Goal: Transaction & Acquisition: Purchase product/service

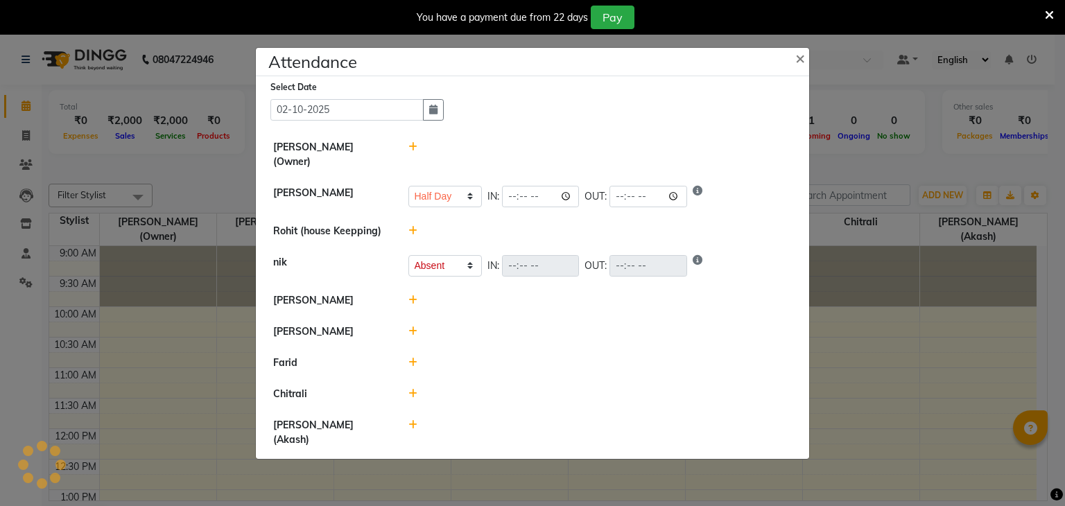
select select "H"
select select "A"
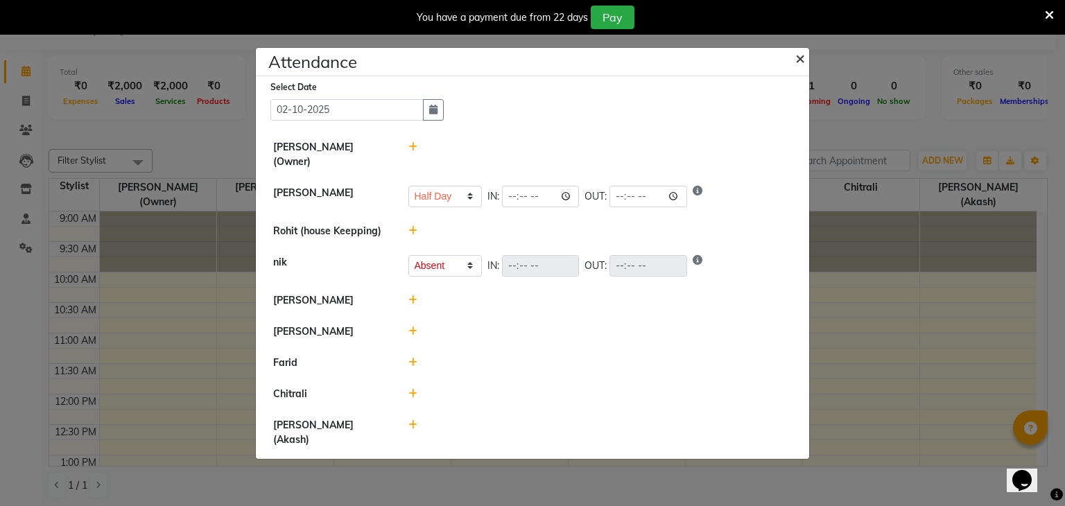
click at [798, 61] on span "×" at bounding box center [801, 57] width 10 height 21
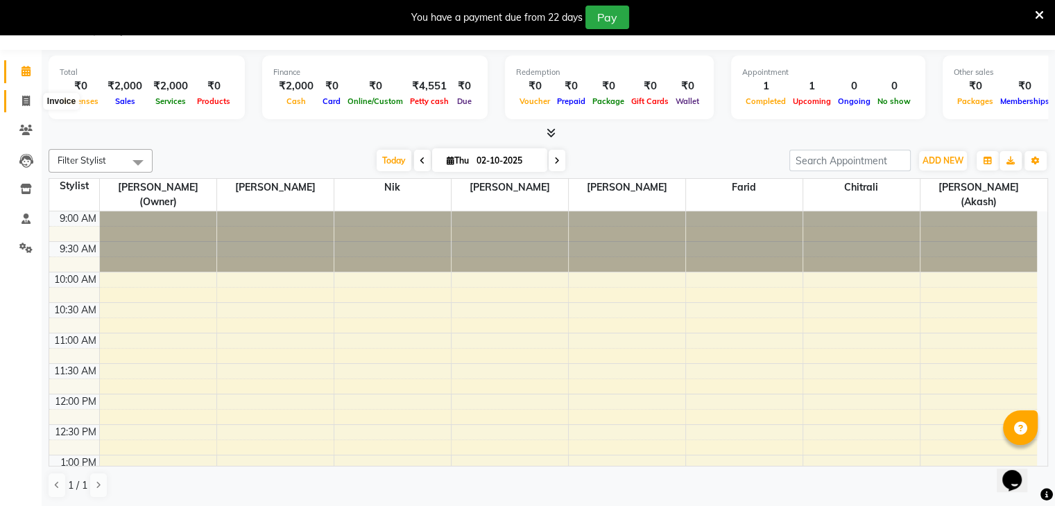
click at [19, 99] on span at bounding box center [26, 102] width 24 height 16
select select "service"
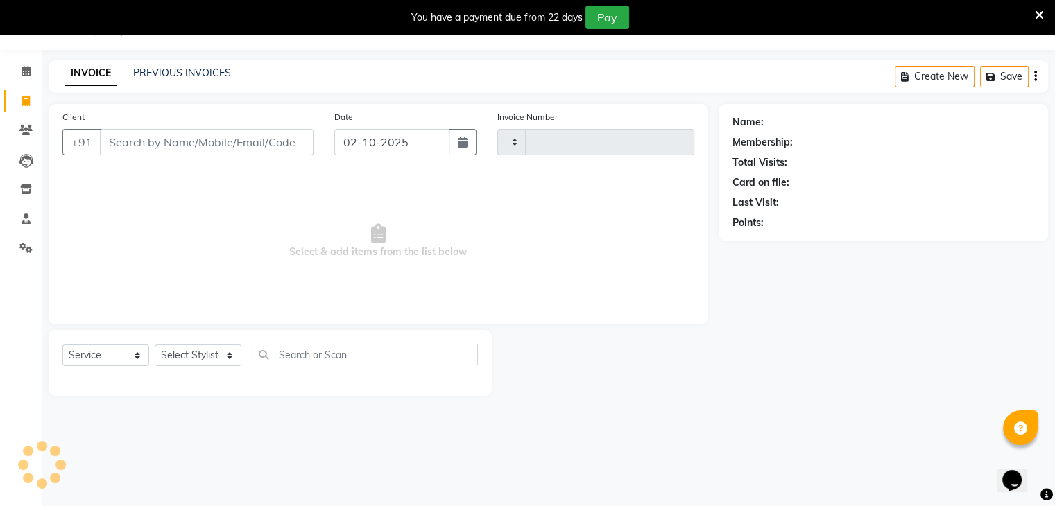
type input "0134"
select select "8764"
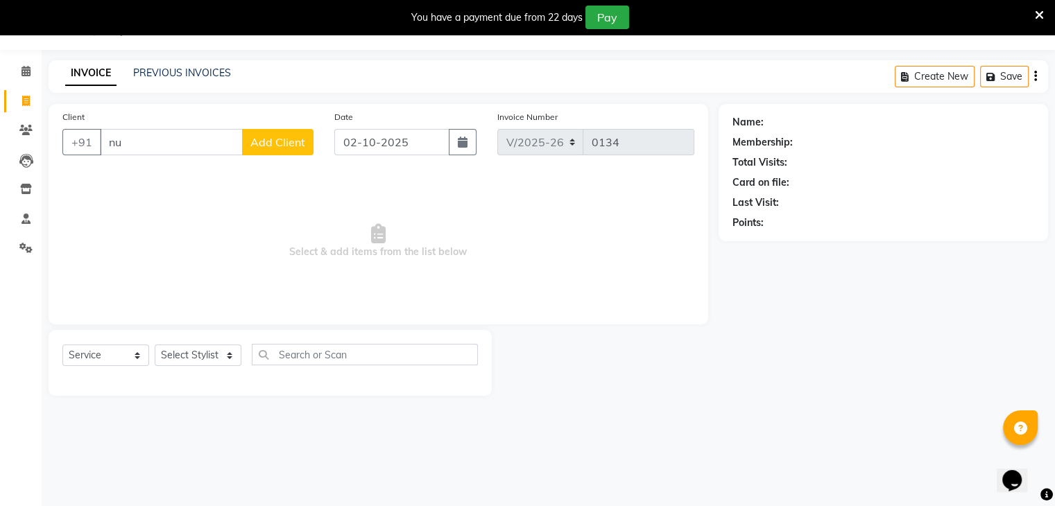
type input "n"
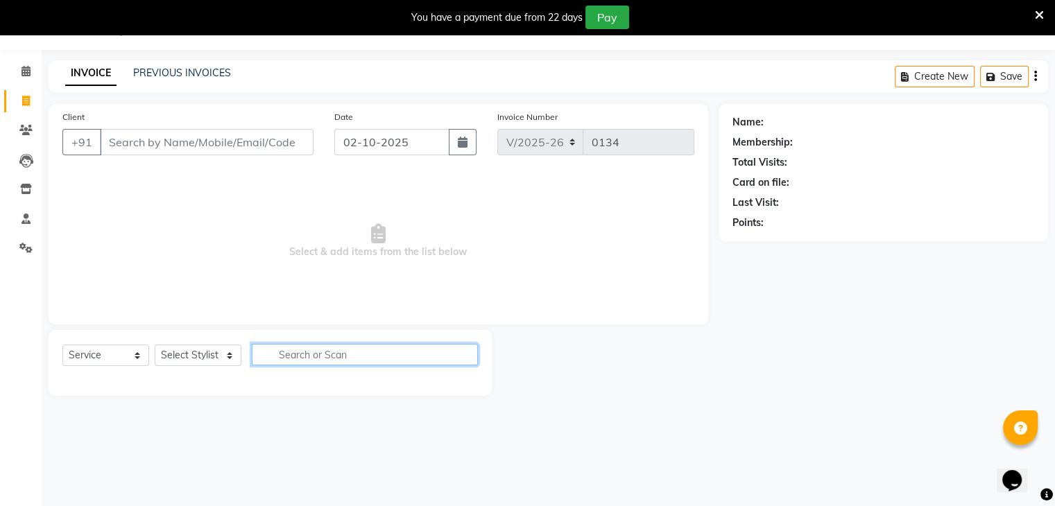
click at [350, 356] on input "text" at bounding box center [365, 355] width 226 height 22
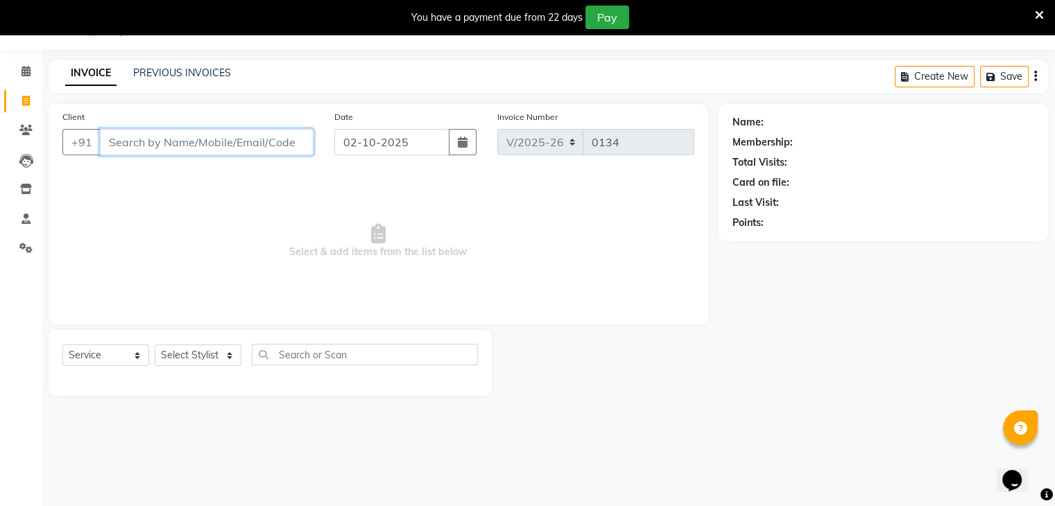
click at [258, 148] on input "Client" at bounding box center [207, 142] width 214 height 26
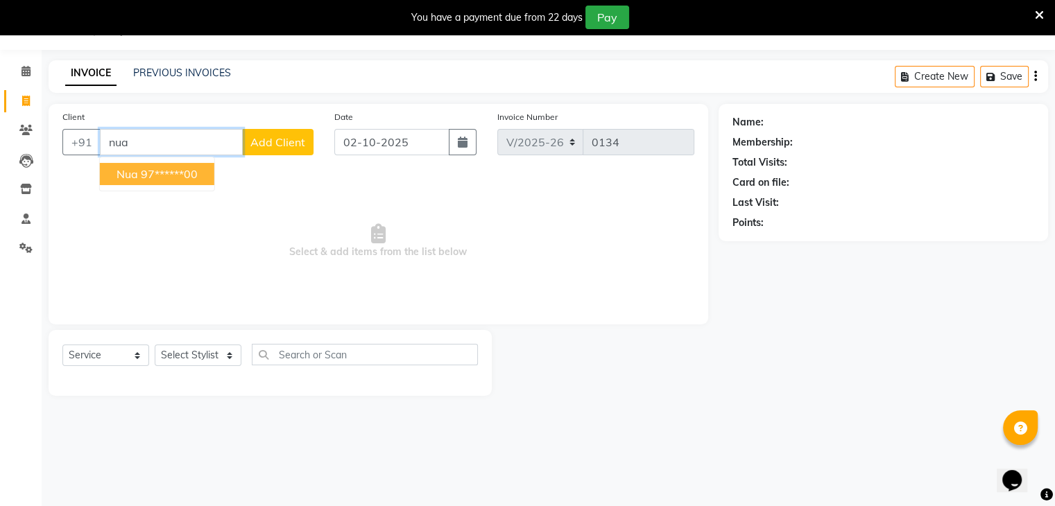
click at [174, 173] on ngb-highlight "97******00" at bounding box center [169, 174] width 57 height 14
type input "97******00"
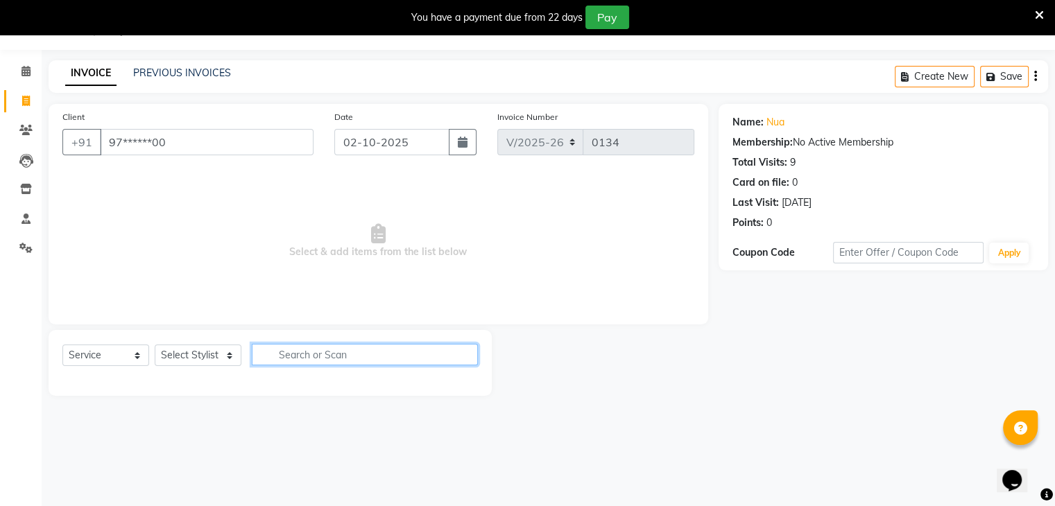
click at [301, 354] on input "text" at bounding box center [365, 355] width 226 height 22
click at [227, 358] on select "Select Stylist Chitrali [PERSON_NAME](Owner) [PERSON_NAME] [PERSON_NAME] (Akash…" at bounding box center [198, 356] width 87 height 22
select select "90653"
click at [155, 345] on select "Select Stylist Chitrali [PERSON_NAME](Owner) [PERSON_NAME] [PERSON_NAME] (Akash…" at bounding box center [198, 356] width 87 height 22
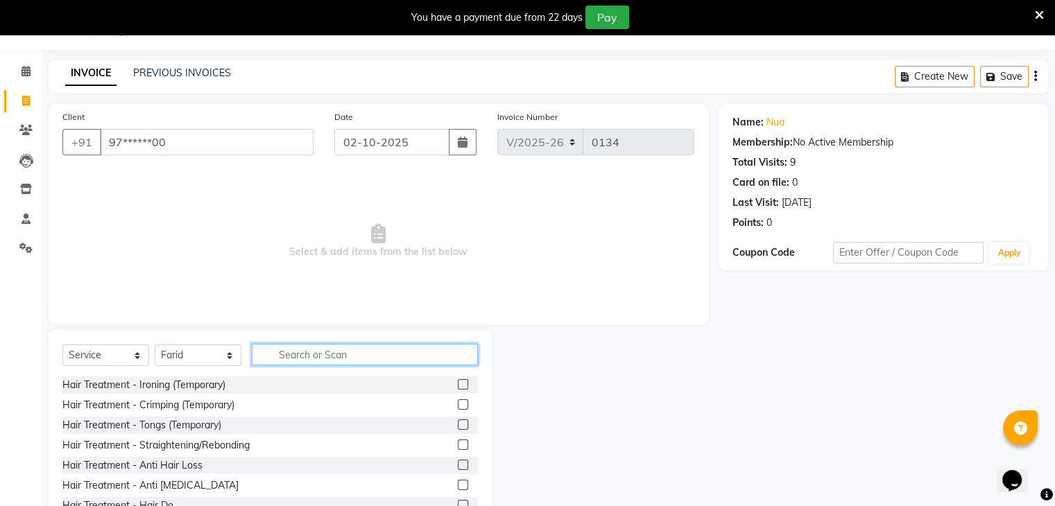
click at [335, 356] on input "text" at bounding box center [365, 355] width 226 height 22
type input "hair cut"
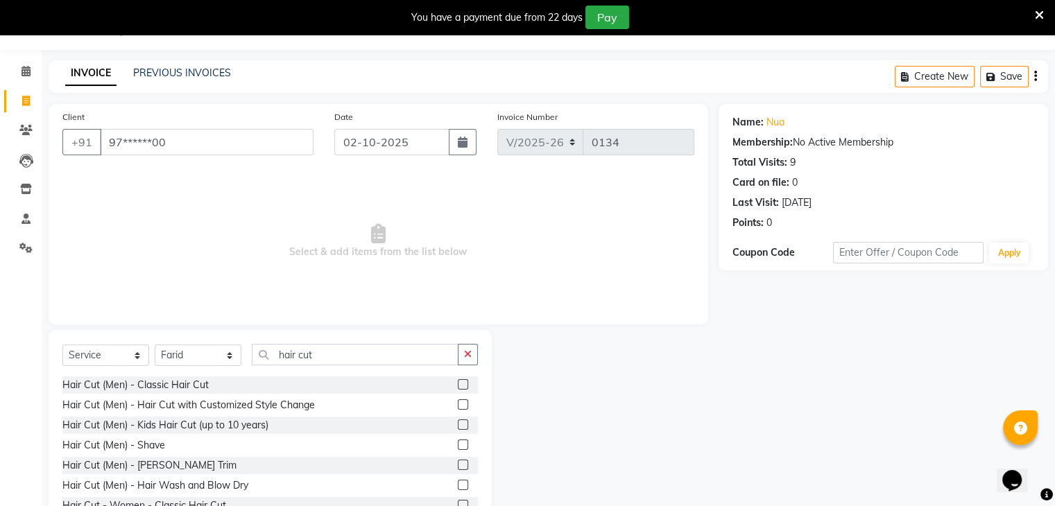
click at [458, 386] on label at bounding box center [463, 384] width 10 height 10
click at [458, 386] on input "checkbox" at bounding box center [462, 385] width 9 height 9
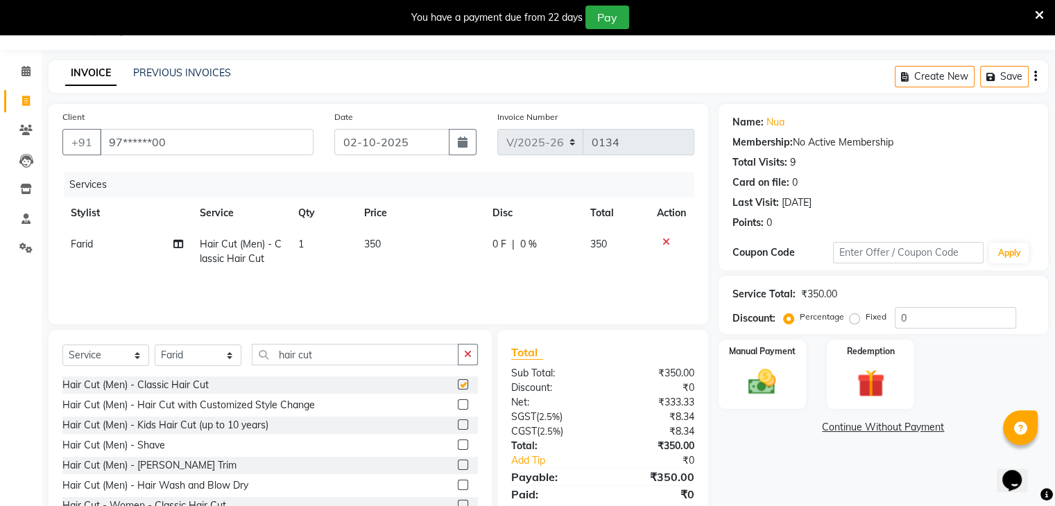
checkbox input "false"
click at [427, 388] on div "Hair Cut (Men) - Classic Hair Cut" at bounding box center [269, 385] width 415 height 17
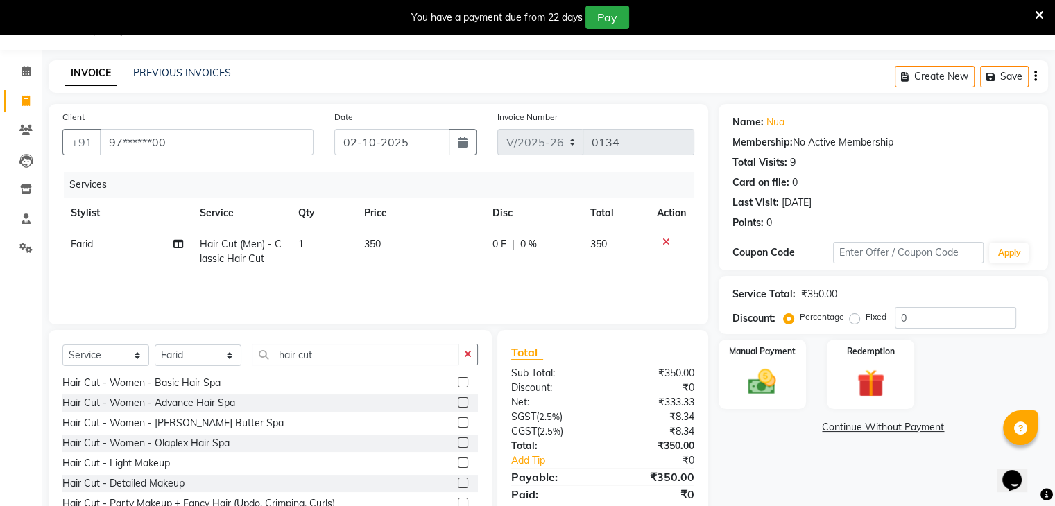
scroll to position [225, 0]
click at [910, 322] on input "0" at bounding box center [955, 318] width 121 height 22
type input "35"
click at [630, 286] on div "Services Stylist Service Qty Price Disc Total Action Farid Hair Cut (Men) - Cla…" at bounding box center [378, 241] width 632 height 139
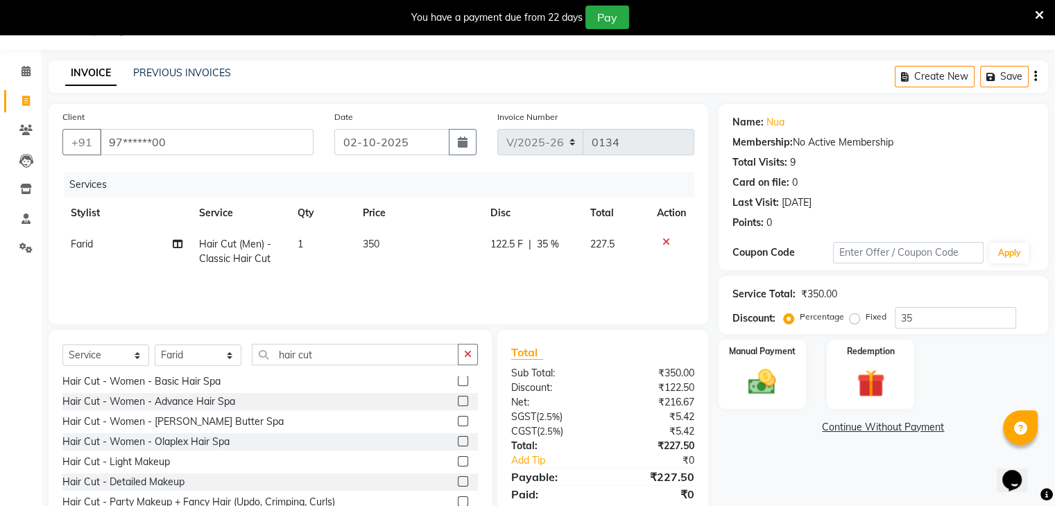
click at [548, 248] on span "35 %" at bounding box center [548, 244] width 22 height 15
select select "90653"
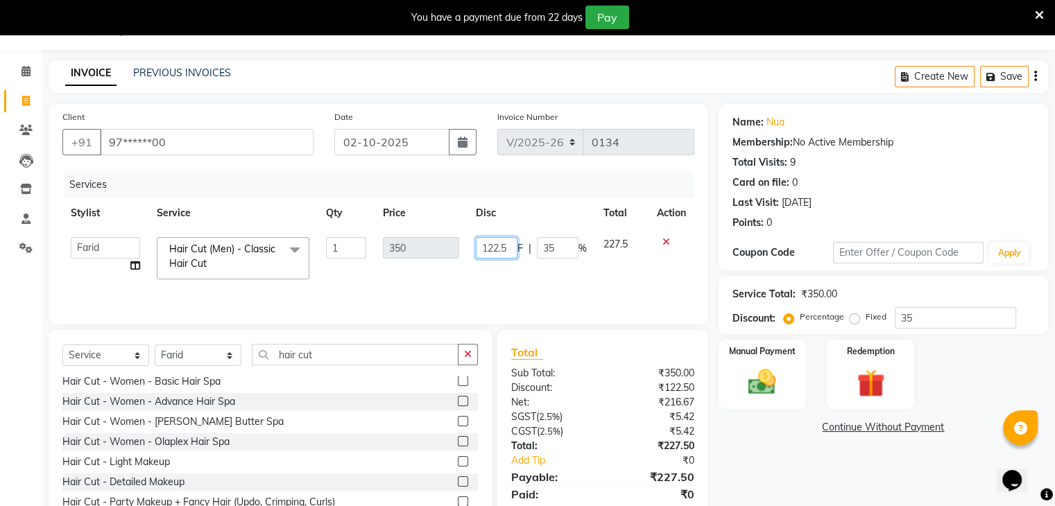
click at [502, 245] on input "122.5" at bounding box center [497, 248] width 42 height 22
type input "5"
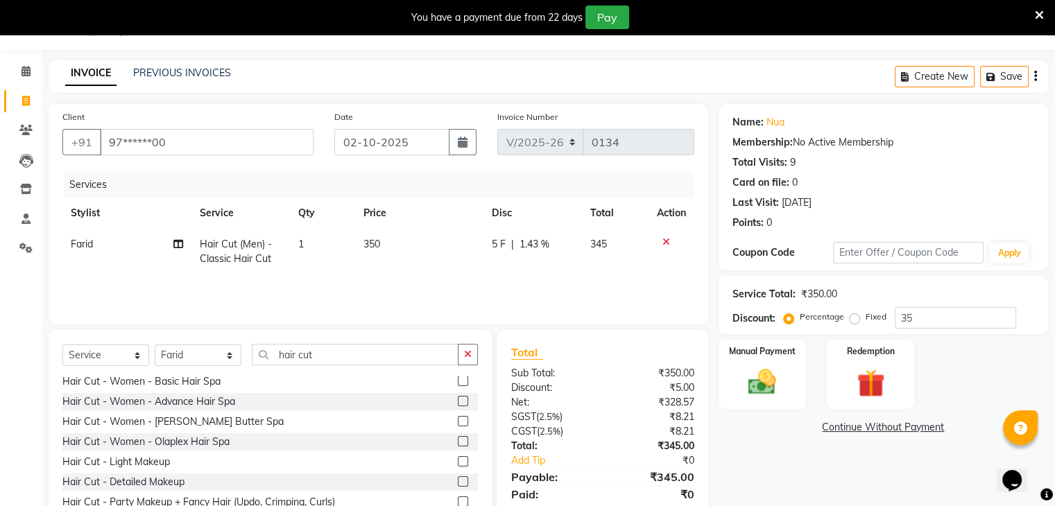
click at [503, 237] on td "5 F | 1.43 %" at bounding box center [532, 252] width 98 height 46
select select "90653"
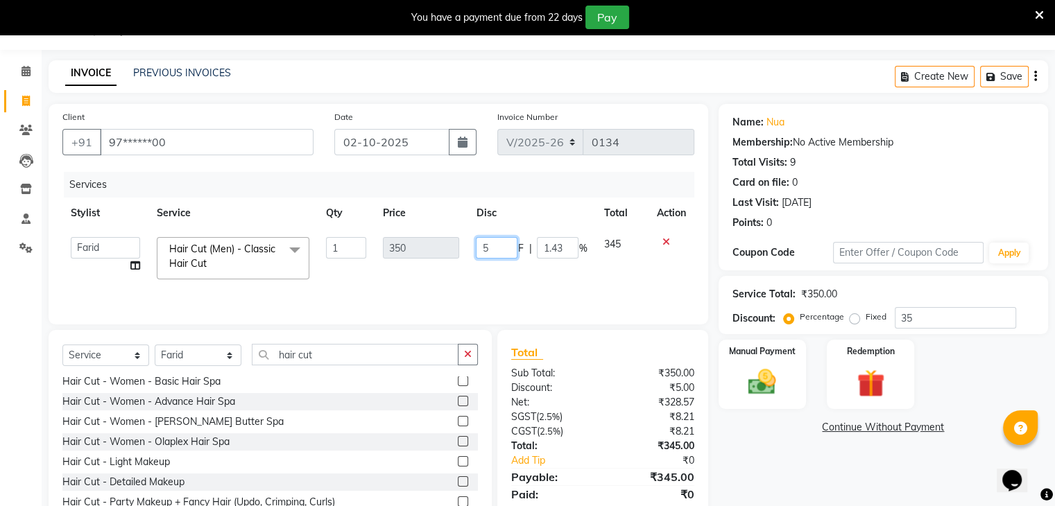
click at [510, 248] on input "5" at bounding box center [497, 248] width 42 height 22
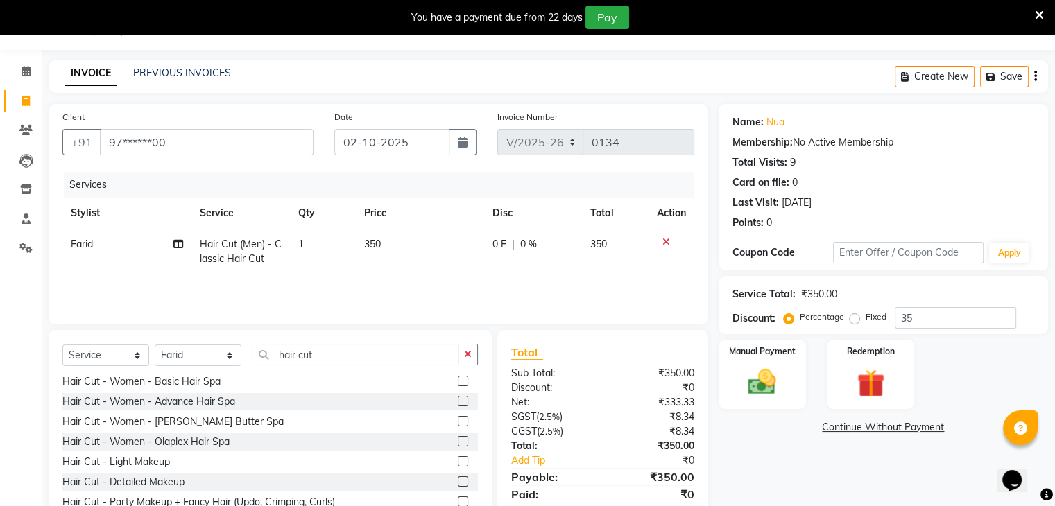
click at [501, 245] on span "0 F" at bounding box center [499, 244] width 14 height 15
select select "90653"
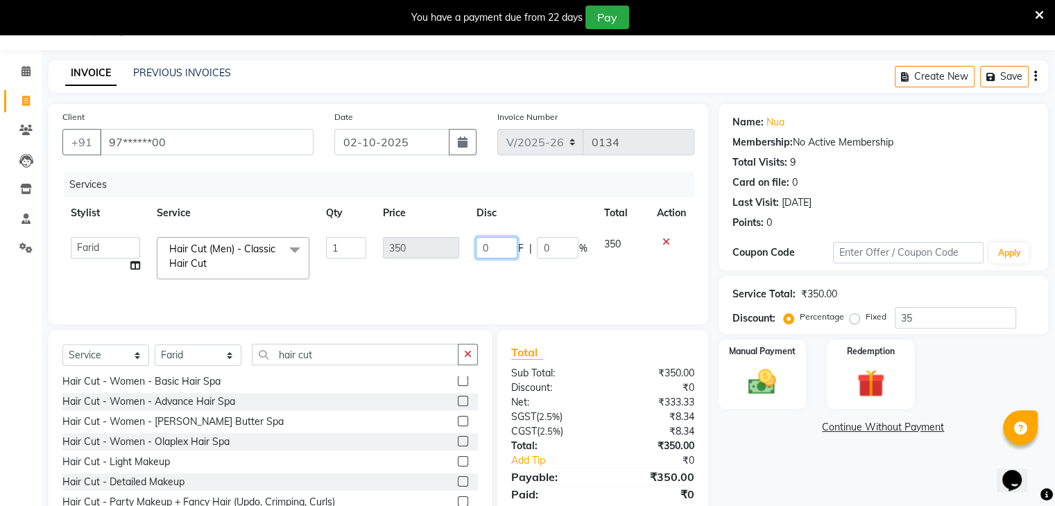
click at [499, 244] on input "0" at bounding box center [497, 248] width 42 height 22
type input "151"
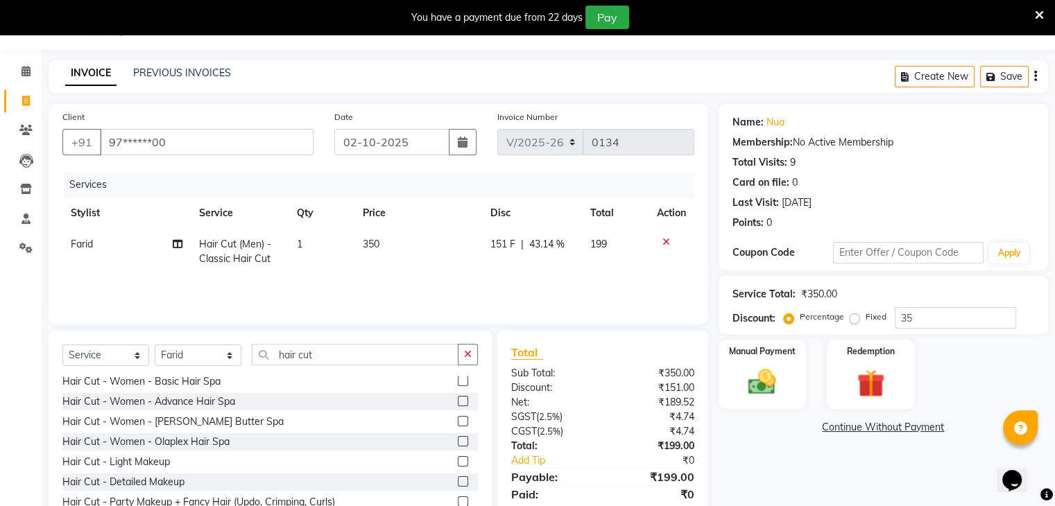
drag, startPoint x: 612, startPoint y: 287, endPoint x: 584, endPoint y: 288, distance: 27.8
click at [584, 288] on div "Services Stylist Service Qty Price Disc Total Action Farid Hair Cut (Men) - Cla…" at bounding box center [378, 241] width 632 height 139
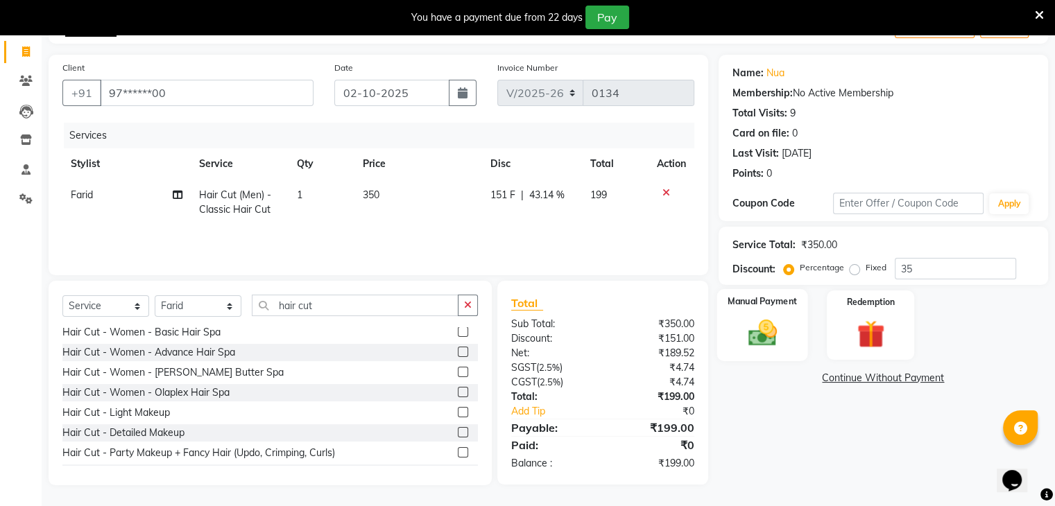
click at [769, 325] on img at bounding box center [762, 333] width 46 height 33
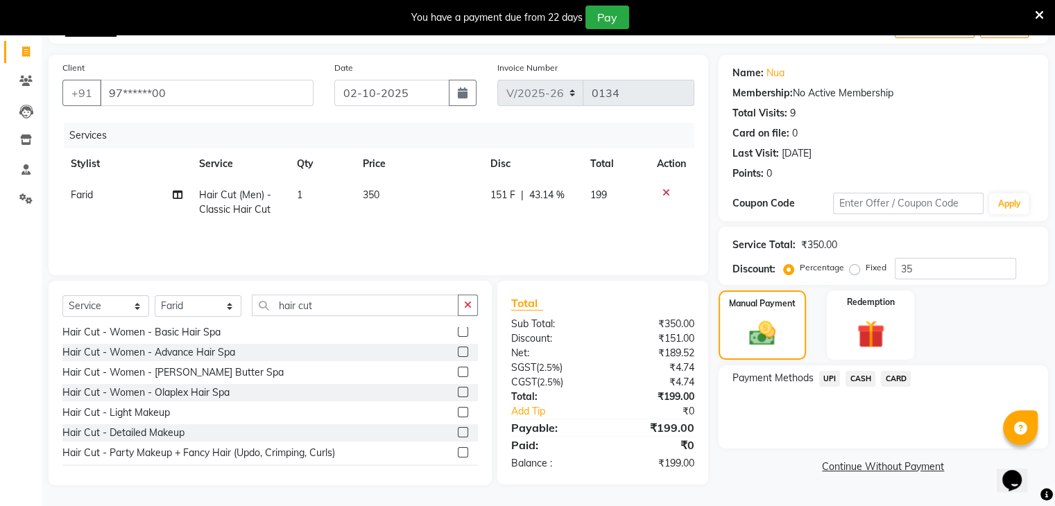
click at [832, 375] on span "UPI" at bounding box center [830, 379] width 22 height 16
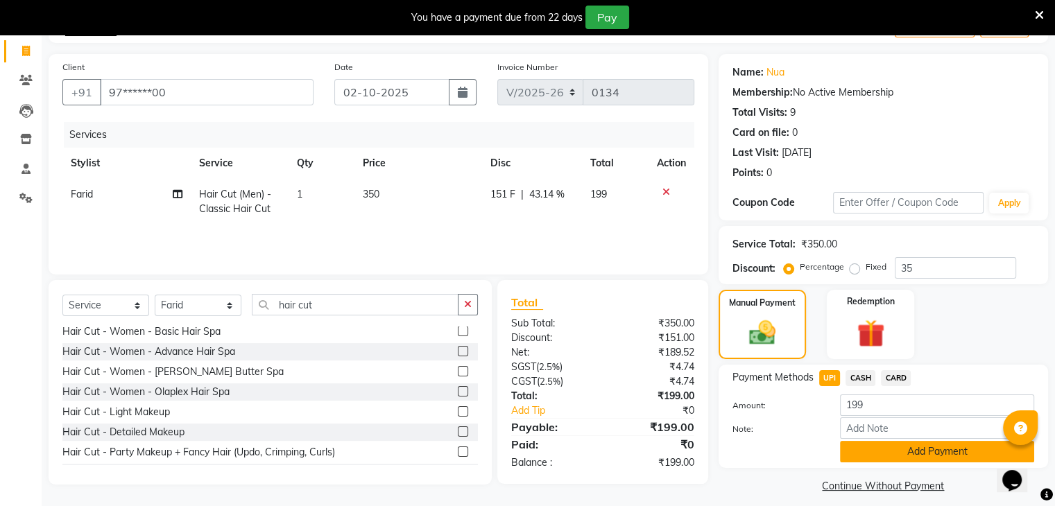
click at [857, 447] on button "Add Payment" at bounding box center [937, 452] width 194 height 22
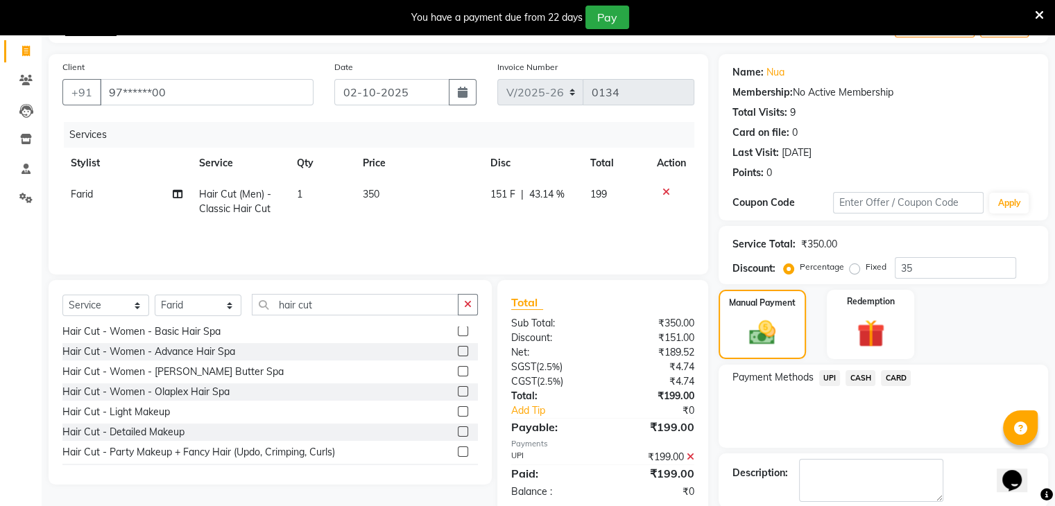
scroll to position [153, 0]
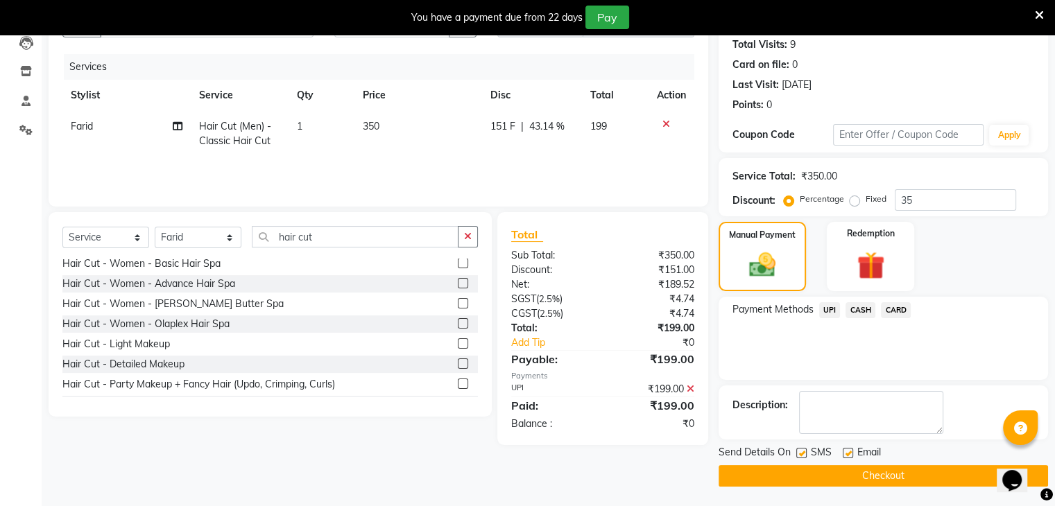
click at [804, 452] on label at bounding box center [801, 453] width 10 height 10
click at [804, 452] on input "checkbox" at bounding box center [800, 453] width 9 height 9
checkbox input "false"
click at [805, 463] on div "Send Details On SMS Email Checkout" at bounding box center [883, 466] width 329 height 42
click at [811, 485] on button "Checkout" at bounding box center [883, 476] width 329 height 22
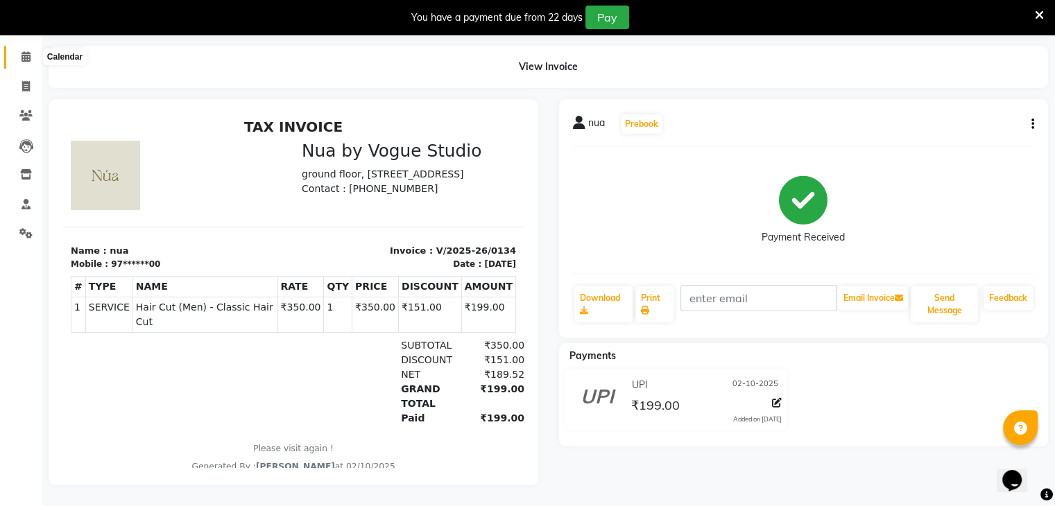
click at [24, 51] on icon at bounding box center [26, 56] width 9 height 10
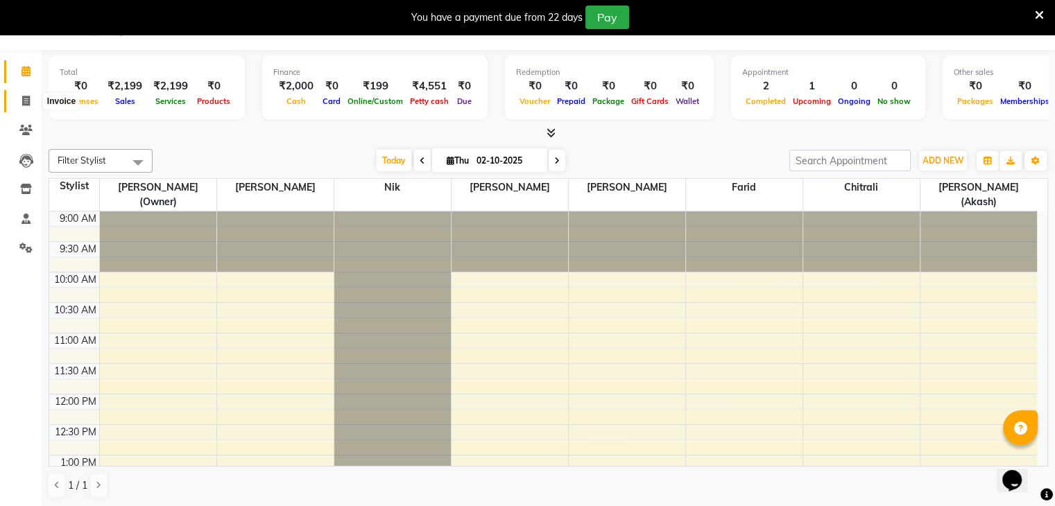
click at [21, 100] on span at bounding box center [26, 102] width 24 height 16
select select "service"
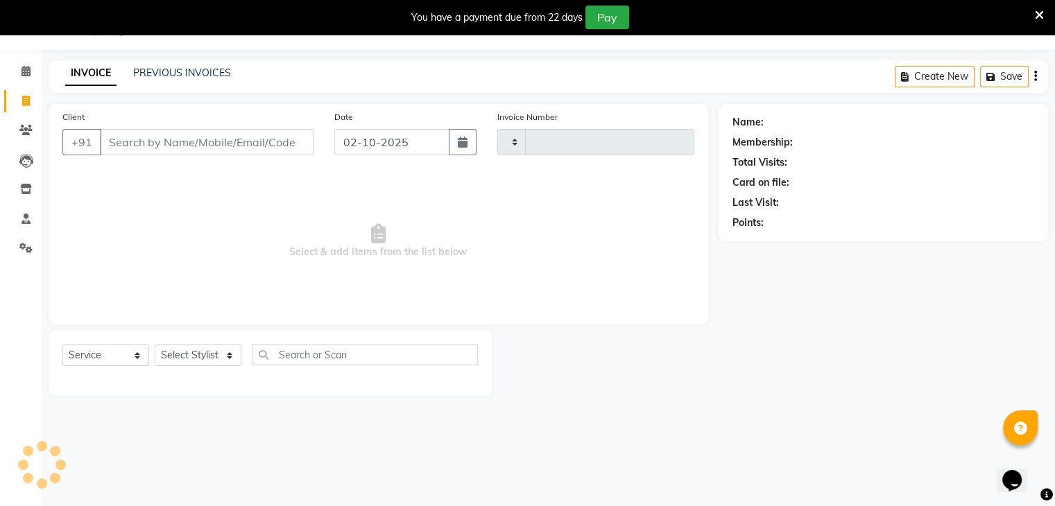
type input "0135"
select select "8764"
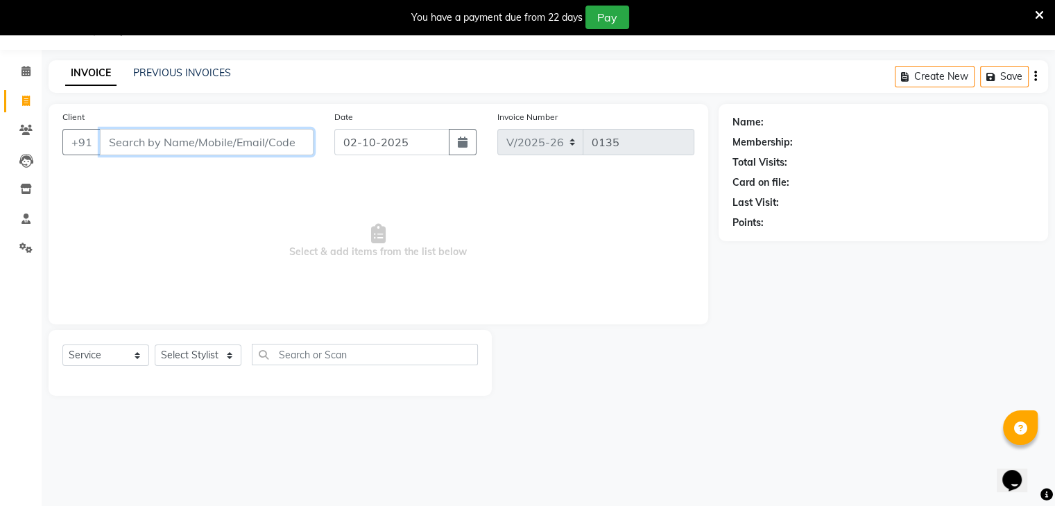
click at [157, 141] on input "Client" at bounding box center [207, 142] width 214 height 26
click at [217, 353] on select "Select Stylist Chitrali Debolina(Owner) Farid Kamakhya Dwivedi (Akash) Malik ne…" at bounding box center [198, 356] width 87 height 22
select select "89459"
click at [155, 345] on select "Select Stylist Chitrali Debolina(Owner) Farid Kamakhya Dwivedi (Akash) Malik ne…" at bounding box center [198, 356] width 87 height 22
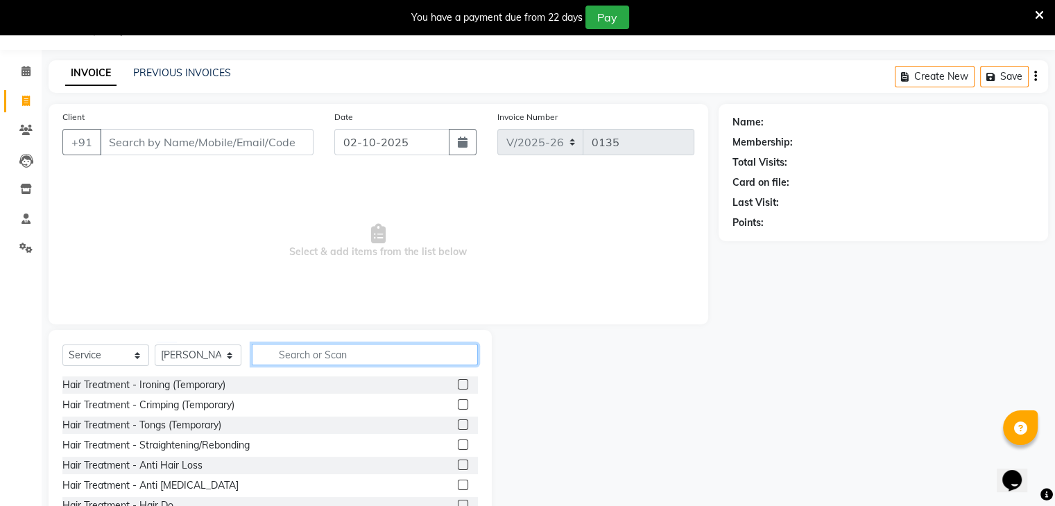
click at [284, 356] on input "text" at bounding box center [365, 355] width 226 height 22
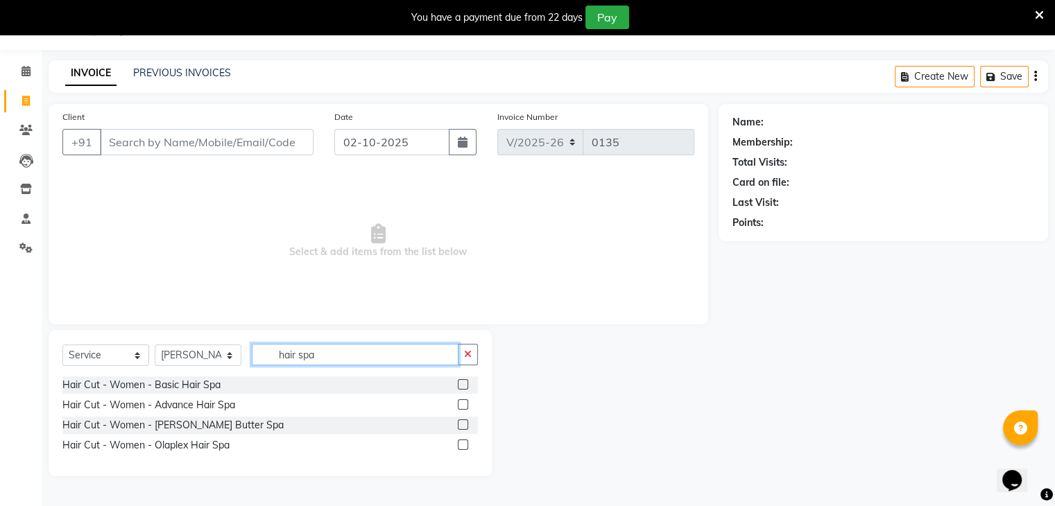
type input "hair spa"
click at [336, 377] on div "Hair Cut - Women - Basic Hair Spa" at bounding box center [269, 385] width 415 height 17
click at [463, 392] on div at bounding box center [462, 386] width 9 height 15
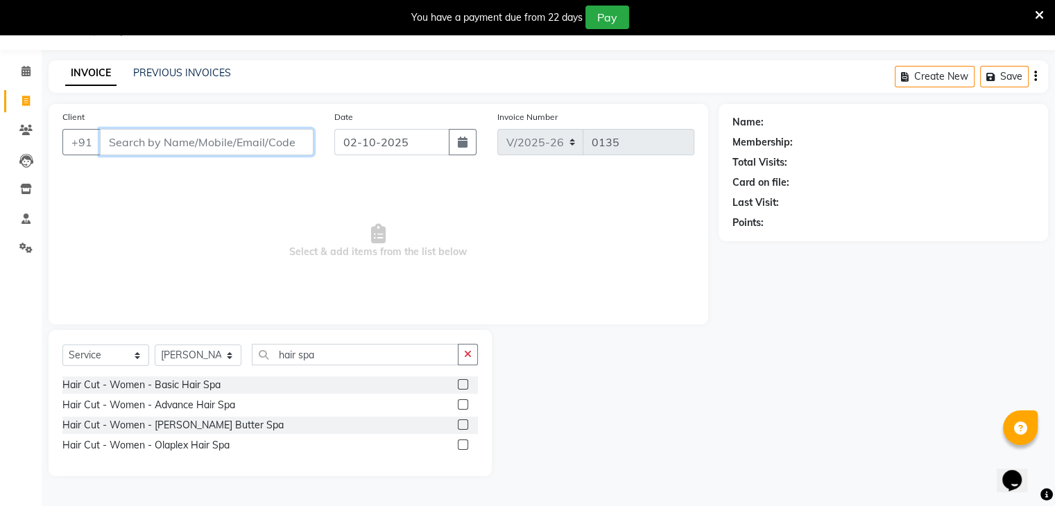
click at [234, 134] on input "Client" at bounding box center [207, 142] width 214 height 26
type input "9920576161"
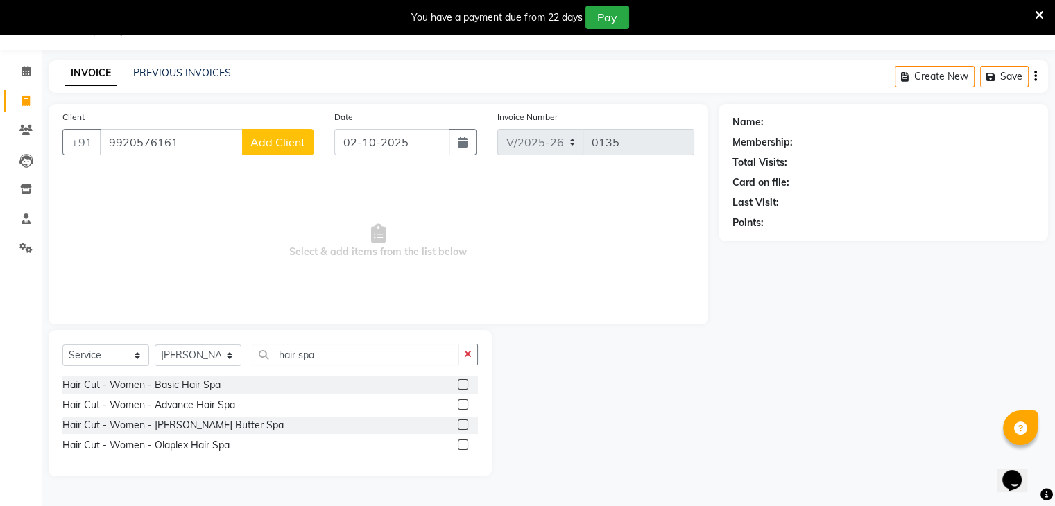
click at [278, 139] on span "Add Client" at bounding box center [277, 142] width 55 height 14
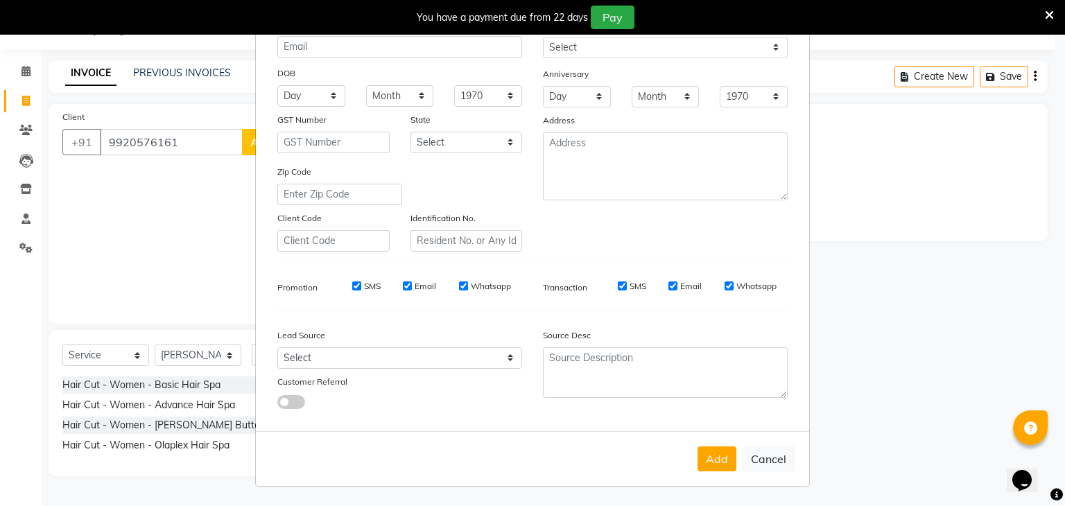
scroll to position [89, 0]
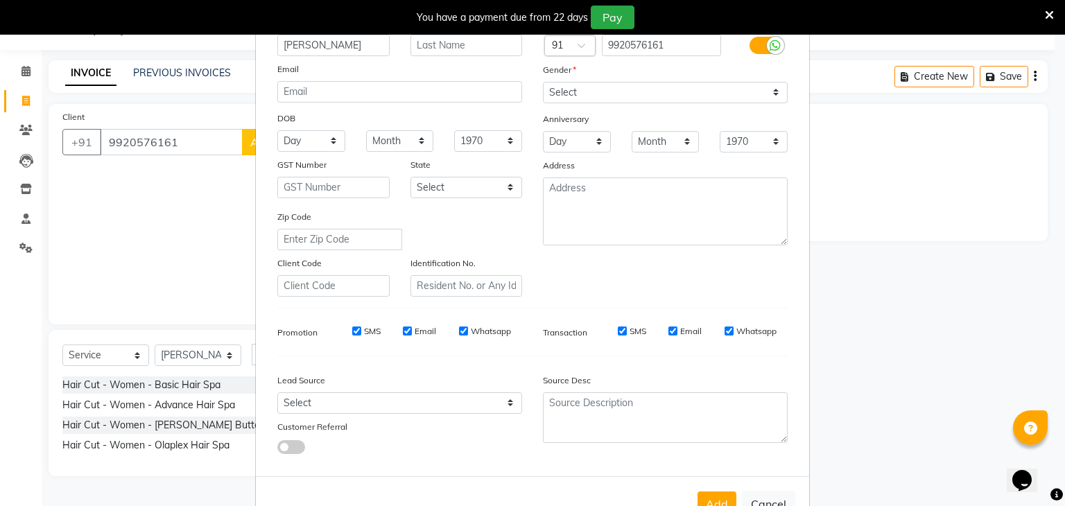
type input "mangesh"
click at [587, 103] on select "Select Male Female Other Prefer Not To Say" at bounding box center [665, 93] width 245 height 22
select select "male"
click at [543, 83] on select "Select Male Female Other Prefer Not To Say" at bounding box center [665, 93] width 245 height 22
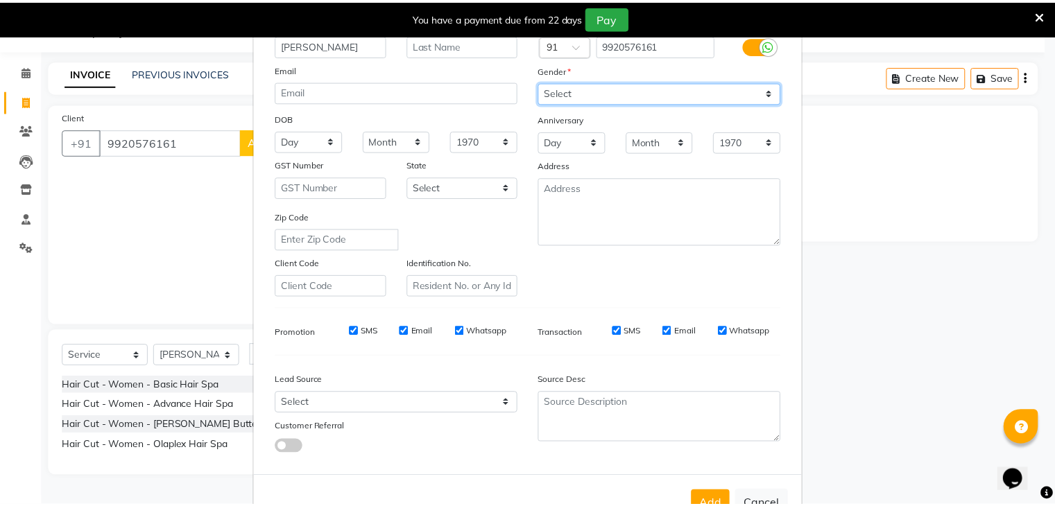
scroll to position [141, 0]
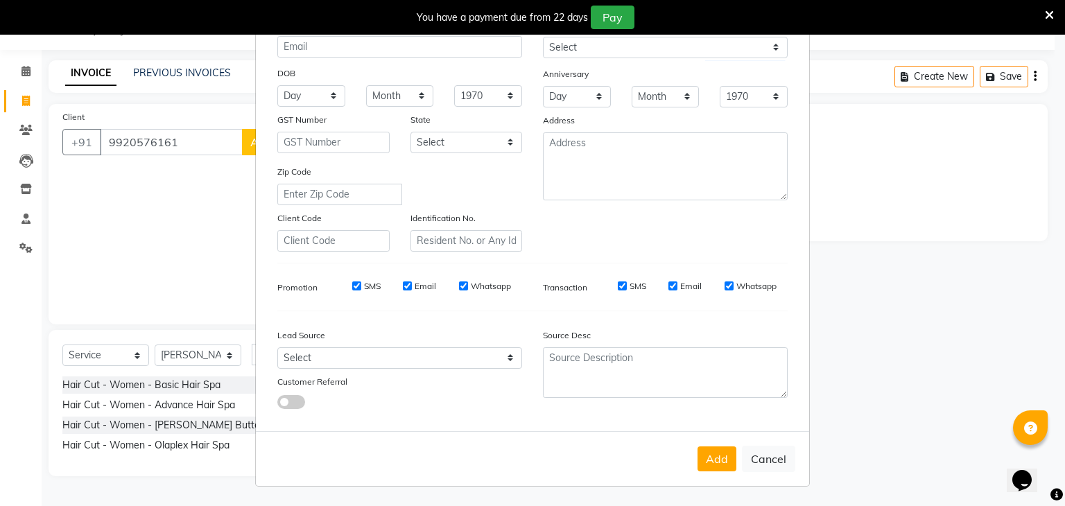
click at [691, 456] on div "Add Cancel" at bounding box center [532, 458] width 553 height 55
click at [699, 456] on button "Add" at bounding box center [717, 459] width 39 height 25
type input "99******61"
select select
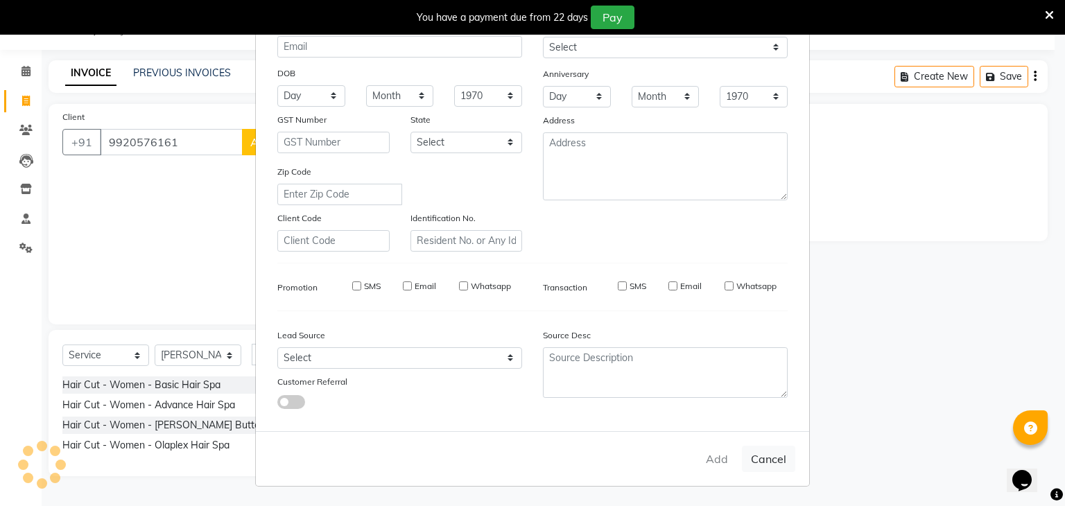
select select
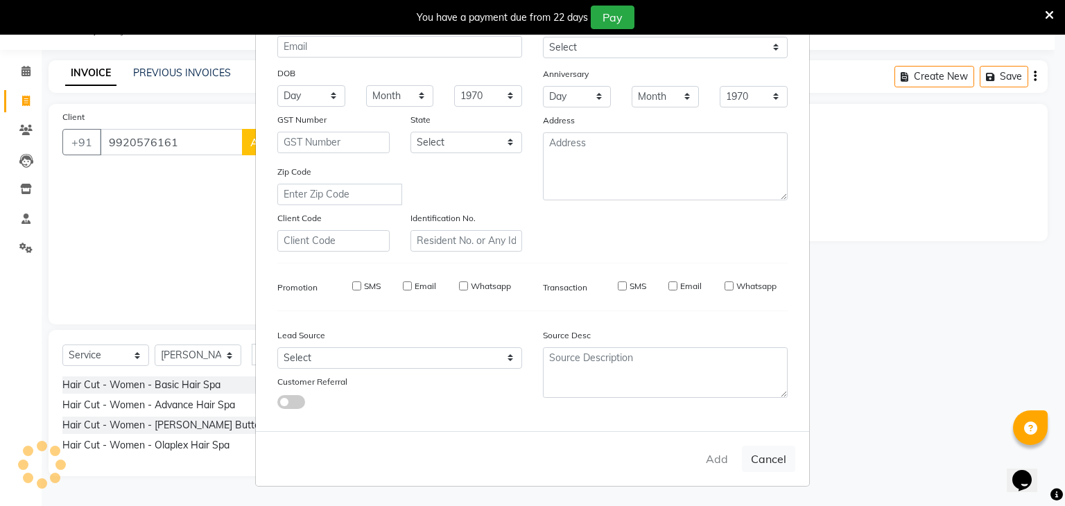
checkbox input "false"
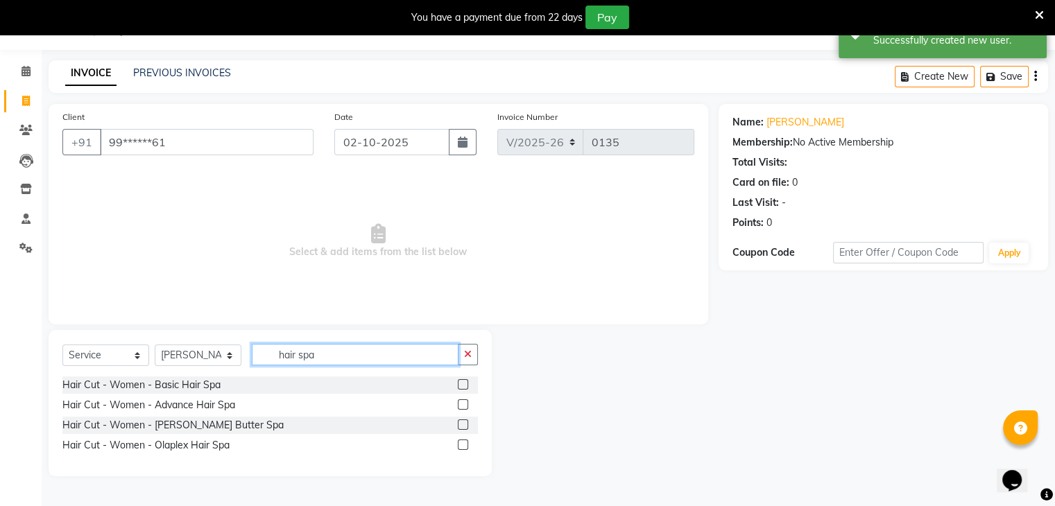
click at [390, 356] on input "hair spa" at bounding box center [355, 355] width 207 height 22
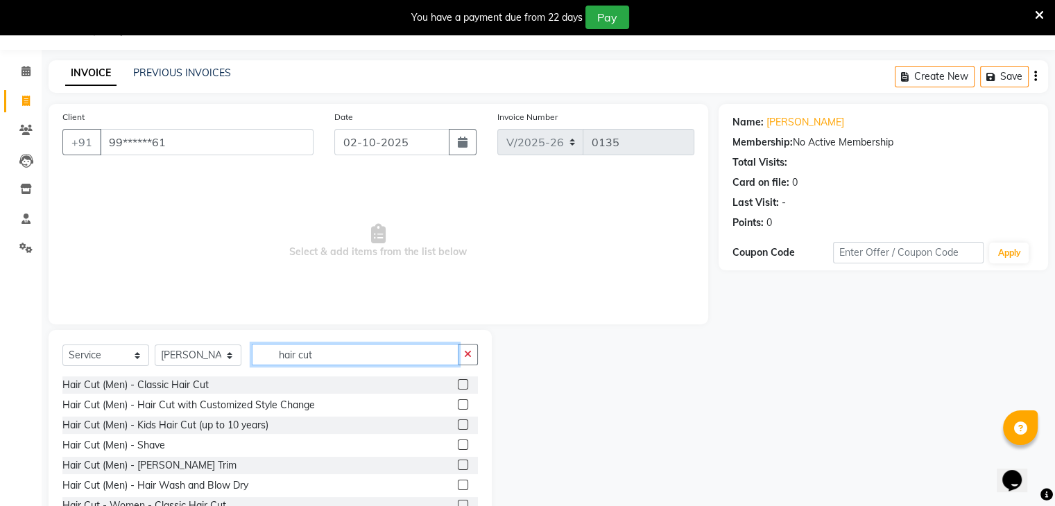
type input "hair cut"
click at [458, 428] on div at bounding box center [468, 425] width 20 height 17
click at [458, 427] on label at bounding box center [463, 425] width 10 height 10
click at [458, 427] on input "checkbox" at bounding box center [462, 425] width 9 height 9
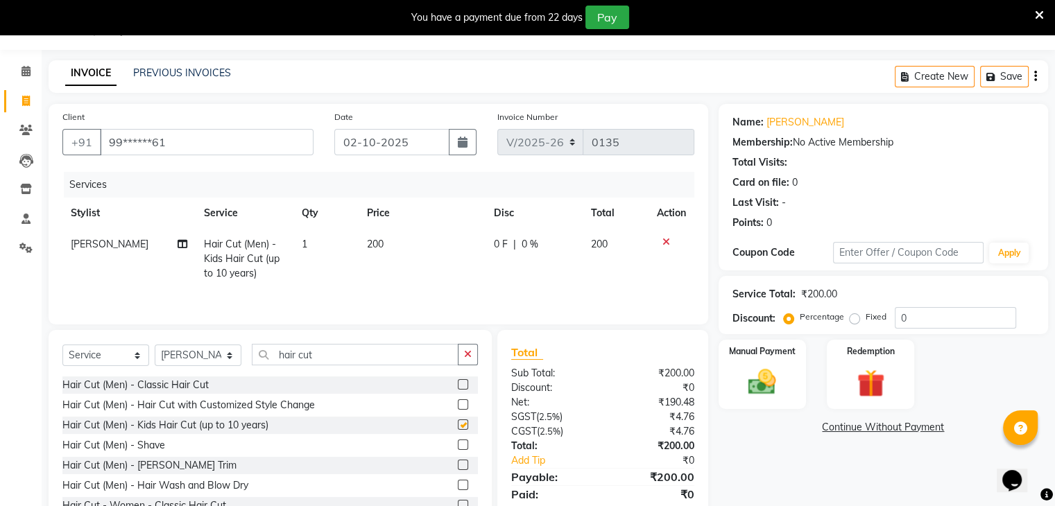
checkbox input "false"
click at [916, 317] on input "0" at bounding box center [955, 318] width 121 height 22
click at [494, 246] on span "0 F" at bounding box center [501, 244] width 14 height 15
select select "89459"
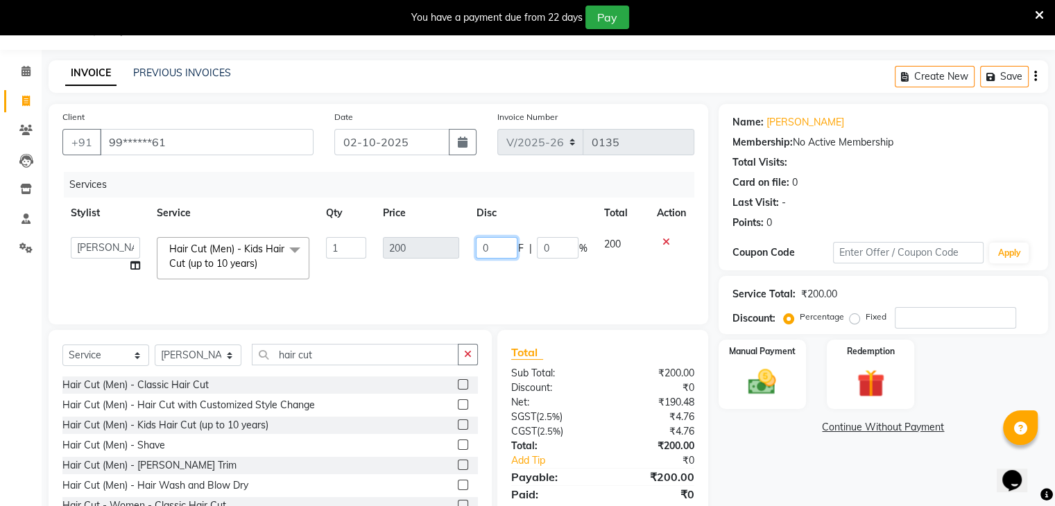
click at [499, 242] on input "0" at bounding box center [497, 248] width 42 height 22
type input "40"
click at [519, 289] on div "Services Stylist Service Qty Price Disc Total Action Chitrali Debolina(Owner) F…" at bounding box center [378, 241] width 632 height 139
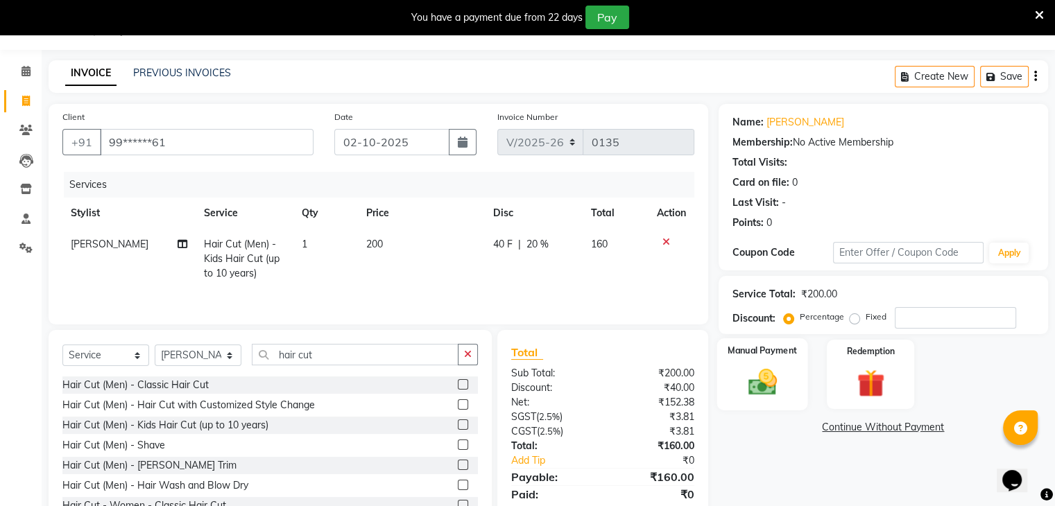
click at [763, 371] on img at bounding box center [762, 382] width 46 height 33
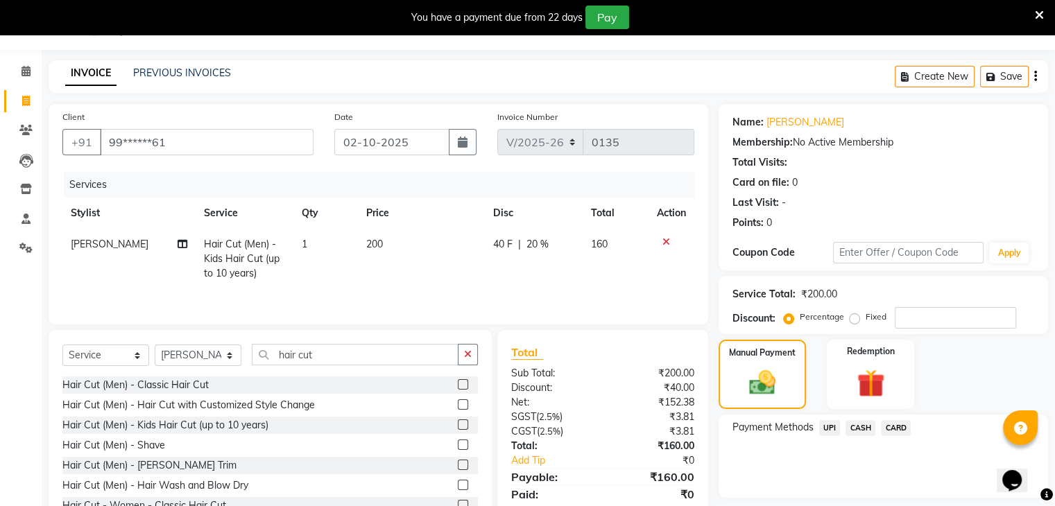
click at [829, 430] on span "UPI" at bounding box center [830, 428] width 22 height 16
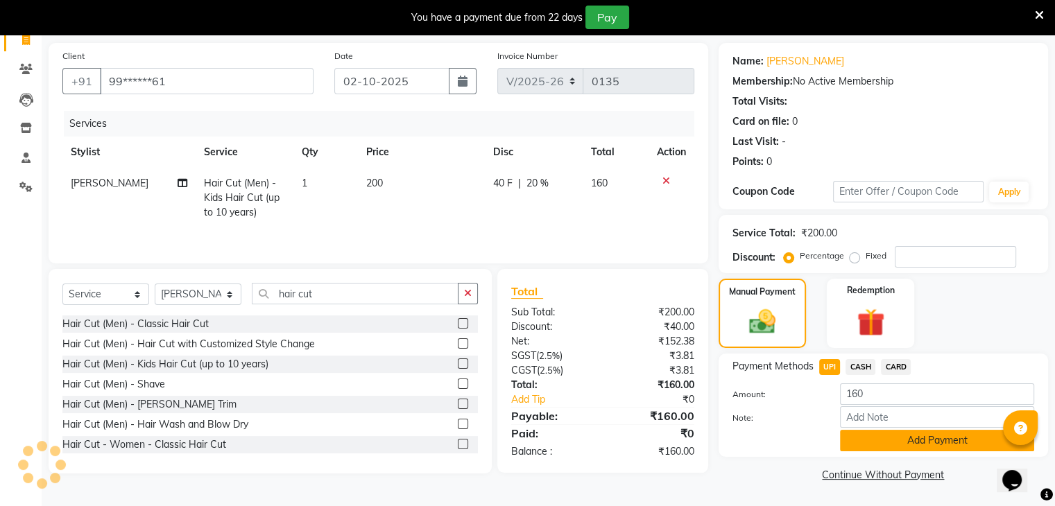
click at [859, 446] on button "Add Payment" at bounding box center [937, 441] width 194 height 22
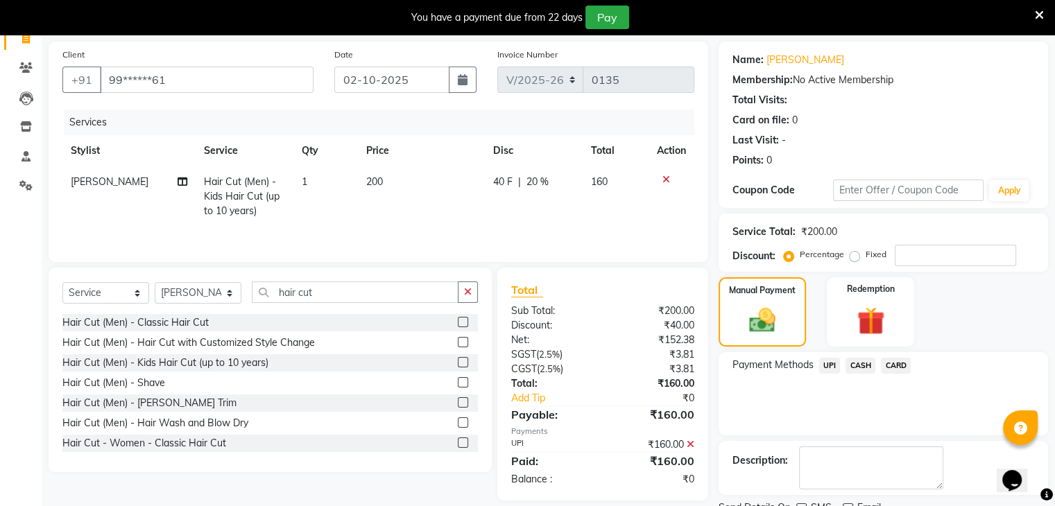
scroll to position [153, 0]
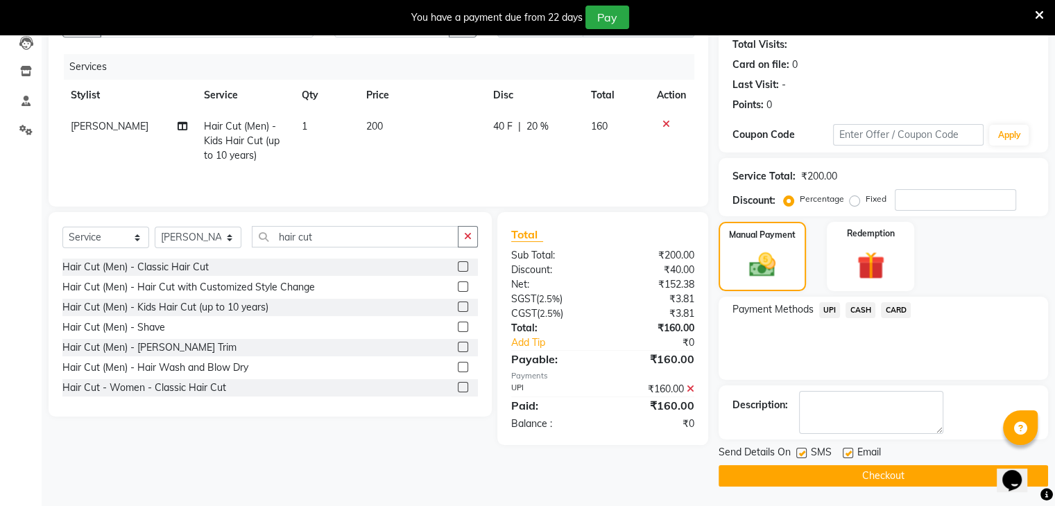
click at [800, 471] on button "Checkout" at bounding box center [883, 476] width 329 height 22
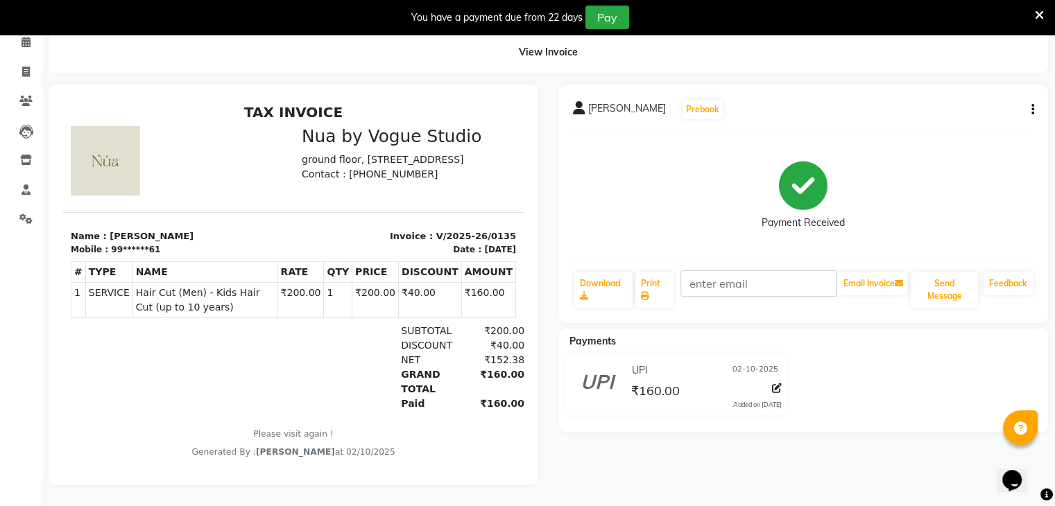
click at [1036, 15] on icon at bounding box center [1039, 15] width 9 height 12
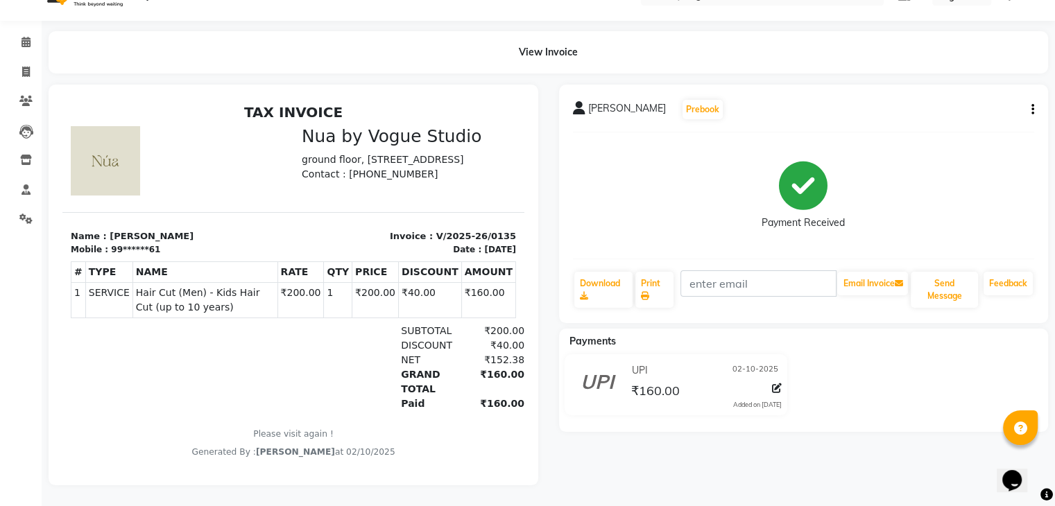
scroll to position [39, 0]
click at [34, 40] on link "Calendar" at bounding box center [20, 42] width 33 height 23
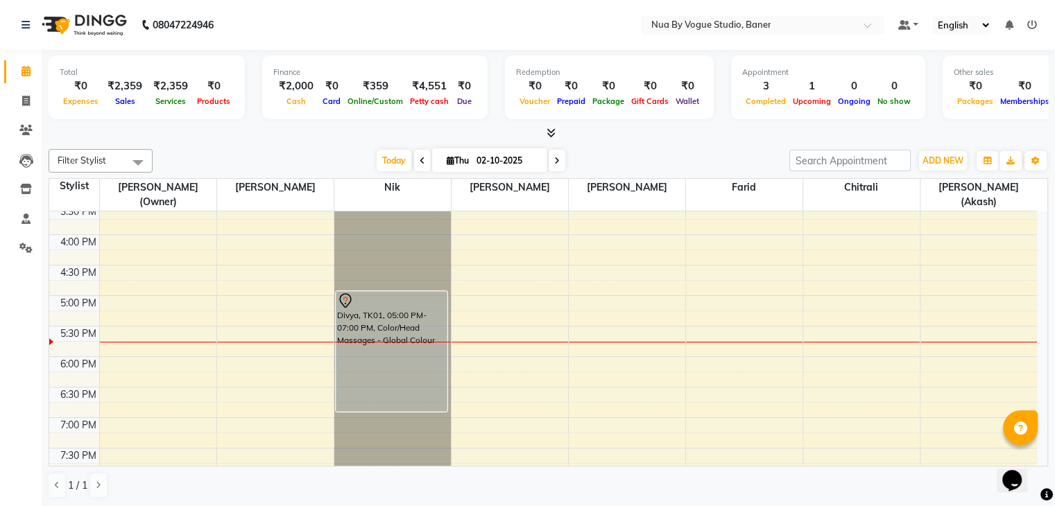
scroll to position [404, 0]
click at [476, 300] on div "9:00 AM 9:30 AM 10:00 AM 10:30 AM 11:00 AM 11:30 AM 12:00 PM 12:30 PM 1:00 PM 1…" at bounding box center [543, 234] width 988 height 854
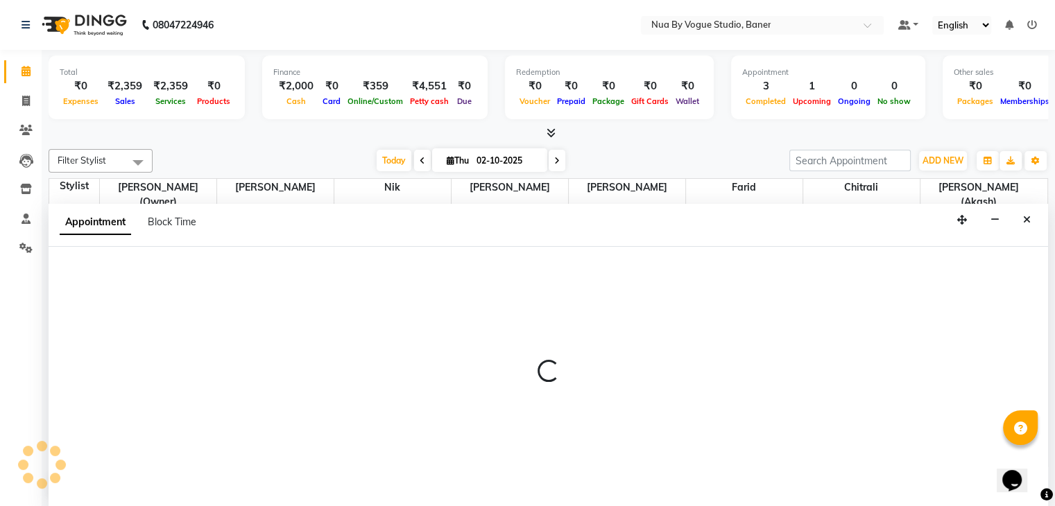
scroll to position [1, 0]
select select "89305"
select select "1020"
select select "tentative"
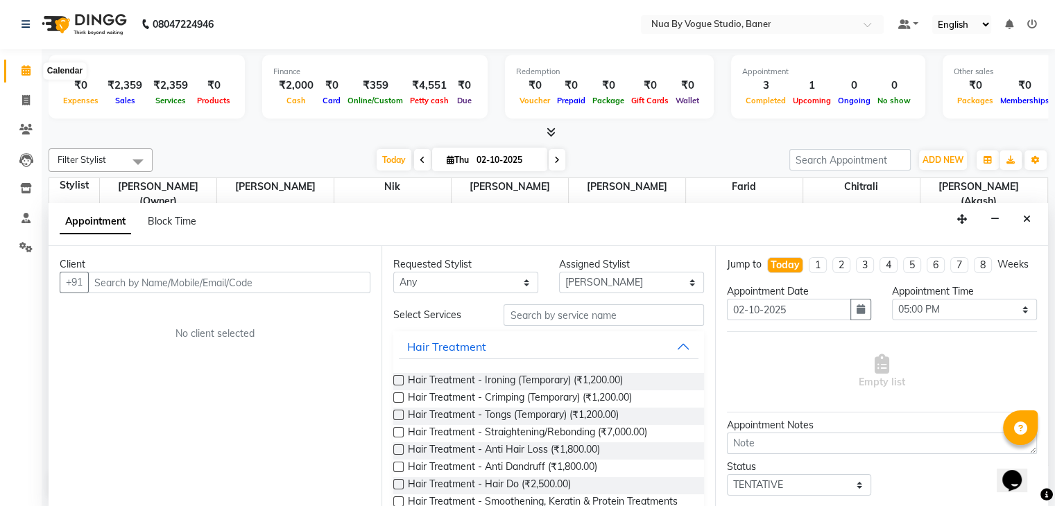
click at [25, 74] on icon at bounding box center [26, 70] width 9 height 10
click at [22, 95] on icon at bounding box center [26, 100] width 8 height 10
select select "8764"
select select "service"
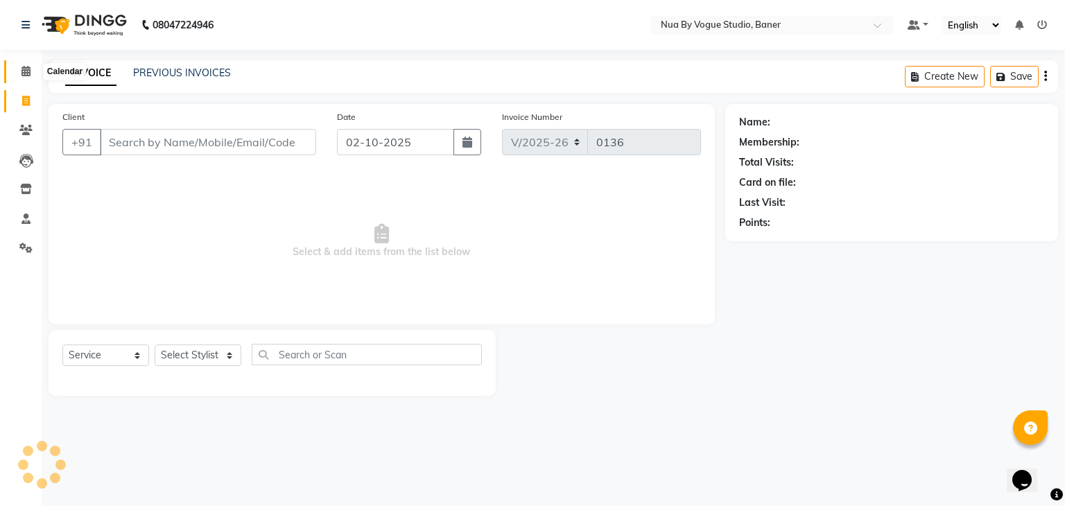
click at [22, 73] on icon at bounding box center [26, 71] width 9 height 10
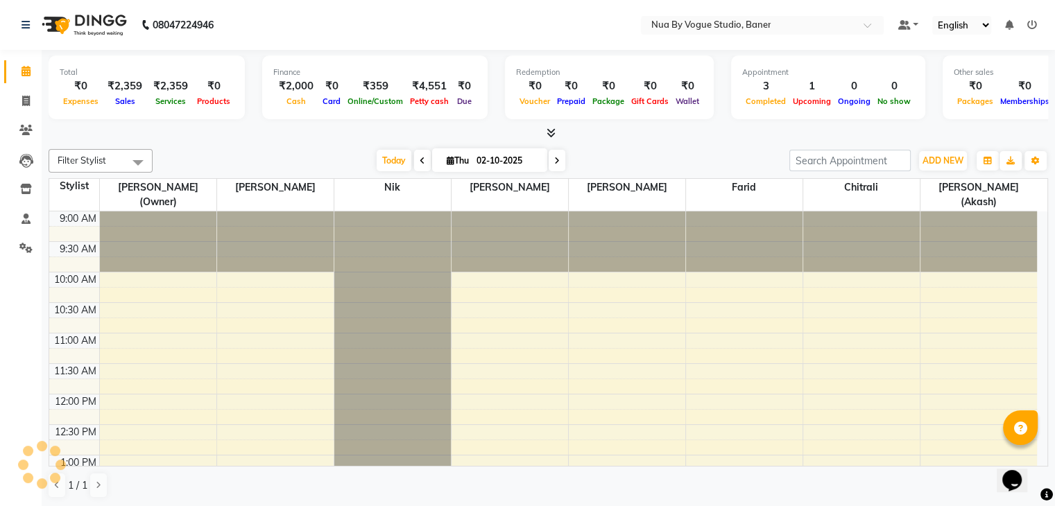
click at [67, 31] on img at bounding box center [82, 25] width 95 height 39
click at [94, 17] on img at bounding box center [82, 25] width 95 height 39
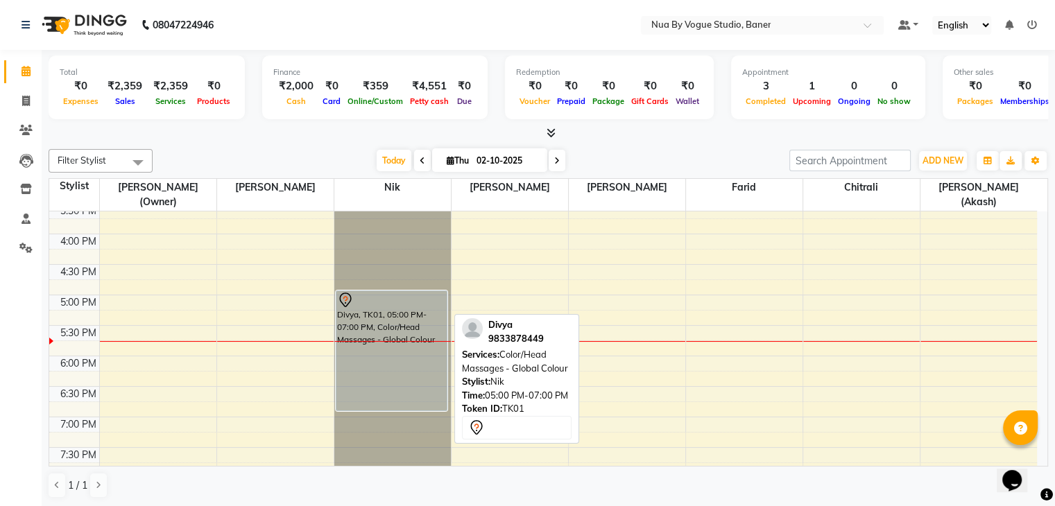
scroll to position [405, 0]
click at [367, 336] on div "Divya, TK01, 05:00 PM-07:00 PM, Color/Head Massages - Global Colour" at bounding box center [391, 350] width 111 height 119
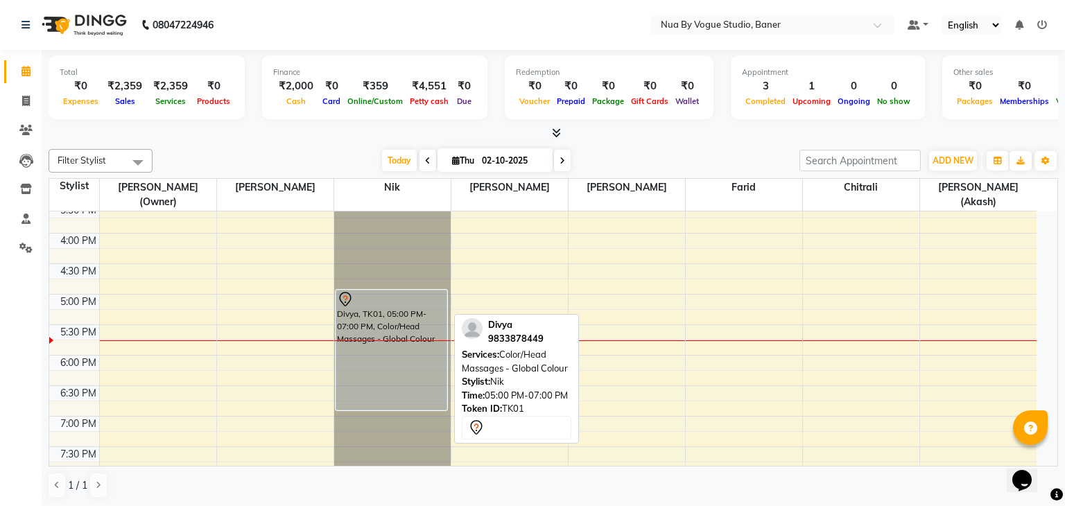
select select "7"
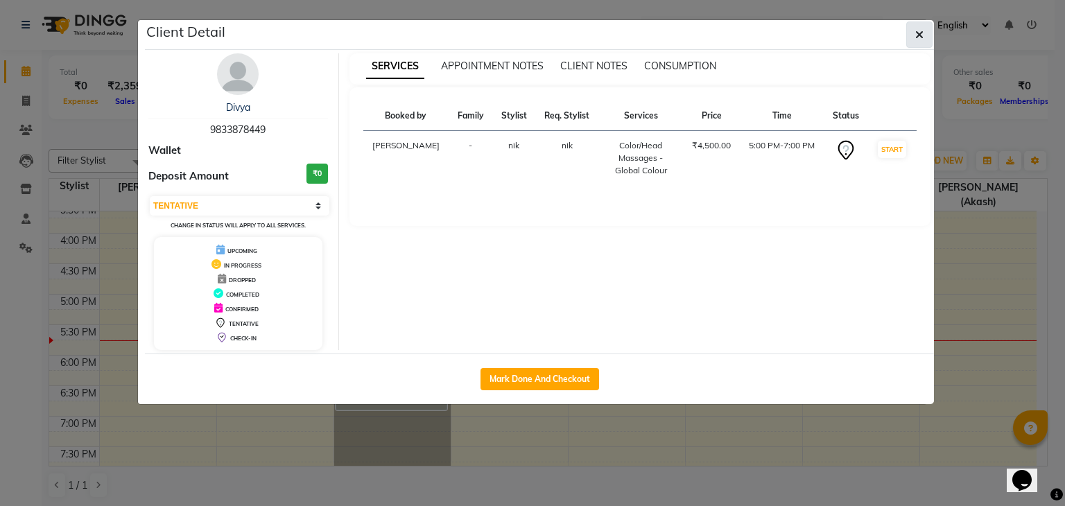
click at [914, 34] on button "button" at bounding box center [920, 35] width 26 height 26
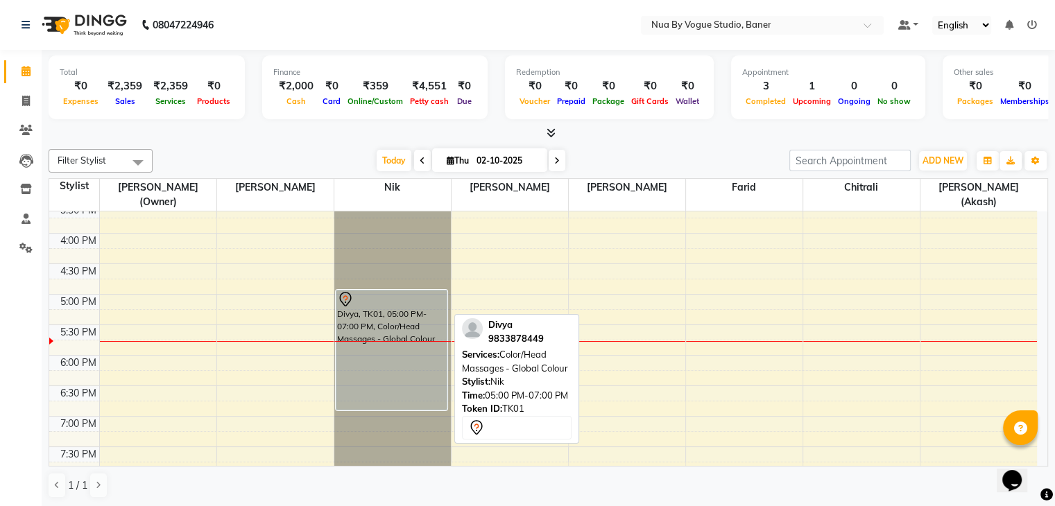
click at [402, 298] on div at bounding box center [392, 299] width 110 height 17
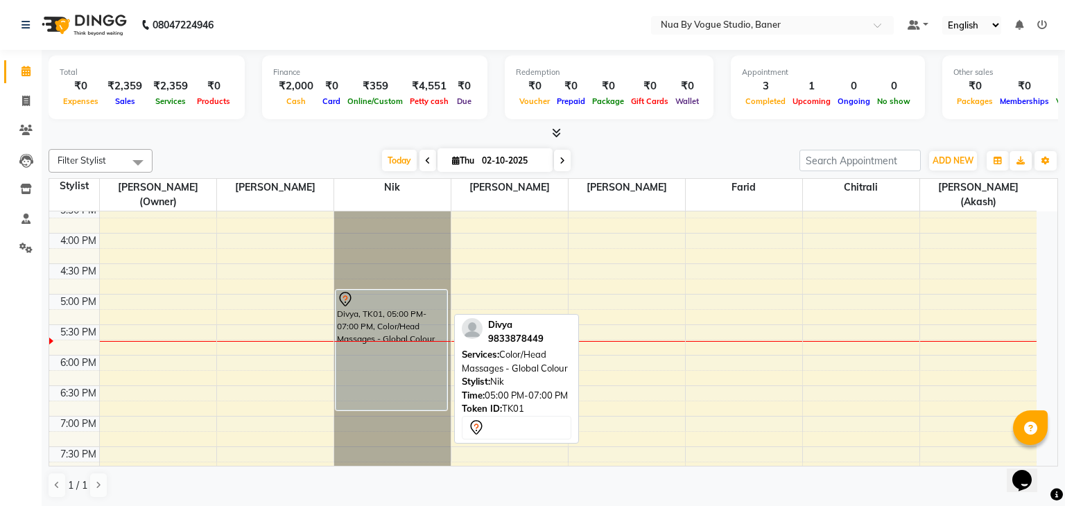
select select "7"
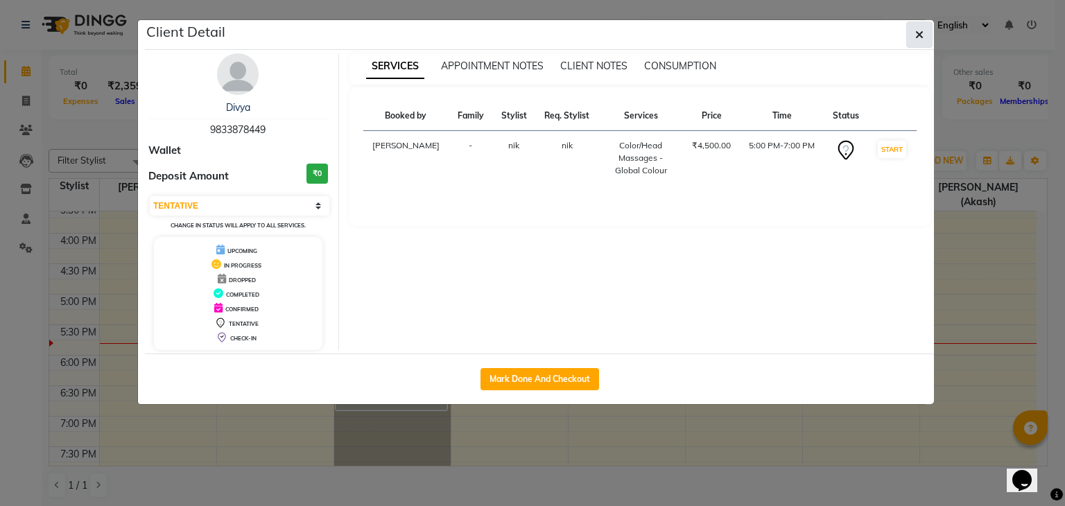
click at [921, 40] on span "button" at bounding box center [920, 35] width 8 height 14
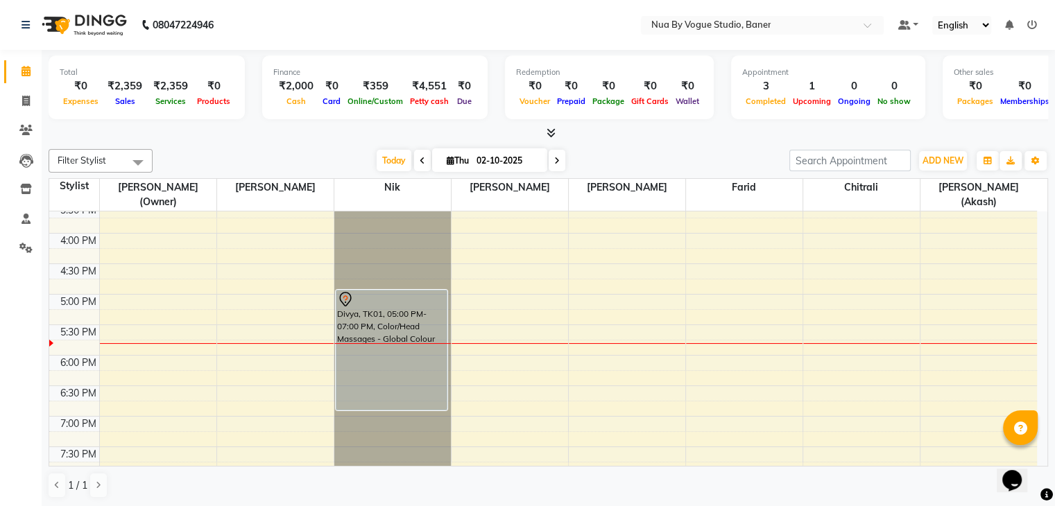
click at [52, 341] on div at bounding box center [51, 343] width 4 height 7
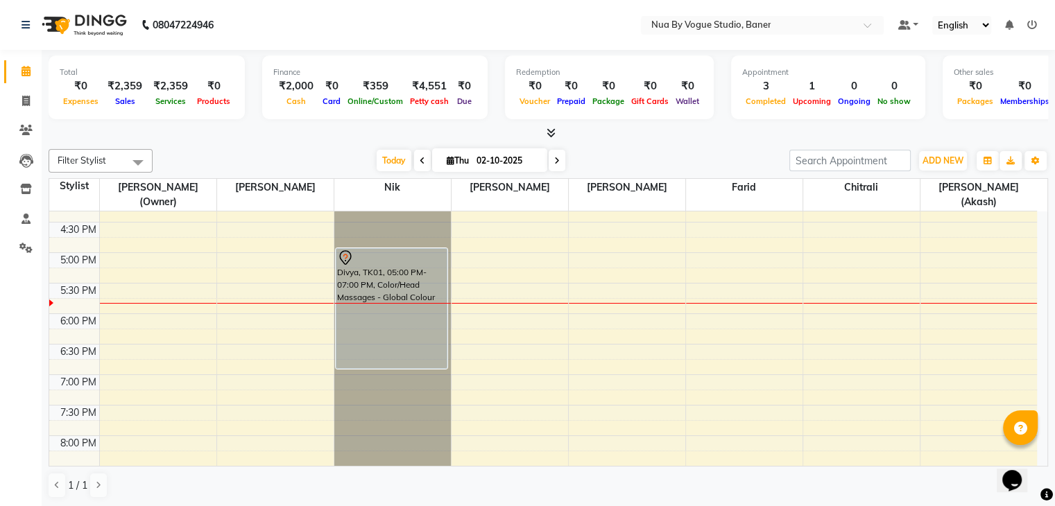
scroll to position [449, 0]
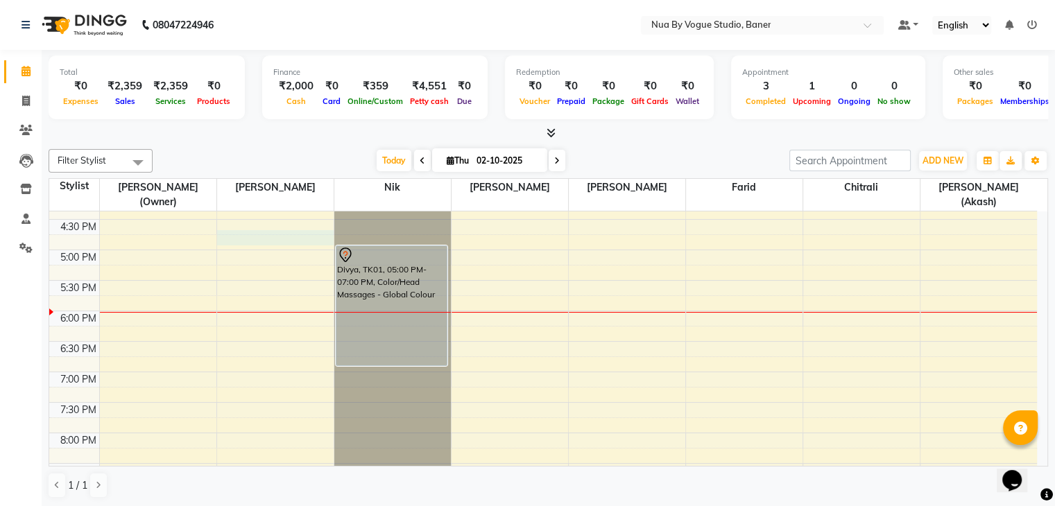
click at [305, 232] on div "9:00 AM 9:30 AM 10:00 AM 10:30 AM 11:00 AM 11:30 AM 12:00 PM 12:30 PM 1:00 PM 1…" at bounding box center [543, 189] width 988 height 854
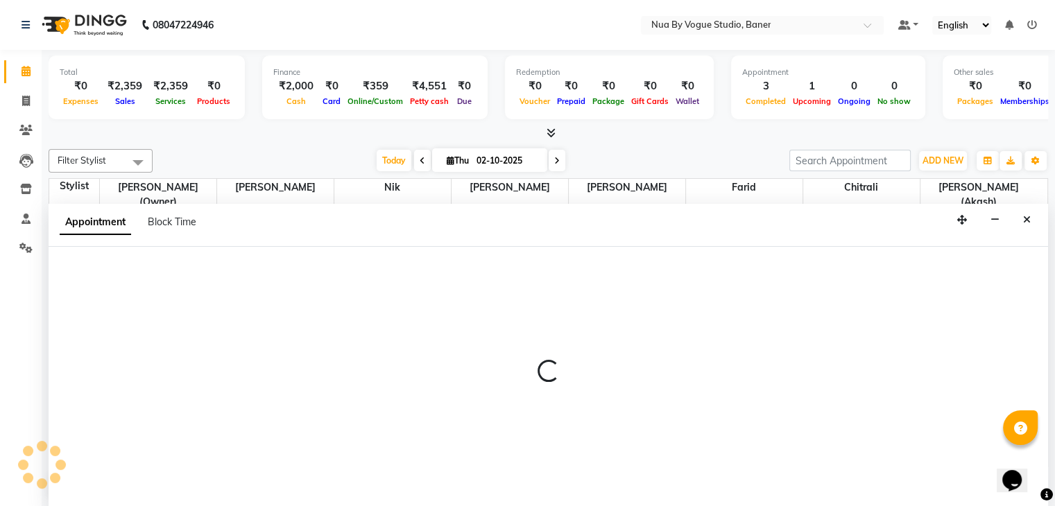
scroll to position [1, 0]
select select "89263"
select select "1005"
select select "tentative"
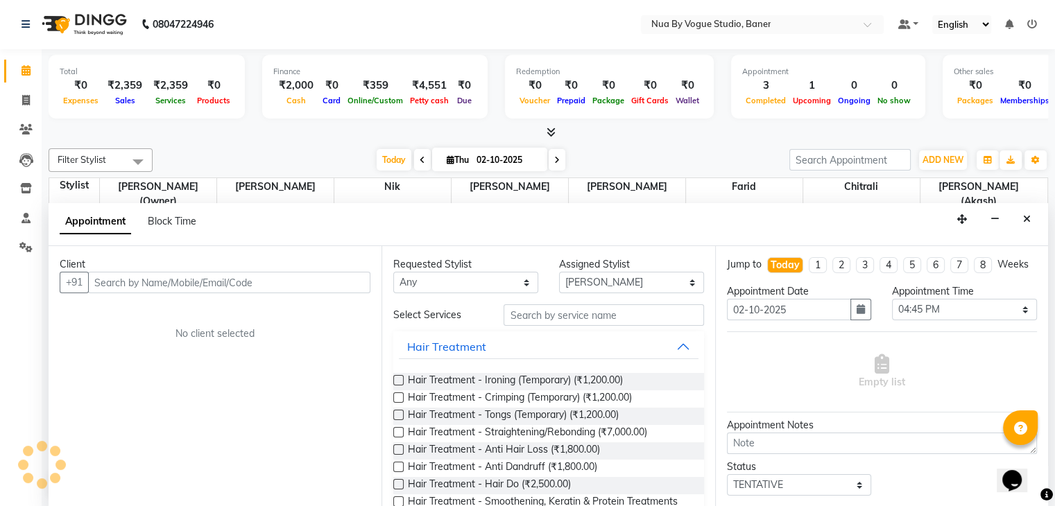
click at [388, 280] on div "Requested Stylist Any Chitrali Debolina(Owner) Farid Kamakhya Dwivedi (Akash) M…" at bounding box center [466, 275] width 166 height 36
select select "8764"
select select "service"
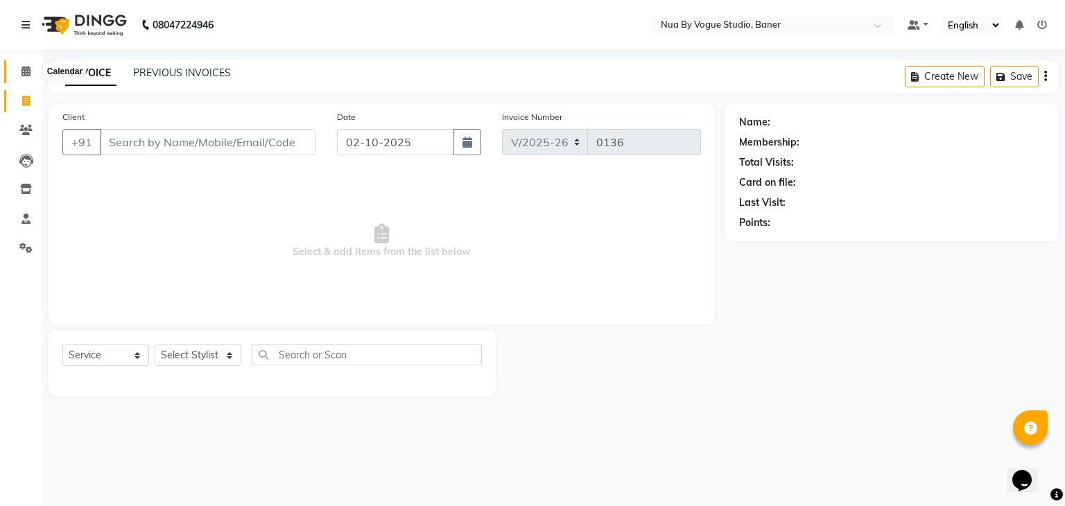
click at [24, 76] on icon at bounding box center [26, 71] width 9 height 10
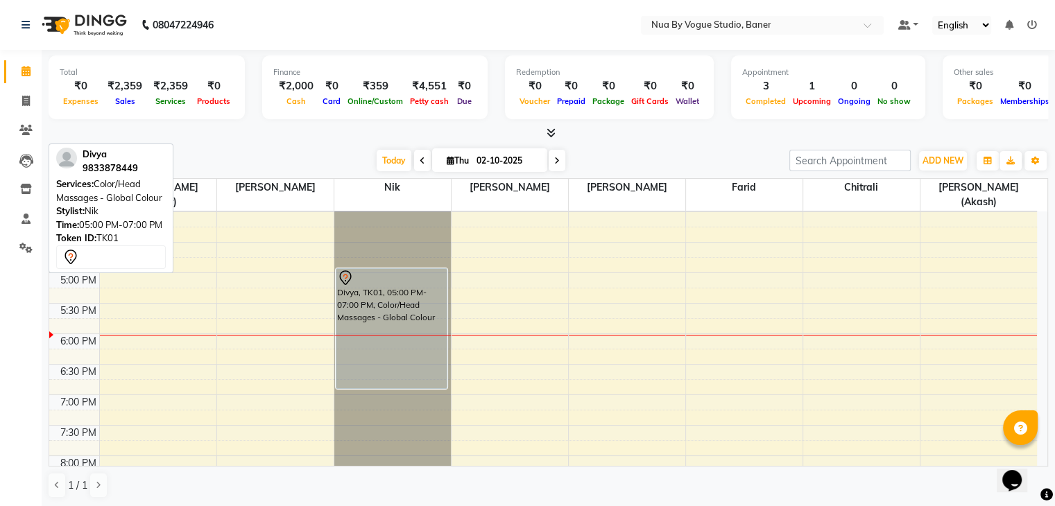
scroll to position [426, 0]
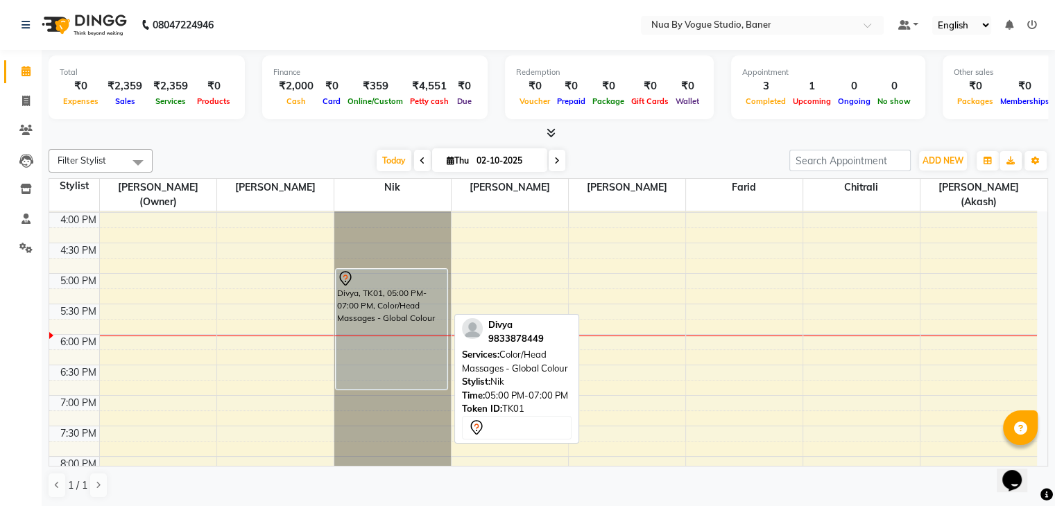
click at [395, 346] on div "Divya, TK01, 05:00 PM-07:00 PM, Color/Head Massages - Global Colour" at bounding box center [391, 329] width 111 height 119
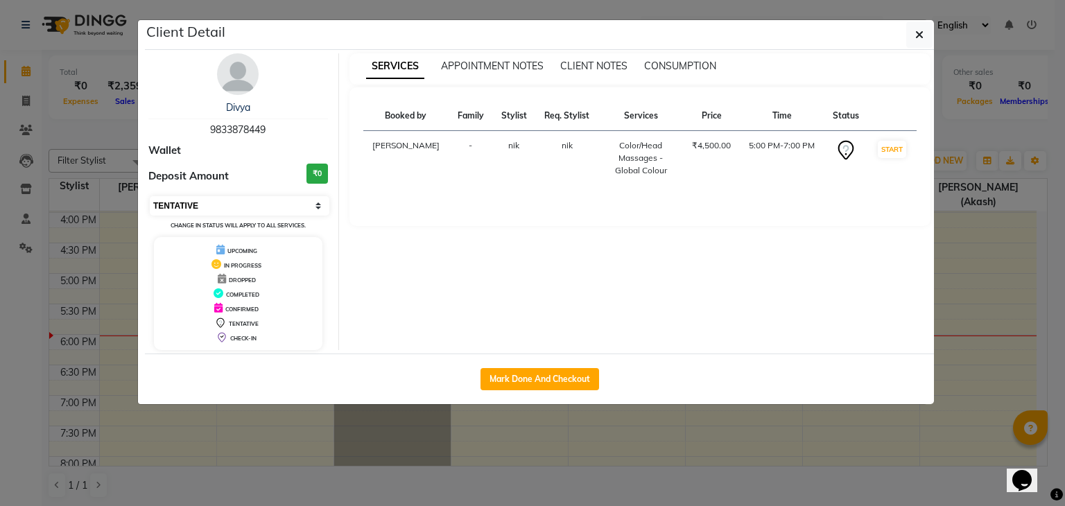
click at [265, 200] on select "Select IN SERVICE CONFIRMED TENTATIVE CHECK IN MARK DONE DROPPED UPCOMING" at bounding box center [240, 205] width 180 height 19
click at [150, 196] on select "Select IN SERVICE CONFIRMED TENTATIVE CHECK IN MARK DONE DROPPED UPCOMING" at bounding box center [240, 205] width 180 height 19
click at [308, 206] on select "Select IN SERVICE CONFIRMED TENTATIVE CHECK IN MARK DONE DROPPED UPCOMING" at bounding box center [240, 205] width 180 height 19
click at [150, 196] on select "Select IN SERVICE CONFIRMED TENTATIVE CHECK IN MARK DONE DROPPED UPCOMING" at bounding box center [240, 205] width 180 height 19
click at [288, 206] on select "Select IN SERVICE CONFIRMED TENTATIVE CHECK IN MARK DONE DROPPED UPCOMING" at bounding box center [240, 205] width 180 height 19
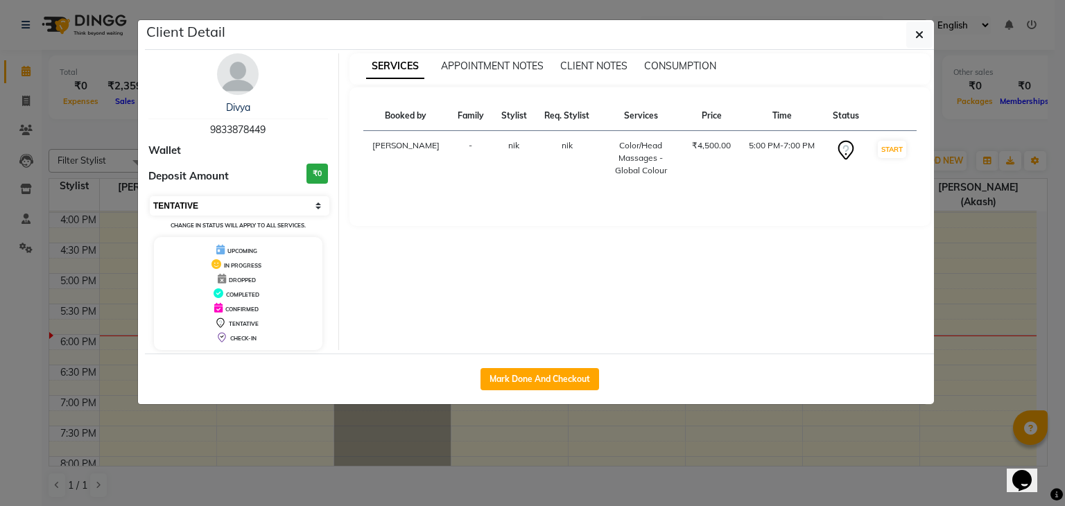
click at [150, 196] on select "Select IN SERVICE CONFIRMED TENTATIVE CHECK IN MARK DONE DROPPED UPCOMING" at bounding box center [240, 205] width 180 height 19
click at [253, 212] on select "Select IN SERVICE CONFIRMED TENTATIVE CHECK IN MARK DONE DROPPED UPCOMING" at bounding box center [240, 205] width 180 height 19
select select "5"
click at [150, 196] on select "Select IN SERVICE CONFIRMED TENTATIVE CHECK IN MARK DONE DROPPED UPCOMING" at bounding box center [240, 205] width 180 height 19
click at [510, 71] on div "APPOINTMENT NOTES" at bounding box center [492, 66] width 103 height 15
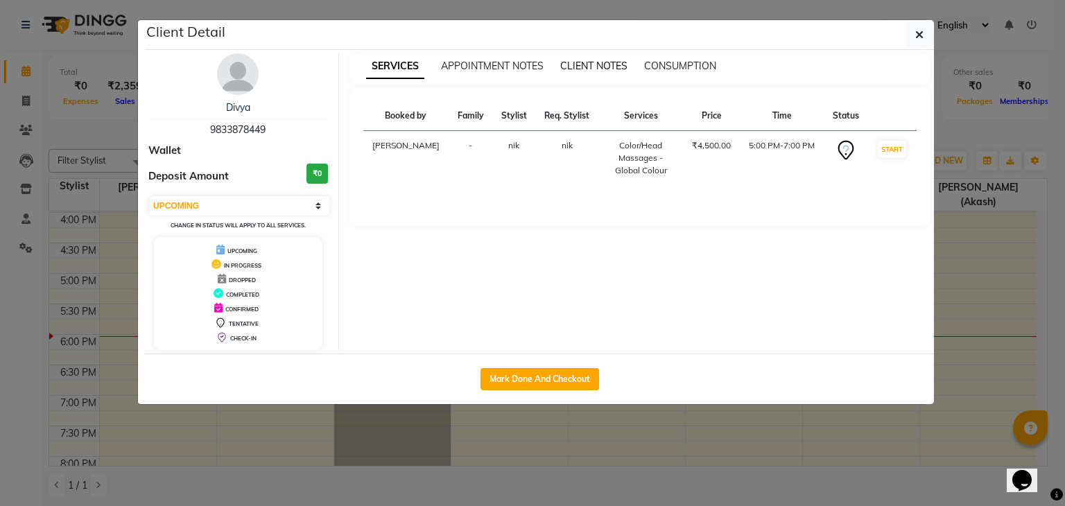
drag, startPoint x: 560, startPoint y: 61, endPoint x: 587, endPoint y: 60, distance: 27.8
click at [587, 60] on div "SERVICES APPOINTMENT NOTES CLIENT NOTES CONSUMPTION" at bounding box center [632, 66] width 565 height 15
click at [587, 60] on span "CLIENT NOTES" at bounding box center [593, 66] width 67 height 12
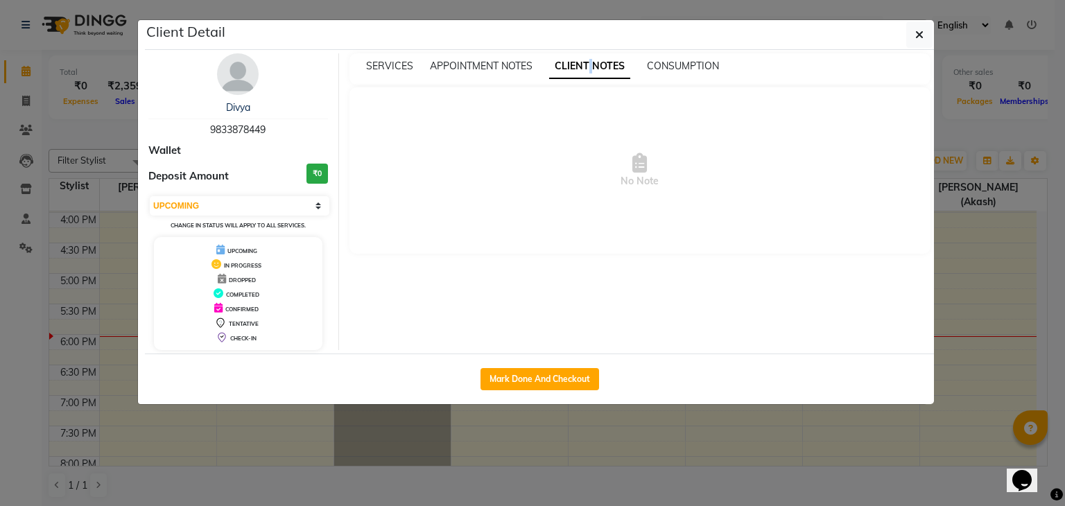
click at [587, 60] on span "CLIENT NOTES" at bounding box center [589, 66] width 81 height 25
click at [499, 60] on div "SERVICES APPOINTMENT NOTES CLIENT NOTES CONSUMPTION" at bounding box center [641, 68] width 582 height 31
click at [499, 60] on span "APPOINTMENT NOTES" at bounding box center [481, 66] width 103 height 12
click at [499, 60] on span "APPOINTMENT NOTES" at bounding box center [489, 66] width 118 height 25
click at [660, 72] on div "CONSUMPTION" at bounding box center [685, 66] width 72 height 15
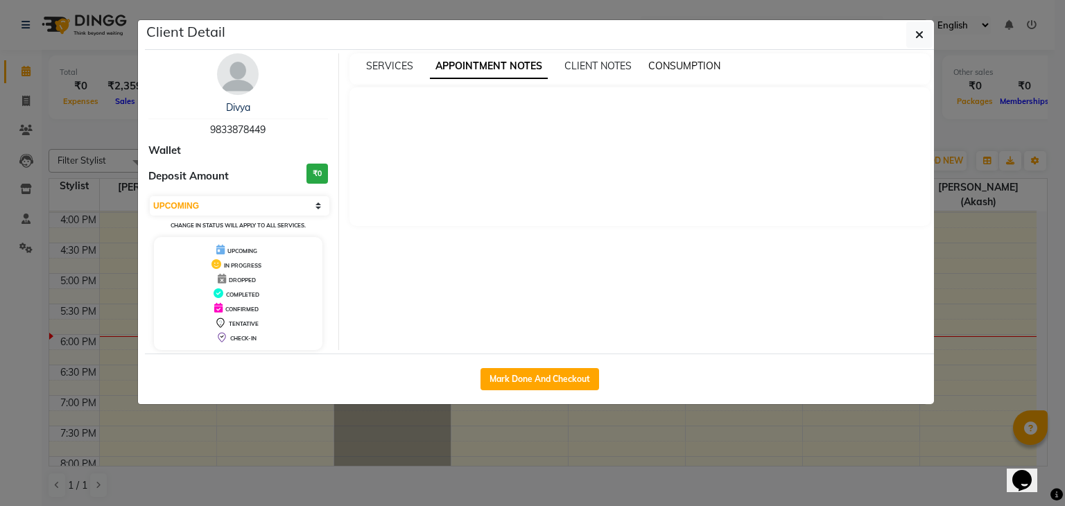
click at [660, 71] on span "CONSUMPTION" at bounding box center [685, 66] width 72 height 12
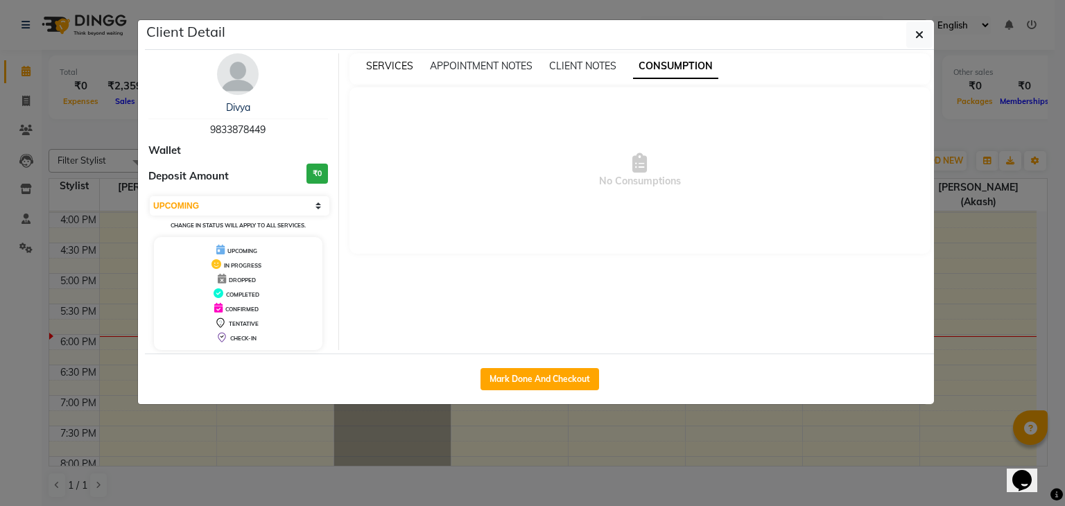
click at [379, 65] on span "SERVICES" at bounding box center [389, 66] width 47 height 12
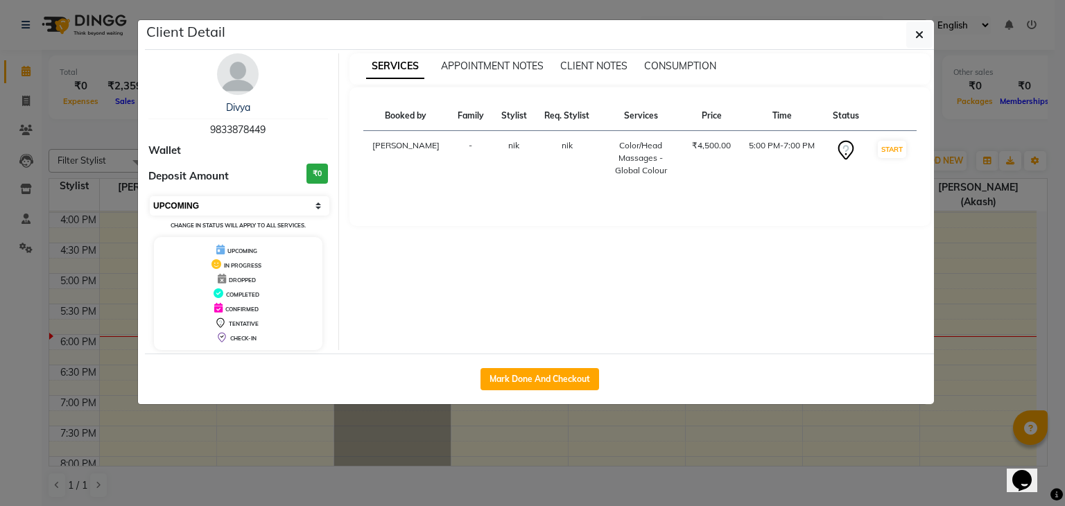
click at [307, 205] on select "Select IN SERVICE CONFIRMED TENTATIVE CHECK IN MARK DONE DROPPED UPCOMING" at bounding box center [240, 205] width 180 height 19
click at [274, 164] on div "Deposit Amount ₹0" at bounding box center [238, 177] width 180 height 26
click at [316, 206] on select "Select IN SERVICE CONFIRMED TENTATIVE CHECK IN MARK DONE DROPPED UPCOMING" at bounding box center [240, 205] width 180 height 19
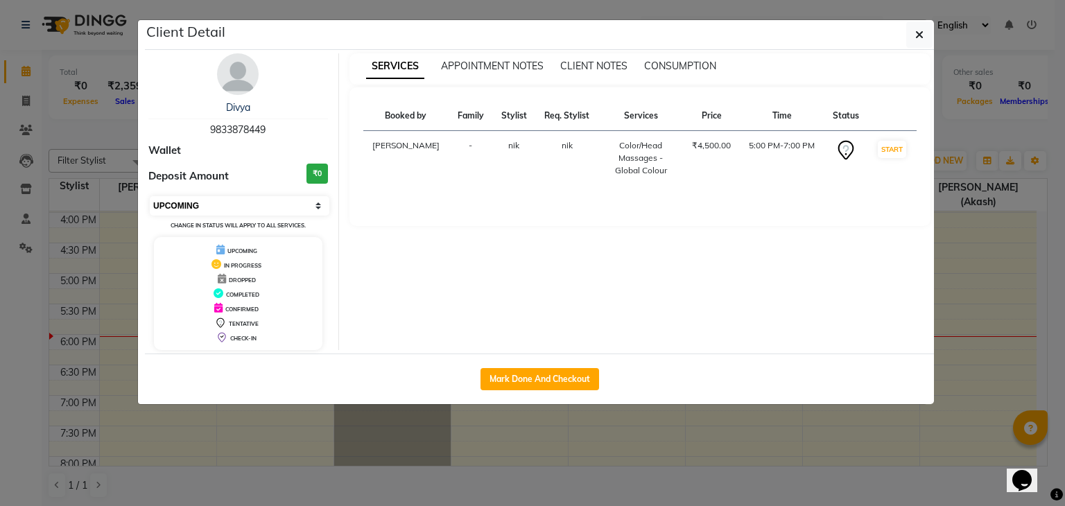
click at [150, 196] on select "Select IN SERVICE CONFIRMED TENTATIVE CHECK IN MARK DONE DROPPED UPCOMING" at bounding box center [240, 205] width 180 height 19
click at [841, 151] on icon at bounding box center [846, 150] width 22 height 22
click at [796, 147] on td "5:00 PM-7:00 PM" at bounding box center [782, 158] width 84 height 55
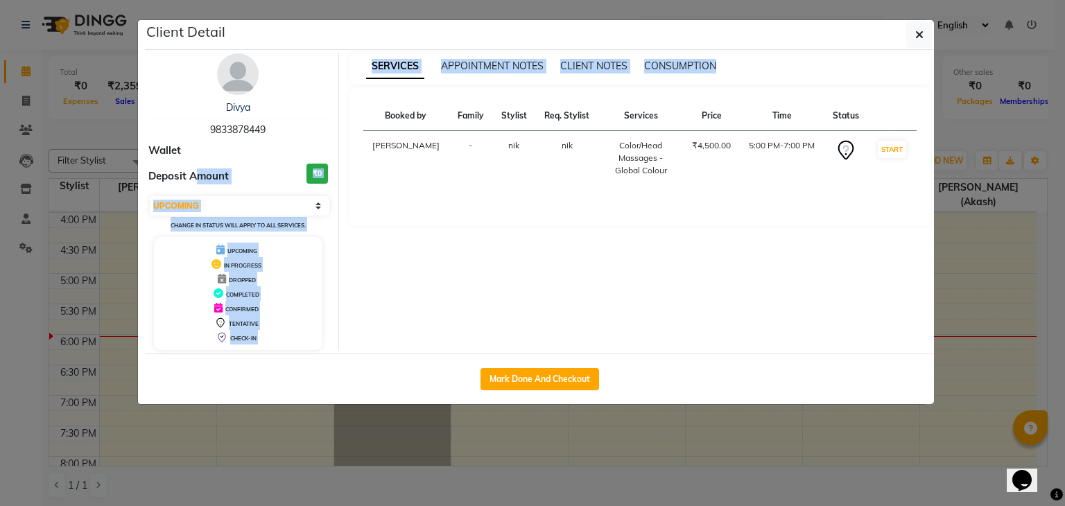
drag, startPoint x: 199, startPoint y: 181, endPoint x: 580, endPoint y: 257, distance: 388.2
click at [580, 257] on div "Divya 9833878449 Wallet Deposit Amount ₹0 Select IN SERVICE CONFIRMED TENTATIVE…" at bounding box center [539, 201] width 803 height 297
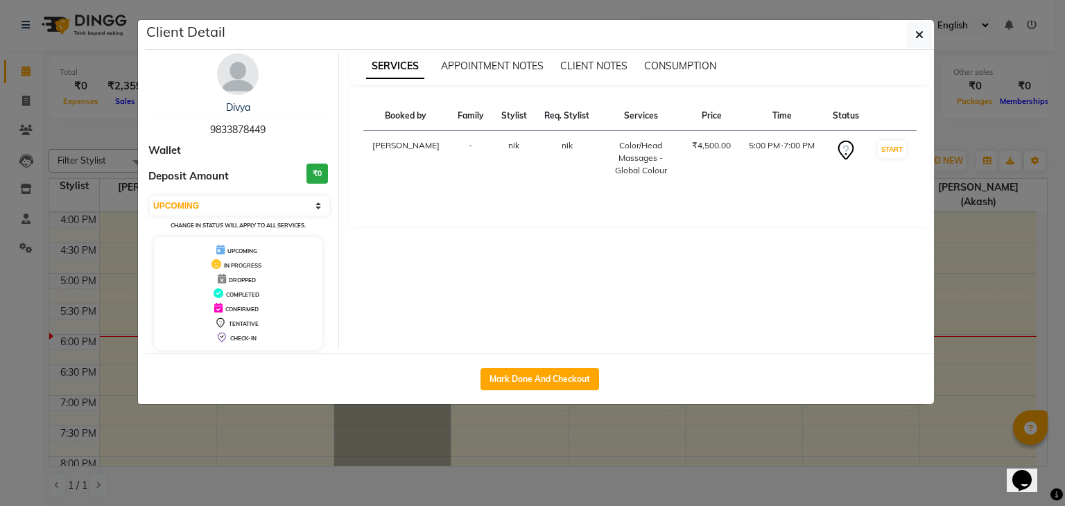
click at [673, 257] on div "SERVICES APPOINTMENT NOTES CLIENT NOTES CONSUMPTION Booked by Family Stylist Re…" at bounding box center [640, 201] width 603 height 297
click at [923, 42] on button "button" at bounding box center [920, 35] width 26 height 26
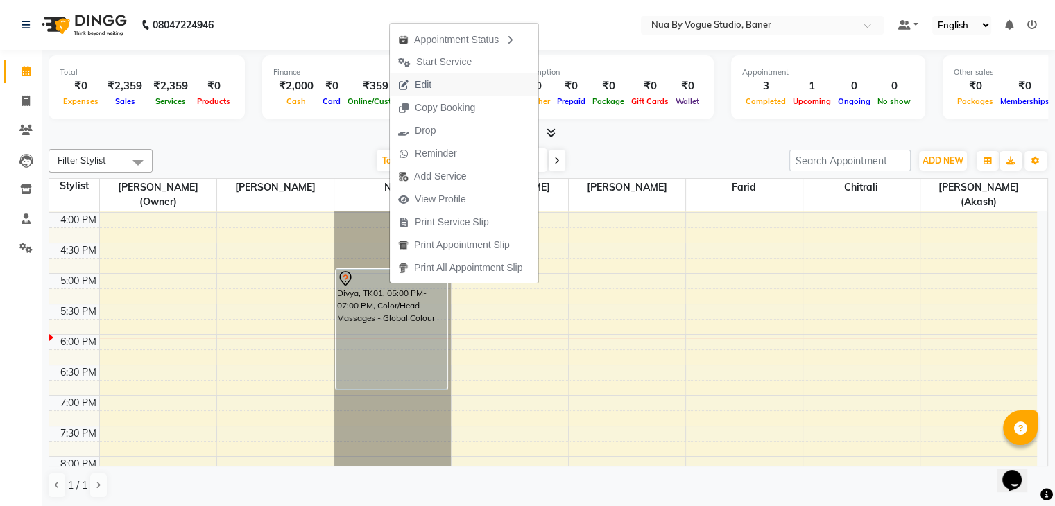
click at [423, 80] on span "Edit" at bounding box center [423, 85] width 17 height 15
select select "tentative"
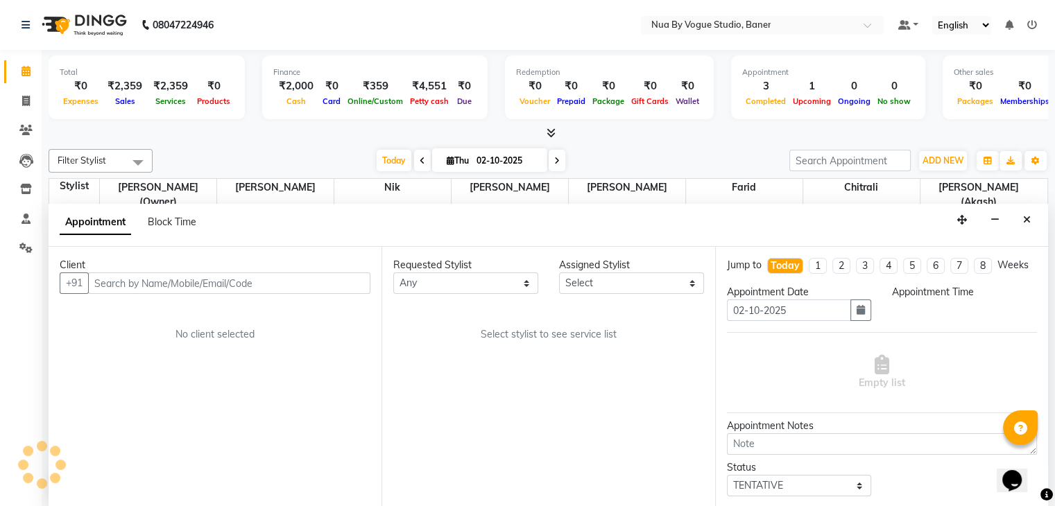
scroll to position [1, 0]
select select "89265"
select select "1020"
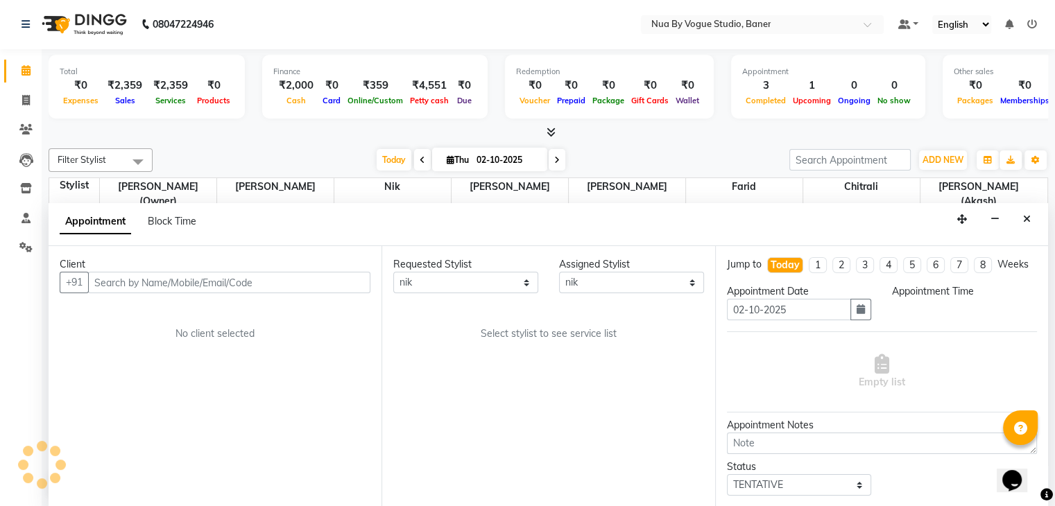
select select "4403"
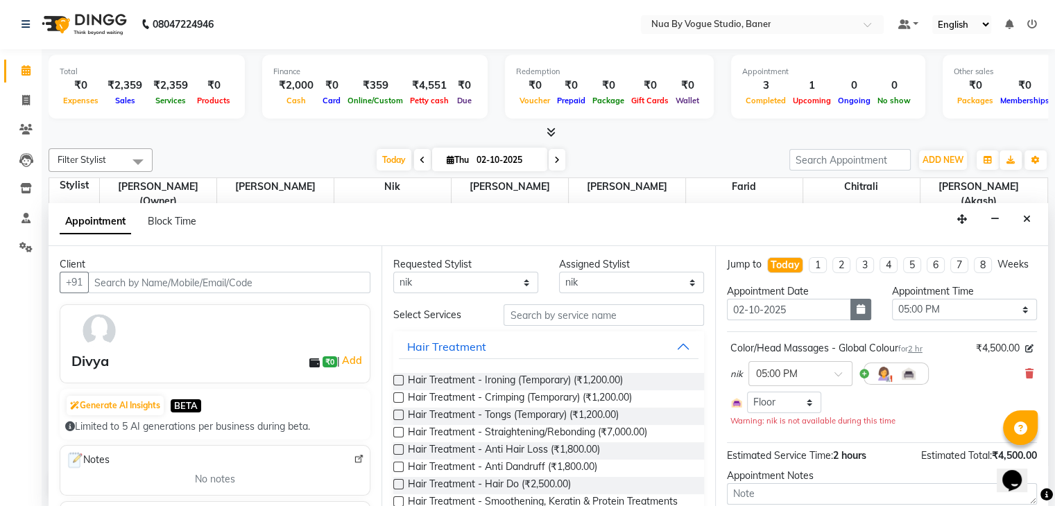
click at [858, 314] on icon "button" at bounding box center [861, 309] width 8 height 10
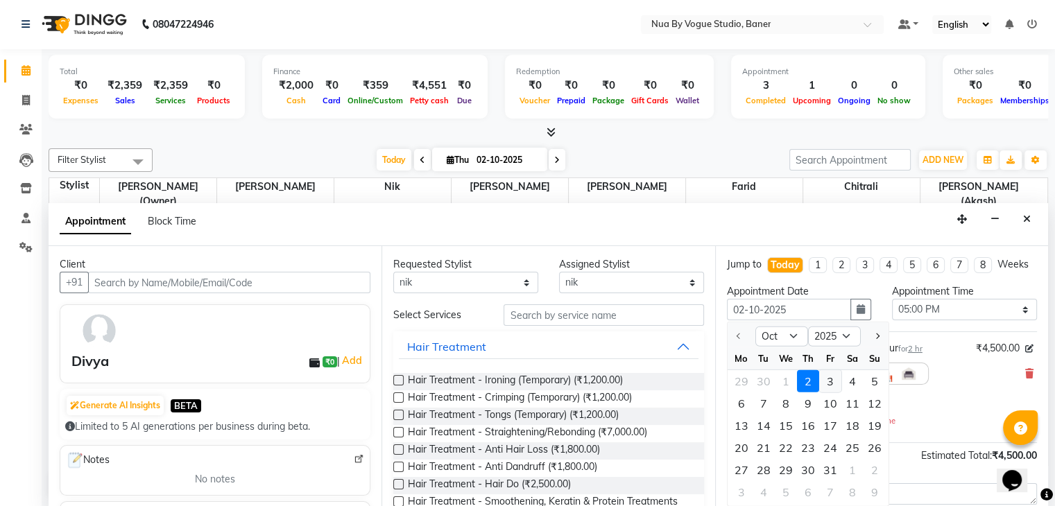
click at [827, 383] on div "3" at bounding box center [830, 381] width 22 height 22
type input "03-10-2025"
select select "1020"
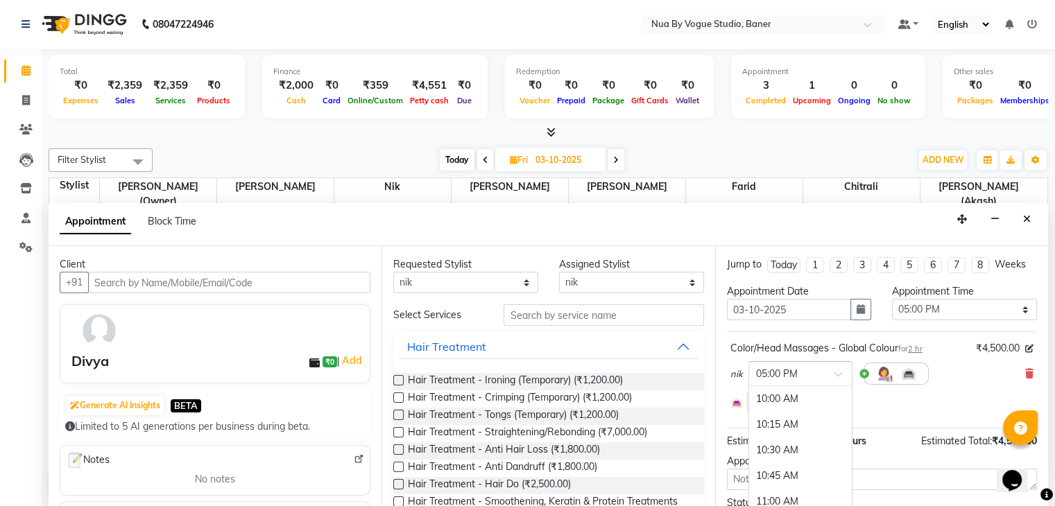
click at [802, 370] on input "text" at bounding box center [786, 373] width 61 height 15
click at [792, 394] on div "05:00 PM" at bounding box center [800, 399] width 103 height 26
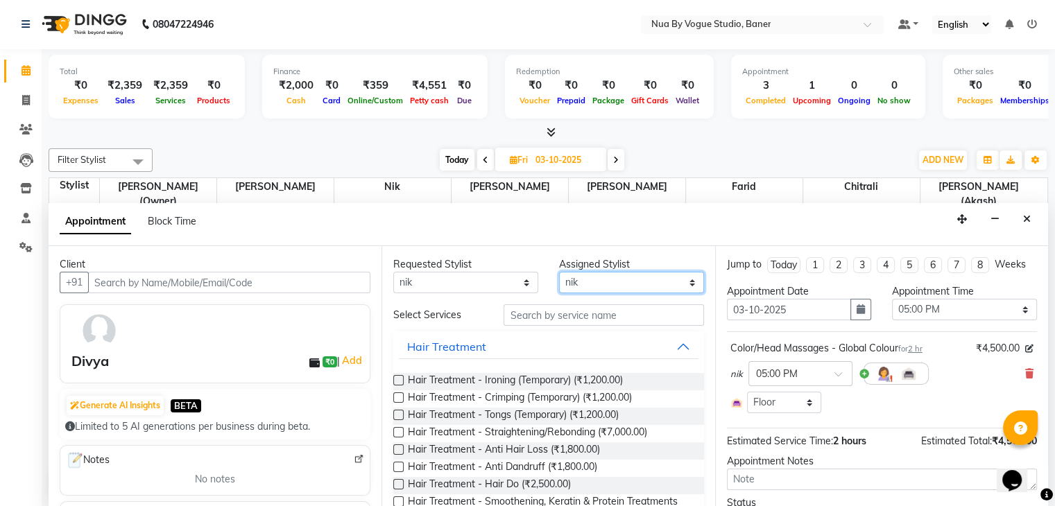
click at [621, 289] on select "Select Chitrali Debolina(Owner) Farid Kamakhya Dwivedi (Akash) Malik neha sriva…" at bounding box center [631, 283] width 145 height 22
select select "90653"
click at [559, 272] on select "Select Chitrali Debolina(Owner) Farid Kamakhya Dwivedi (Akash) Malik neha sriva…" at bounding box center [631, 283] width 145 height 22
click at [492, 281] on select "Any Chitrali Debolina(Owner) Farid Kamakhya Dwivedi (Akash) Malik neha srivasta…" at bounding box center [465, 283] width 145 height 22
select select "90653"
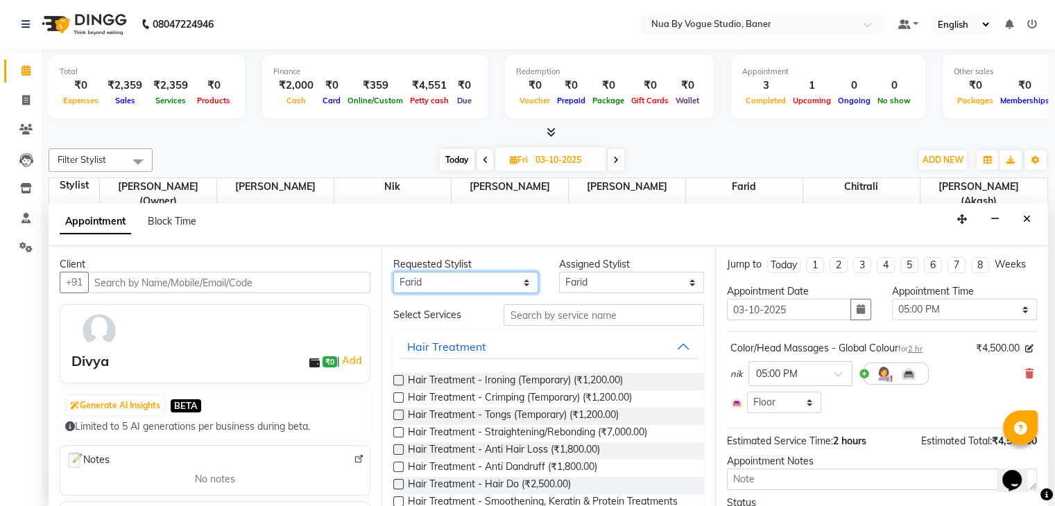
click at [393, 272] on select "Any Chitrali Debolina(Owner) Farid Kamakhya Dwivedi (Akash) Malik neha srivasta…" at bounding box center [465, 283] width 145 height 22
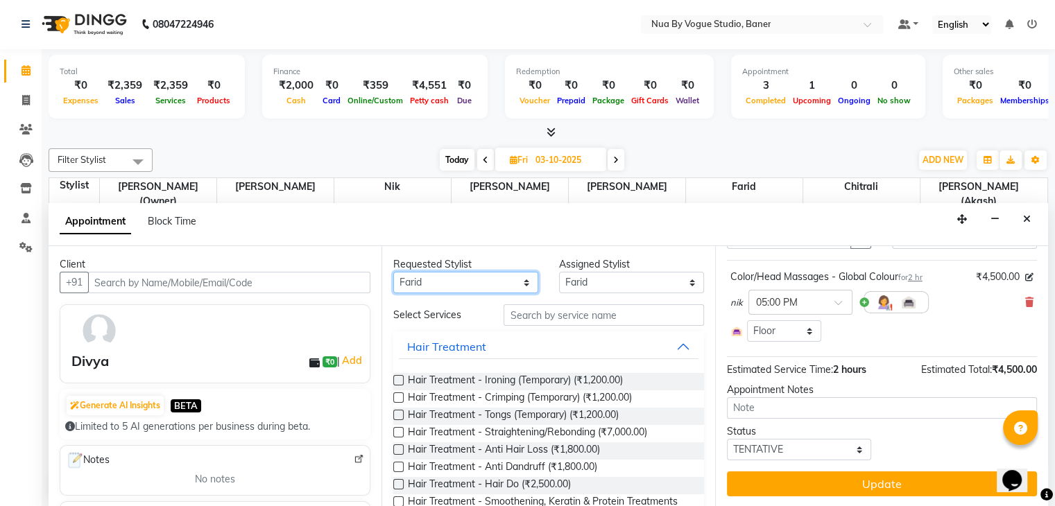
scroll to position [0, 0]
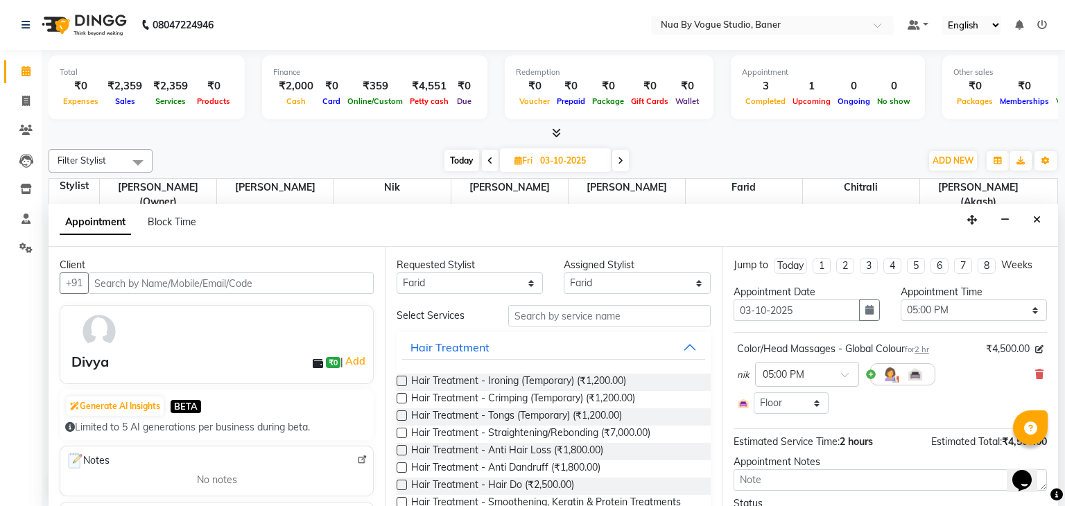
select select "8764"
select select "service"
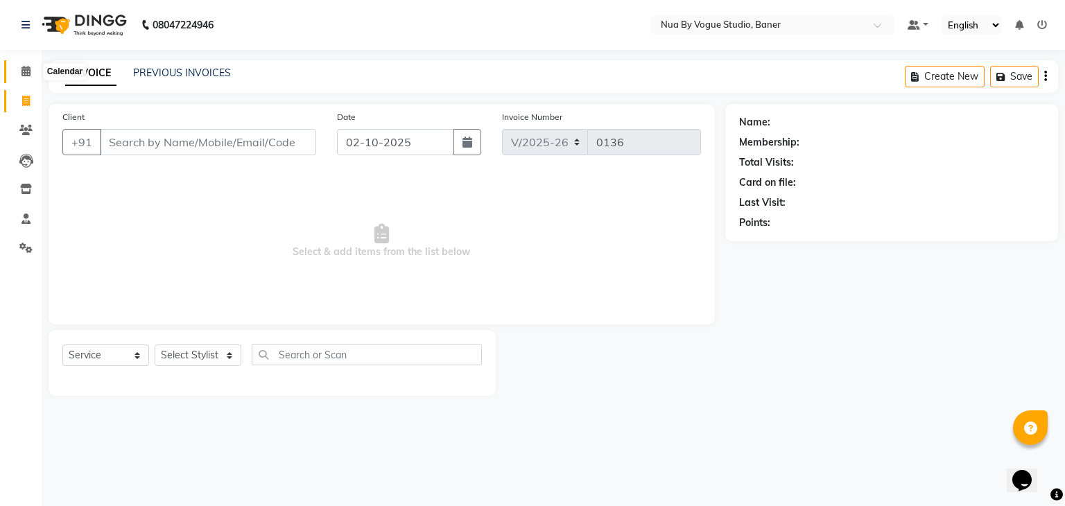
click at [27, 71] on icon at bounding box center [26, 71] width 9 height 10
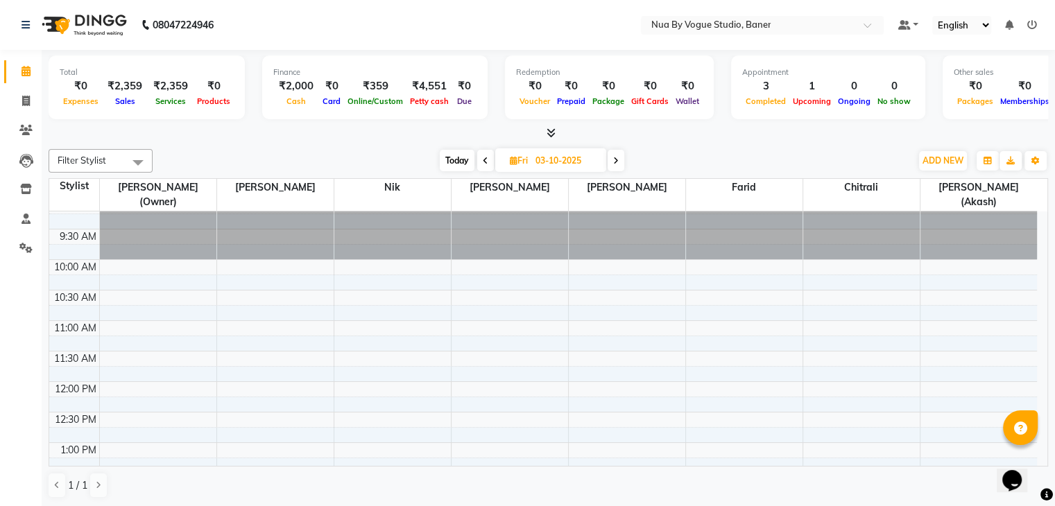
scroll to position [6, 0]
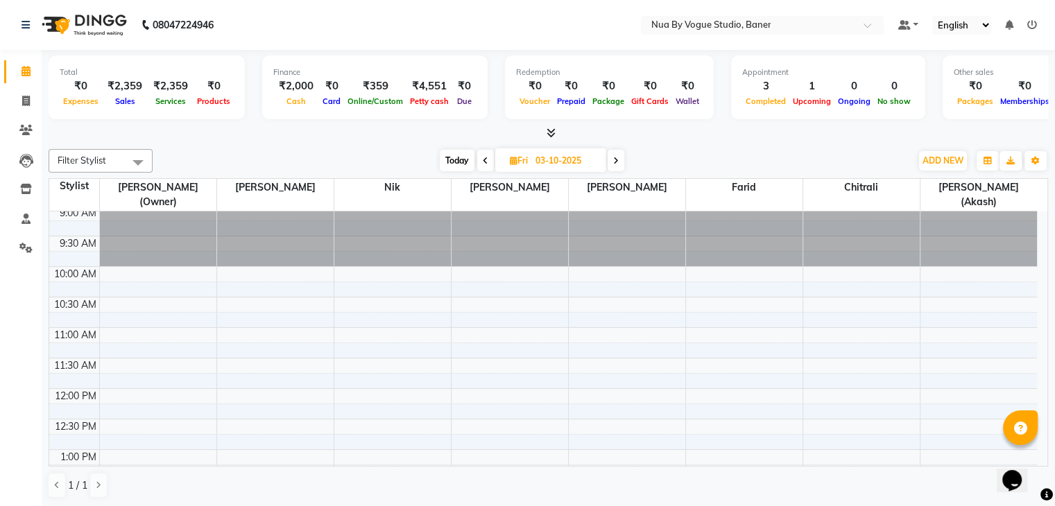
click at [482, 166] on span at bounding box center [485, 161] width 17 height 22
type input "02-10-2025"
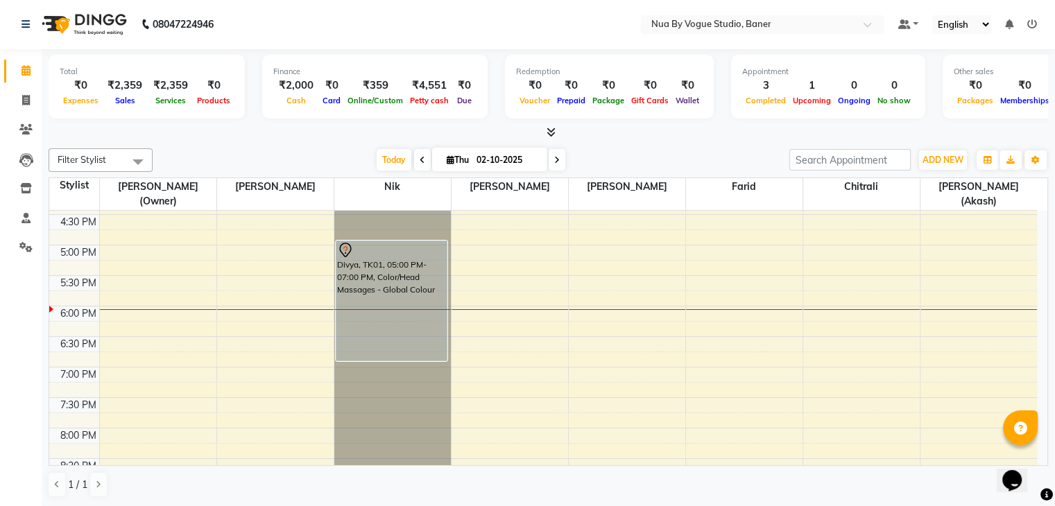
scroll to position [456, 0]
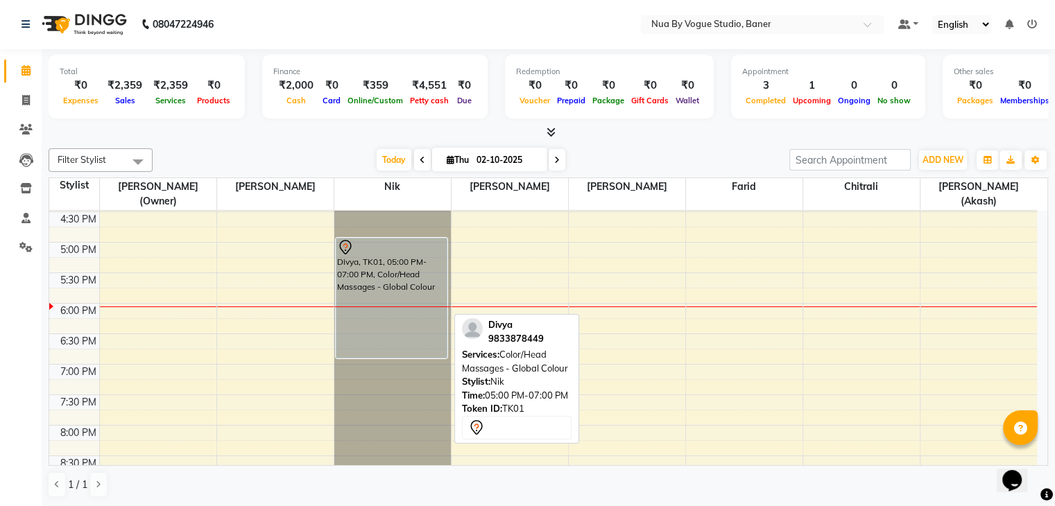
click at [399, 280] on div "Divya, TK01, 05:00 PM-07:00 PM, Color/Head Massages - Global Colour" at bounding box center [391, 298] width 111 height 119
select select "7"
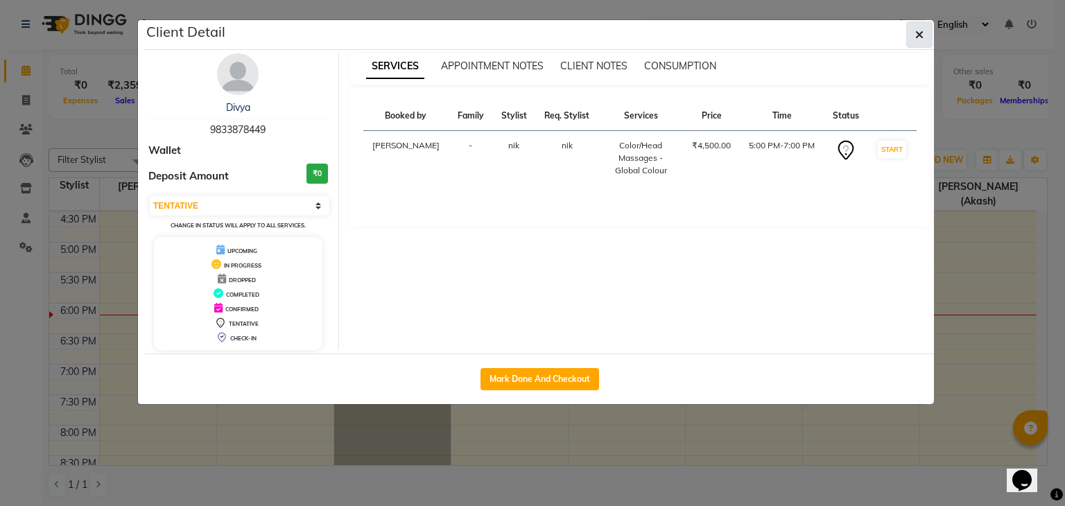
click at [912, 37] on button "button" at bounding box center [920, 35] width 26 height 26
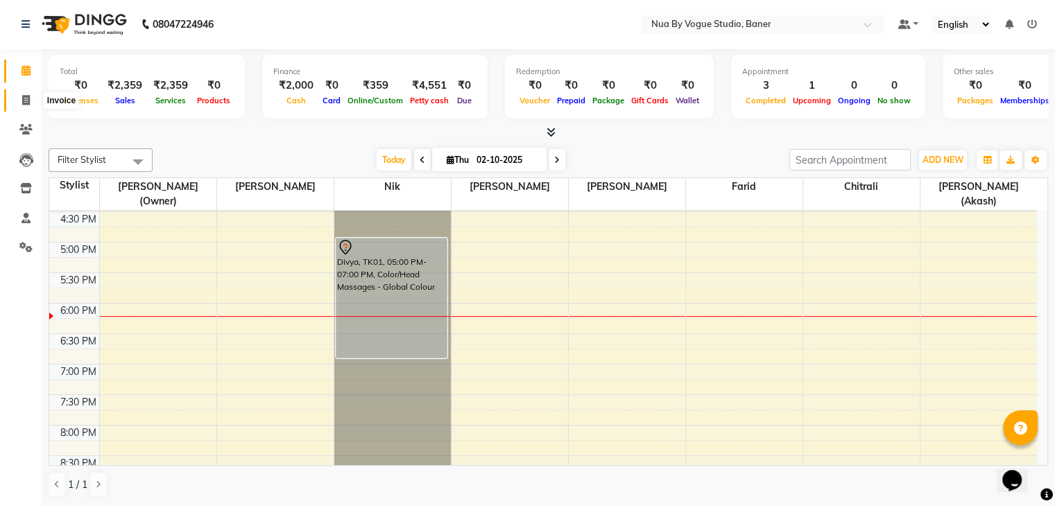
click at [33, 101] on span at bounding box center [26, 101] width 24 height 16
select select "service"
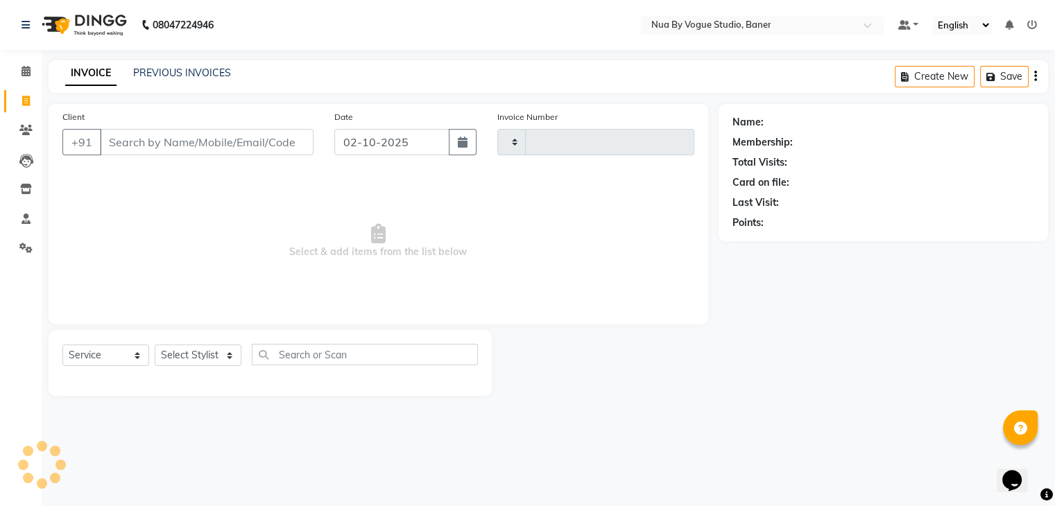
type input "0136"
select select "8764"
click at [206, 350] on select "Select Stylist Chitrali Debolina(Owner) Farid Kamakhya Dwivedi (Akash) Malik ne…" at bounding box center [198, 356] width 87 height 22
select select "89459"
click at [155, 345] on select "Select Stylist Chitrali Debolina(Owner) Farid Kamakhya Dwivedi (Akash) Malik ne…" at bounding box center [198, 356] width 87 height 22
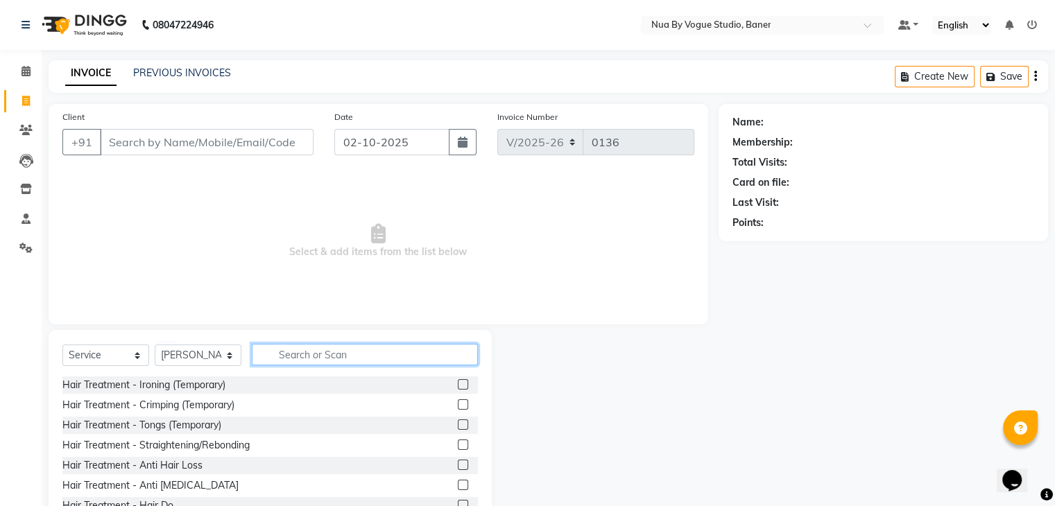
click at [291, 352] on input "text" at bounding box center [365, 355] width 226 height 22
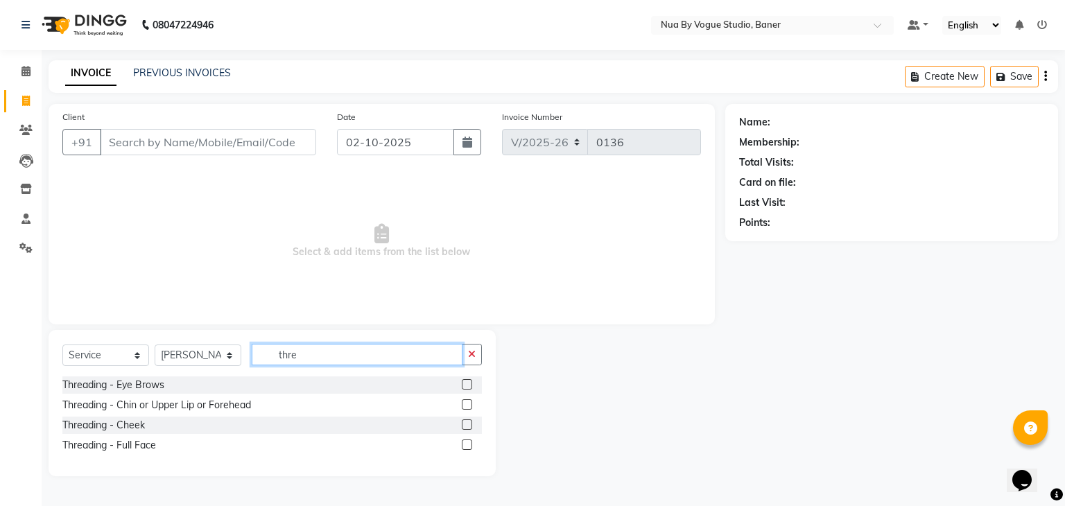
type input "thre"
click at [468, 381] on label at bounding box center [467, 384] width 10 height 10
click at [468, 381] on input "checkbox" at bounding box center [466, 385] width 9 height 9
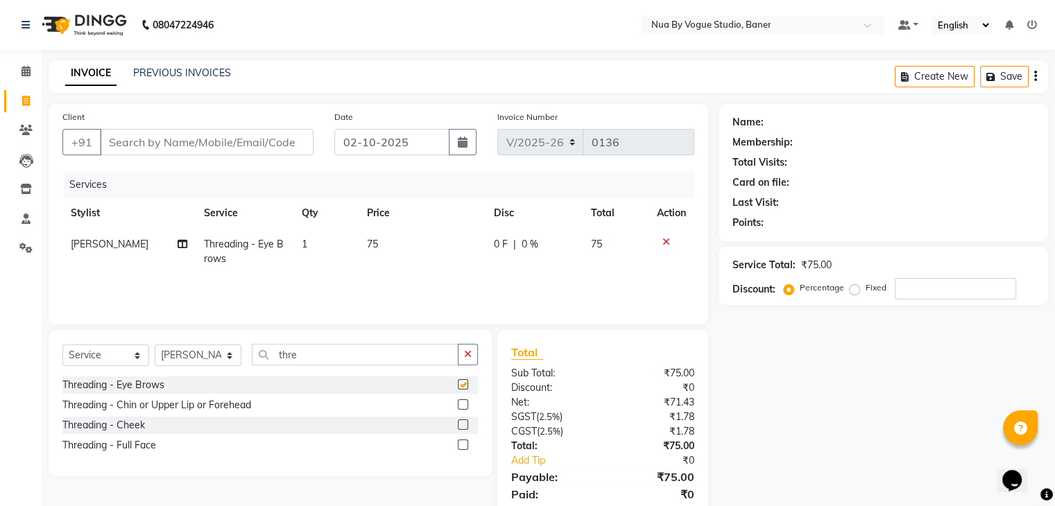
checkbox input "false"
click at [460, 409] on label at bounding box center [463, 405] width 10 height 10
click at [460, 409] on input "checkbox" at bounding box center [462, 405] width 9 height 9
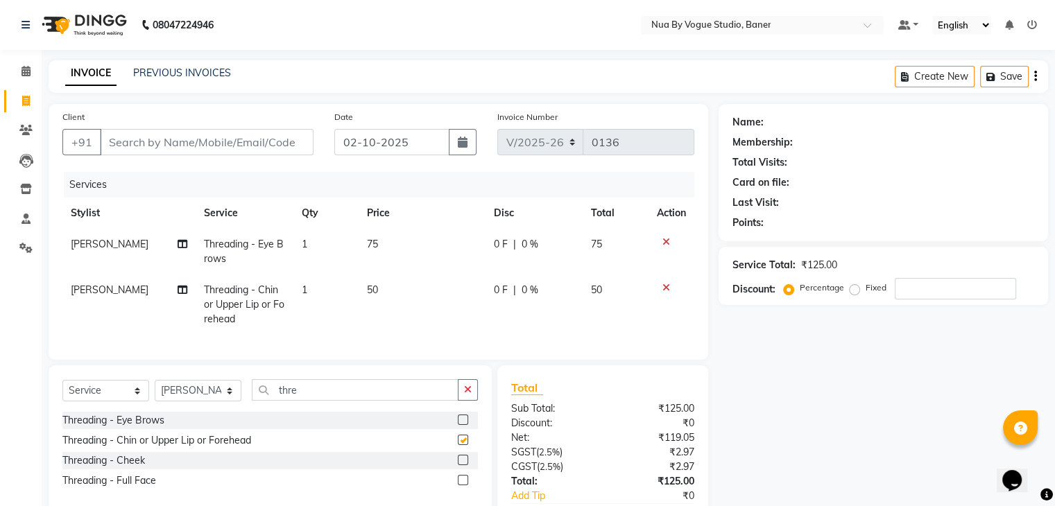
checkbox input "false"
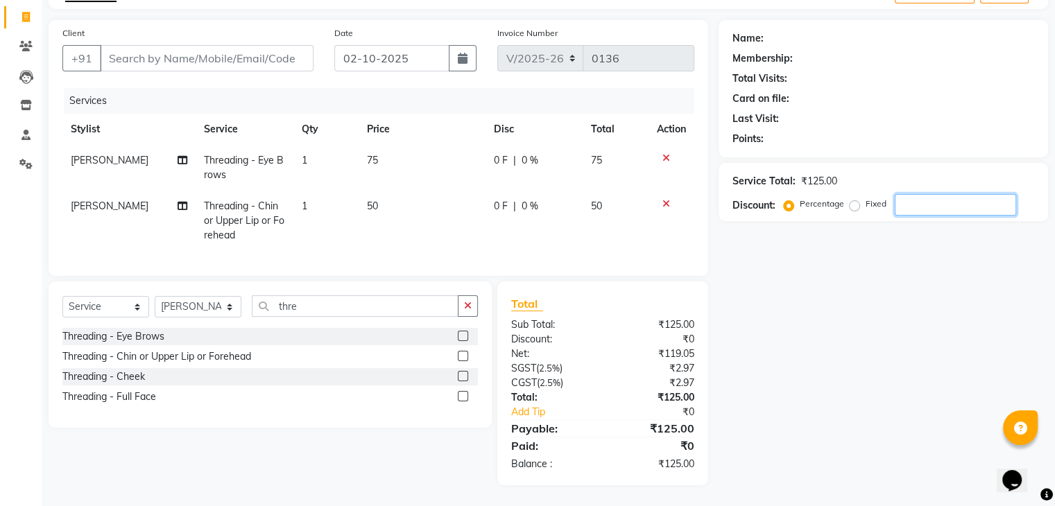
click at [904, 197] on input "number" at bounding box center [955, 205] width 121 height 22
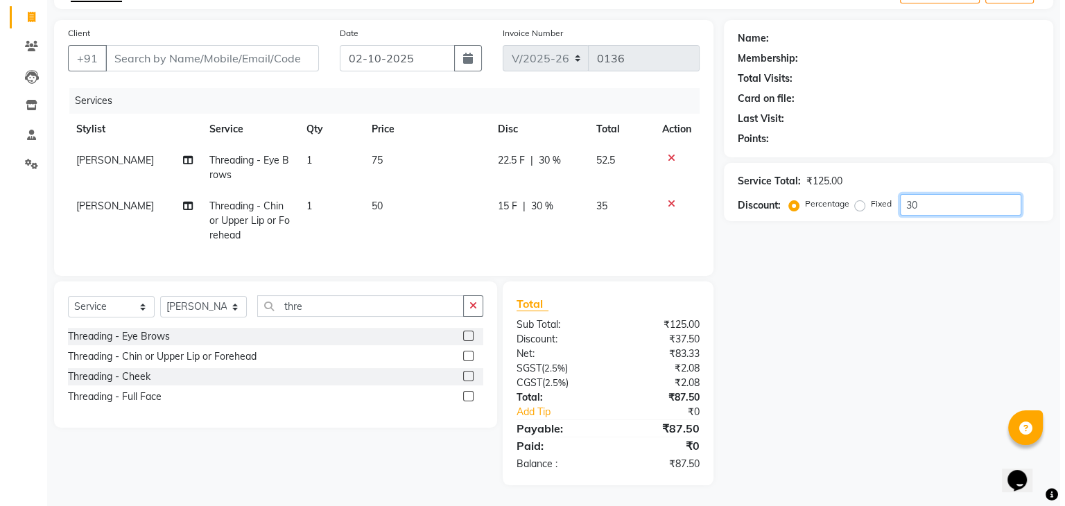
scroll to position [95, 0]
type input "3"
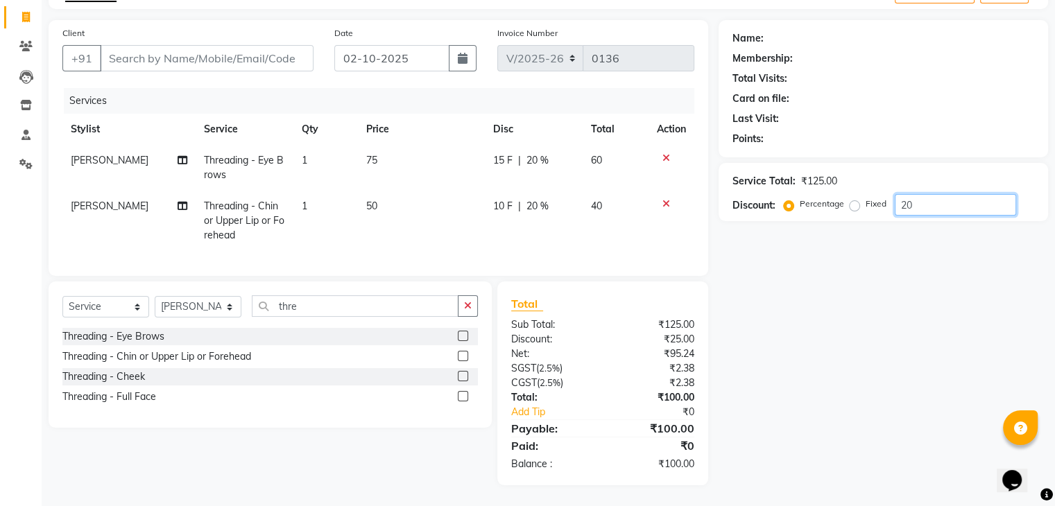
type input "20"
click at [248, 47] on input "Client" at bounding box center [207, 58] width 214 height 26
type input "9"
type input "0"
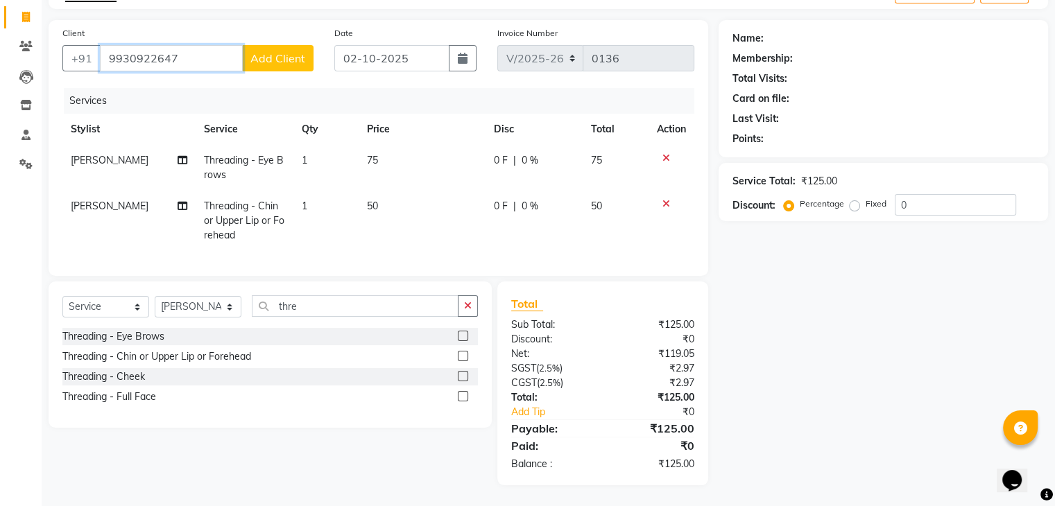
type input "9930922647"
click at [248, 47] on button "Add Client" at bounding box center [277, 58] width 71 height 26
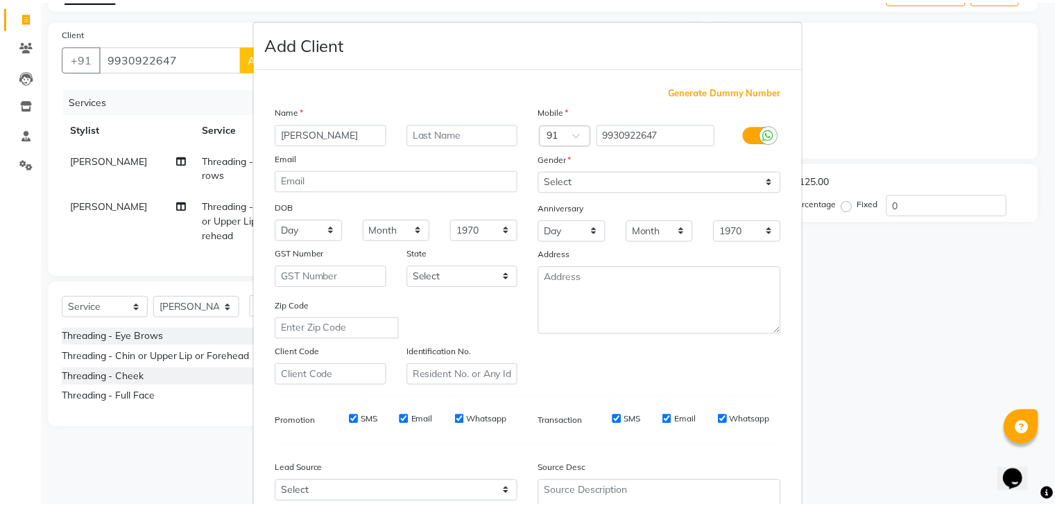
scroll to position [141, 0]
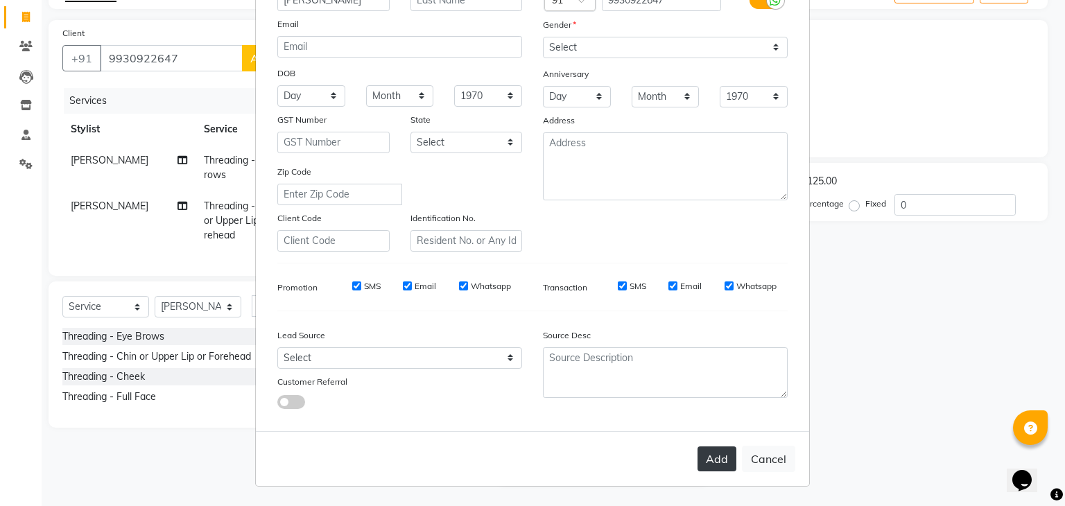
type input "rita"
click at [703, 464] on button "Add" at bounding box center [717, 459] width 39 height 25
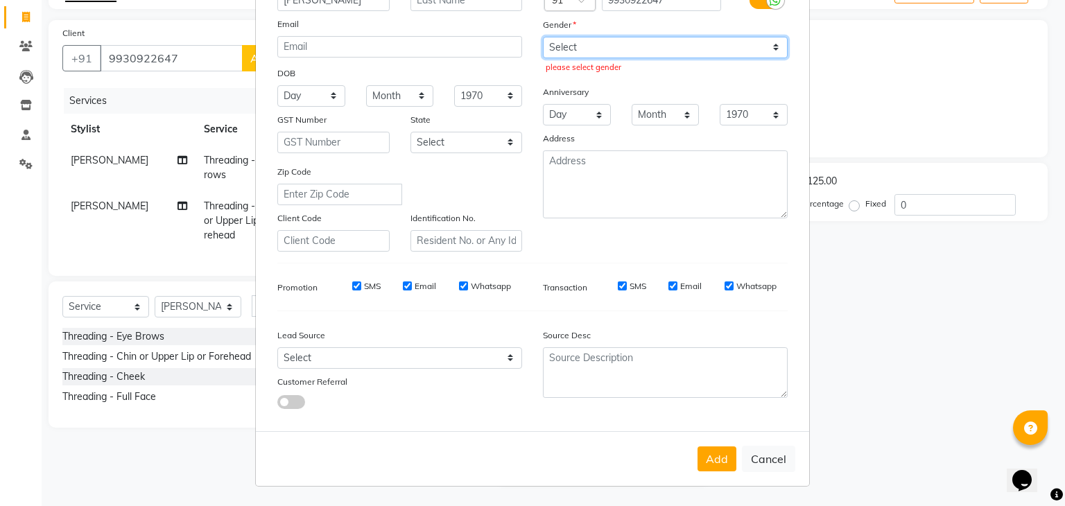
drag, startPoint x: 591, startPoint y: 47, endPoint x: 582, endPoint y: 83, distance: 37.2
click at [582, 83] on div "Mobile Country Code × 91 9930922647 Gender Select Male Female Other Prefer Not …" at bounding box center [666, 111] width 266 height 282
select select "female"
click at [543, 37] on select "Select Male Female Other Prefer Not To Say" at bounding box center [665, 48] width 245 height 22
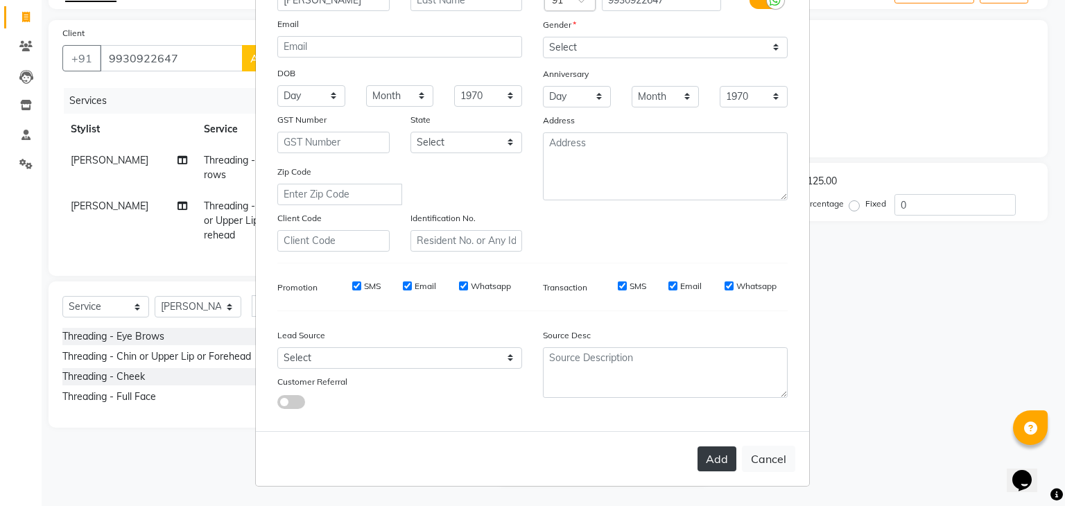
click at [714, 458] on button "Add" at bounding box center [717, 459] width 39 height 25
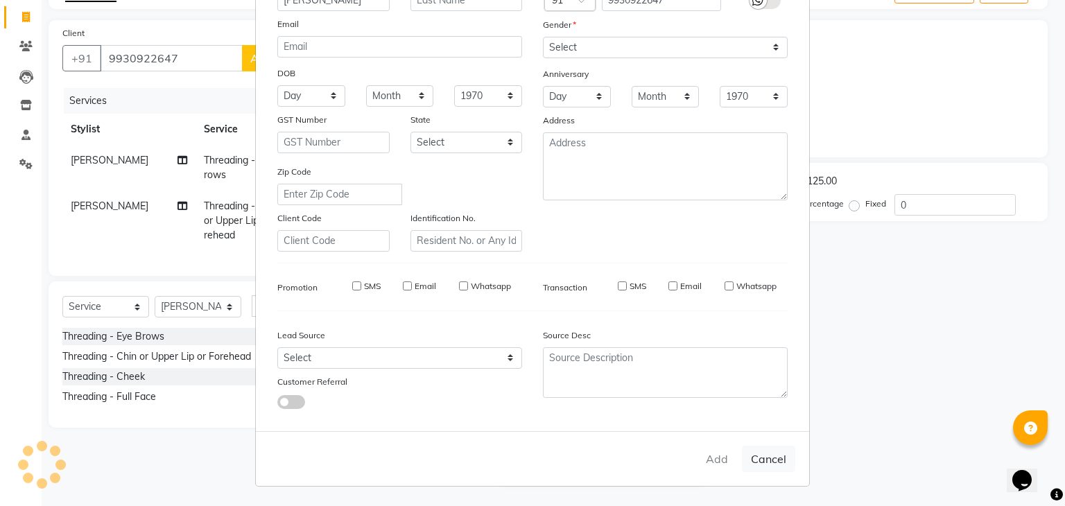
type input "99******47"
select select
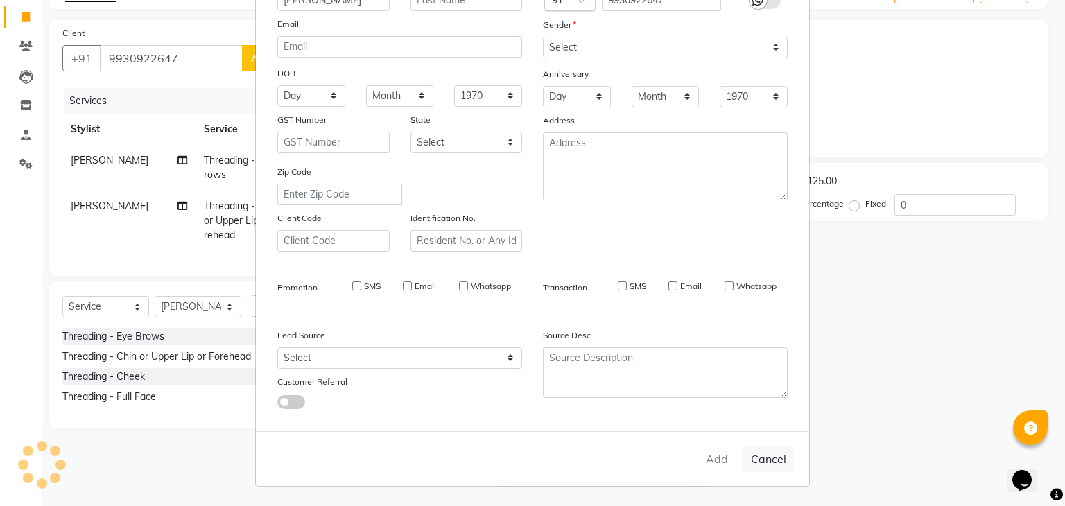
select select
checkbox input "false"
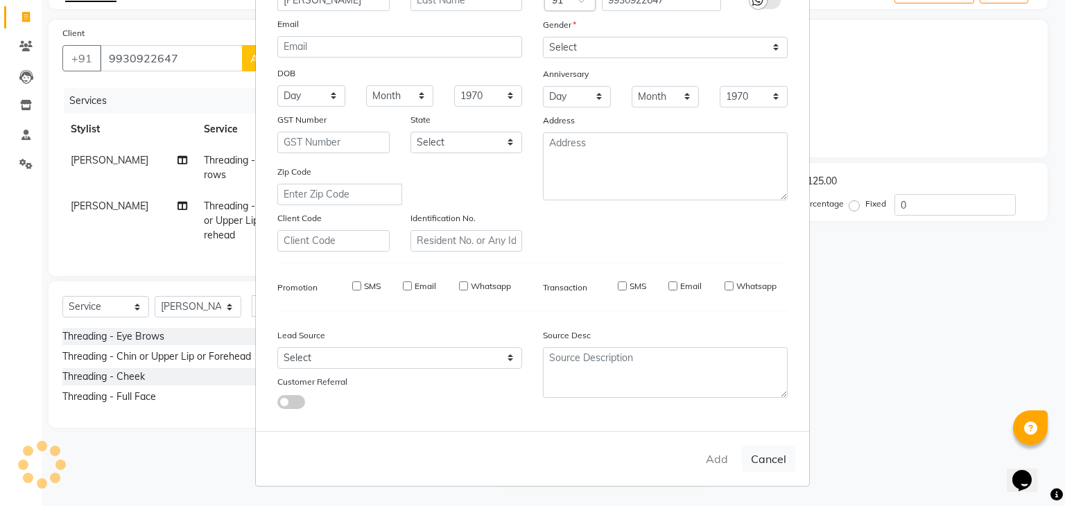
checkbox input "false"
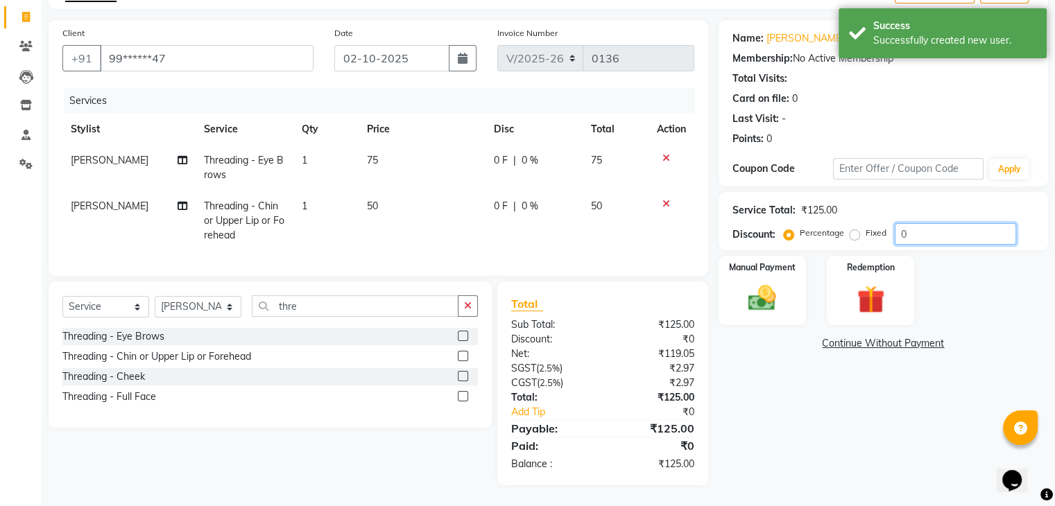
click at [928, 227] on input "0" at bounding box center [955, 234] width 121 height 22
type input "20"
click at [766, 301] on img at bounding box center [762, 298] width 46 height 33
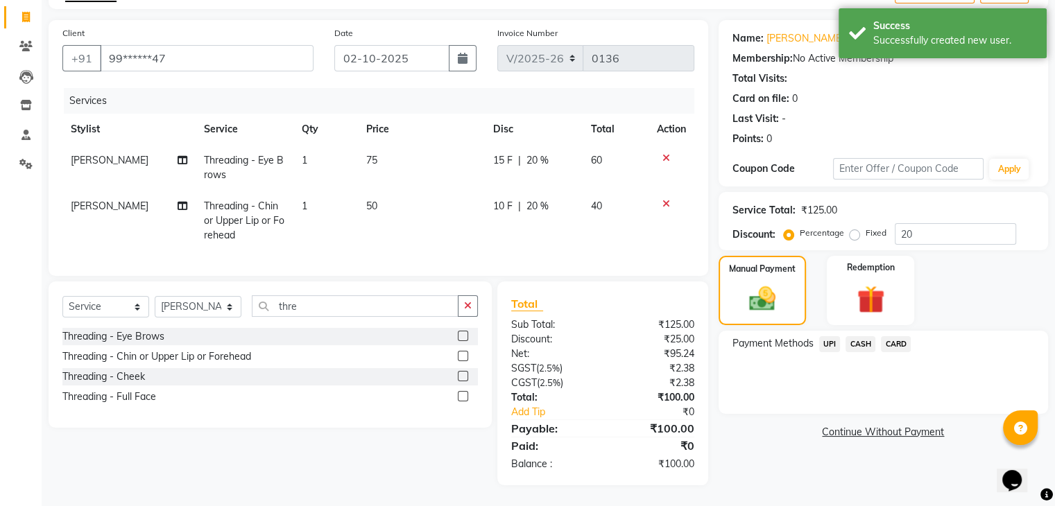
click at [825, 336] on span "UPI" at bounding box center [830, 344] width 22 height 16
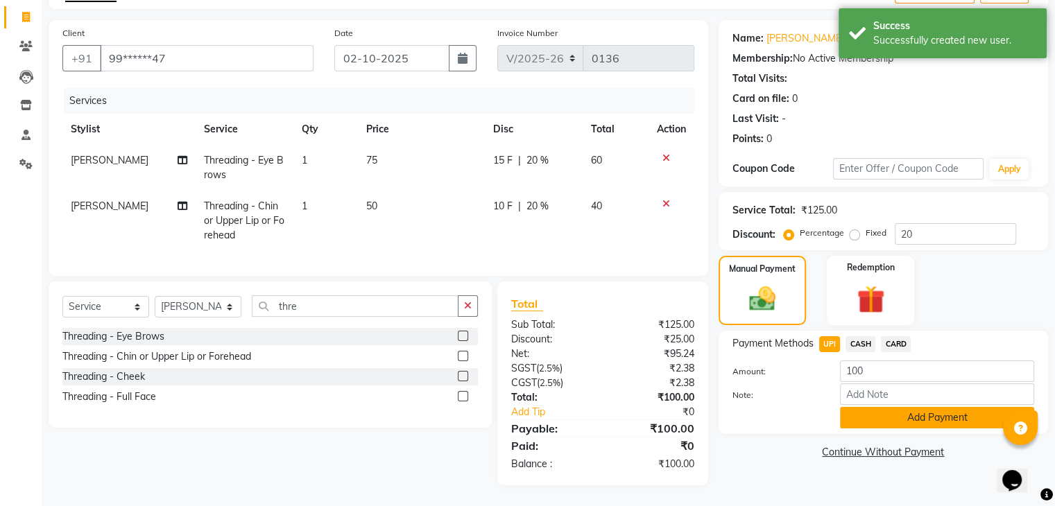
click at [877, 411] on button "Add Payment" at bounding box center [937, 418] width 194 height 22
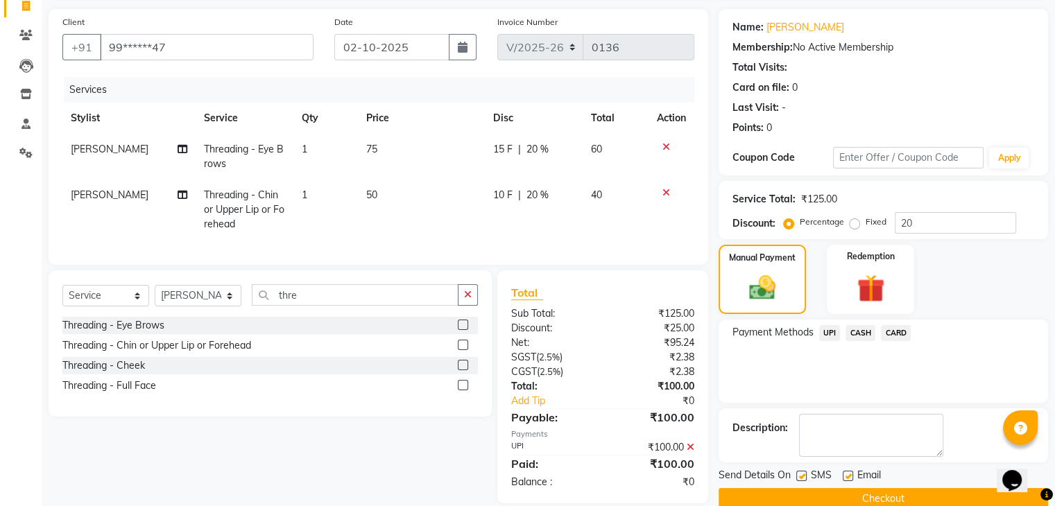
click at [837, 492] on button "Checkout" at bounding box center [883, 499] width 329 height 22
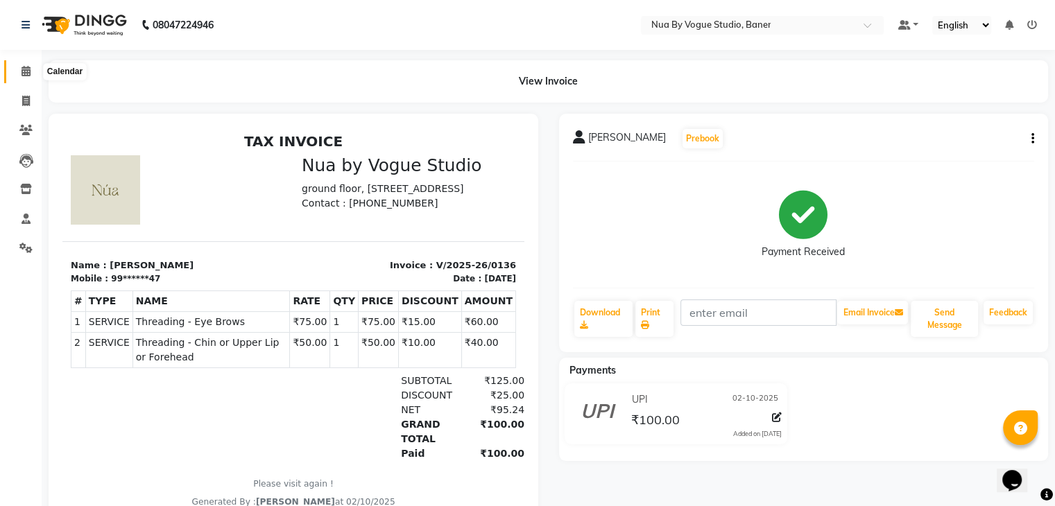
click at [19, 66] on span at bounding box center [26, 72] width 24 height 16
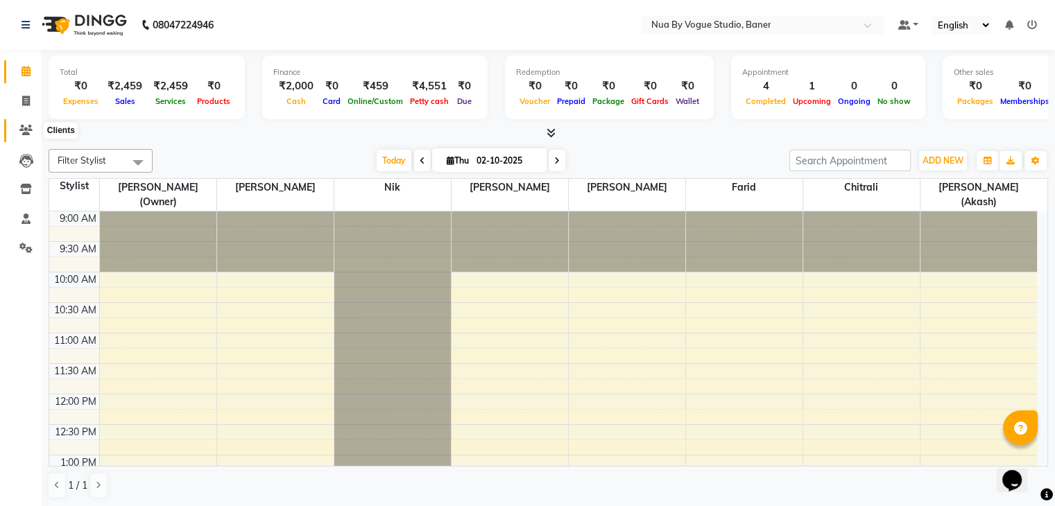
click at [19, 123] on span at bounding box center [26, 131] width 24 height 16
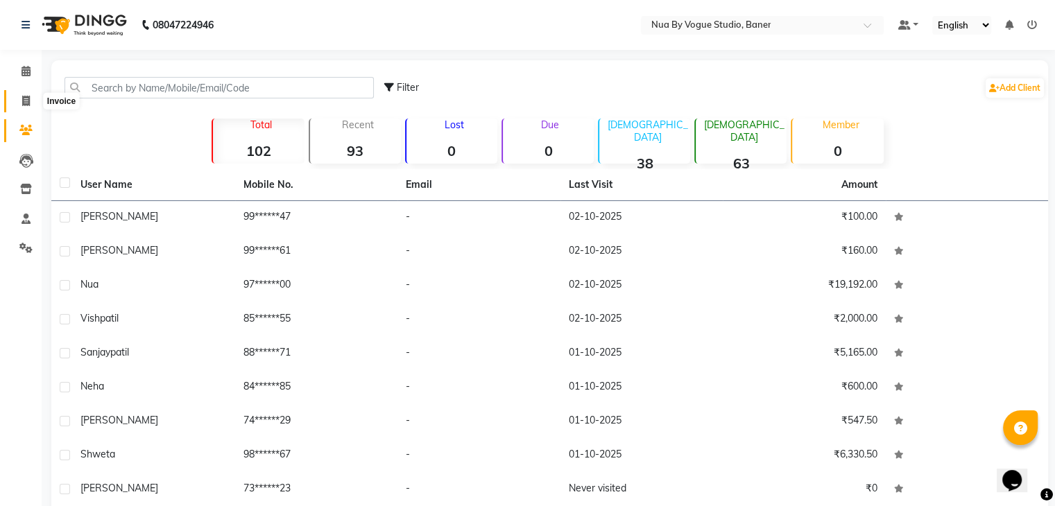
click at [22, 98] on icon at bounding box center [26, 101] width 8 height 10
select select "service"
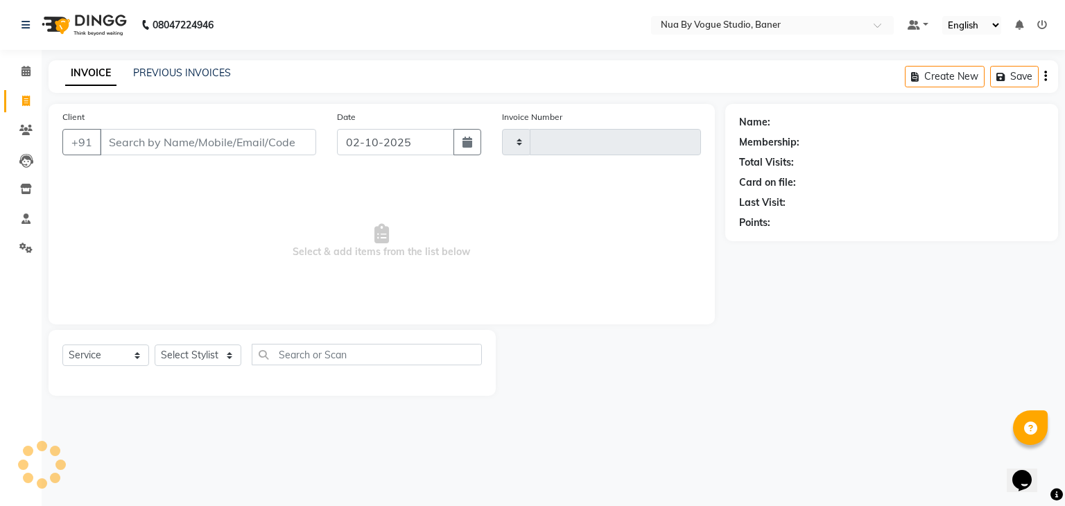
type input "0137"
select select "8764"
click at [172, 74] on link "PREVIOUS INVOICES" at bounding box center [182, 73] width 98 height 12
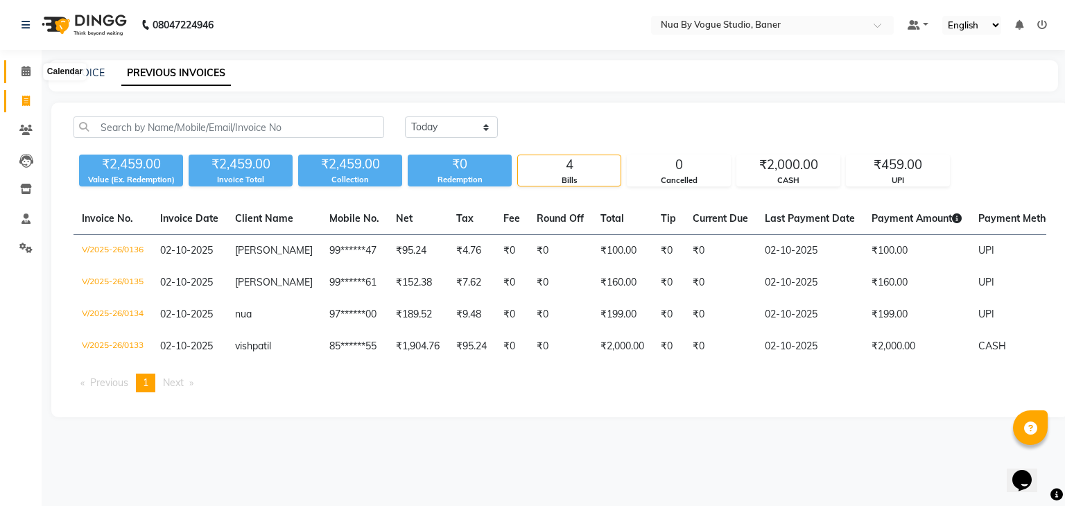
click at [21, 64] on span at bounding box center [26, 72] width 24 height 16
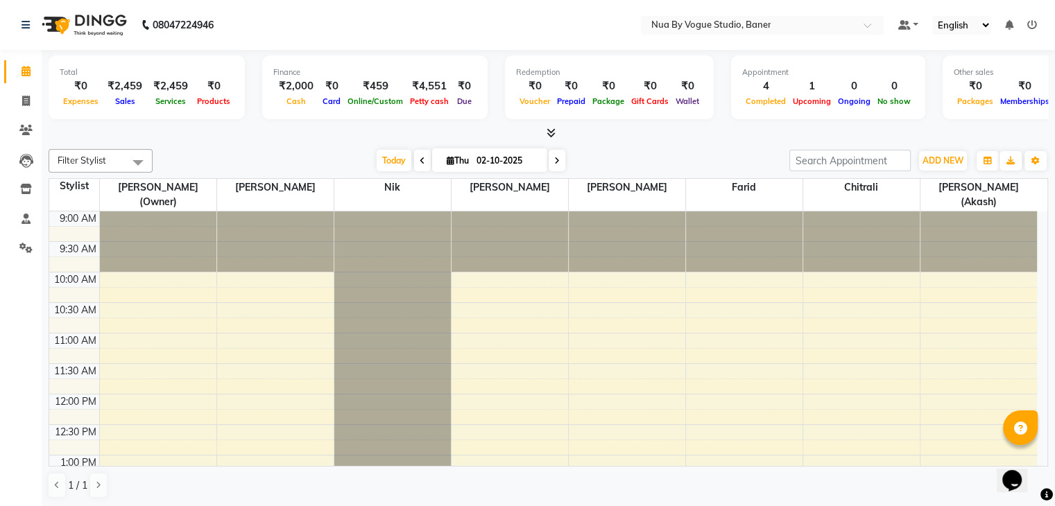
click at [126, 157] on span at bounding box center [138, 162] width 28 height 26
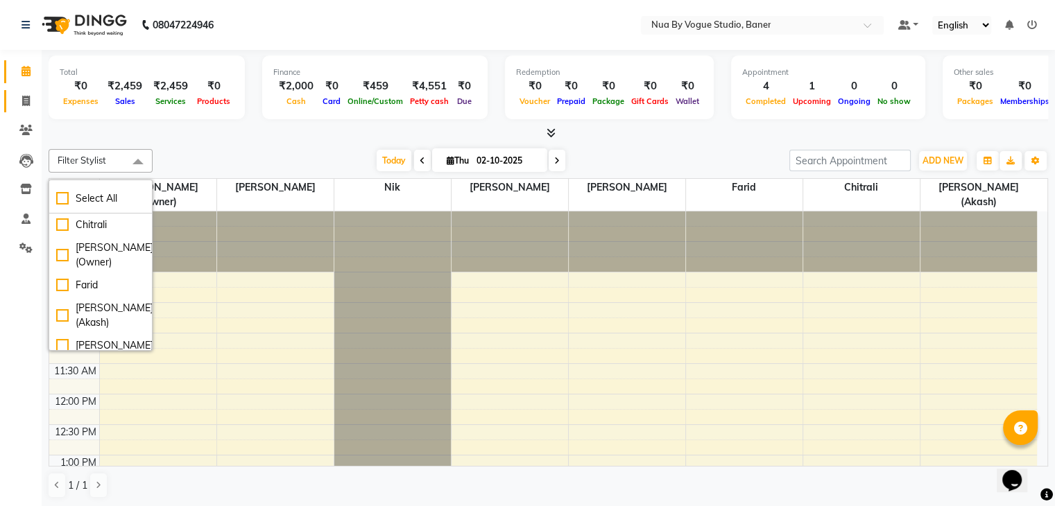
click at [23, 111] on link "Invoice" at bounding box center [20, 101] width 33 height 23
select select "8764"
select select "service"
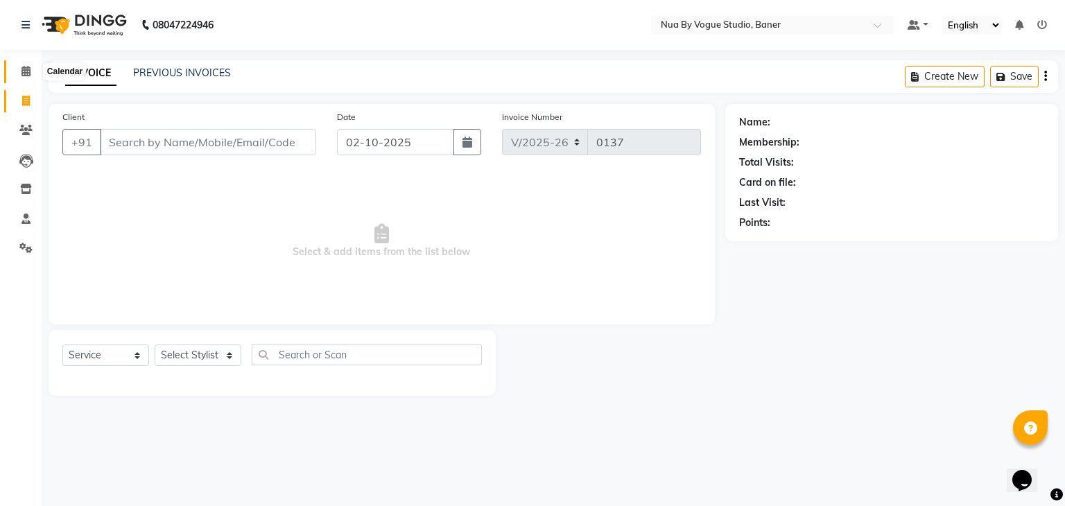
click at [31, 64] on span at bounding box center [26, 72] width 24 height 16
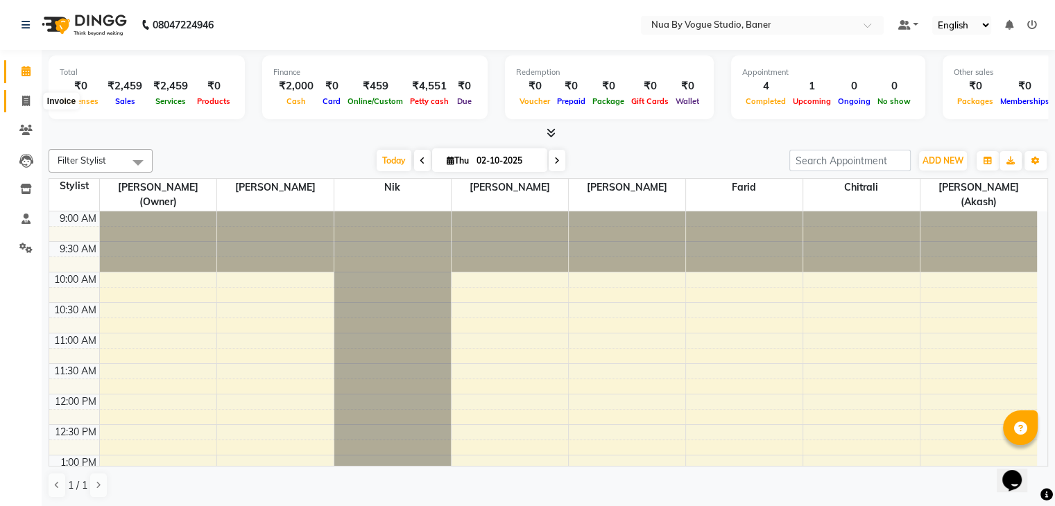
click at [31, 103] on span at bounding box center [26, 102] width 24 height 16
select select "service"
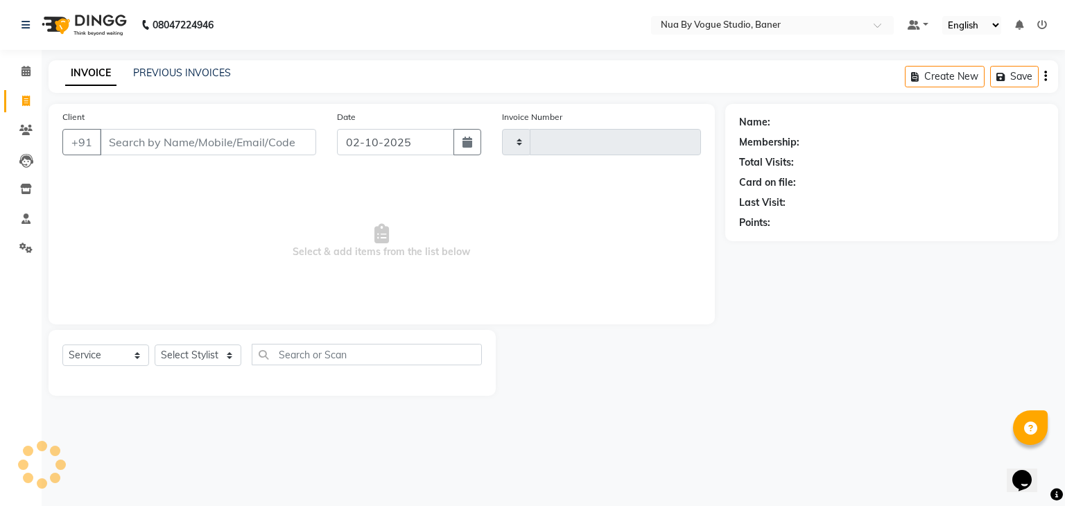
type input "0137"
select select "8764"
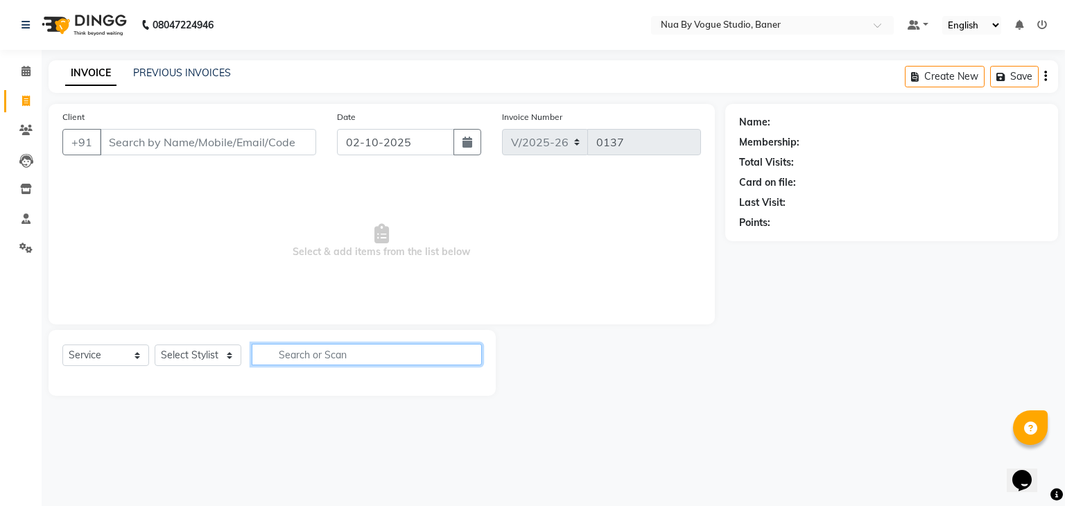
click at [304, 359] on input "text" at bounding box center [367, 355] width 230 height 22
type input "hair spa"
click at [216, 345] on div "Select Service Product Membership Package Voucher Prepaid Gift Card Select Styl…" at bounding box center [272, 360] width 420 height 33
click at [214, 366] on select "Select Stylist Chitrali Debolina(Owner) Farid Kamakhya Dwivedi (Akash) Malik ne…" at bounding box center [198, 356] width 87 height 22
select select "89459"
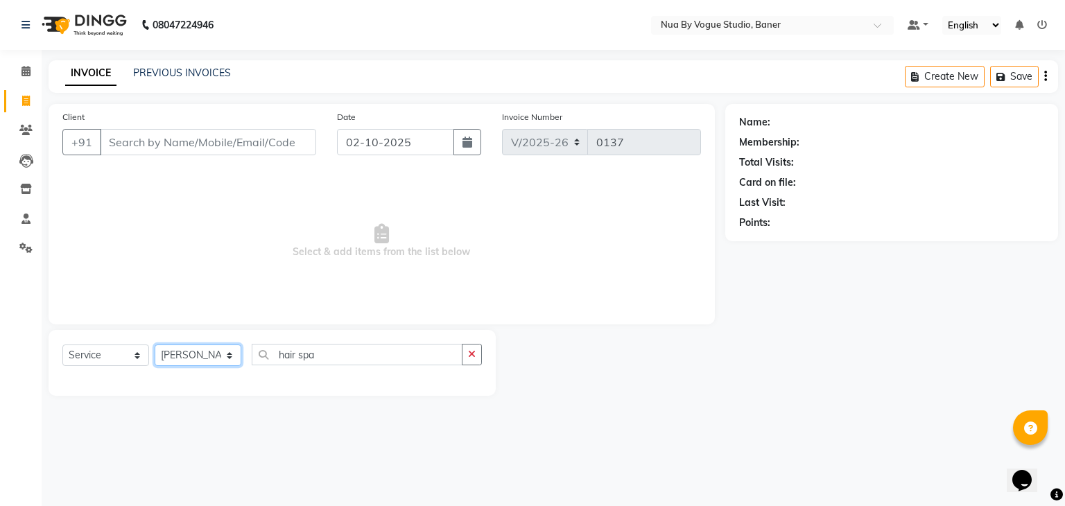
click at [155, 345] on select "Select Stylist Chitrali Debolina(Owner) Farid Kamakhya Dwivedi (Akash) Malik ne…" at bounding box center [198, 356] width 87 height 22
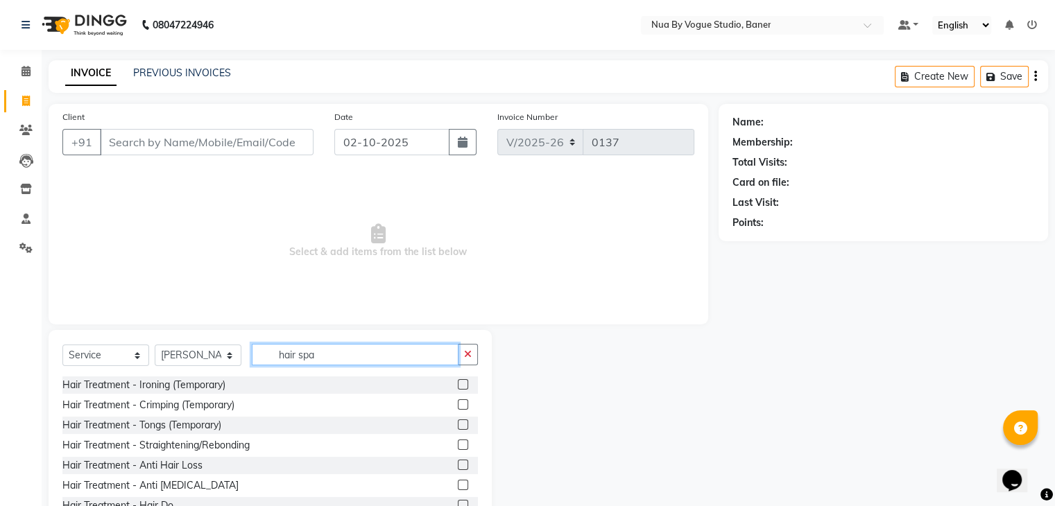
click at [340, 347] on input "hair spa" at bounding box center [355, 355] width 207 height 22
type input "hair spa"
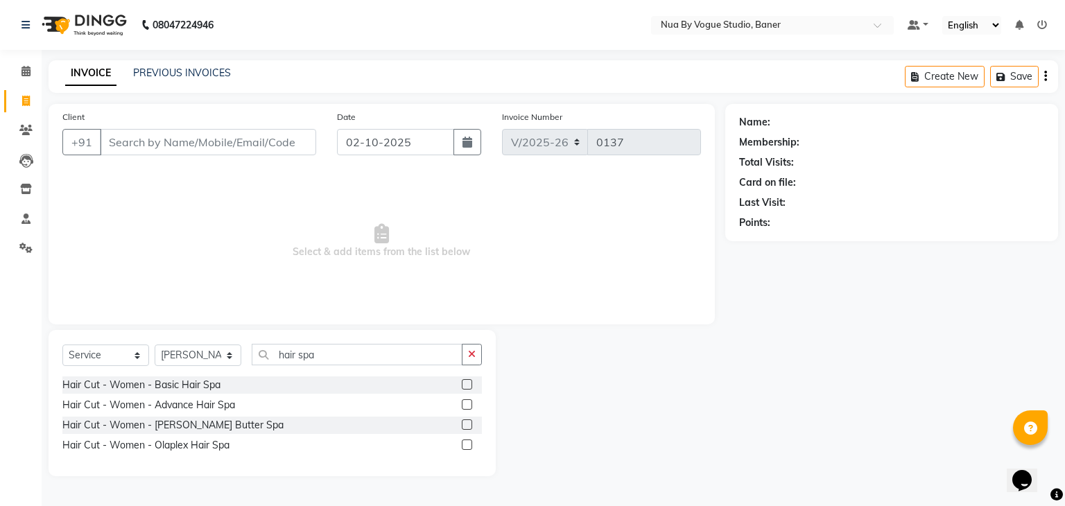
click at [466, 383] on label at bounding box center [467, 384] width 10 height 10
click at [466, 383] on input "checkbox" at bounding box center [466, 385] width 9 height 9
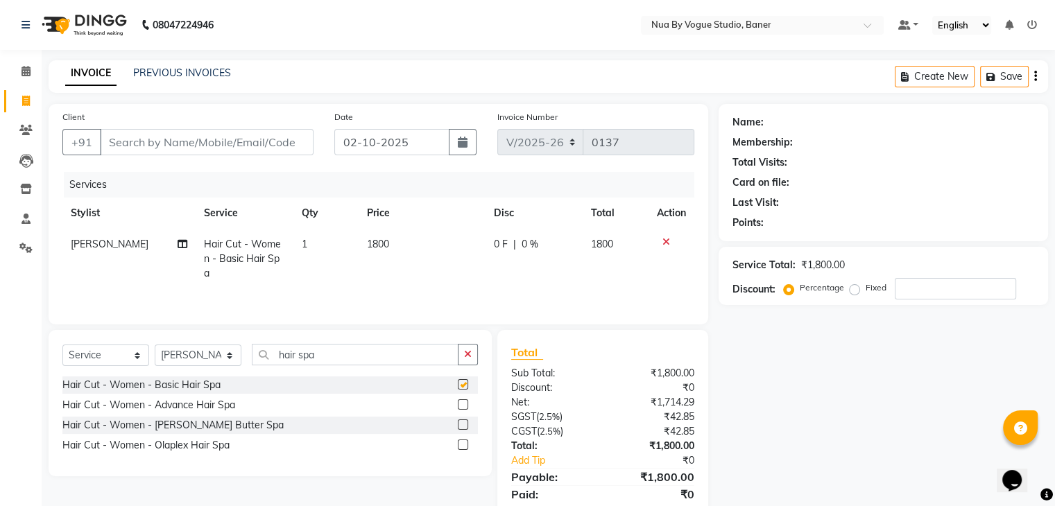
checkbox input "false"
click at [527, 248] on span "0 %" at bounding box center [530, 244] width 17 height 15
select select "89459"
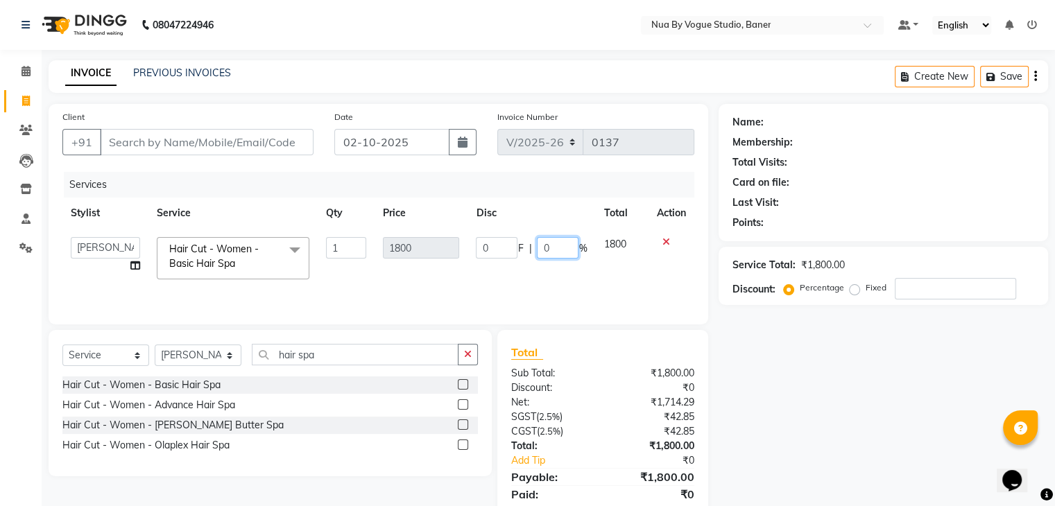
click at [555, 250] on input "0" at bounding box center [558, 248] width 42 height 22
type input "35"
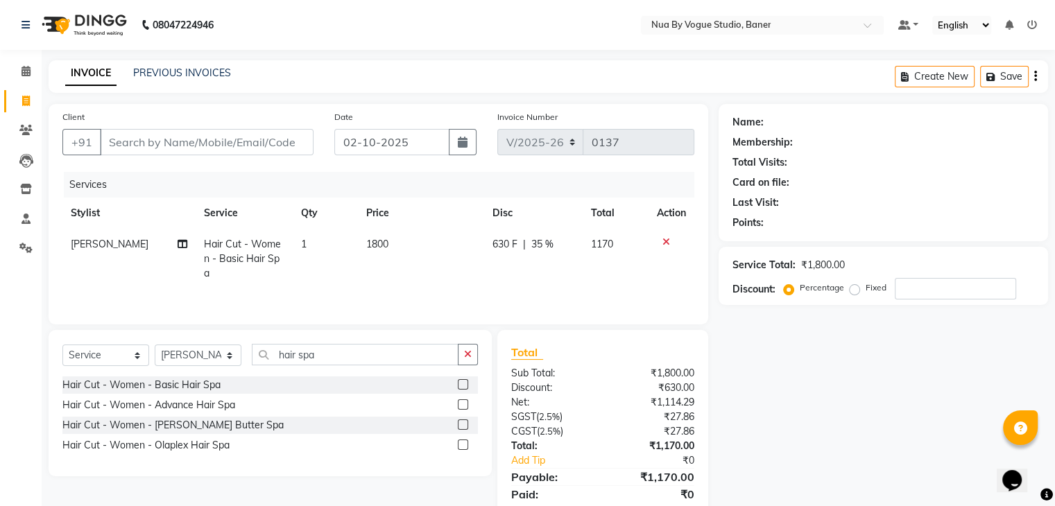
click at [558, 286] on div "Services Stylist Service Qty Price Disc Total Action neha srivasta Hair Cut - W…" at bounding box center [378, 241] width 632 height 139
click at [542, 248] on span "35 %" at bounding box center [542, 244] width 22 height 15
select select "89459"
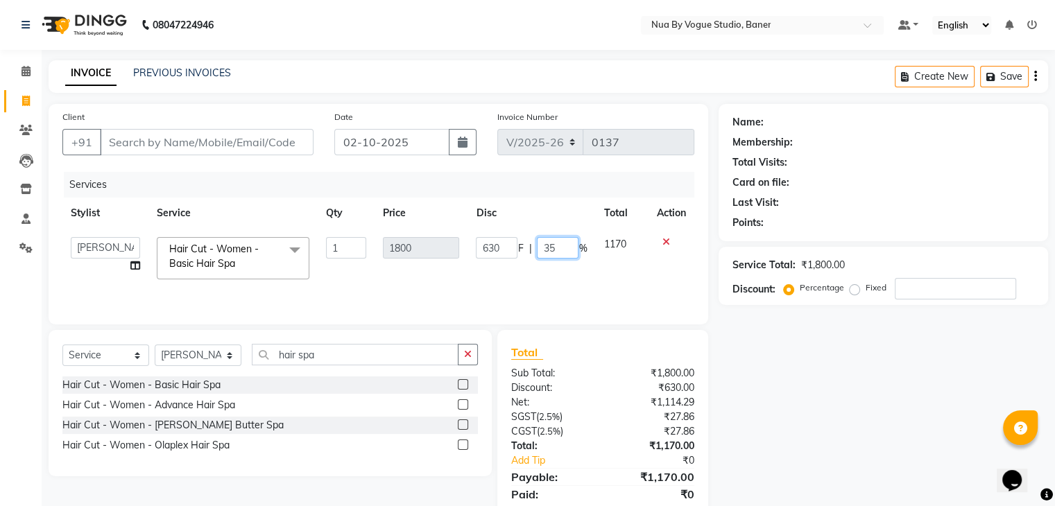
click at [555, 241] on input "35" at bounding box center [558, 248] width 42 height 22
type input "30"
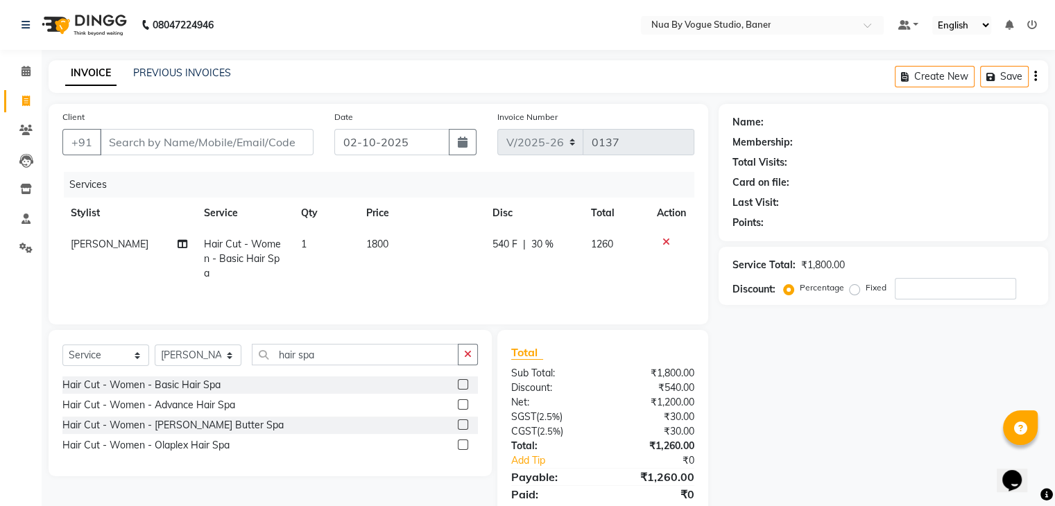
click at [574, 277] on div "Services Stylist Service Qty Price Disc Total Action neha srivasta Hair Cut - W…" at bounding box center [378, 241] width 632 height 139
click at [541, 246] on span "30 %" at bounding box center [542, 244] width 22 height 15
select select "89459"
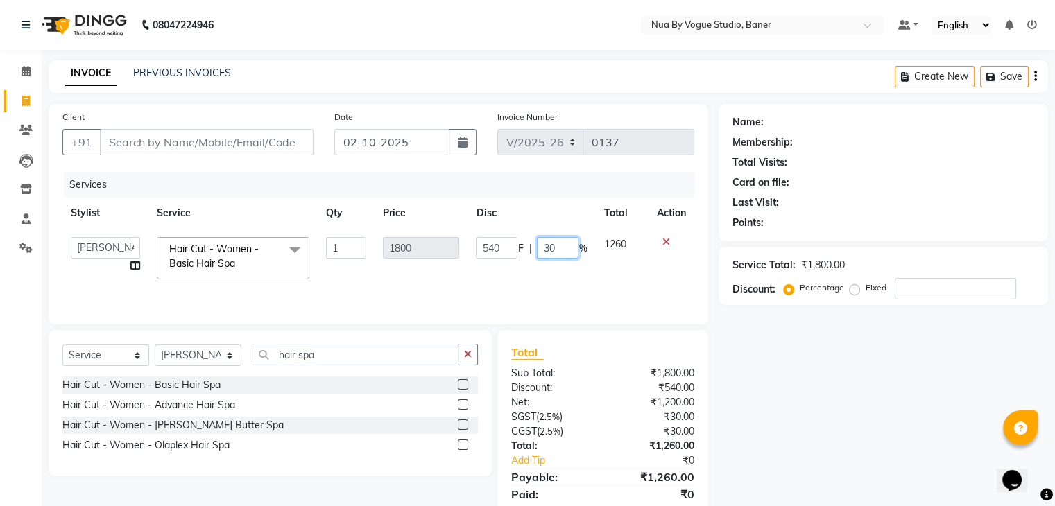
click at [567, 256] on input "30" at bounding box center [558, 248] width 42 height 22
type input "3"
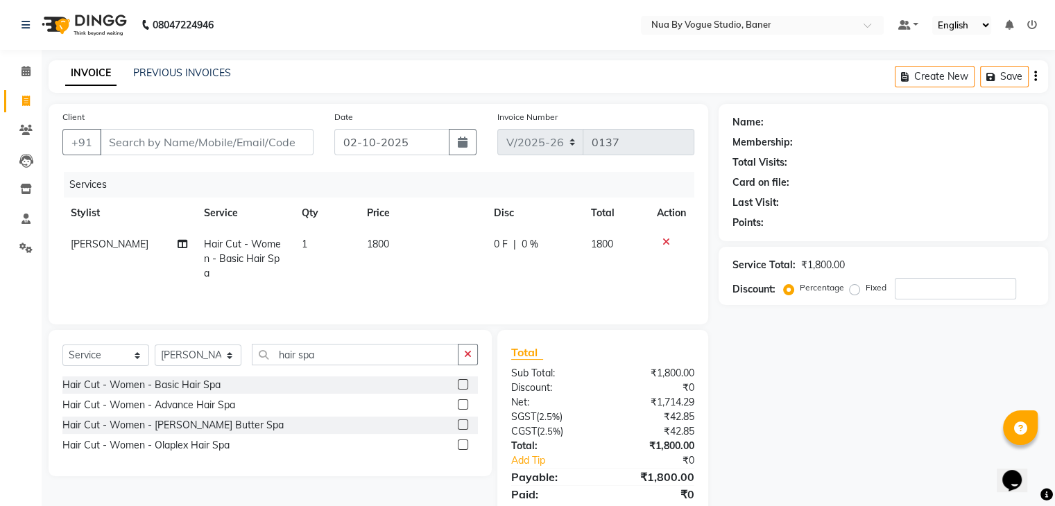
click at [505, 246] on span "0 F" at bounding box center [501, 244] width 14 height 15
select select "89459"
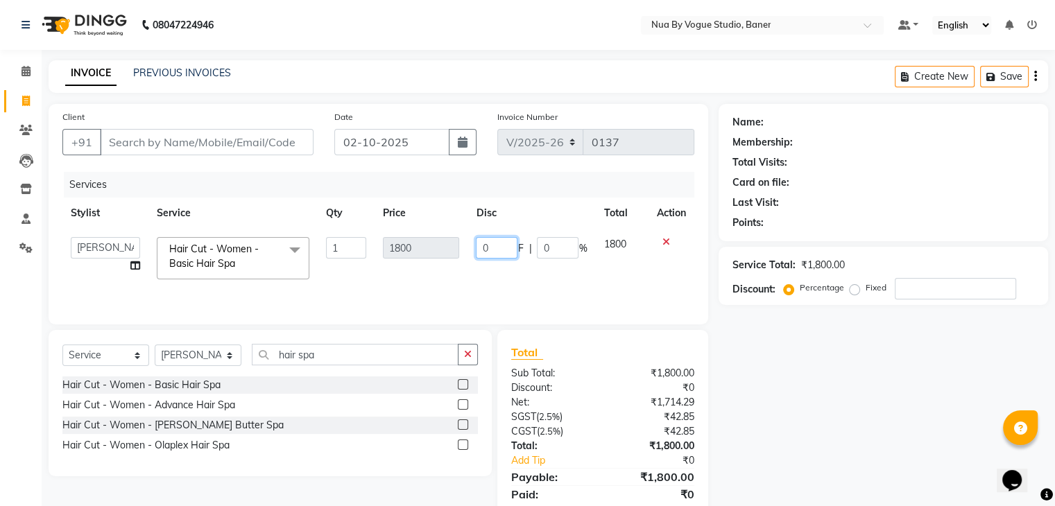
click at [495, 250] on input "0" at bounding box center [497, 248] width 42 height 22
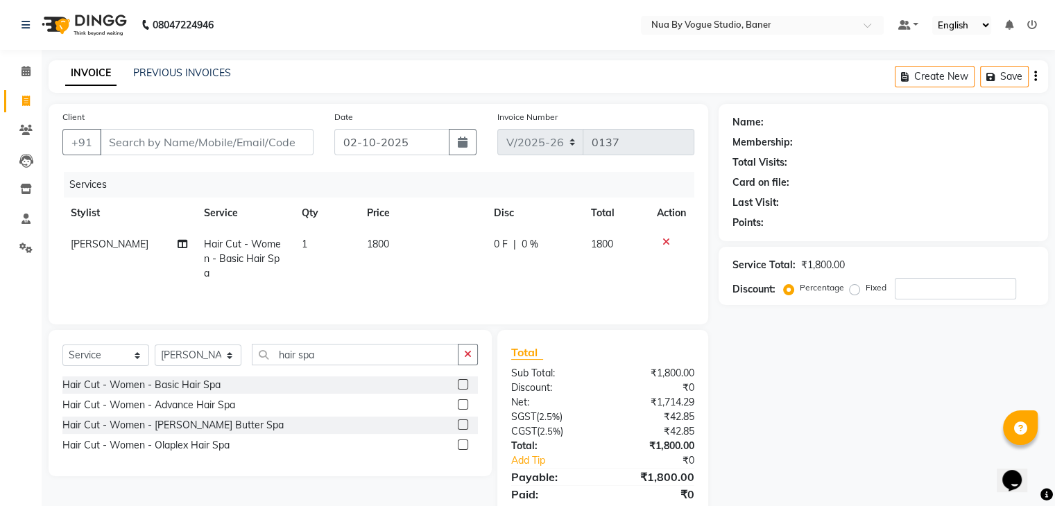
click at [474, 248] on tr "neha srivasta Hair Cut - Women - Basic Hair Spa 1 1800 0 F | 0 % 1800" at bounding box center [378, 259] width 632 height 60
click at [494, 246] on span "0 F" at bounding box center [501, 244] width 14 height 15
select select "89459"
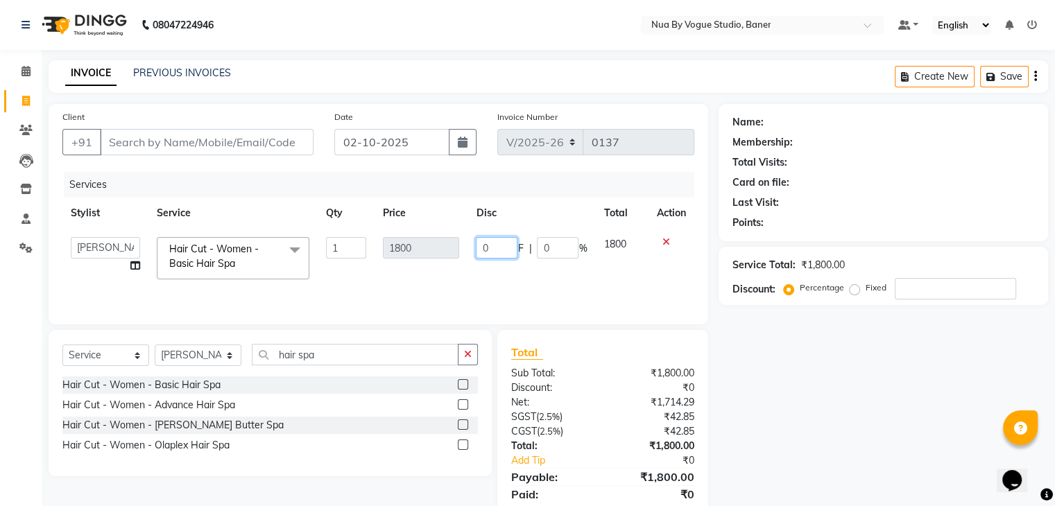
click at [494, 246] on input "0" at bounding box center [497, 248] width 42 height 22
type input "500"
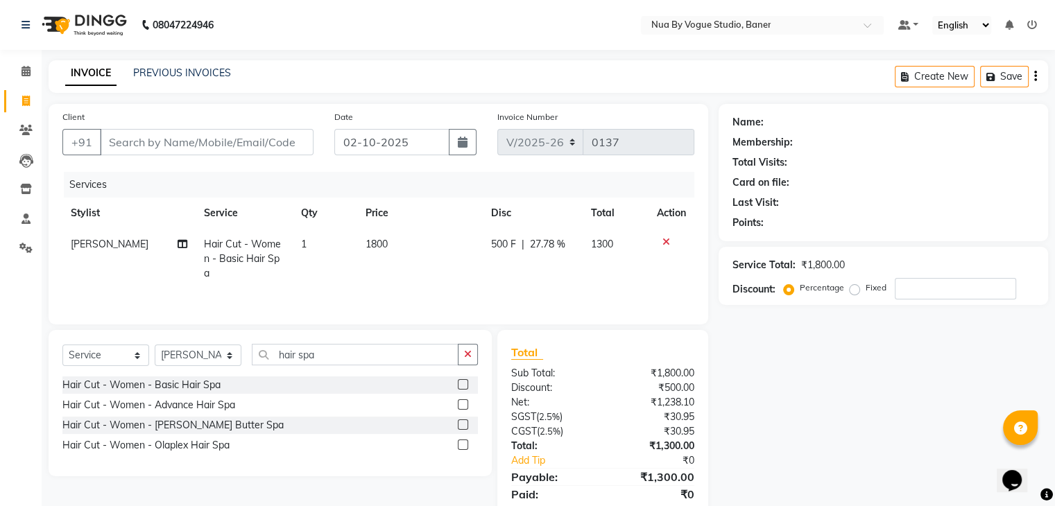
click at [508, 273] on td "500 F | 27.78 %" at bounding box center [533, 259] width 100 height 60
select select "89459"
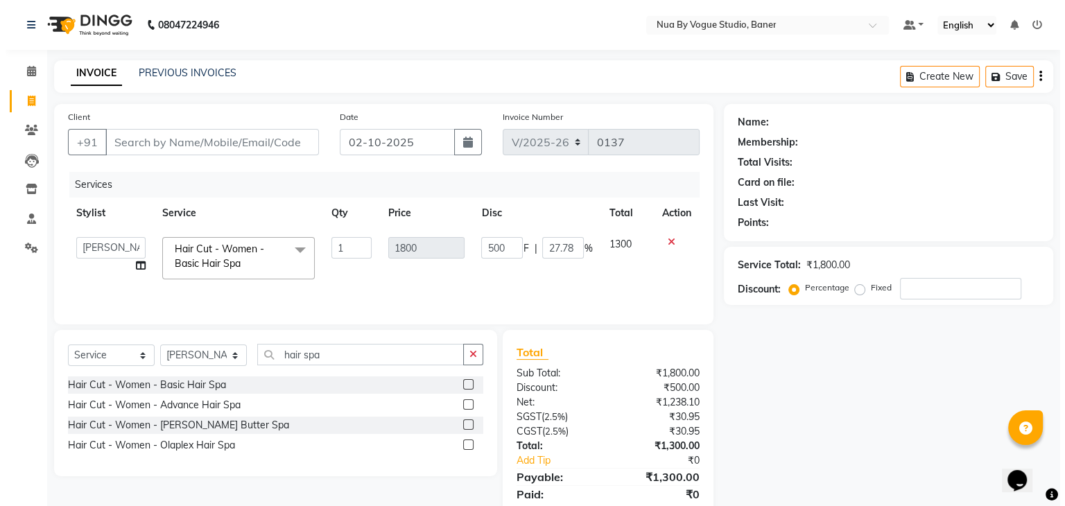
scroll to position [49, 0]
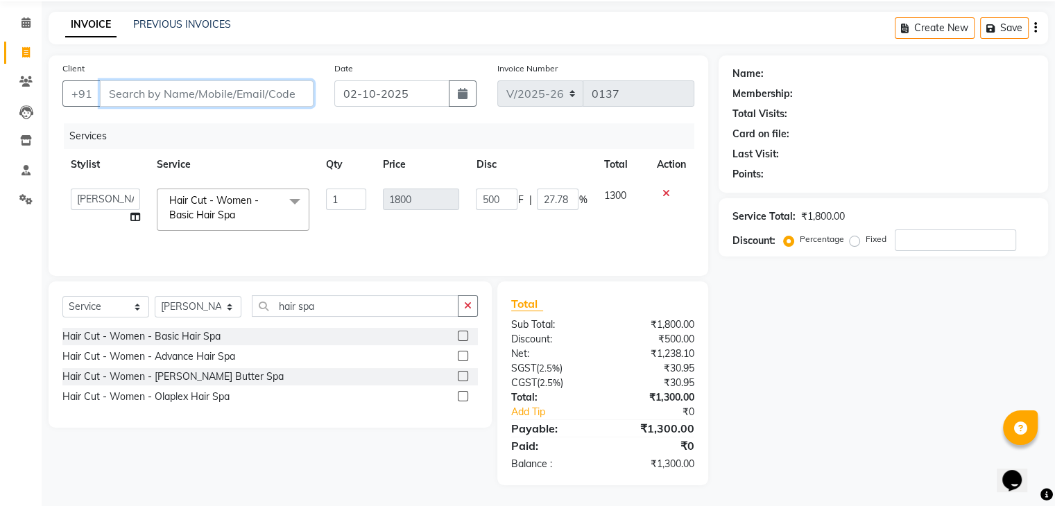
click at [258, 93] on input "Client" at bounding box center [207, 93] width 214 height 26
type input "9"
type input "0"
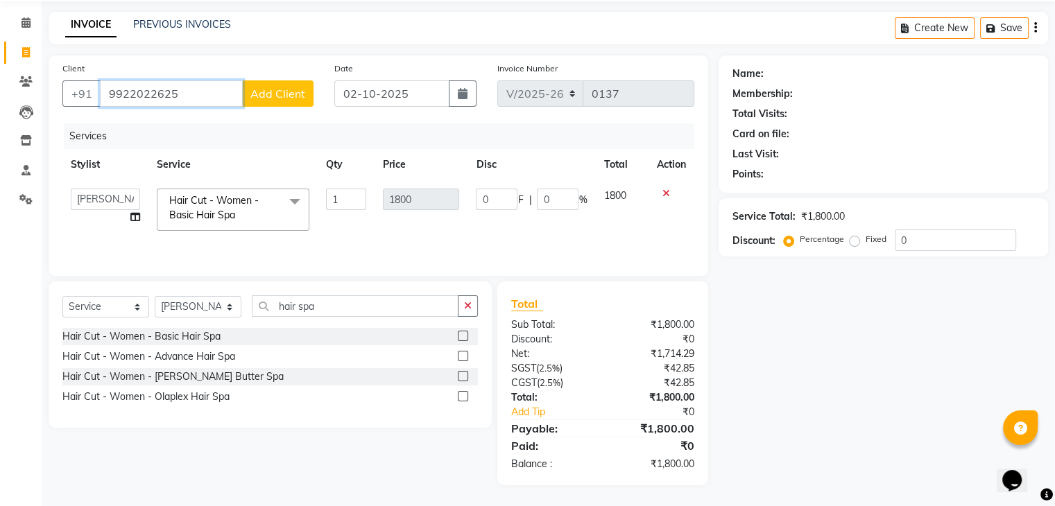
type input "9922022625"
click at [298, 90] on span "Add Client" at bounding box center [277, 94] width 55 height 14
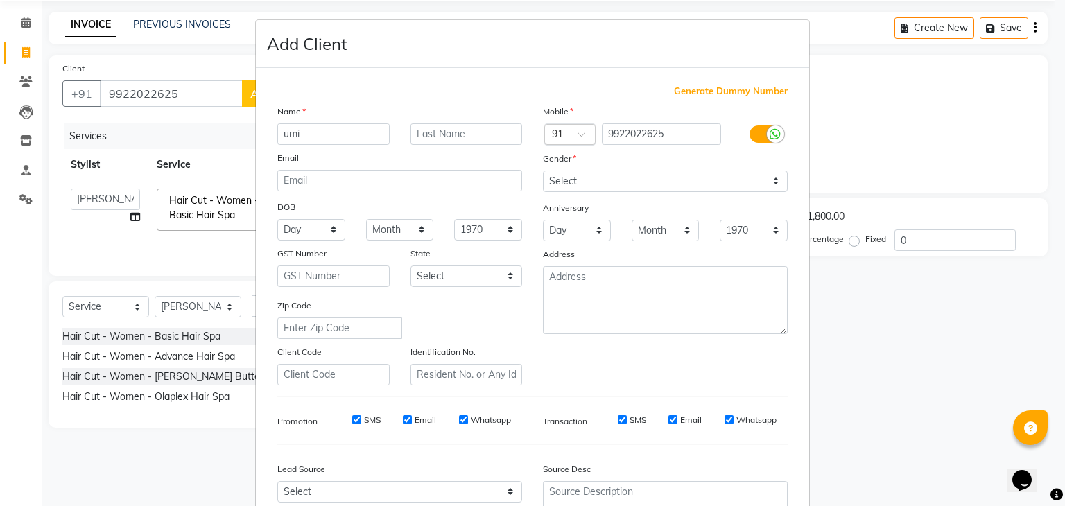
type input "umi"
click at [450, 187] on input "email" at bounding box center [399, 181] width 245 height 22
drag, startPoint x: 527, startPoint y: 182, endPoint x: 547, endPoint y: 181, distance: 19.4
click at [547, 181] on div "Select Male Female Other Prefer Not To Say" at bounding box center [666, 182] width 266 height 22
click at [547, 181] on select "Select Male Female Other Prefer Not To Say" at bounding box center [665, 182] width 245 height 22
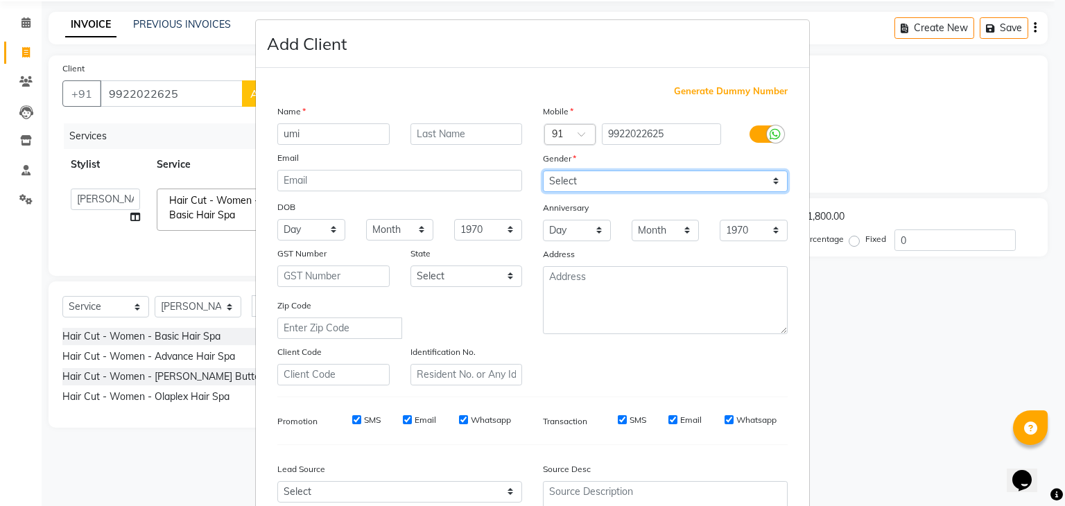
select select "female"
click at [543, 171] on select "Select Male Female Other Prefer Not To Say" at bounding box center [665, 182] width 245 height 22
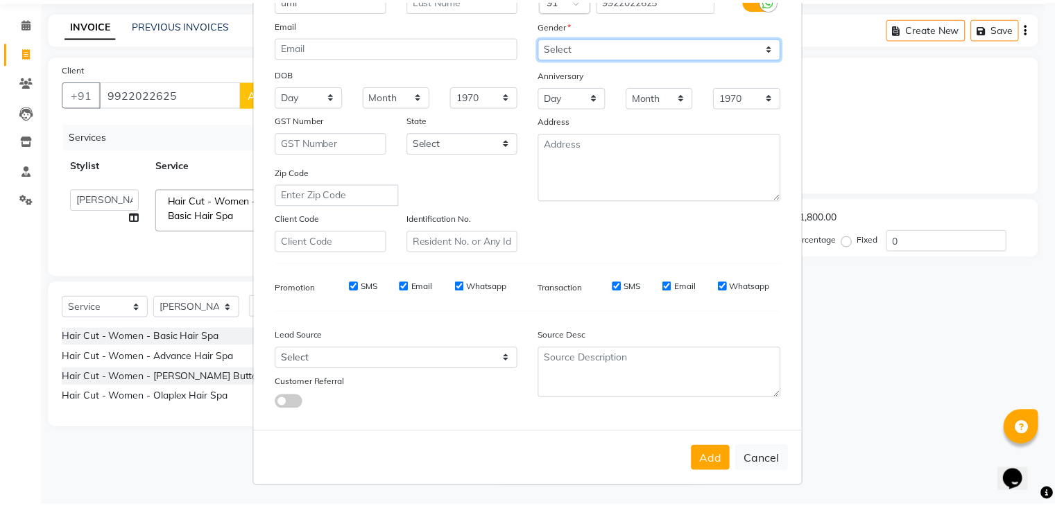
scroll to position [140, 0]
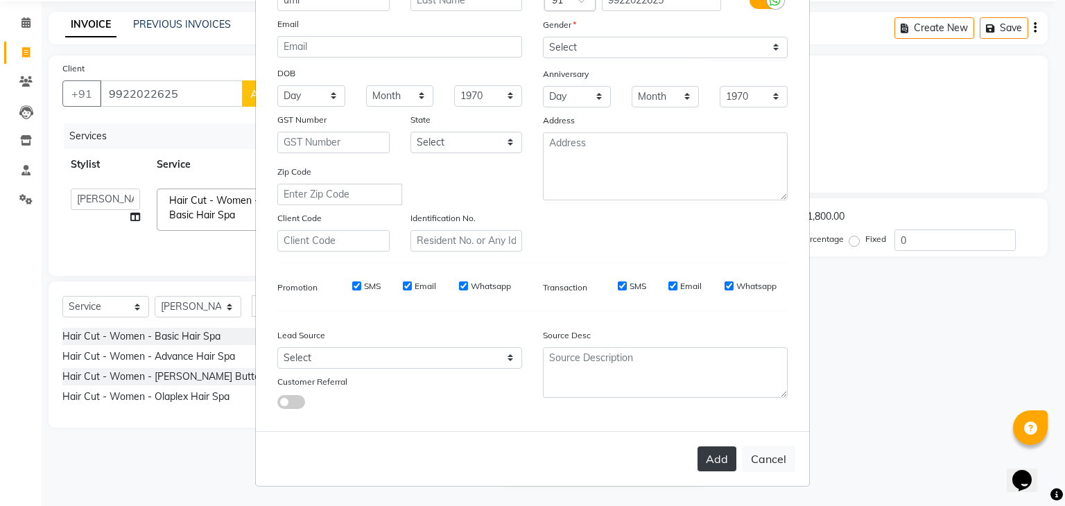
click at [715, 458] on button "Add" at bounding box center [717, 459] width 39 height 25
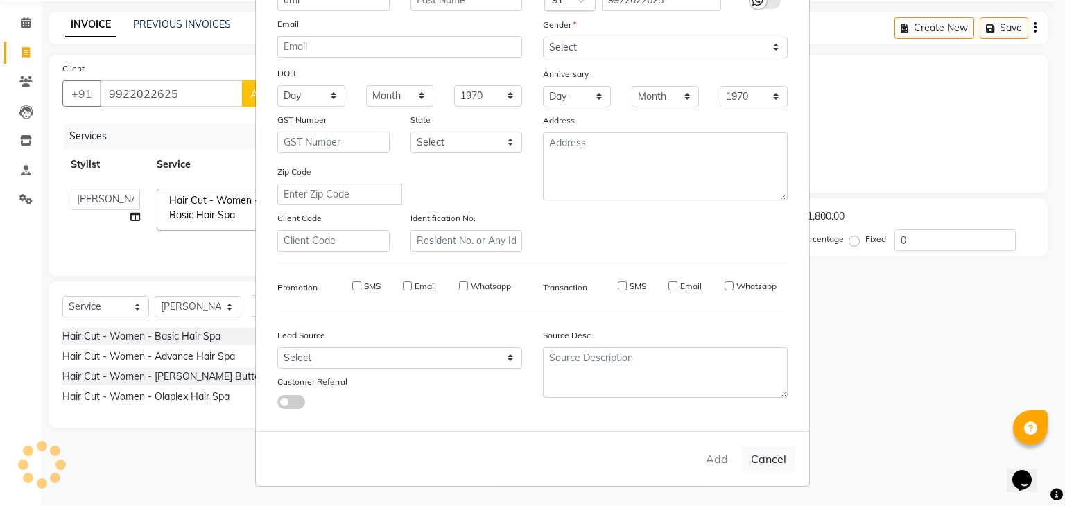
type input "99******25"
select select
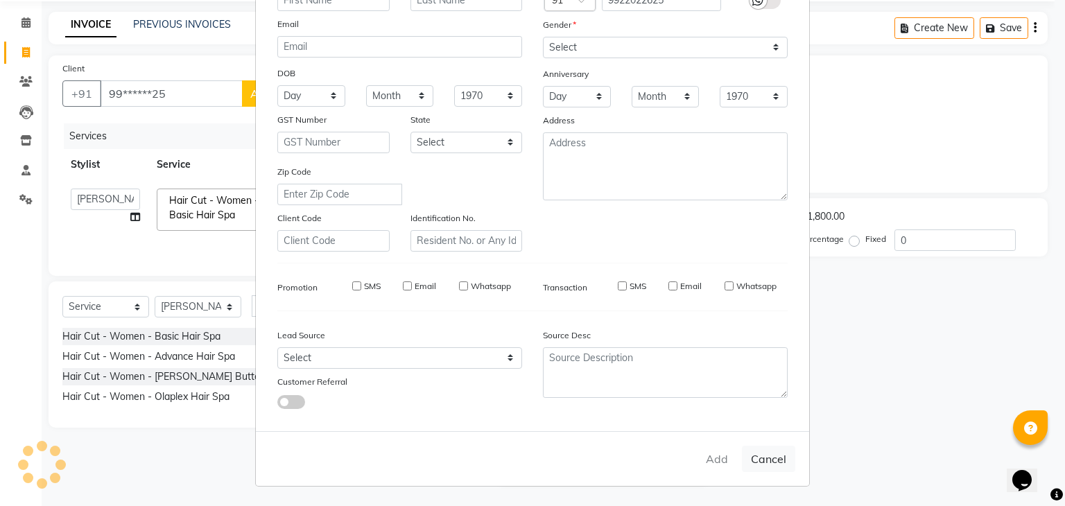
select select
checkbox input "false"
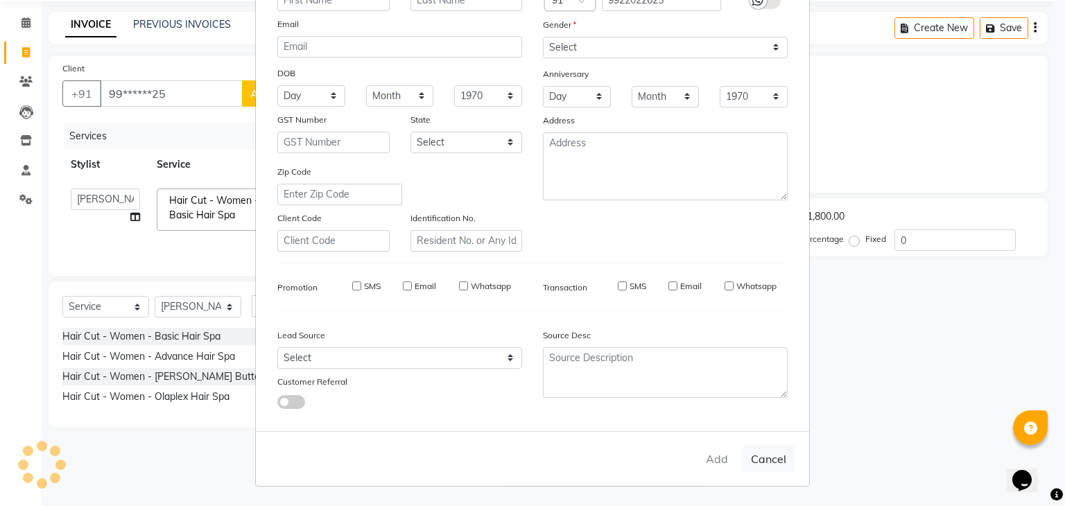
checkbox input "false"
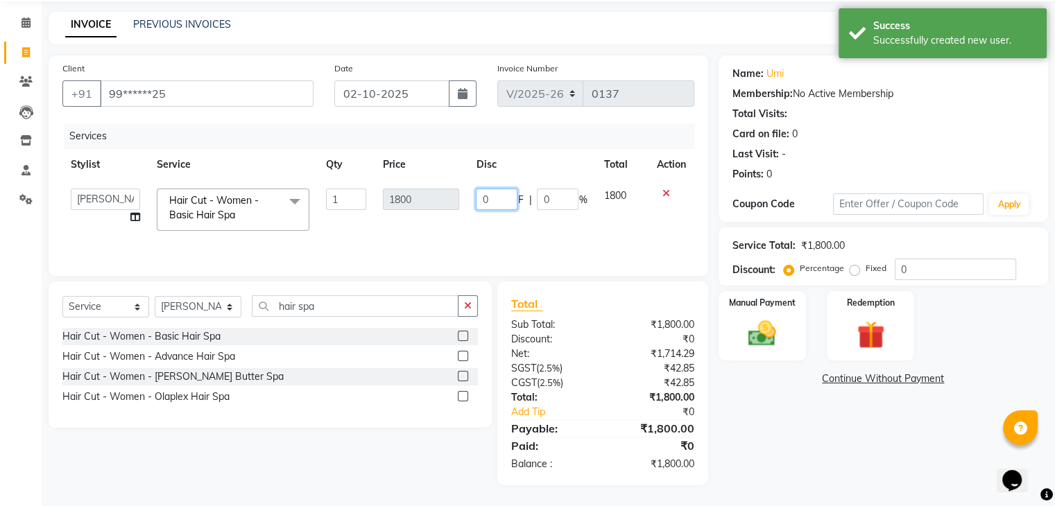
click at [497, 198] on input "0" at bounding box center [497, 200] width 42 height 22
type input "500"
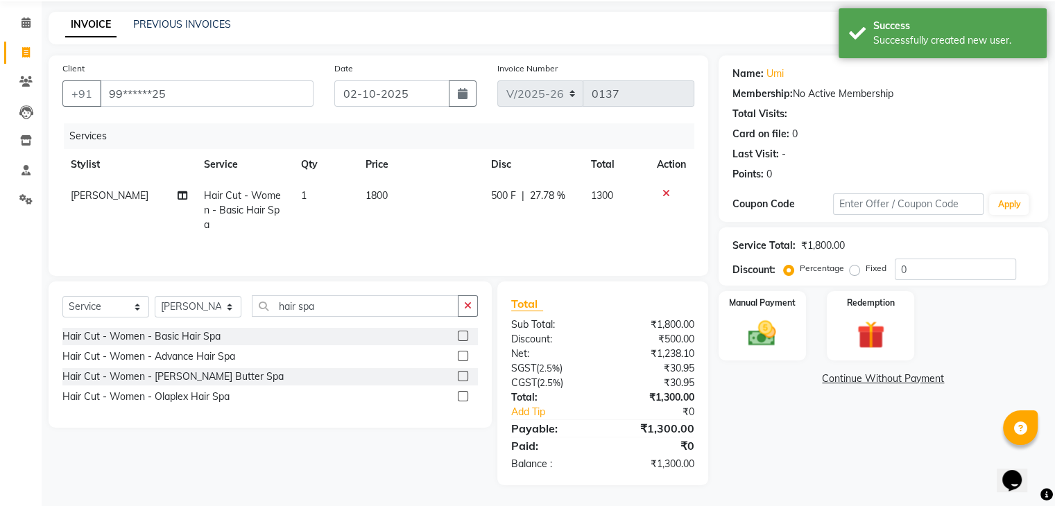
click at [907, 398] on div "Name: Umi Membership: No Active Membership Total Visits: Card on file: 0 Last V…" at bounding box center [889, 270] width 340 height 430
click at [758, 332] on img at bounding box center [762, 334] width 46 height 33
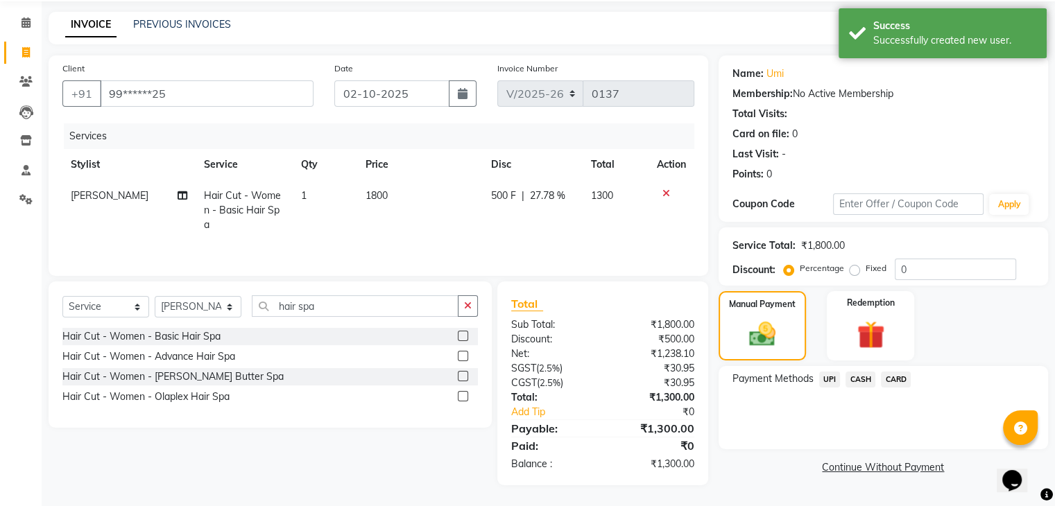
click at [837, 377] on span "UPI" at bounding box center [830, 380] width 22 height 16
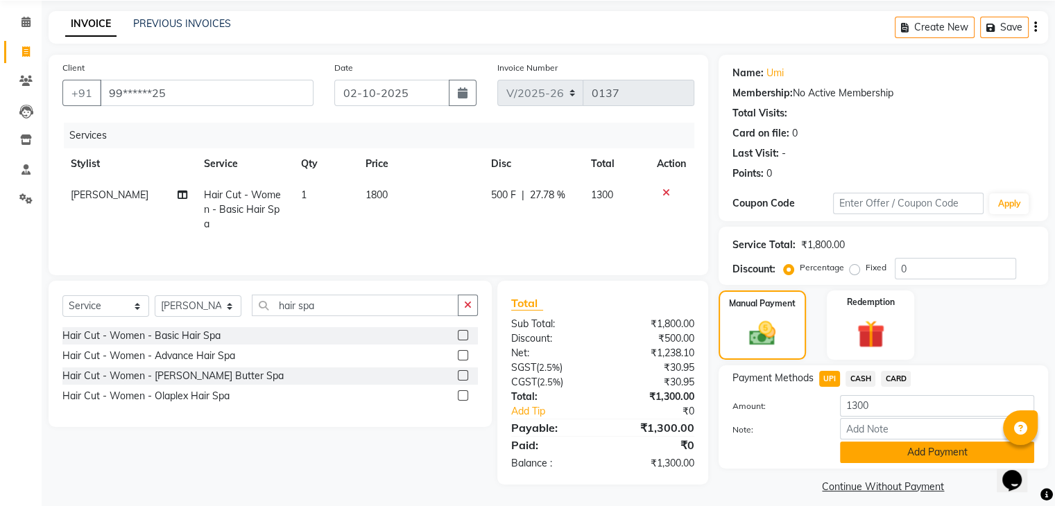
click at [879, 443] on button "Add Payment" at bounding box center [937, 453] width 194 height 22
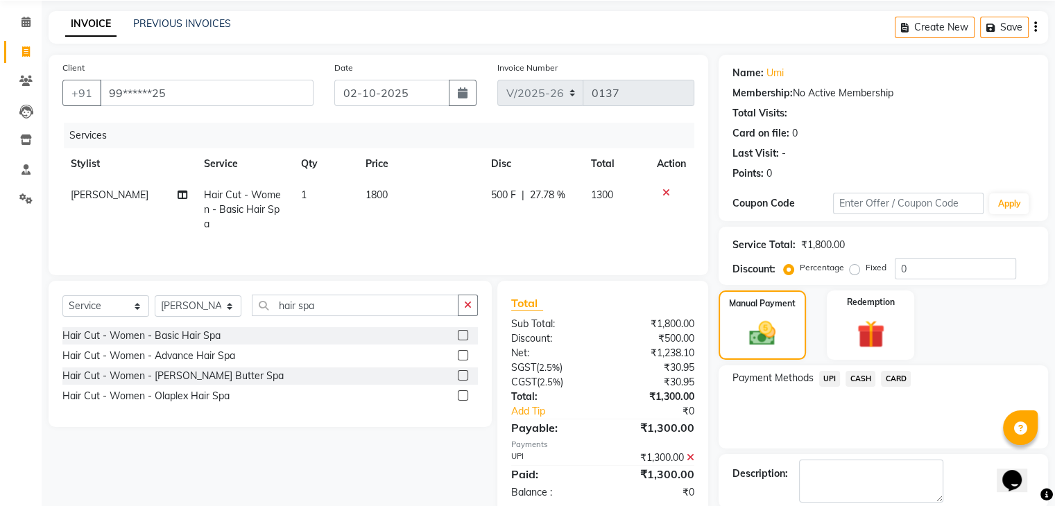
scroll to position [119, 0]
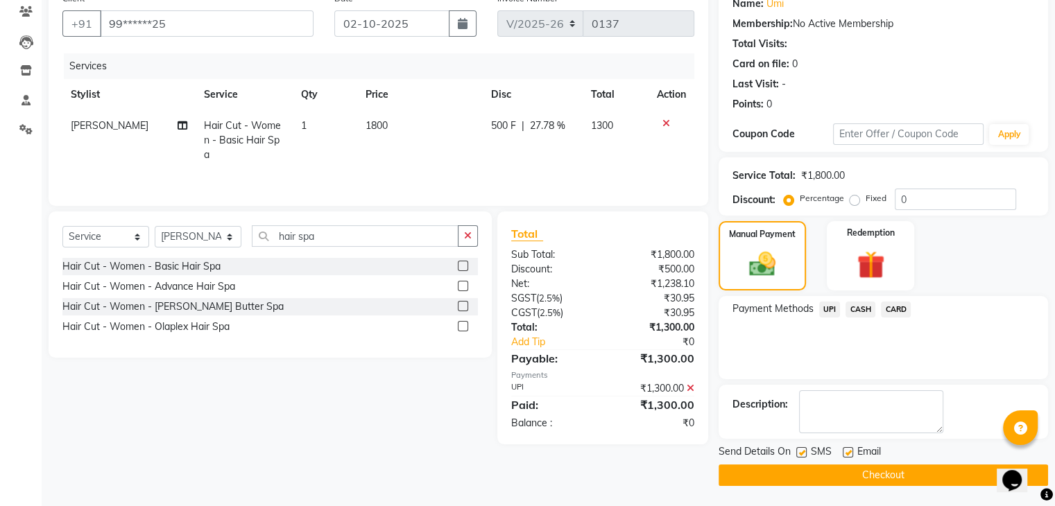
click at [839, 481] on button "Checkout" at bounding box center [883, 476] width 329 height 22
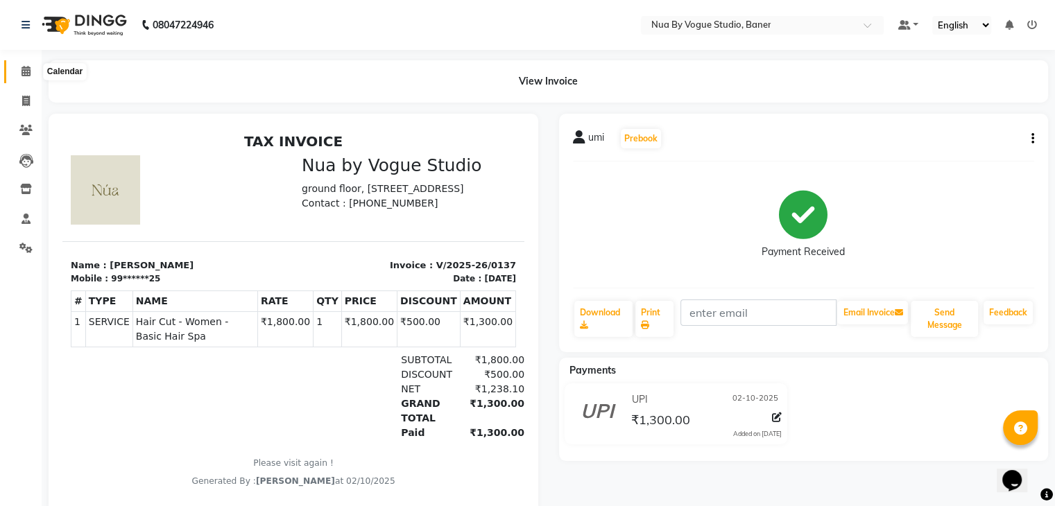
click at [17, 76] on span at bounding box center [26, 72] width 24 height 16
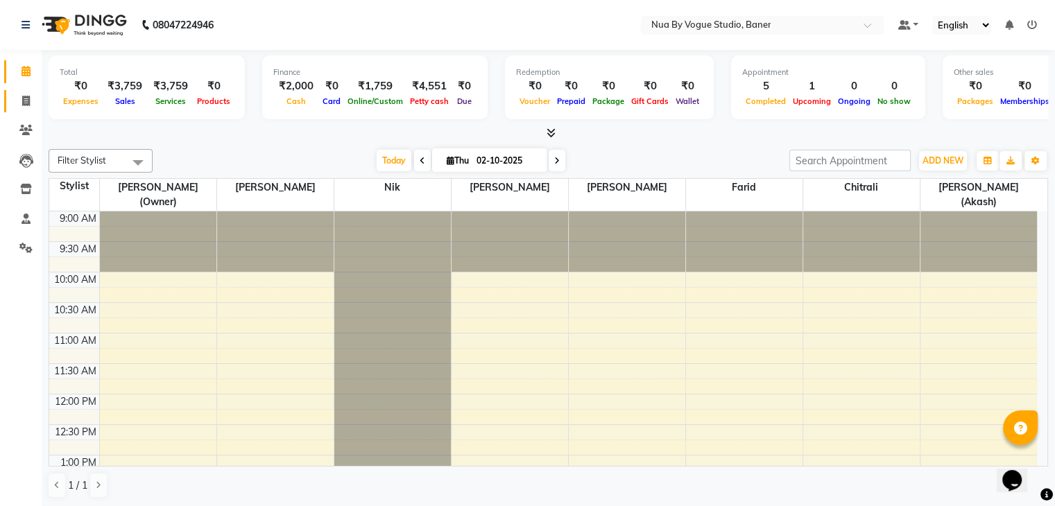
click at [20, 104] on span at bounding box center [26, 102] width 24 height 16
select select "service"
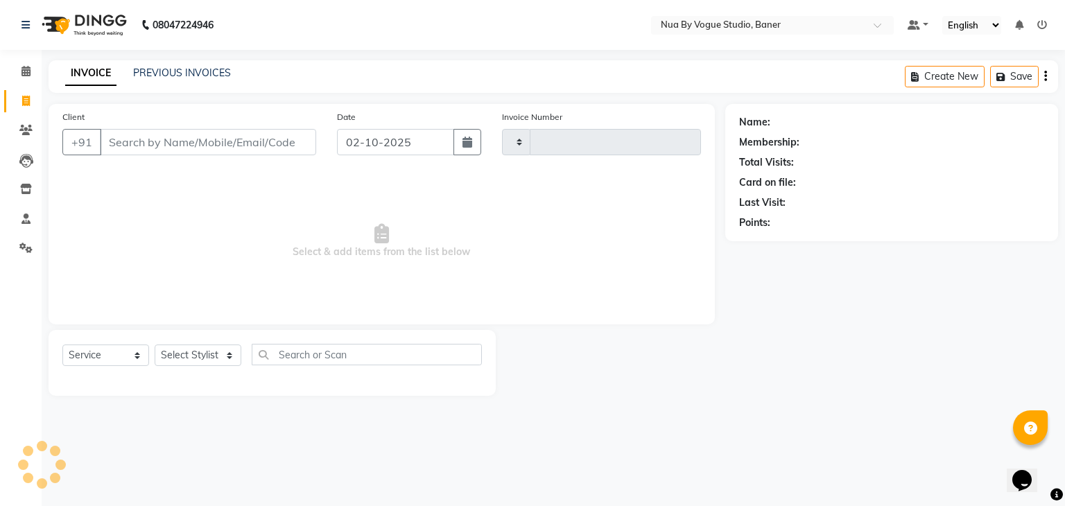
type input "0138"
select select "8764"
click at [194, 72] on link "PREVIOUS INVOICES" at bounding box center [182, 73] width 98 height 12
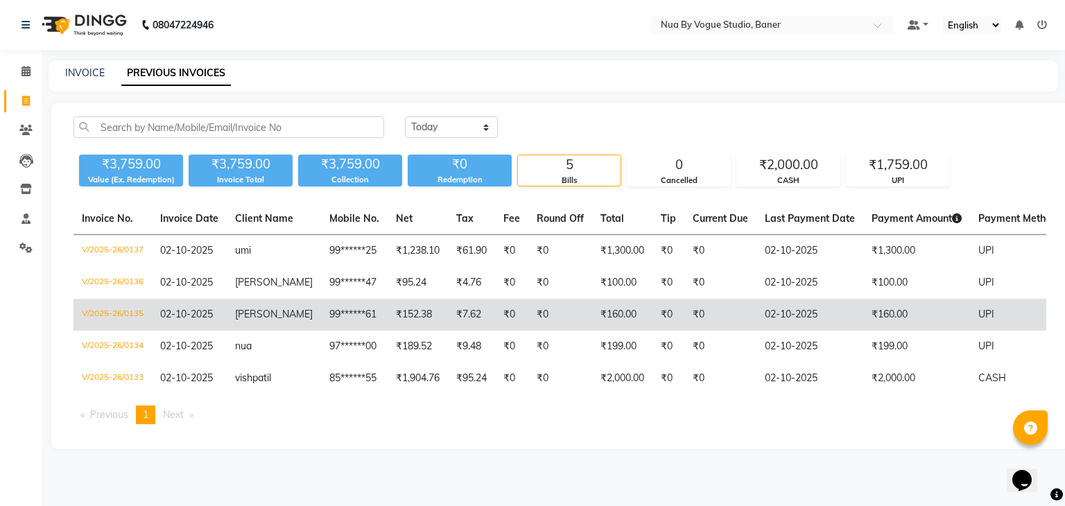
click at [230, 328] on td "mangesh" at bounding box center [274, 315] width 94 height 32
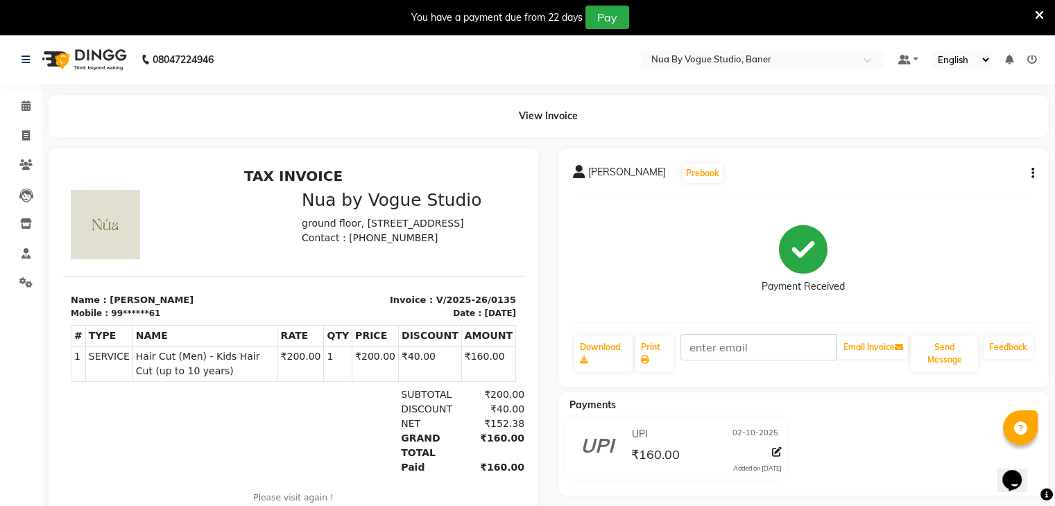
scroll to position [11, 0]
click at [1038, 164] on div "mangesh Prebook Payment Received Download Print Email Invoice Send Message Feed…" at bounding box center [804, 267] width 490 height 239
click at [1033, 174] on icon "button" at bounding box center [1032, 173] width 3 height 1
click at [943, 250] on div "Payment Received" at bounding box center [804, 259] width 462 height 104
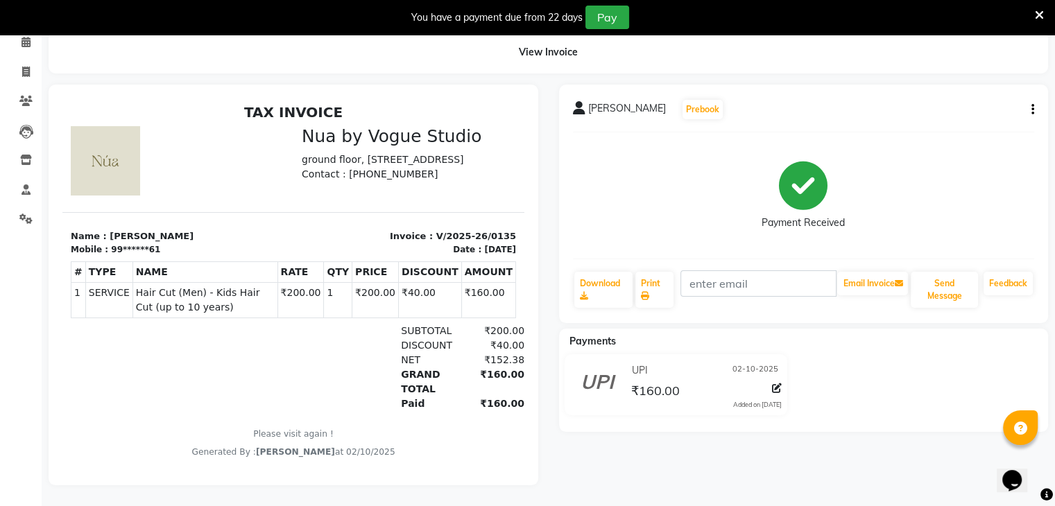
click at [606, 101] on span "[PERSON_NAME]" at bounding box center [627, 110] width 78 height 19
click at [601, 101] on span "[PERSON_NAME]" at bounding box center [627, 110] width 78 height 19
click at [1042, 12] on icon at bounding box center [1039, 15] width 9 height 12
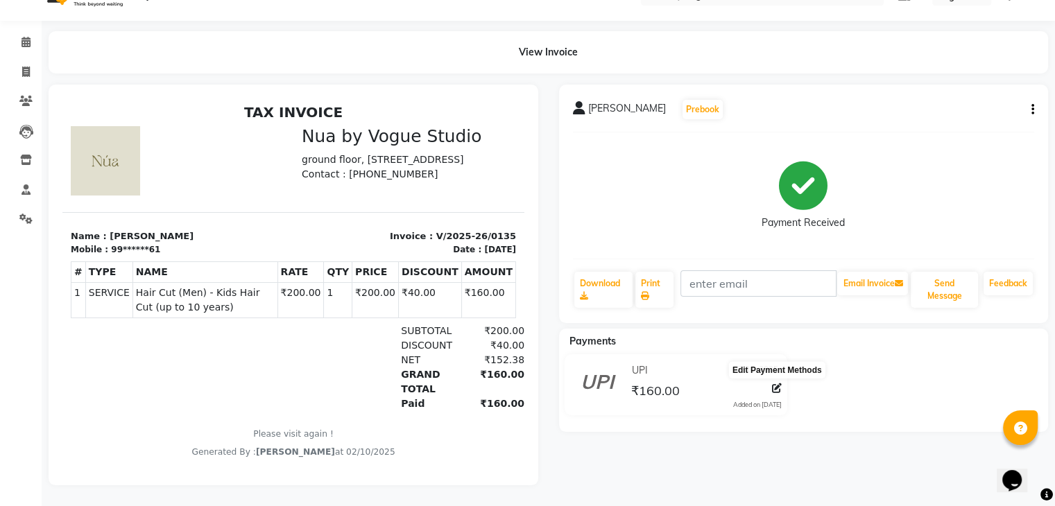
click at [776, 384] on icon at bounding box center [777, 389] width 10 height 10
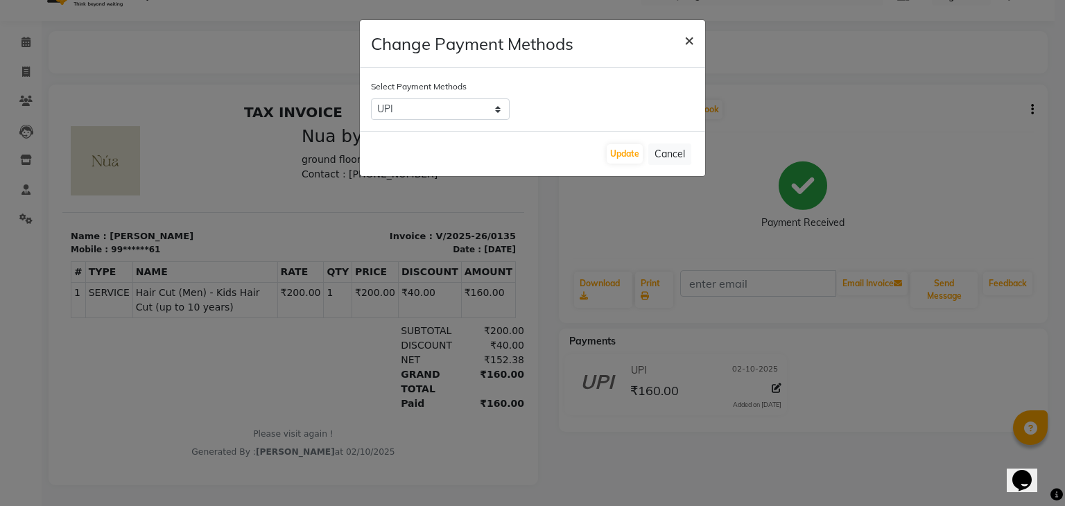
click at [686, 44] on span "×" at bounding box center [690, 39] width 10 height 21
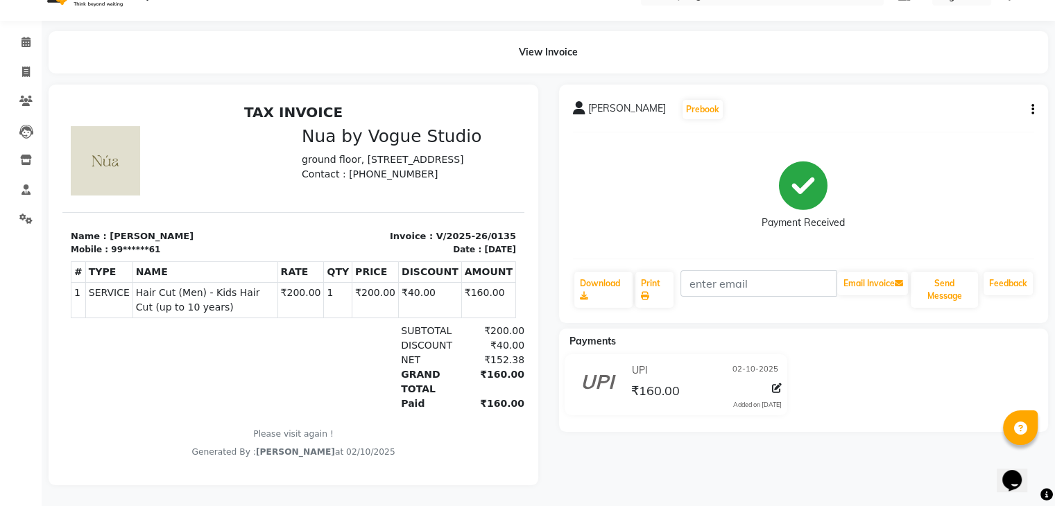
scroll to position [0, 0]
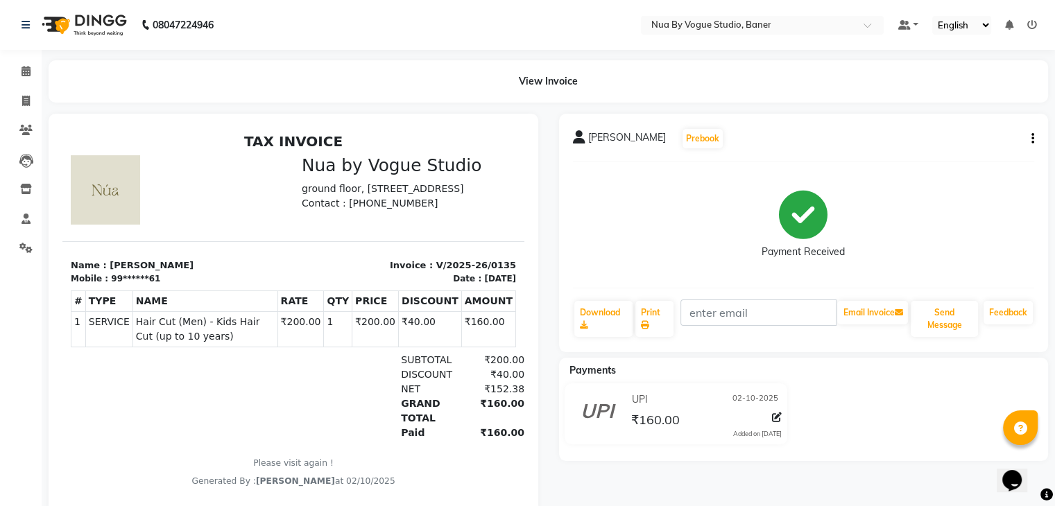
click at [1031, 139] on icon "button" at bounding box center [1032, 139] width 3 height 1
drag, startPoint x: 606, startPoint y: 139, endPoint x: 664, endPoint y: 141, distance: 57.6
click at [664, 141] on div "mangesh Prebook" at bounding box center [648, 139] width 151 height 22
click at [682, 141] on button "Prebook" at bounding box center [702, 138] width 40 height 19
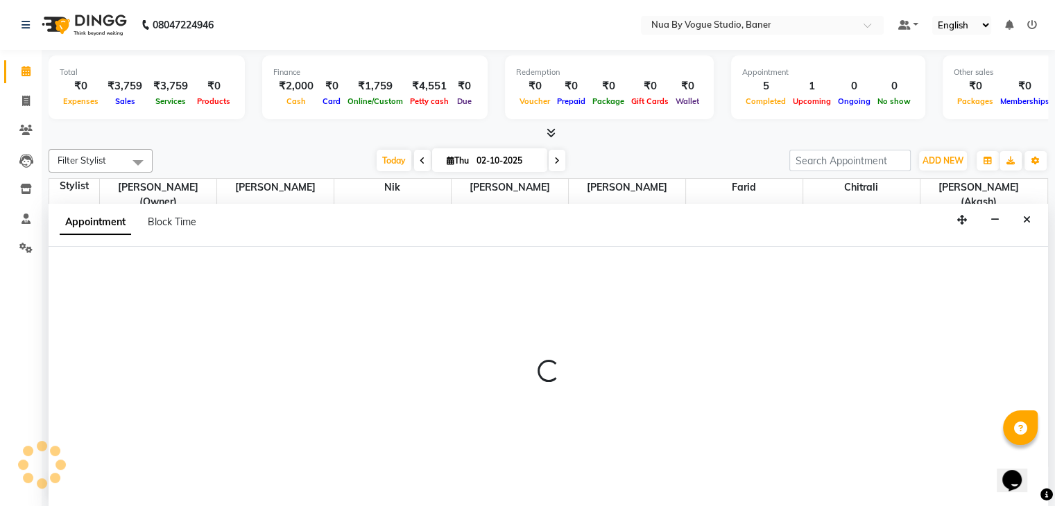
select select "89459"
select select "600"
select select "tentative"
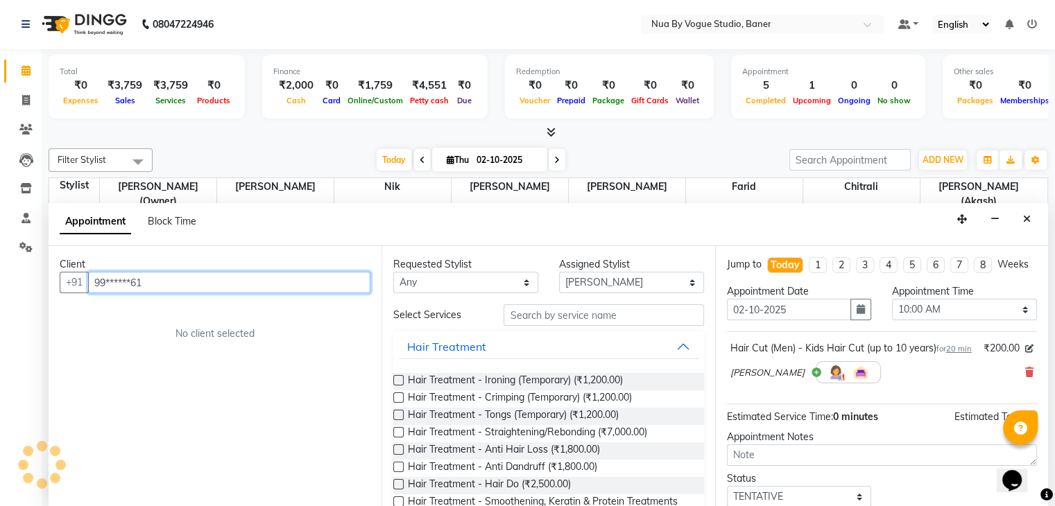
scroll to position [545, 0]
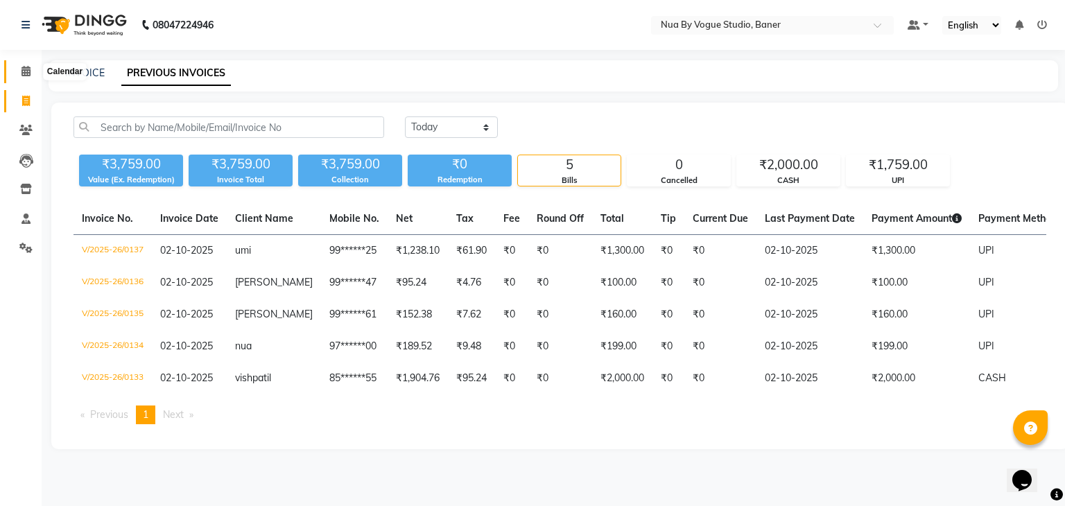
click at [22, 71] on icon at bounding box center [26, 71] width 9 height 10
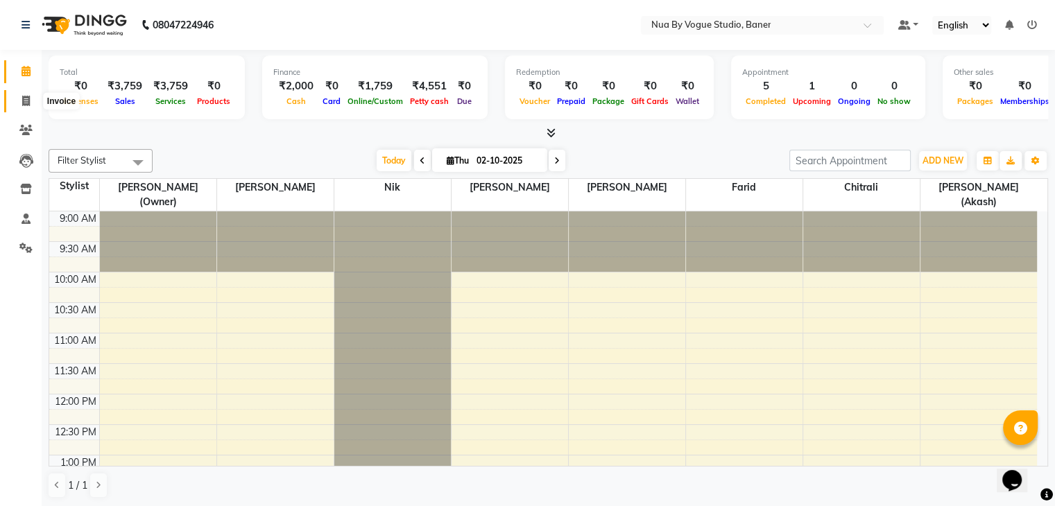
click at [19, 108] on span at bounding box center [26, 102] width 24 height 16
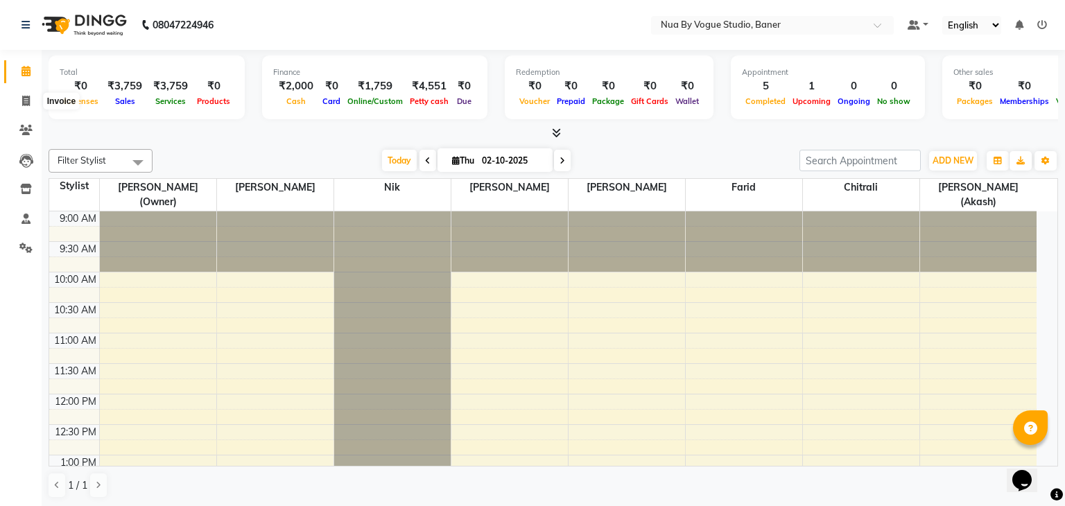
select select "8764"
select select "service"
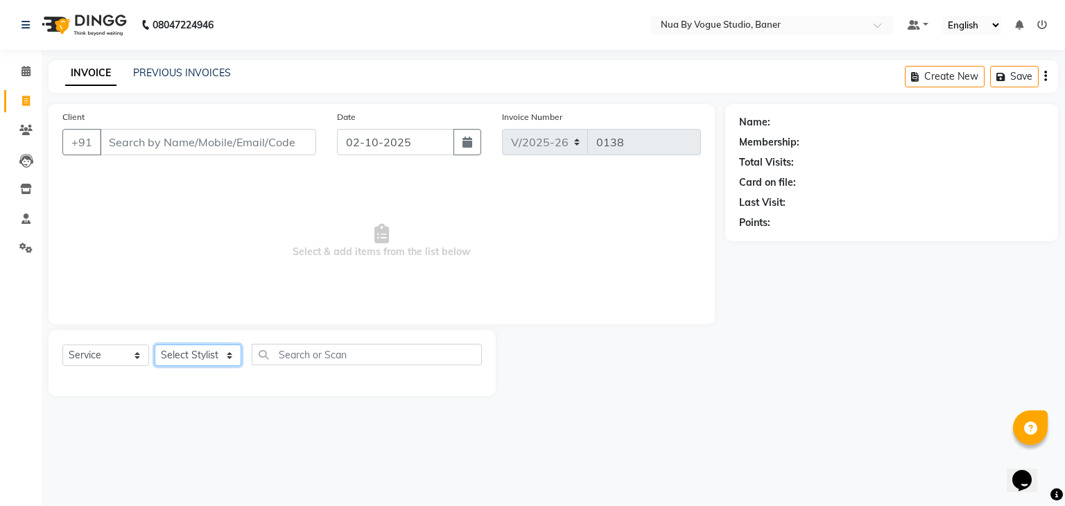
click at [187, 358] on select "Select Stylist" at bounding box center [198, 356] width 87 height 22
select select "89263"
click at [155, 345] on select "Select Stylist Chitrali [PERSON_NAME](Owner) [PERSON_NAME] [PERSON_NAME] (Akash…" at bounding box center [198, 356] width 87 height 22
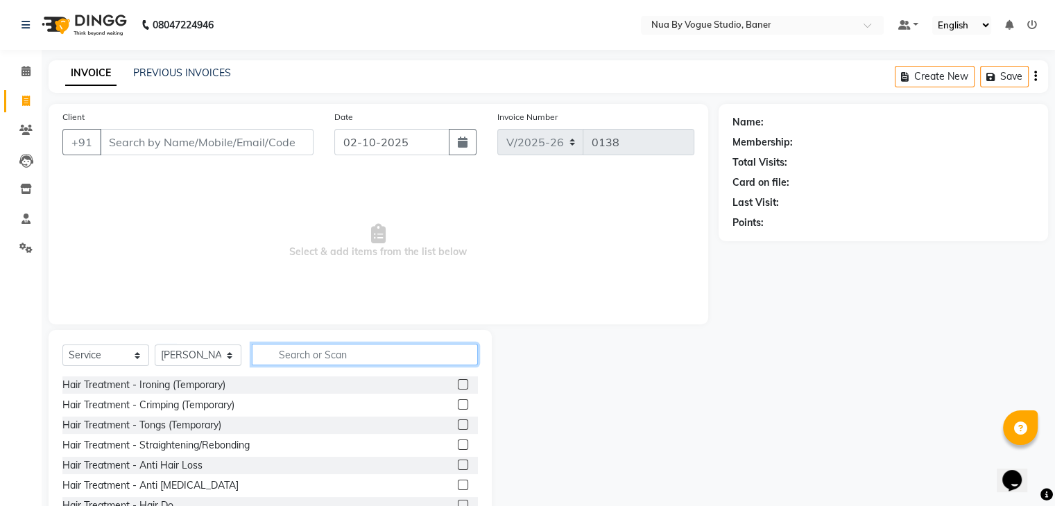
click at [330, 358] on input "text" at bounding box center [365, 355] width 226 height 22
click at [139, 69] on link "PREVIOUS INVOICES" at bounding box center [182, 73] width 98 height 12
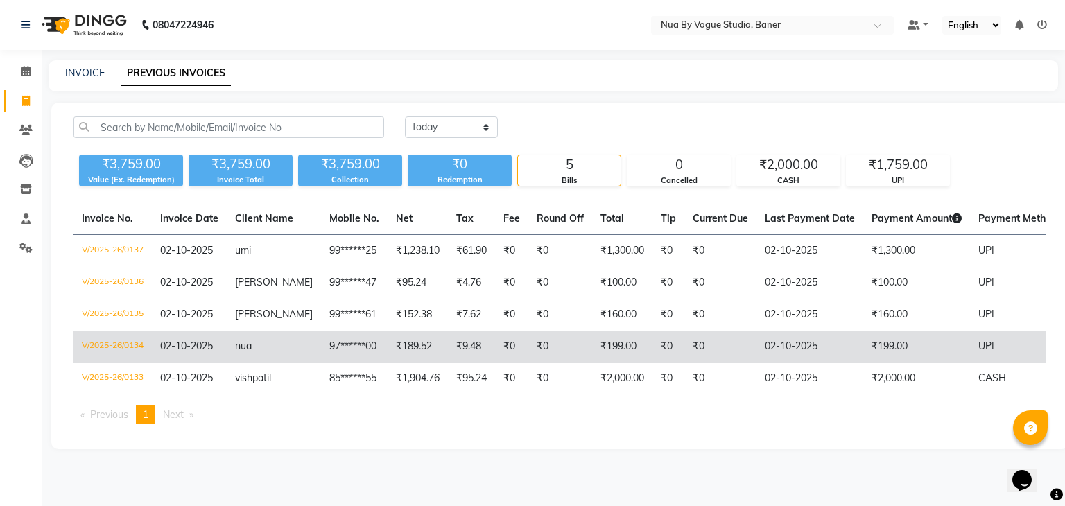
click at [388, 334] on td "₹189.52" at bounding box center [418, 347] width 60 height 32
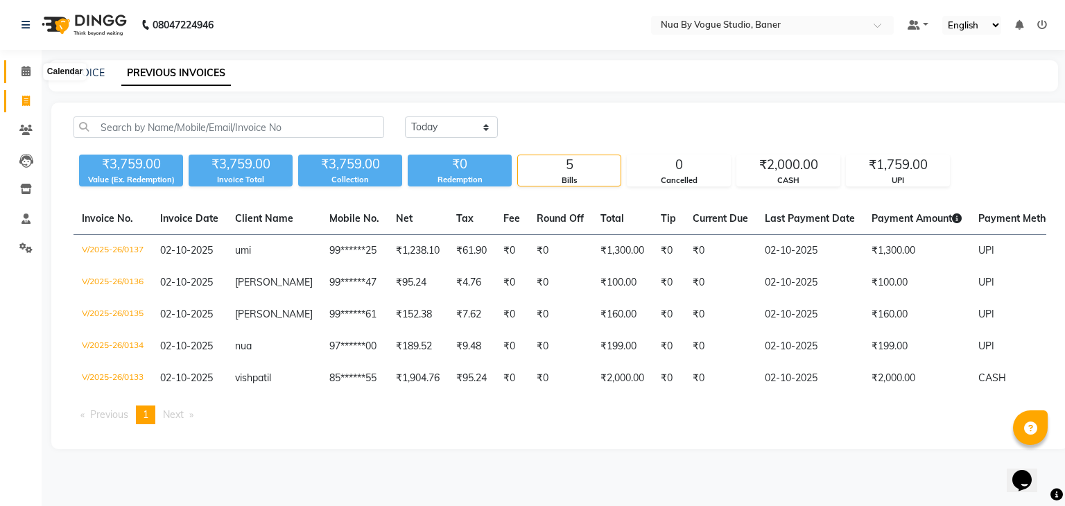
click at [31, 71] on span at bounding box center [26, 72] width 24 height 16
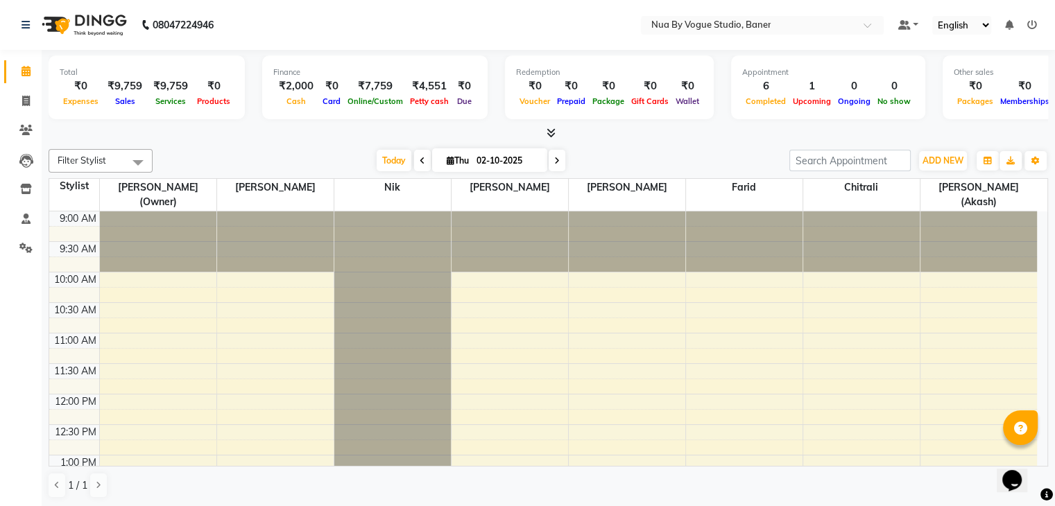
drag, startPoint x: 785, startPoint y: 92, endPoint x: 800, endPoint y: 89, distance: 15.5
click at [800, 89] on div "1" at bounding box center [811, 86] width 45 height 16
click at [798, 103] on span "Upcoming" at bounding box center [811, 101] width 45 height 10
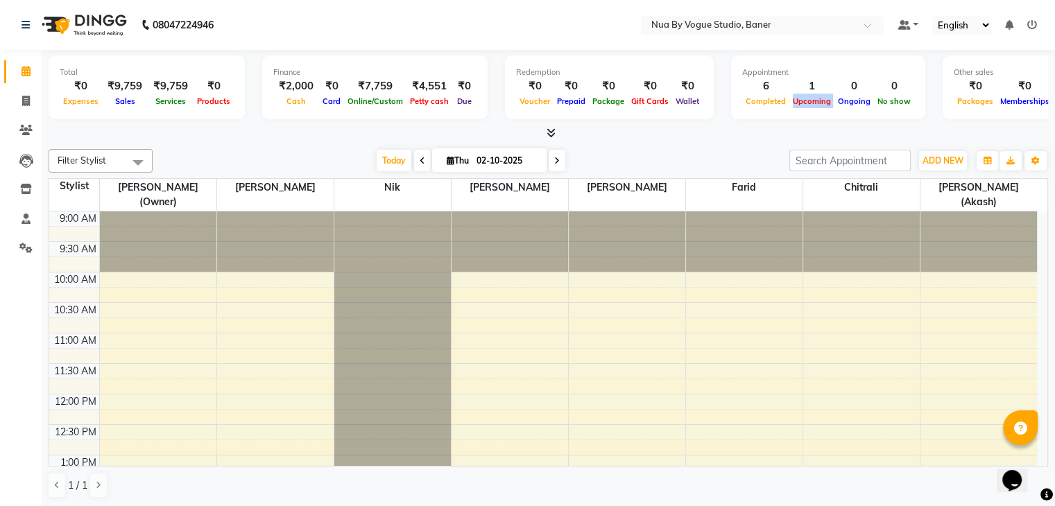
click at [798, 103] on span "Upcoming" at bounding box center [811, 101] width 45 height 10
click at [818, 100] on span "Upcoming" at bounding box center [811, 101] width 45 height 10
click at [816, 98] on span "Upcoming" at bounding box center [811, 101] width 45 height 10
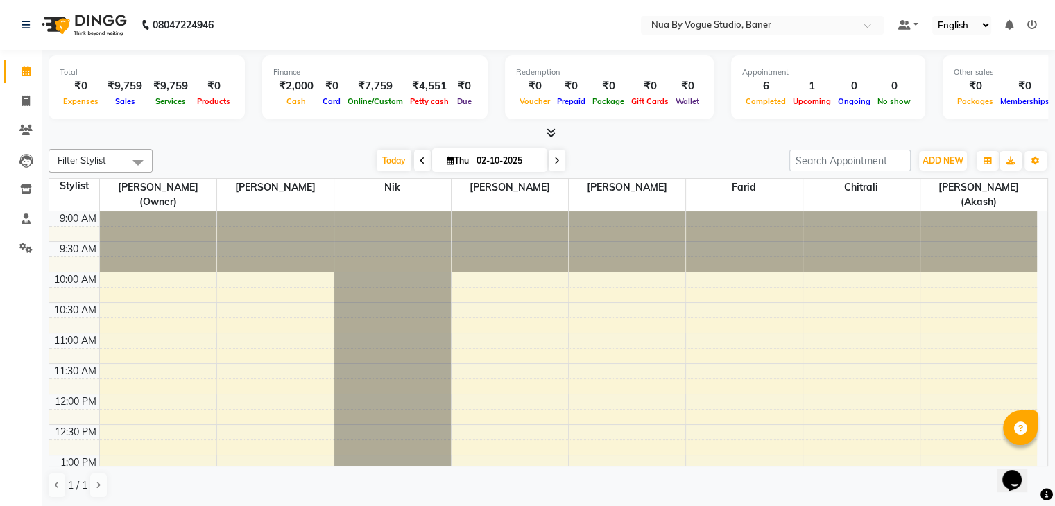
click at [796, 87] on div "1" at bounding box center [811, 86] width 45 height 16
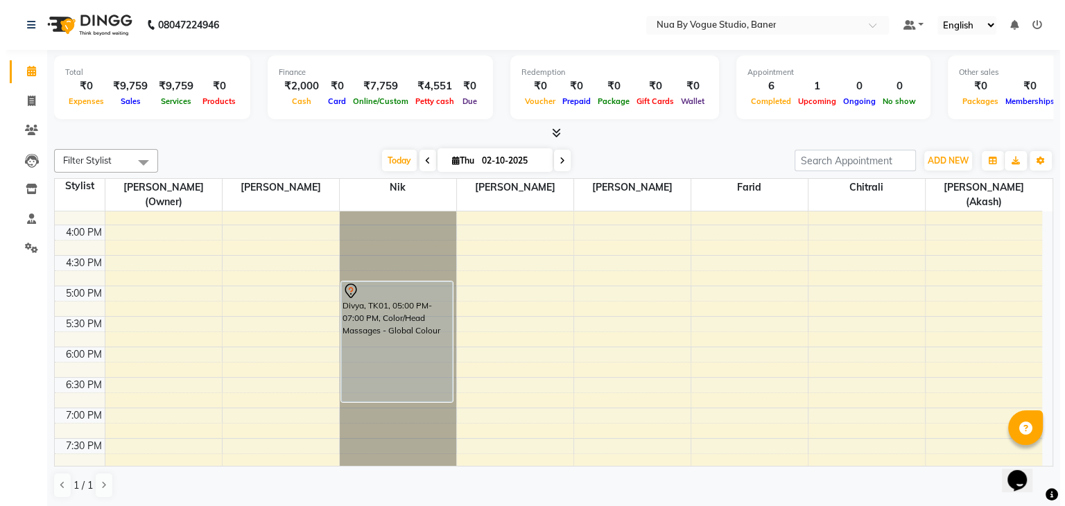
scroll to position [412, 0]
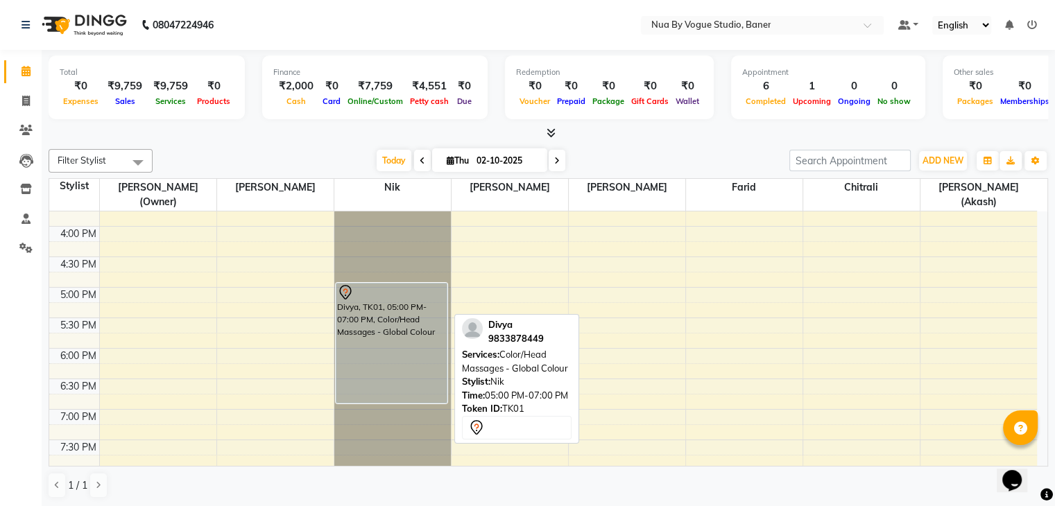
click at [390, 348] on div "Divya, TK01, 05:00 PM-07:00 PM, Color/Head Massages - Global Colour" at bounding box center [391, 343] width 111 height 119
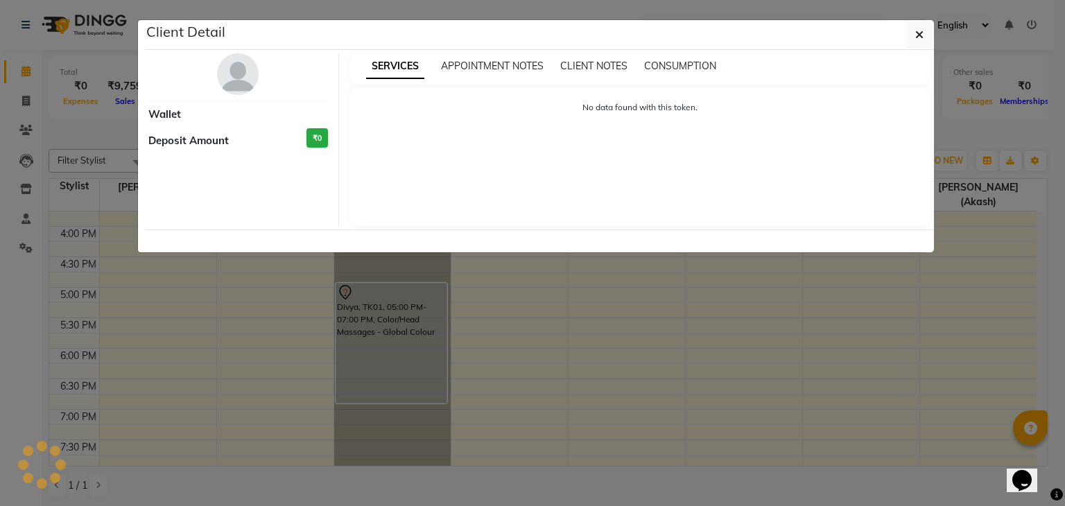
select select "7"
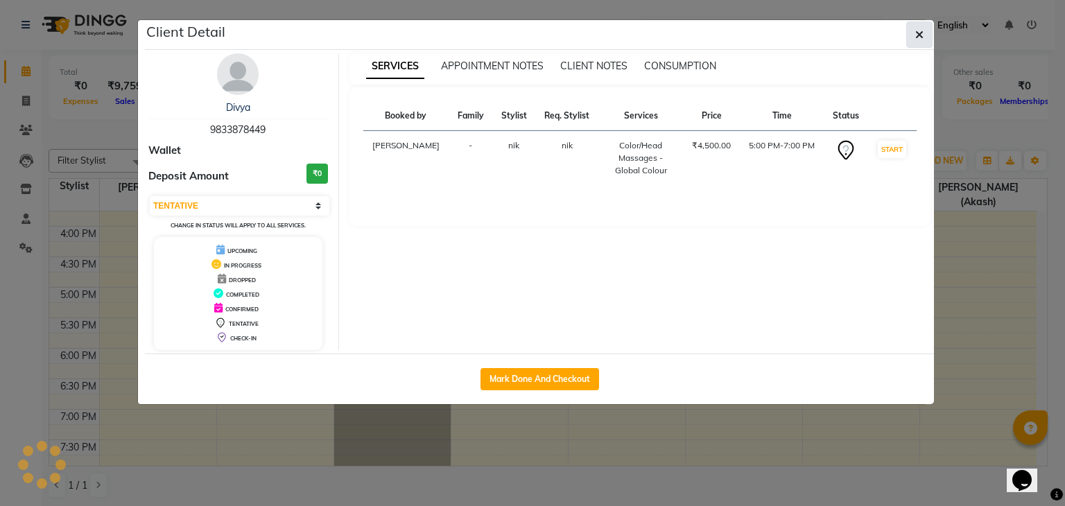
click at [918, 39] on icon "button" at bounding box center [920, 34] width 8 height 11
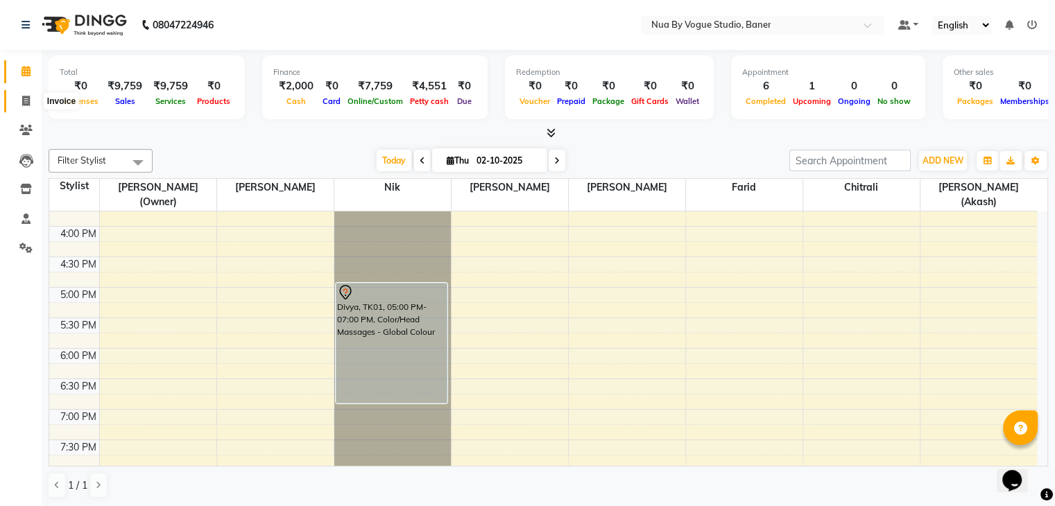
click at [24, 103] on icon at bounding box center [26, 101] width 8 height 10
select select "8764"
select select "service"
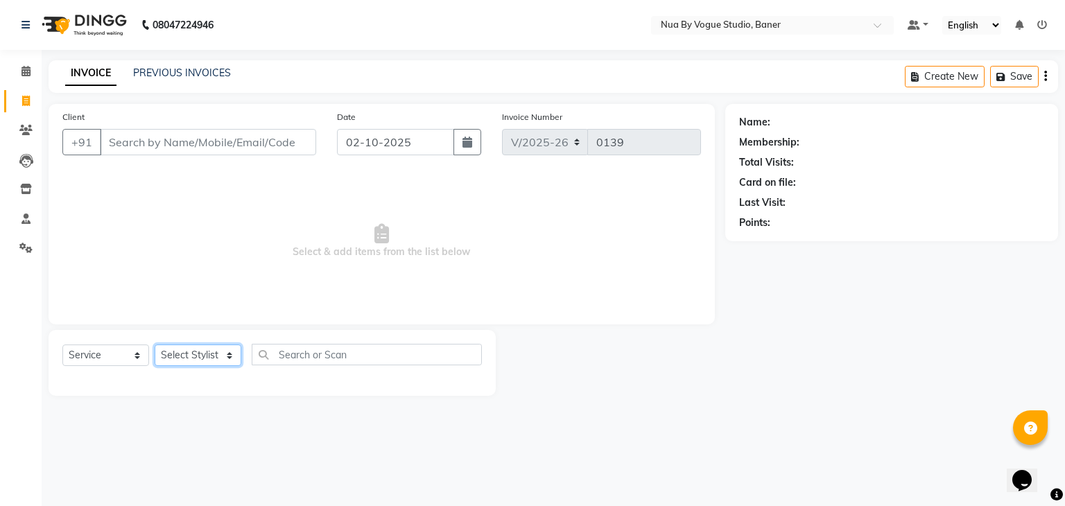
click at [198, 350] on select "Select Stylist Chitrali Debolina(Owner) Farid Kamakhya Dwivedi (Akash) Malik ne…" at bounding box center [198, 356] width 87 height 22
select select "89459"
click at [155, 345] on select "Select Stylist Chitrali Debolina(Owner) Farid Kamakhya Dwivedi (Akash) Malik ne…" at bounding box center [198, 356] width 87 height 22
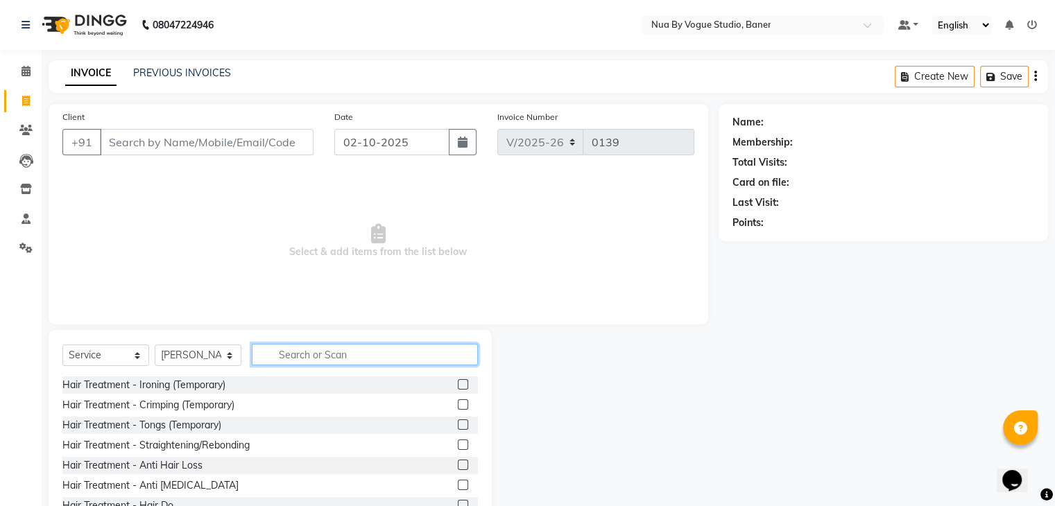
click at [271, 353] on input "text" at bounding box center [365, 355] width 226 height 22
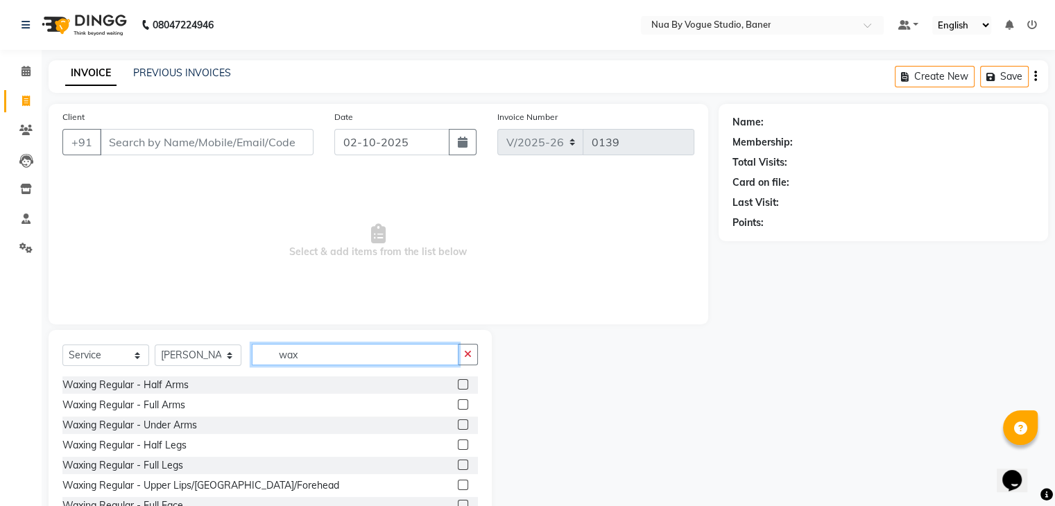
type input "wax"
click at [458, 401] on label at bounding box center [463, 405] width 10 height 10
click at [458, 401] on input "checkbox" at bounding box center [462, 405] width 9 height 9
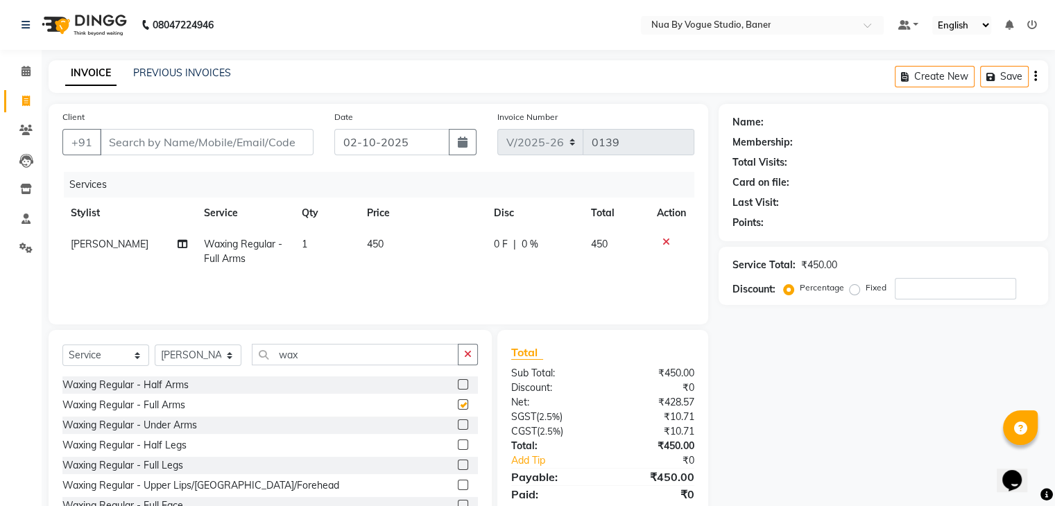
checkbox input "false"
click at [157, 144] on input "Client" at bounding box center [207, 142] width 214 height 26
click at [325, 367] on div "Select Service Product Membership Package Voucher Prepaid Gift Card Select Styl…" at bounding box center [269, 360] width 415 height 33
click at [228, 145] on input "Client" at bounding box center [207, 142] width 214 height 26
type input "9"
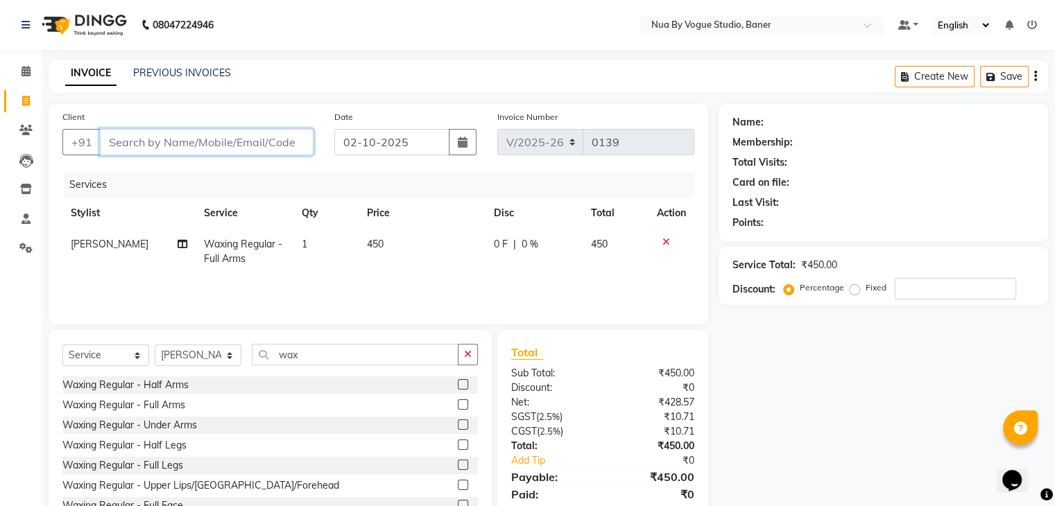
type input "0"
type input "9850820940"
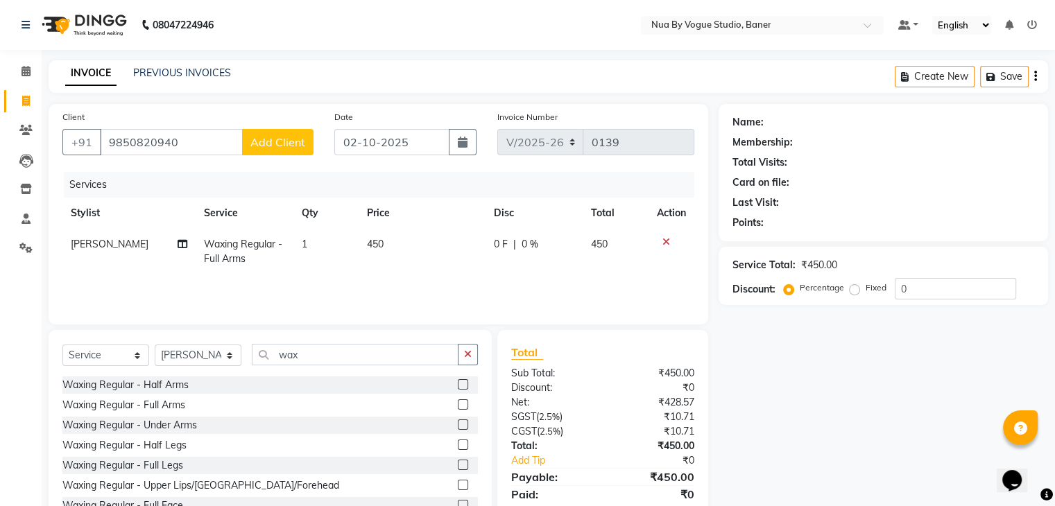
click at [284, 145] on span "Add Client" at bounding box center [277, 142] width 55 height 14
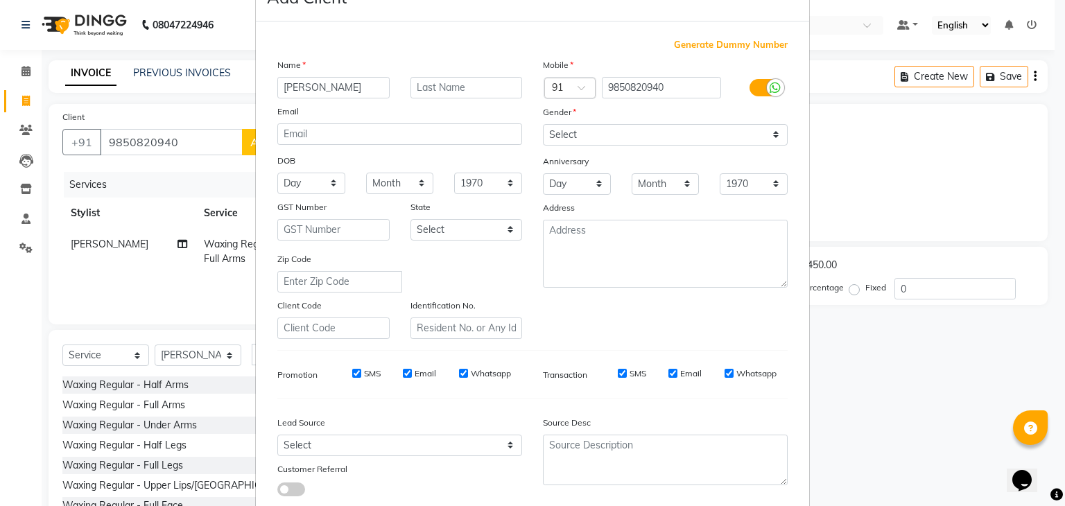
scroll to position [49, 0]
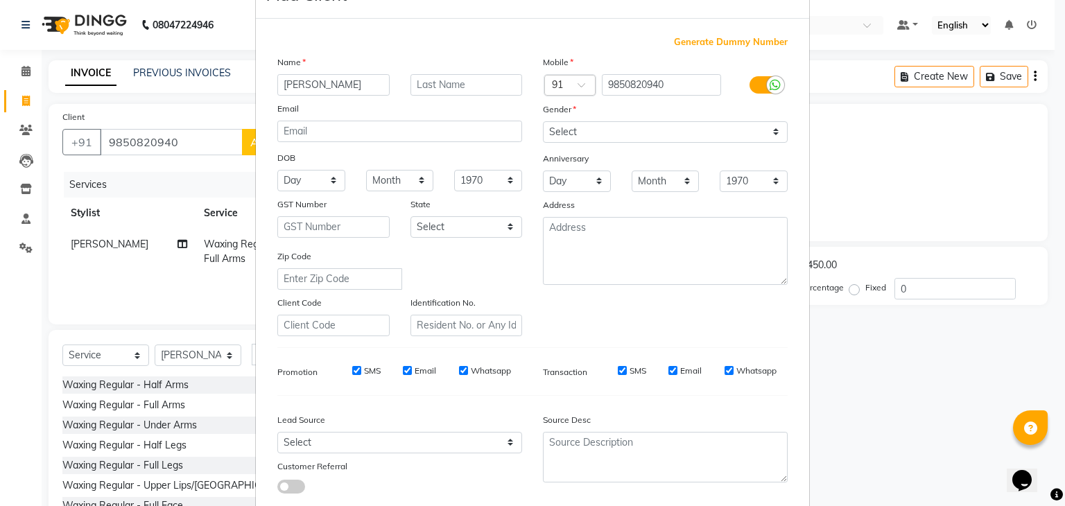
type input "rushali"
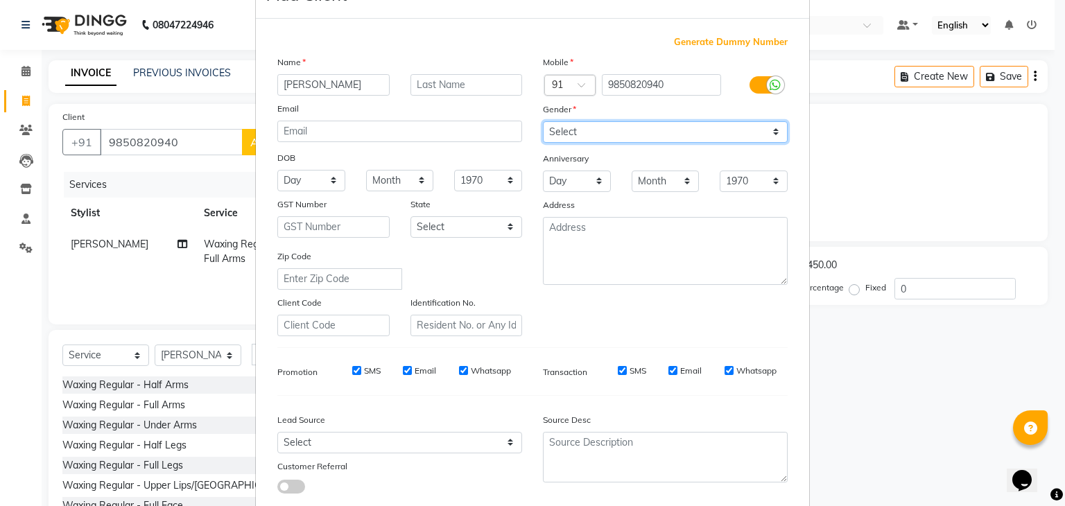
click at [601, 133] on select "Select Male Female Other Prefer Not To Say" at bounding box center [665, 132] width 245 height 22
select select "female"
click at [543, 121] on select "Select Male Female Other Prefer Not To Say" at bounding box center [665, 132] width 245 height 22
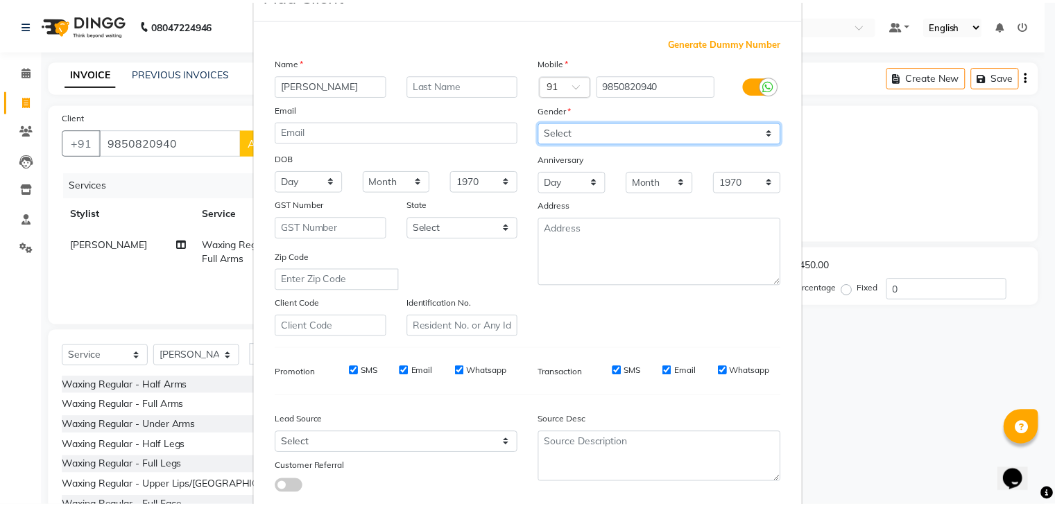
scroll to position [141, 0]
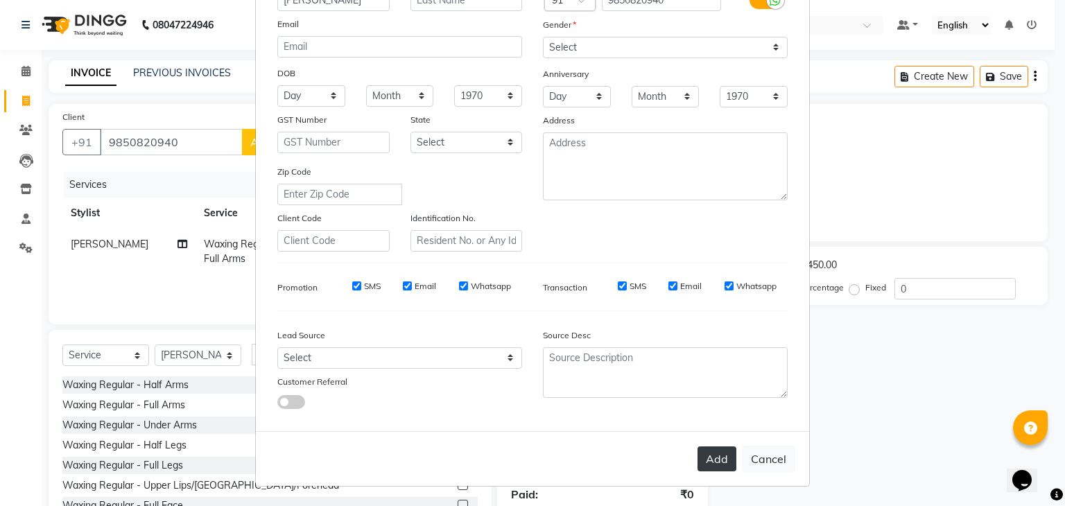
click at [698, 458] on button "Add" at bounding box center [717, 459] width 39 height 25
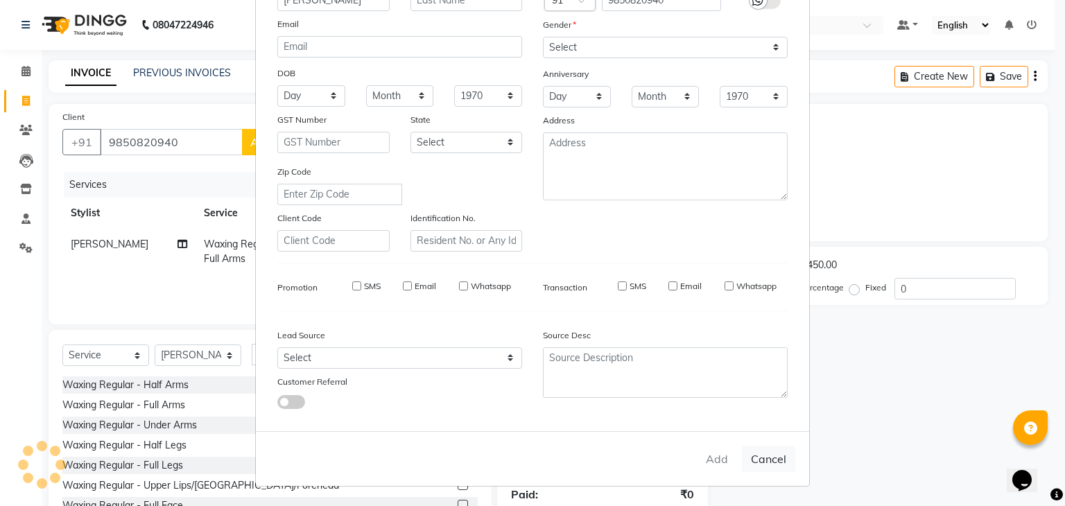
type input "98******40"
select select
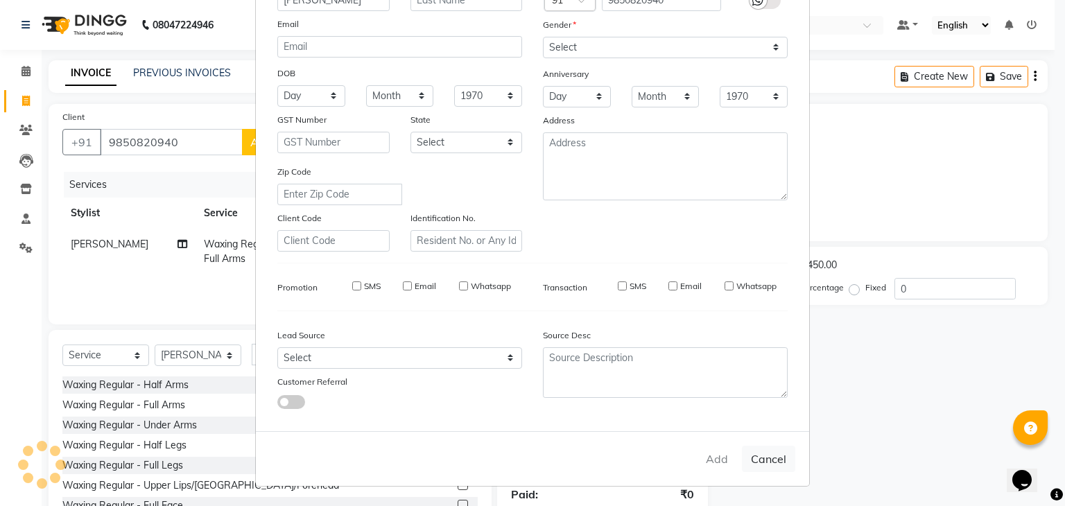
select select
checkbox input "false"
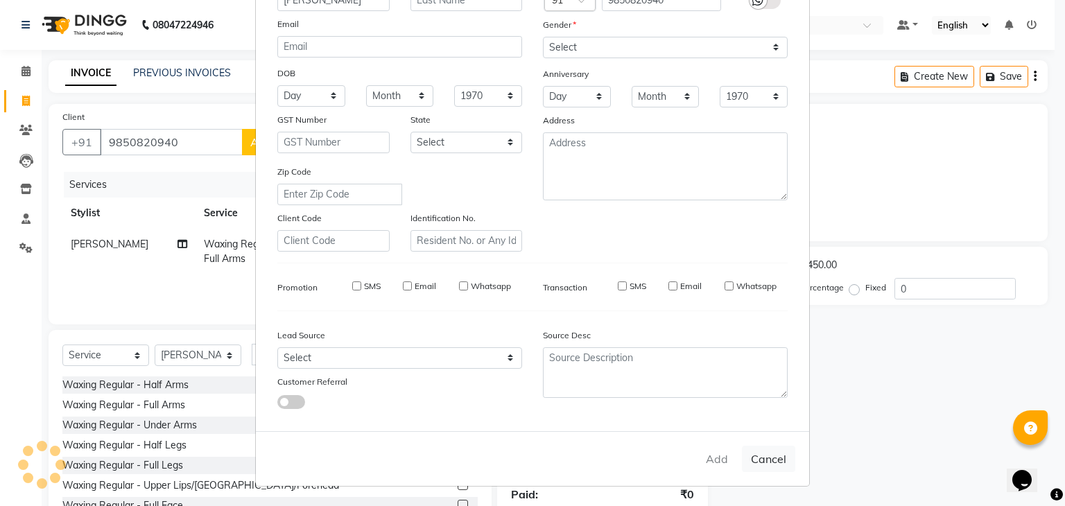
checkbox input "false"
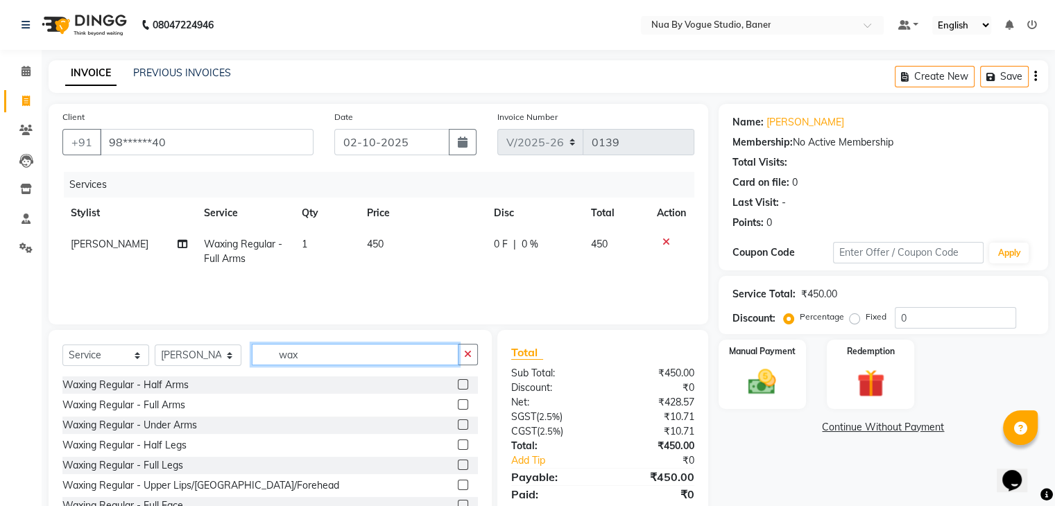
click at [338, 357] on input "wax" at bounding box center [355, 355] width 207 height 22
type input "w"
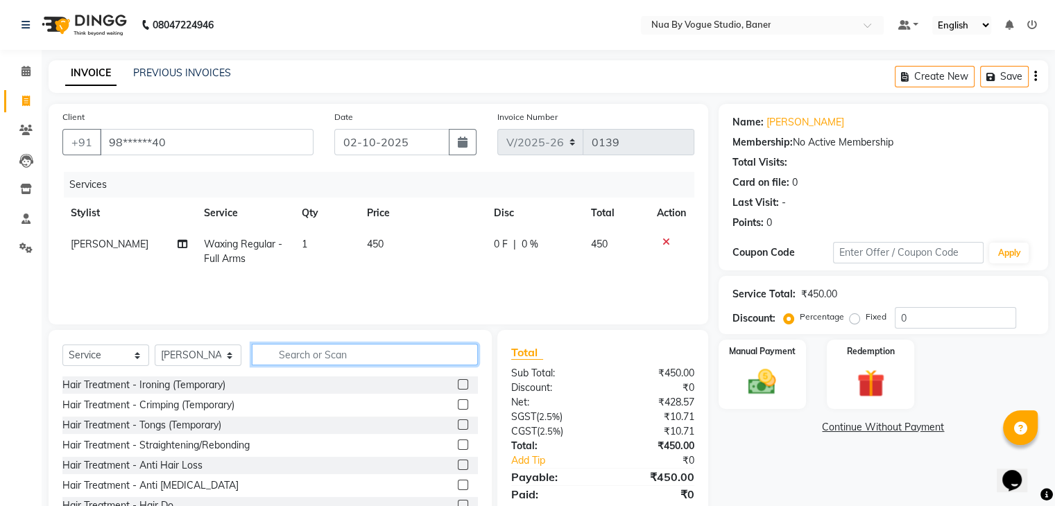
type input "u"
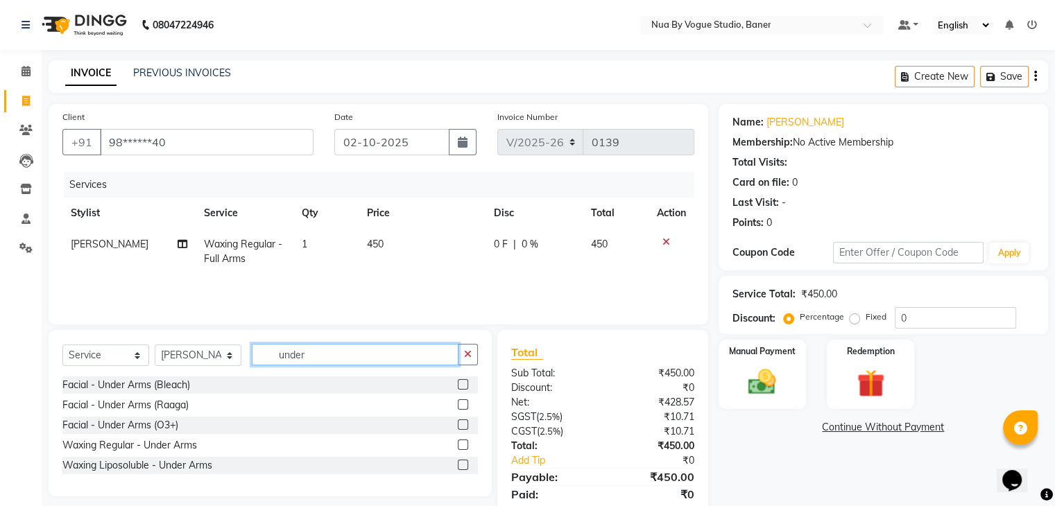
type input "under"
click at [463, 446] on label at bounding box center [463, 445] width 10 height 10
click at [463, 446] on input "checkbox" at bounding box center [462, 445] width 9 height 9
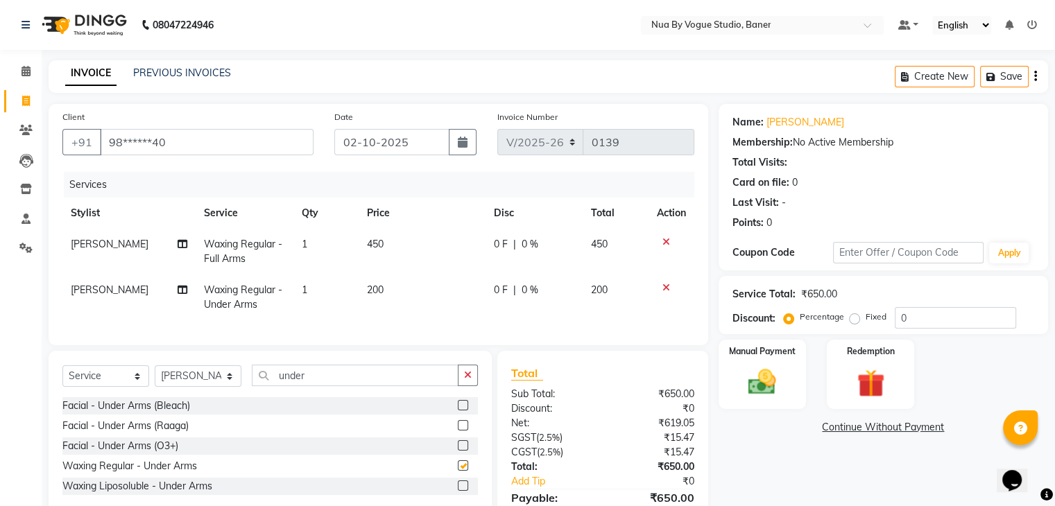
checkbox input "false"
click at [326, 386] on input "under" at bounding box center [355, 376] width 207 height 22
type input "u"
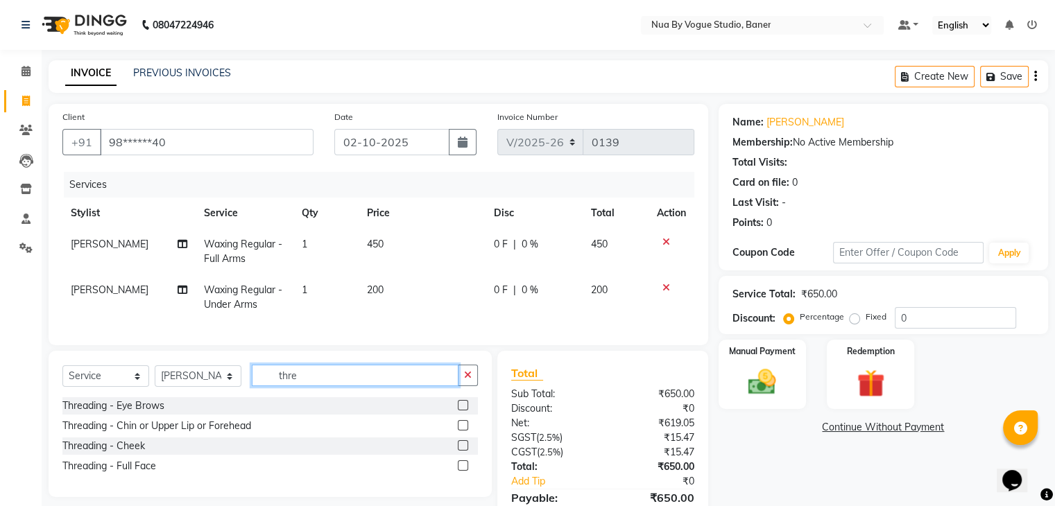
type input "thre"
click at [466, 411] on label at bounding box center [463, 405] width 10 height 10
click at [466, 411] on input "checkbox" at bounding box center [462, 406] width 9 height 9
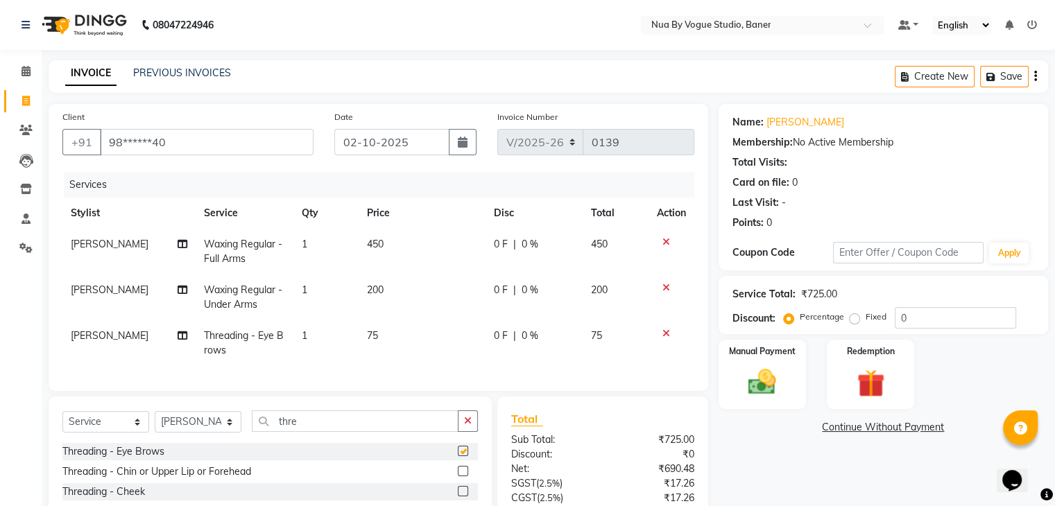
checkbox input "false"
click at [498, 244] on span "0 F" at bounding box center [501, 244] width 14 height 15
select select "89459"
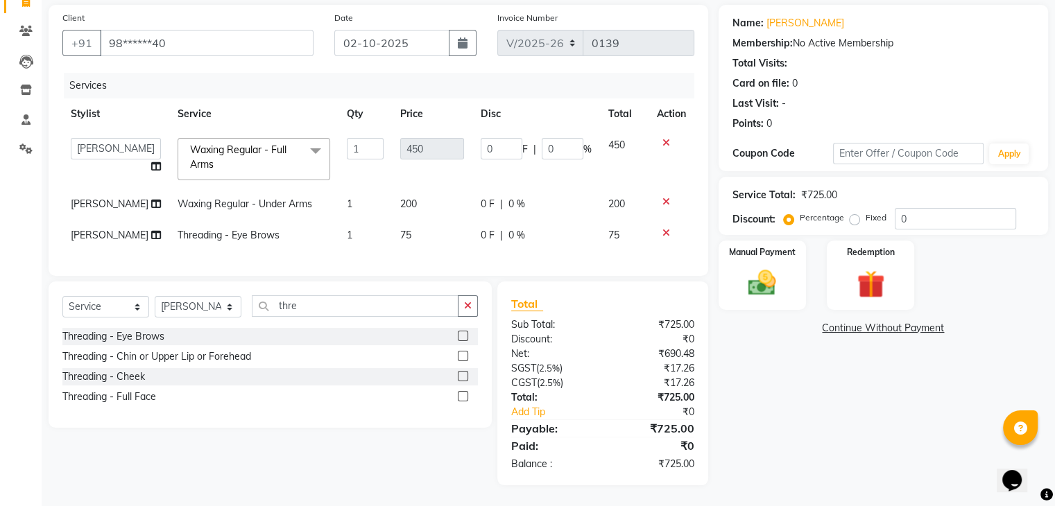
scroll to position [0, 0]
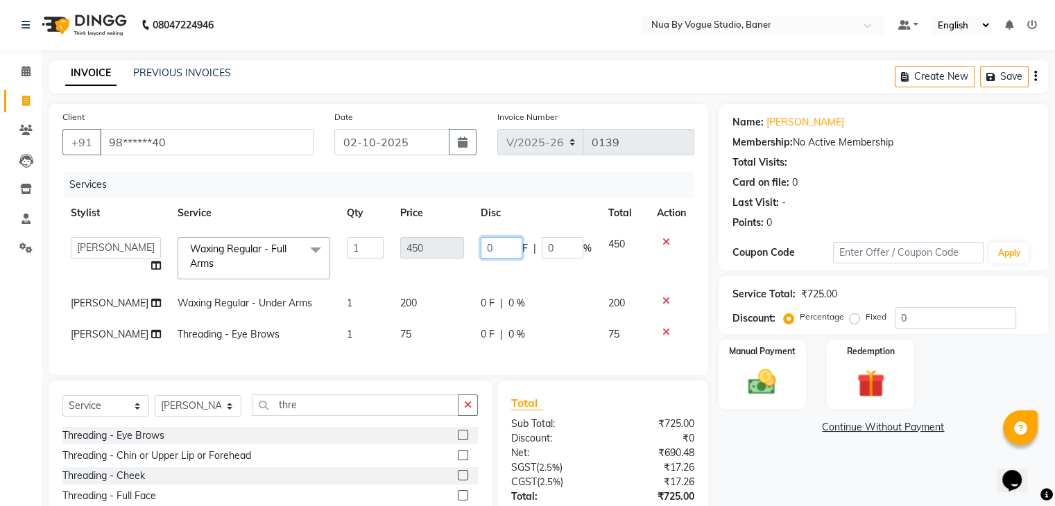
click at [499, 250] on input "0" at bounding box center [502, 248] width 42 height 22
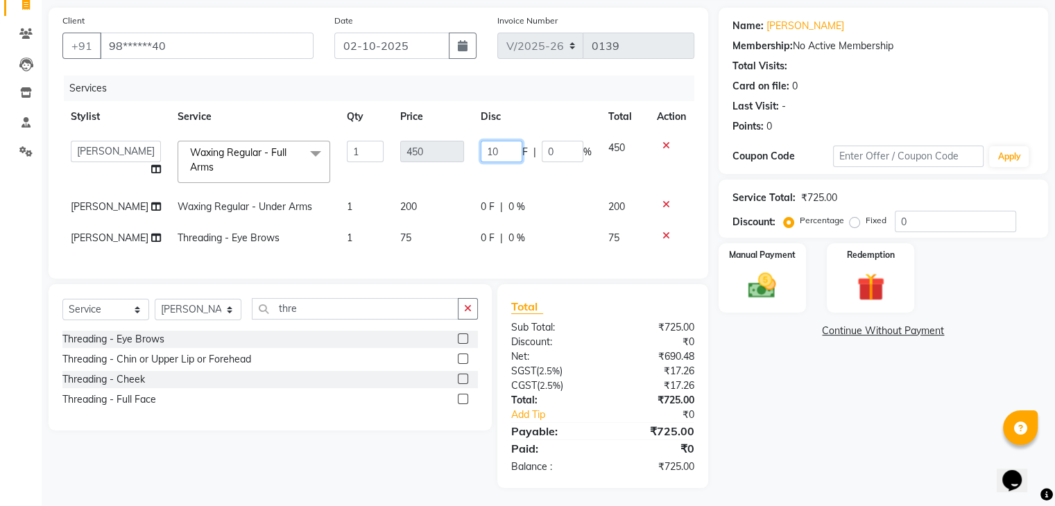
type input "100"
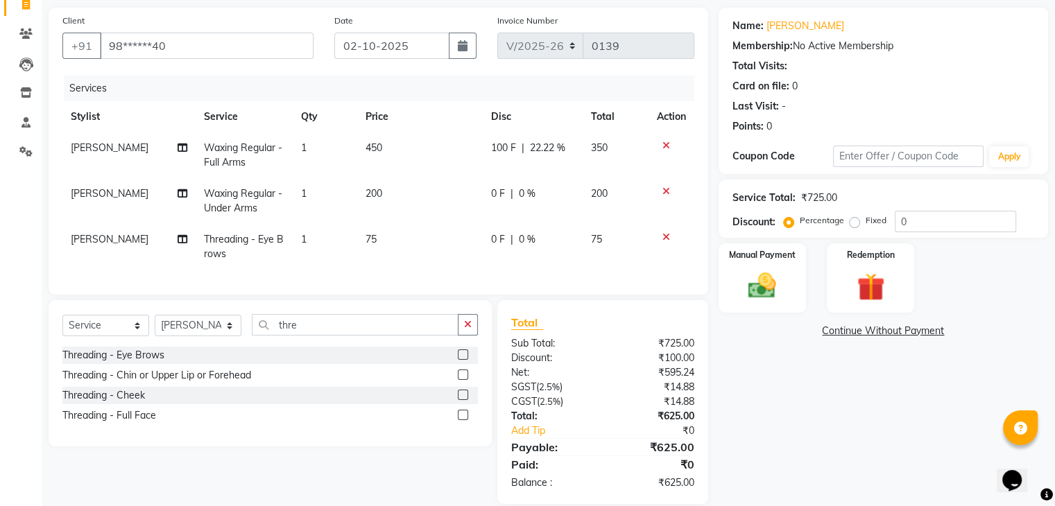
click at [483, 203] on td "0 F | 0 %" at bounding box center [533, 201] width 100 height 46
select select "89459"
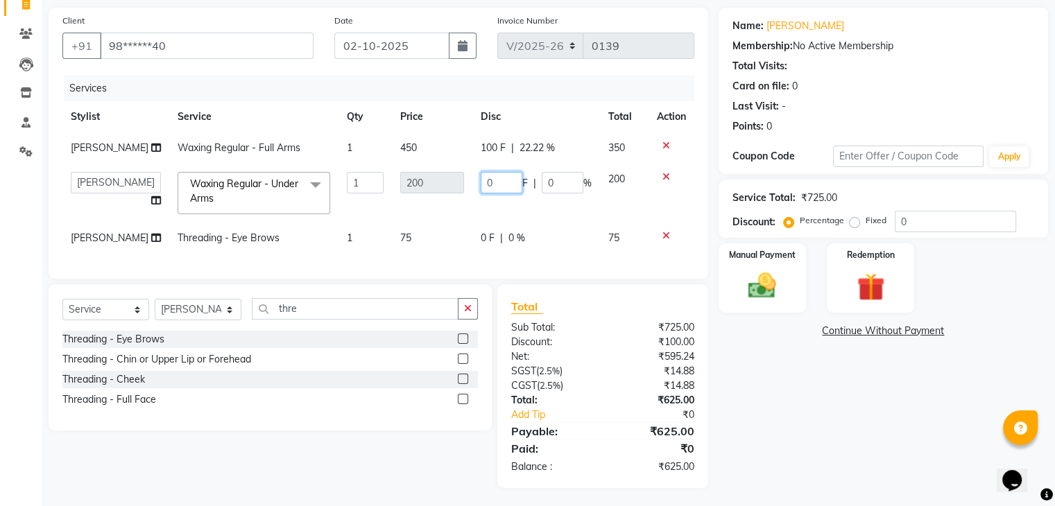
click at [492, 191] on input "0" at bounding box center [502, 183] width 42 height 22
type input "0"
type input "100"
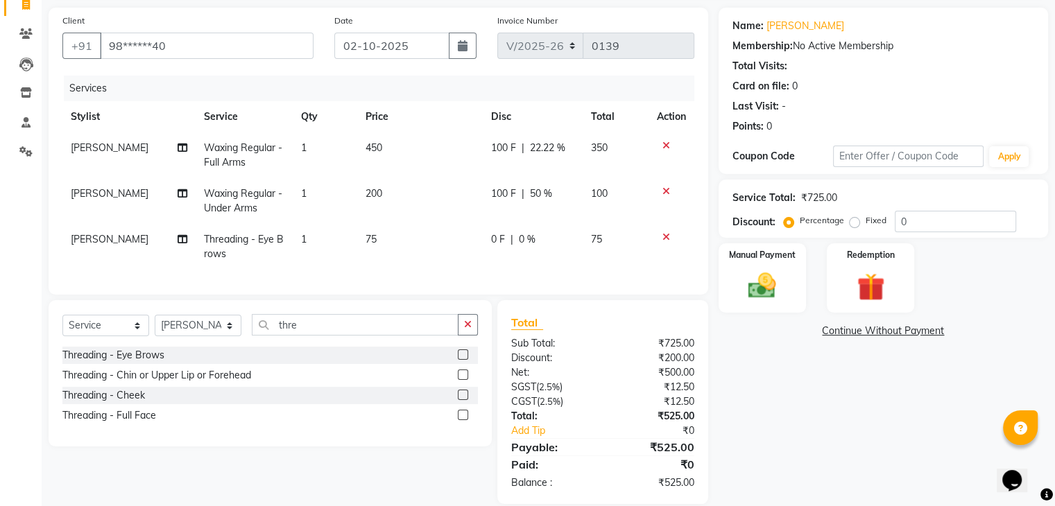
click at [510, 228] on td "0 F | 0 %" at bounding box center [533, 247] width 100 height 46
select select "89459"
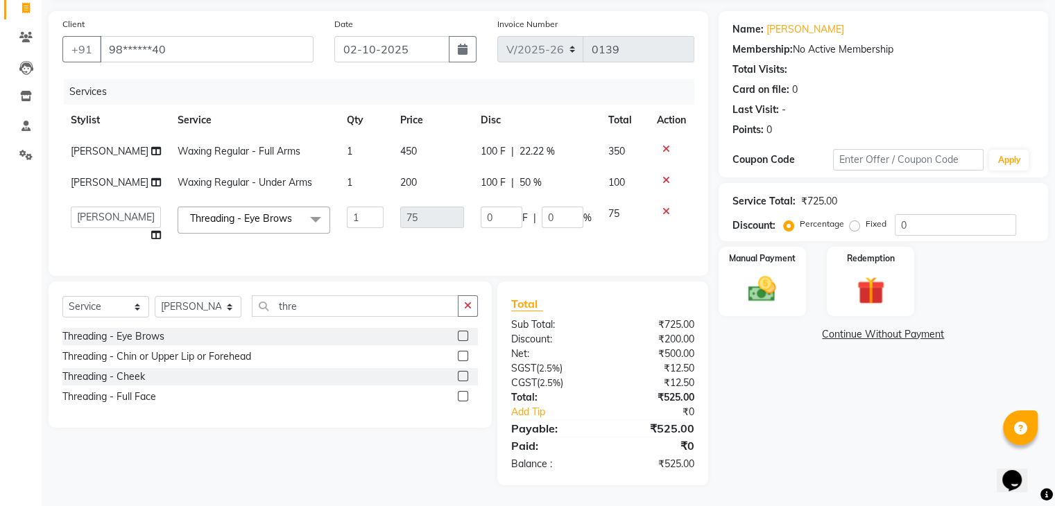
click at [486, 180] on span "100 F" at bounding box center [493, 182] width 25 height 15
select select "89459"
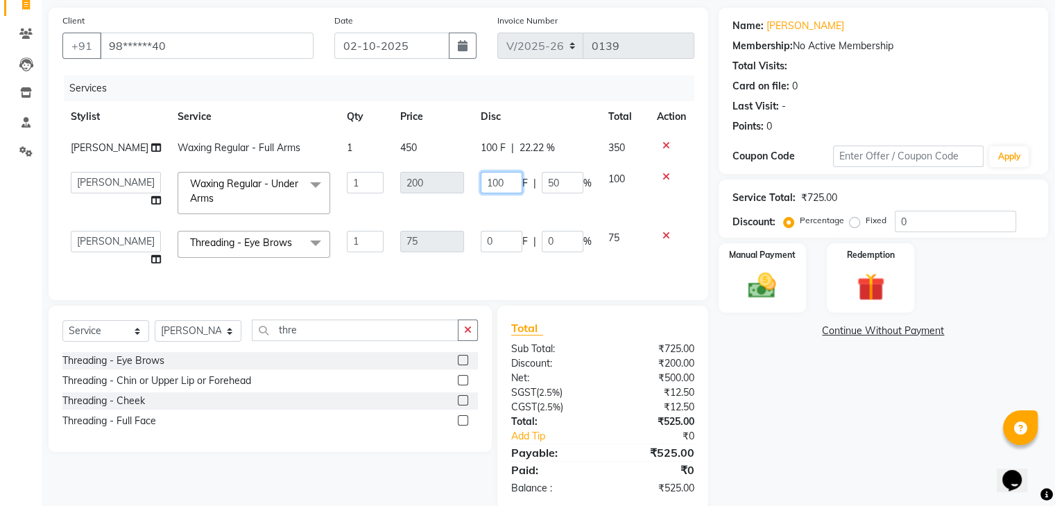
click at [502, 187] on input "100" at bounding box center [502, 183] width 42 height 22
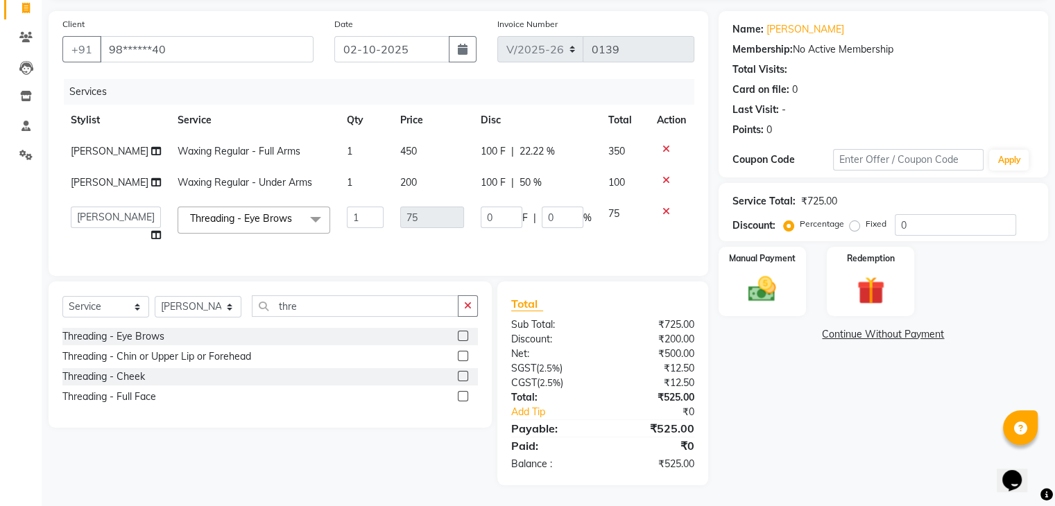
click at [492, 151] on span "100 F" at bounding box center [493, 151] width 25 height 15
select select "89459"
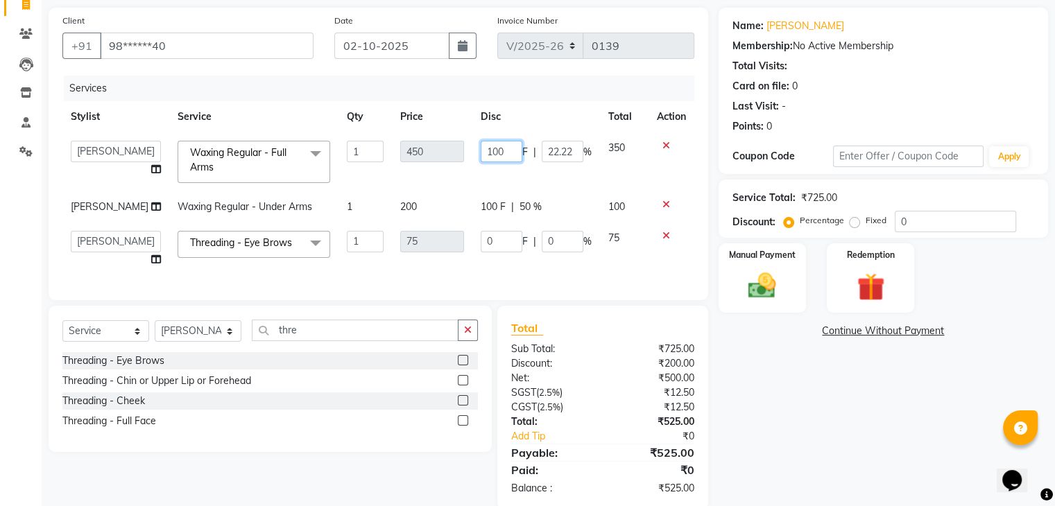
click at [499, 151] on input "100" at bounding box center [502, 152] width 42 height 22
type input "1"
type input "50"
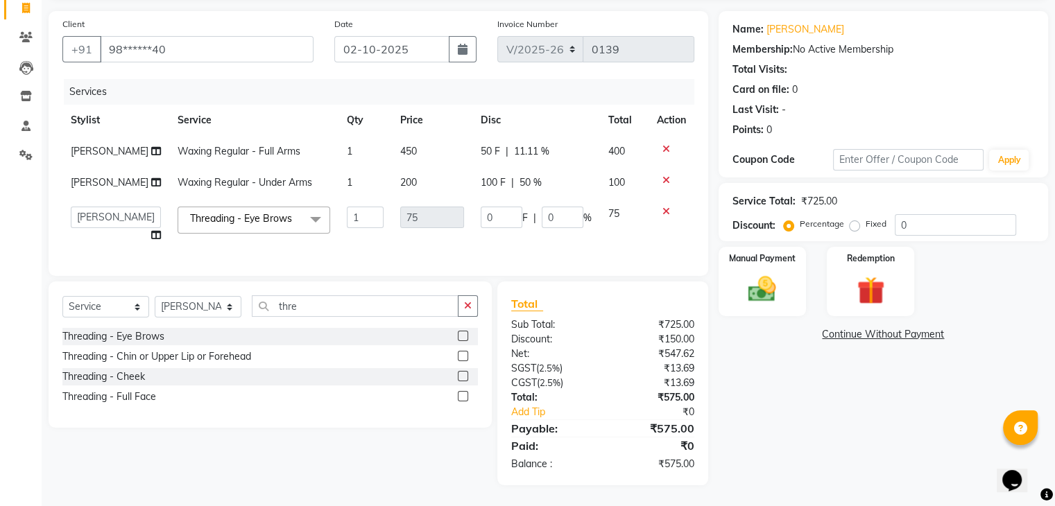
click at [490, 175] on tbody "neha srivasta Waxing Regular - Full Arms 1 450 50 F | 11.11 % 400 neha srivasta…" at bounding box center [378, 193] width 632 height 115
click at [502, 216] on input "0" at bounding box center [502, 218] width 42 height 22
type input "5"
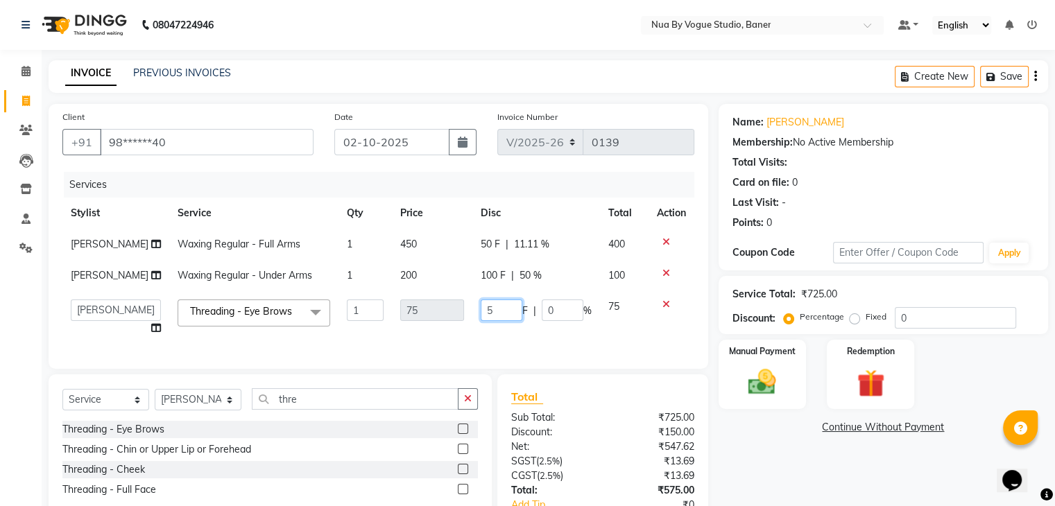
scroll to position [77, 0]
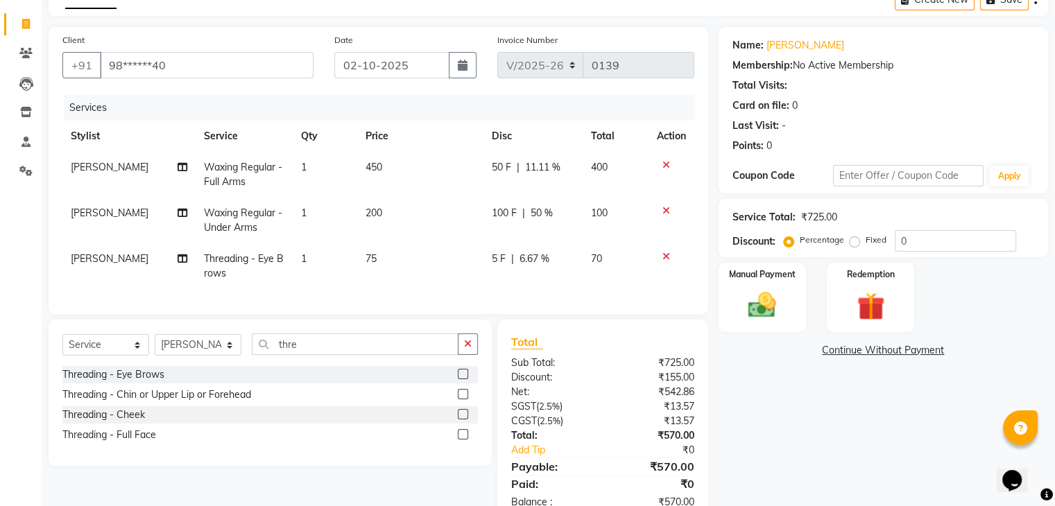
click at [663, 269] on div "Services Stylist Service Qty Price Disc Total Action neha srivasta Waxing Regul…" at bounding box center [378, 197] width 632 height 205
click at [758, 297] on img at bounding box center [762, 305] width 46 height 33
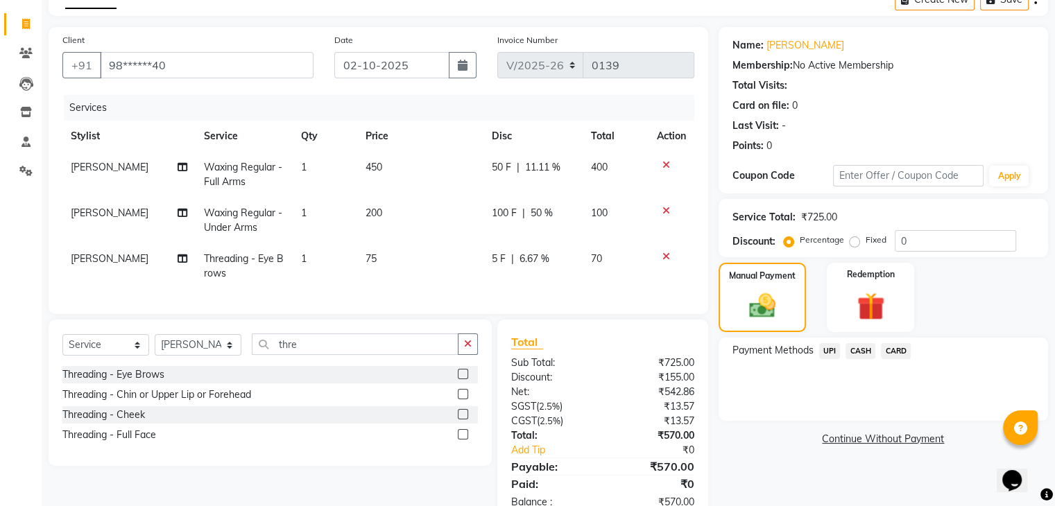
click at [828, 357] on span "UPI" at bounding box center [830, 351] width 22 height 16
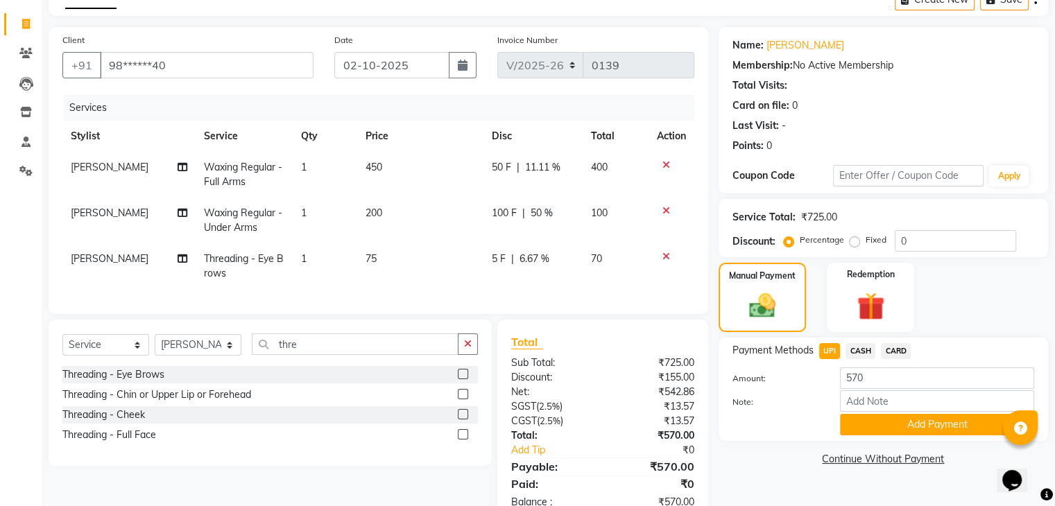
click at [828, 357] on span "UPI" at bounding box center [830, 351] width 22 height 16
click at [859, 417] on button "Add Payment" at bounding box center [937, 425] width 194 height 22
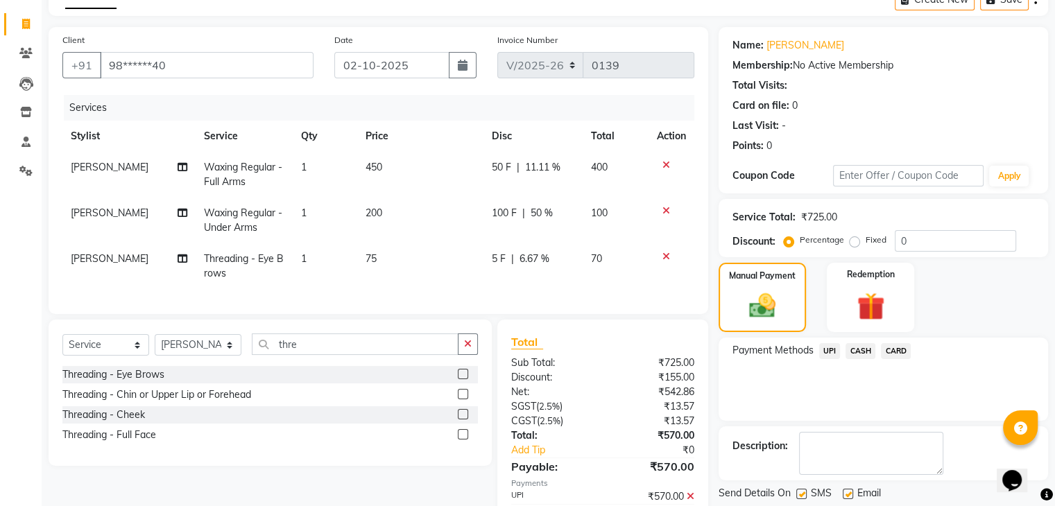
scroll to position [155, 0]
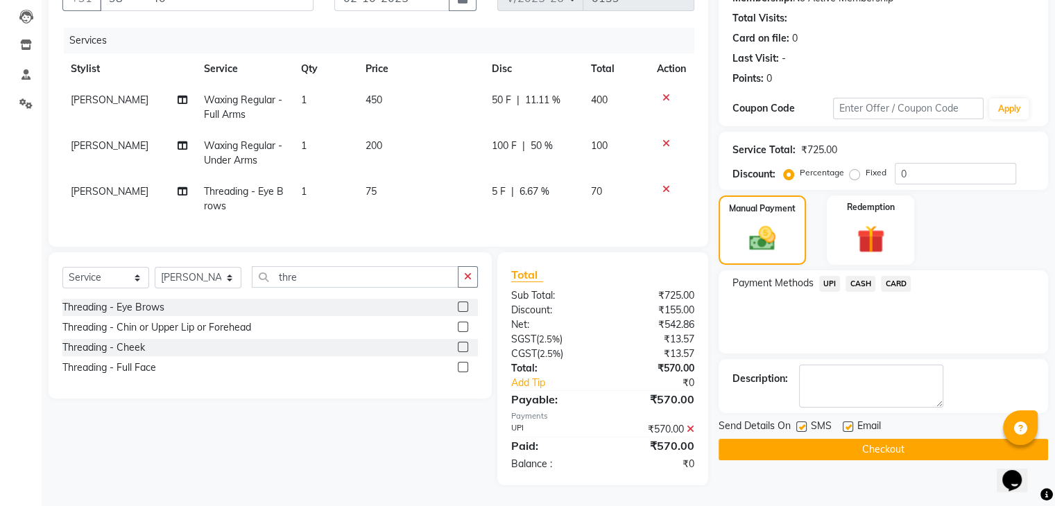
click at [838, 442] on button "Checkout" at bounding box center [883, 450] width 329 height 22
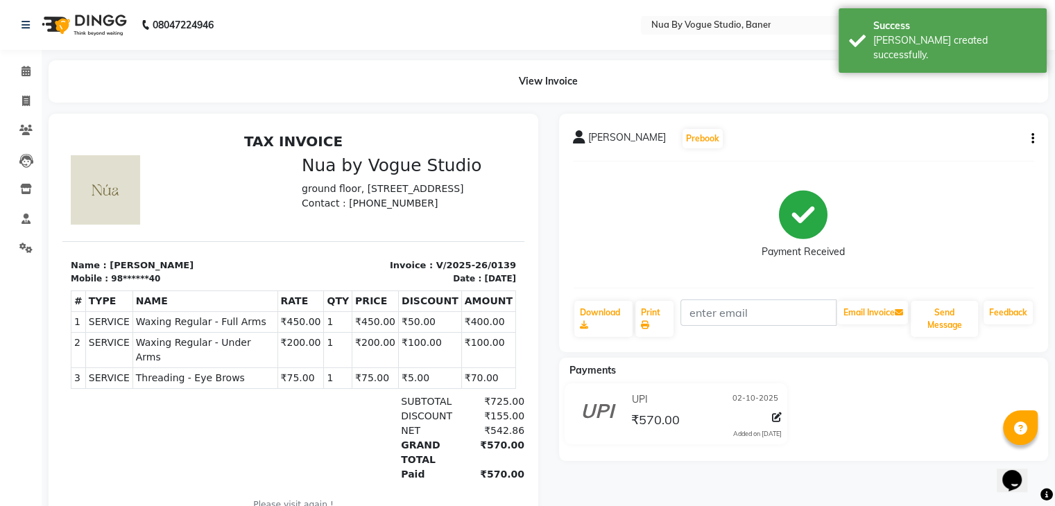
click at [62, 17] on img at bounding box center [82, 25] width 95 height 39
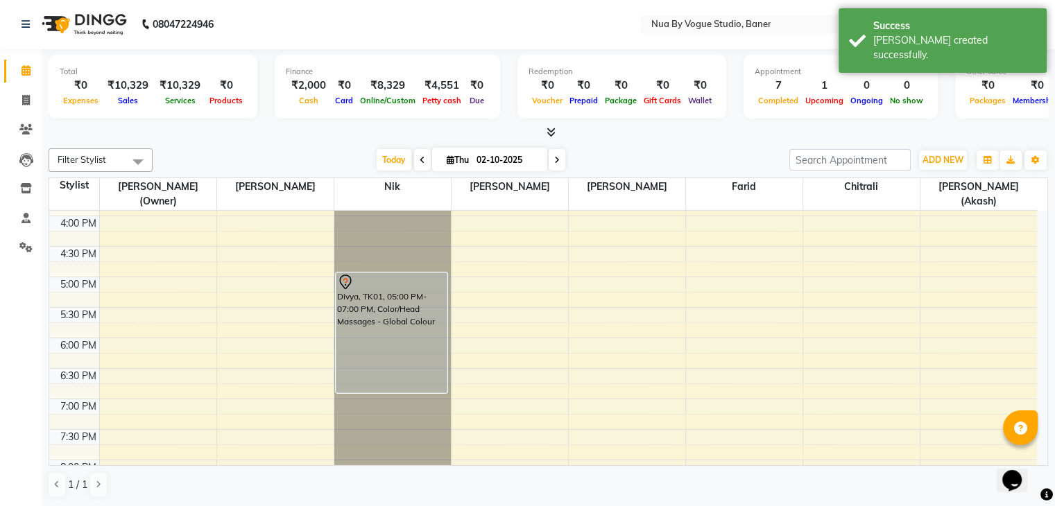
scroll to position [424, 0]
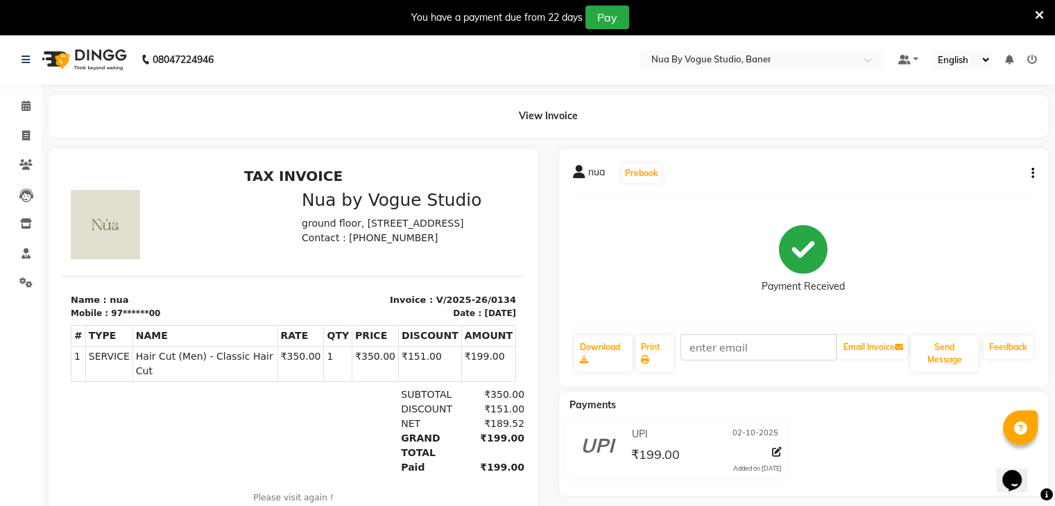
click at [1034, 177] on div "nua Prebook Payment Received Download Print Email Invoice Send Message Feedback" at bounding box center [804, 267] width 490 height 239
click at [1029, 174] on button "button" at bounding box center [1030, 173] width 8 height 15
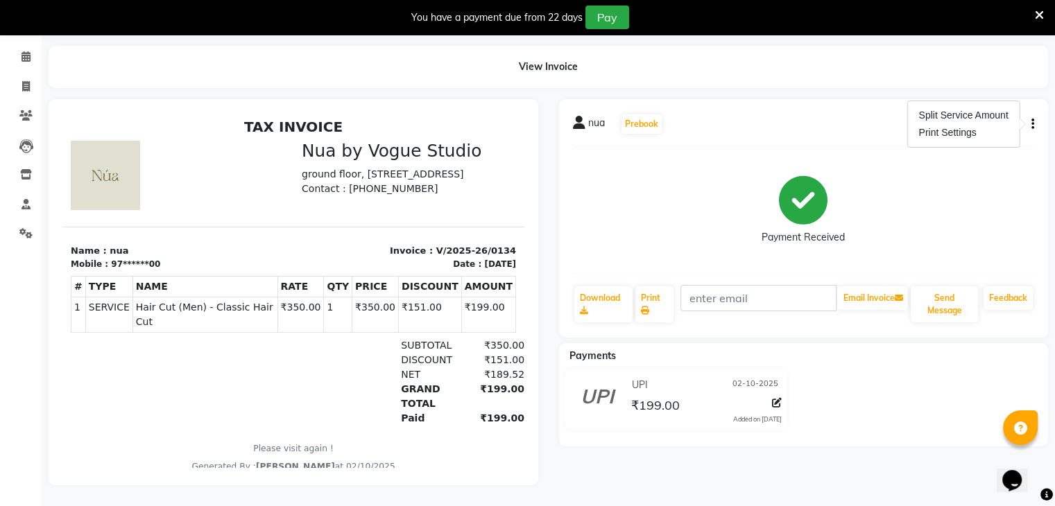
scroll to position [58, 0]
click at [773, 398] on icon at bounding box center [777, 403] width 10 height 10
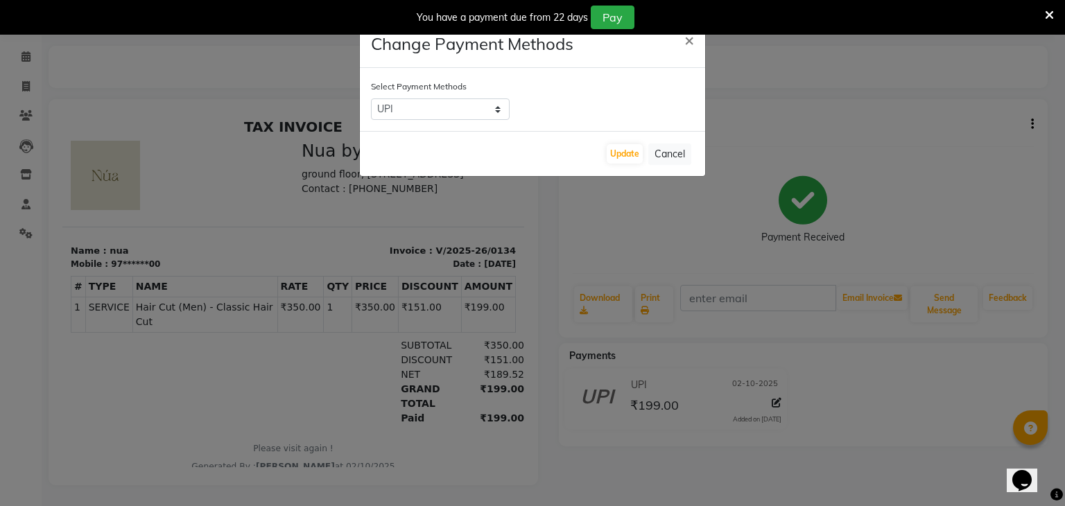
click at [768, 336] on ngb-modal-window "Change Payment Methods × Select Payment Methods UPI CASH CARD Update Cancel" at bounding box center [532, 253] width 1065 height 506
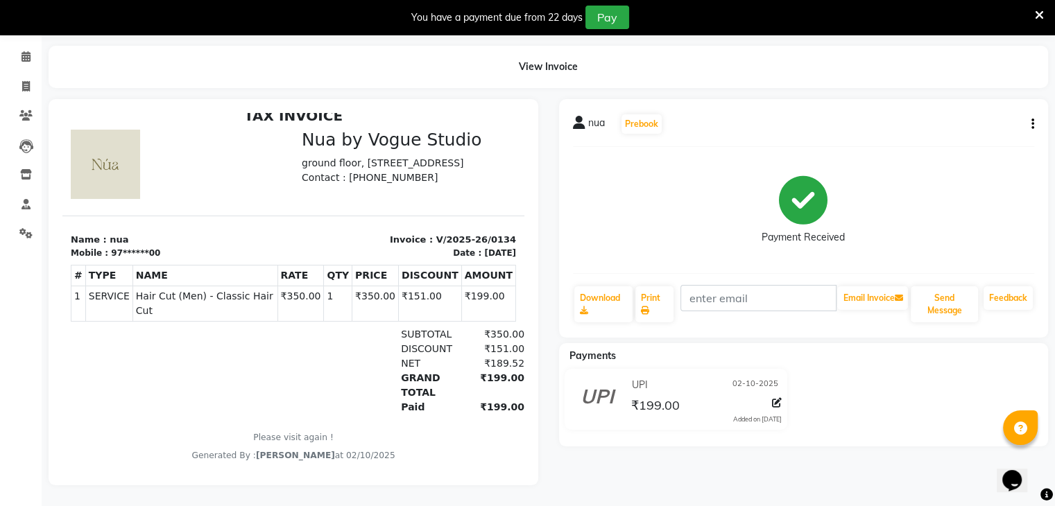
scroll to position [0, 0]
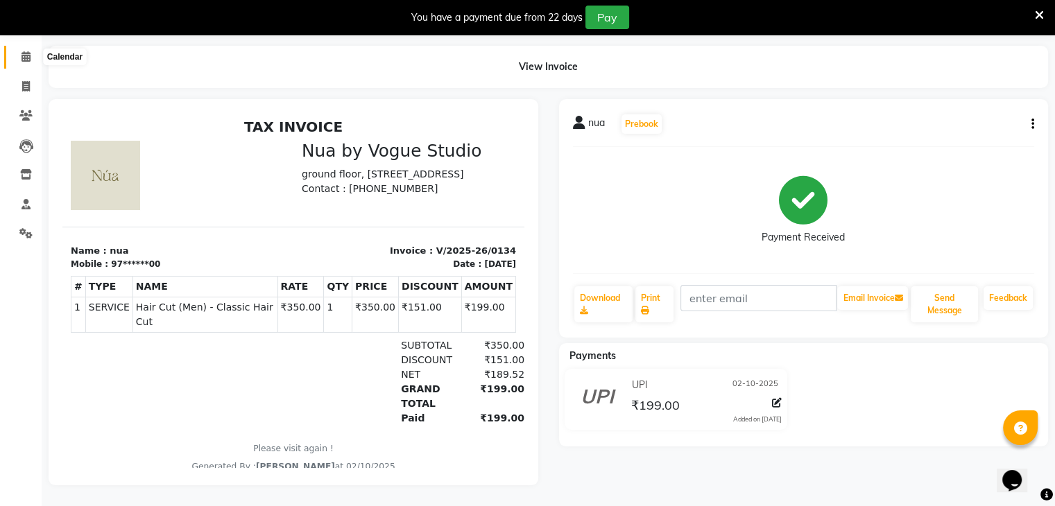
click at [24, 51] on icon at bounding box center [26, 56] width 9 height 10
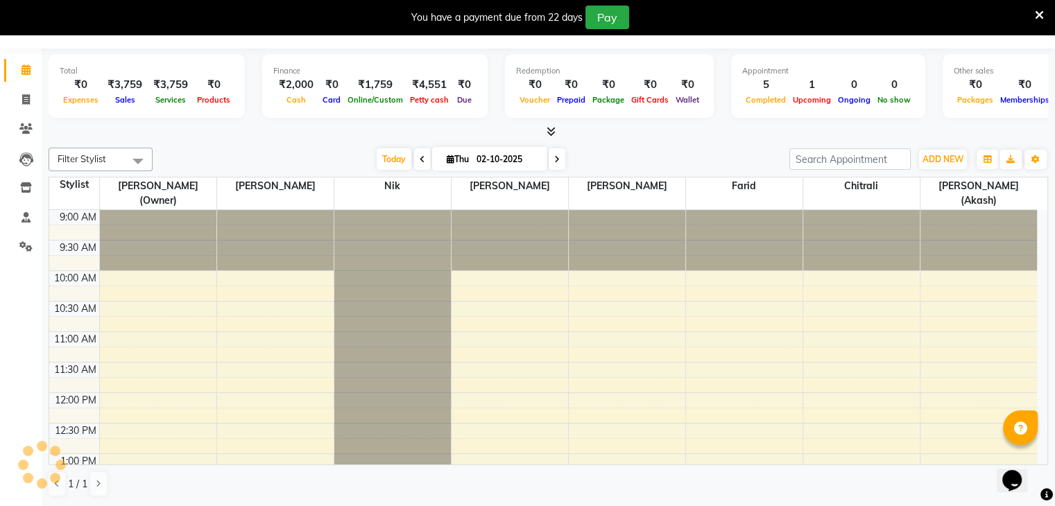
scroll to position [35, 0]
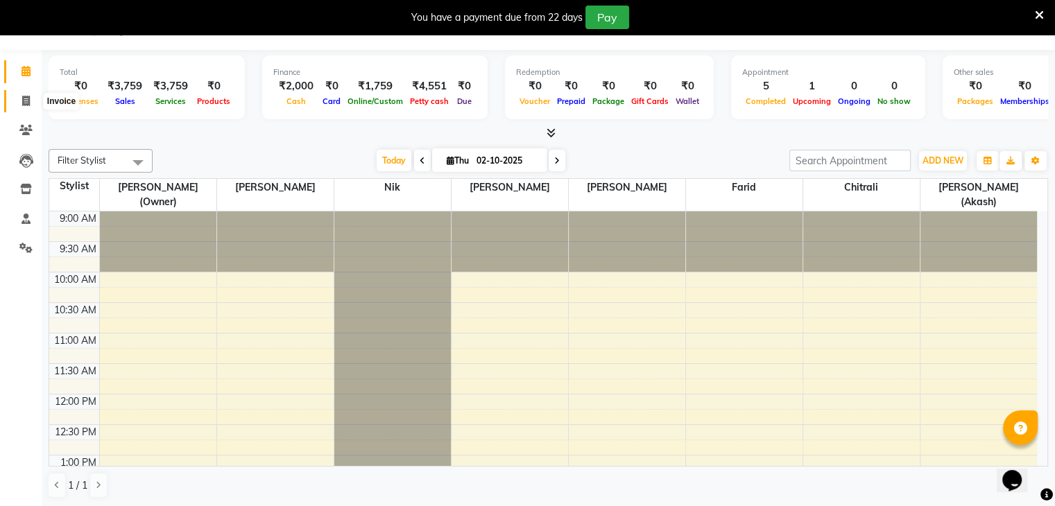
click at [27, 98] on icon at bounding box center [26, 101] width 8 height 10
select select "8764"
select select "service"
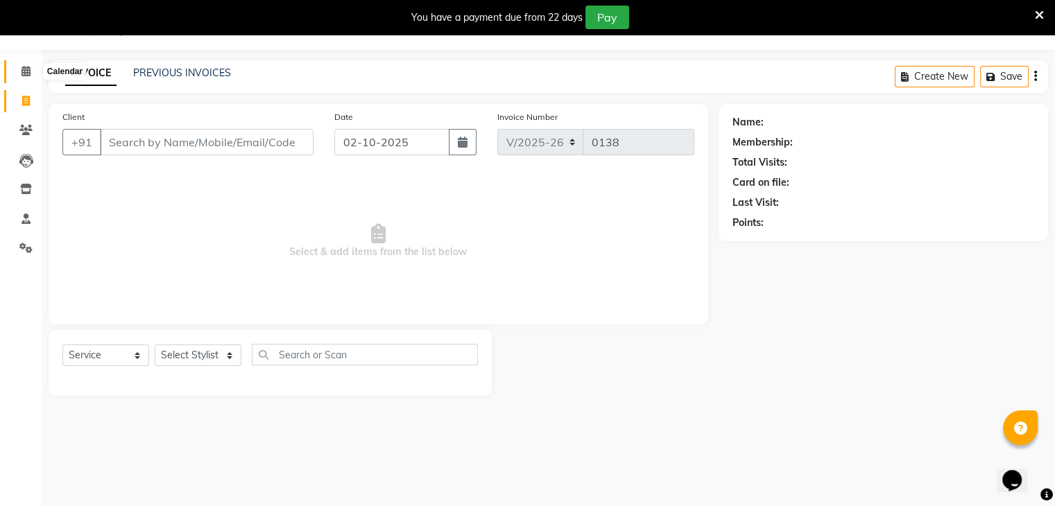
click at [28, 78] on span at bounding box center [26, 72] width 24 height 16
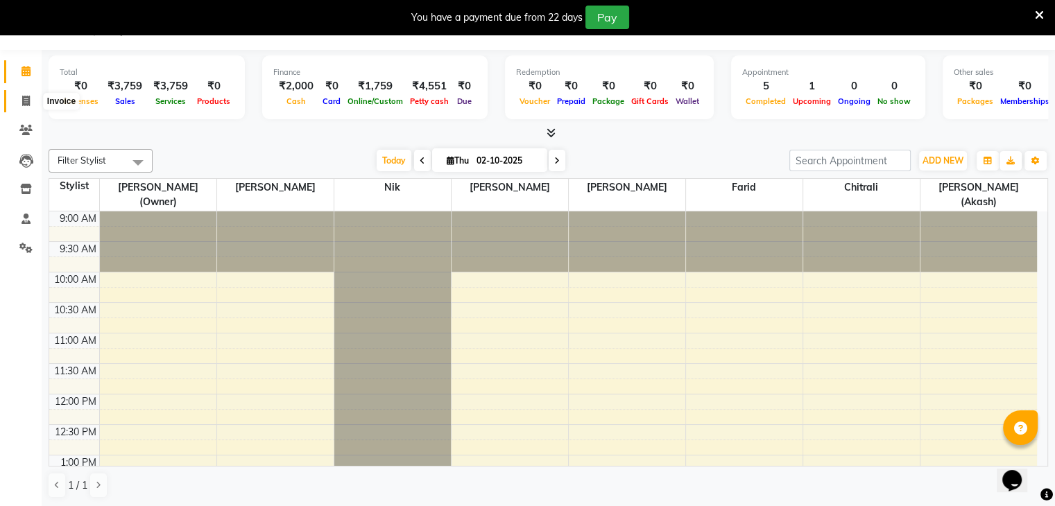
click at [28, 99] on icon at bounding box center [26, 101] width 8 height 10
select select "8764"
select select "service"
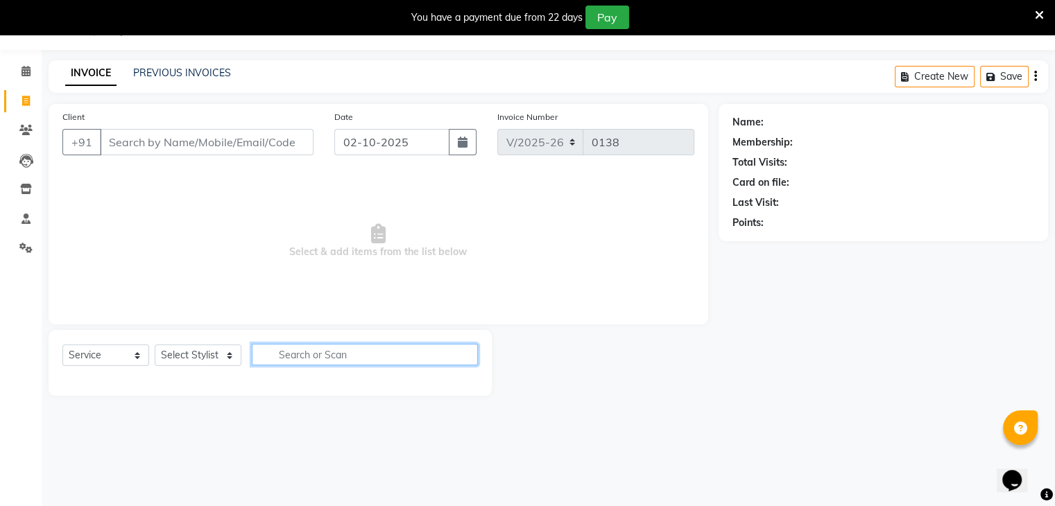
click at [271, 363] on input "text" at bounding box center [365, 355] width 226 height 22
type input "high"
click at [191, 361] on select "Select Stylist Chitrali Debolina(Owner) Farid Kamakhya Dwivedi (Akash) Malik ne…" at bounding box center [198, 356] width 87 height 22
select select "89263"
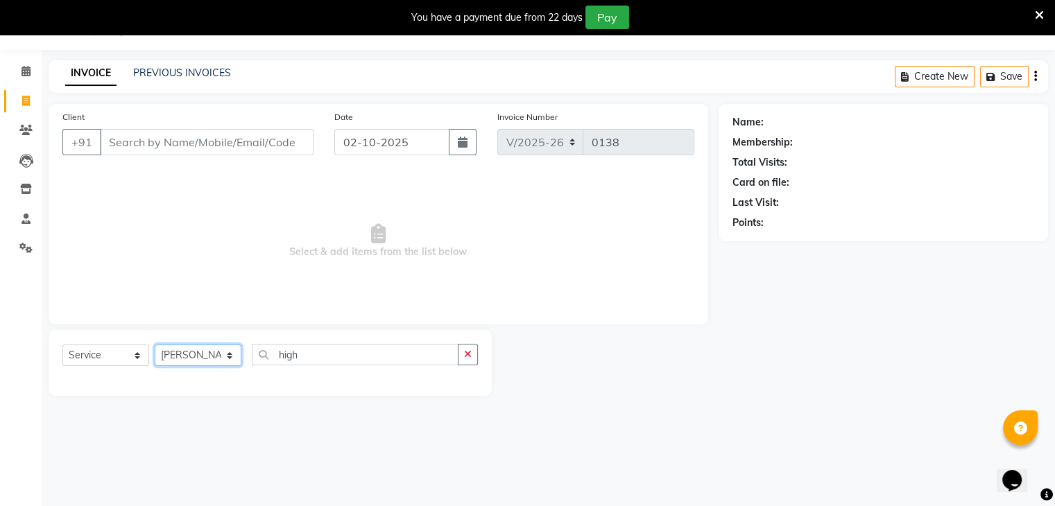
click at [155, 345] on select "Select Stylist Chitrali Debolina(Owner) Farid Kamakhya Dwivedi (Akash) Malik ne…" at bounding box center [198, 356] width 87 height 22
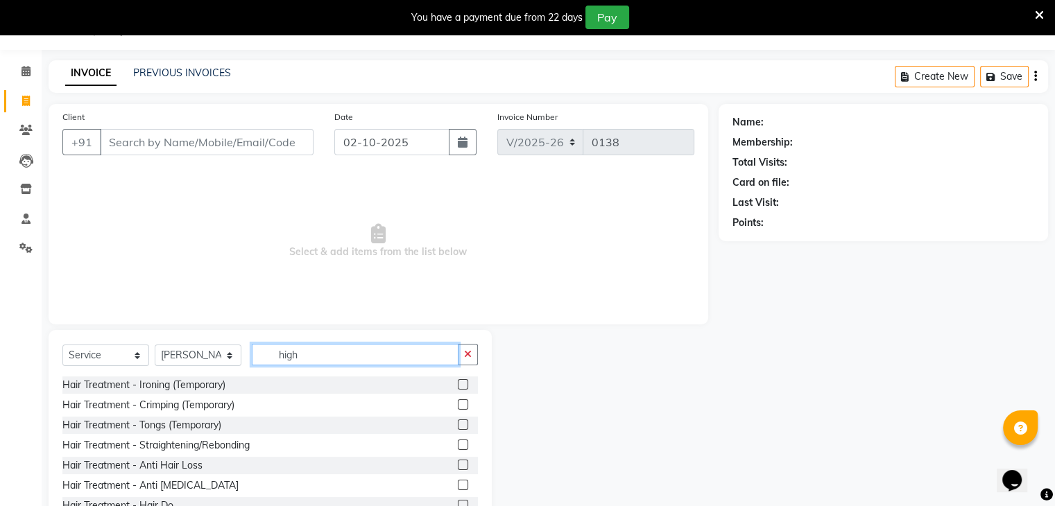
click at [307, 361] on input "high" at bounding box center [355, 355] width 207 height 22
type input "high"
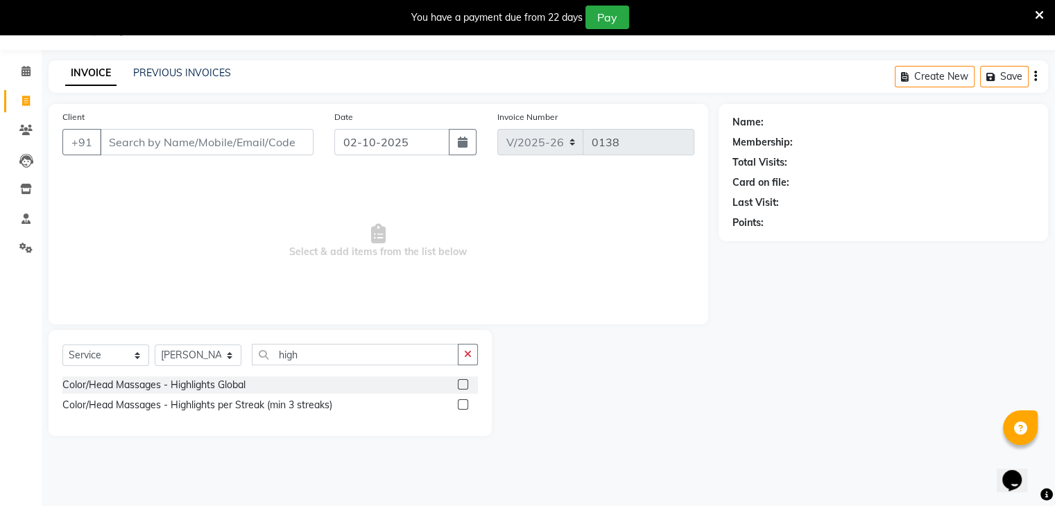
click at [461, 386] on label at bounding box center [463, 384] width 10 height 10
click at [461, 386] on input "checkbox" at bounding box center [462, 385] width 9 height 9
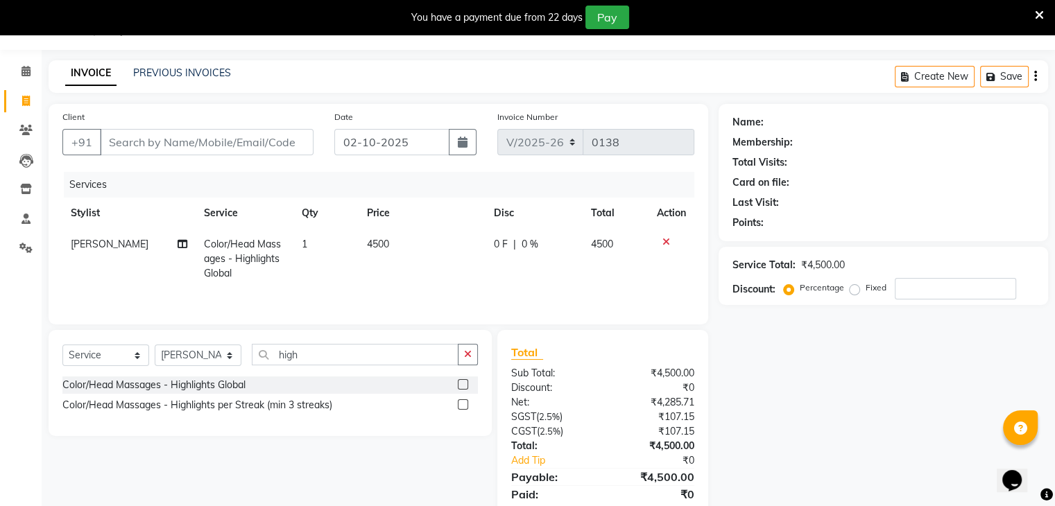
click at [461, 386] on label at bounding box center [463, 384] width 10 height 10
click at [461, 386] on input "checkbox" at bounding box center [462, 385] width 9 height 9
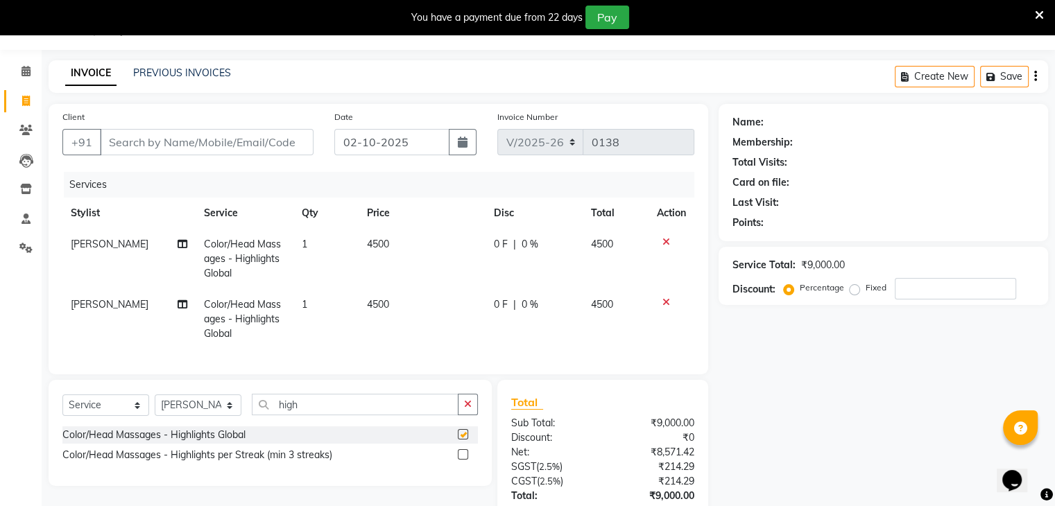
checkbox input "false"
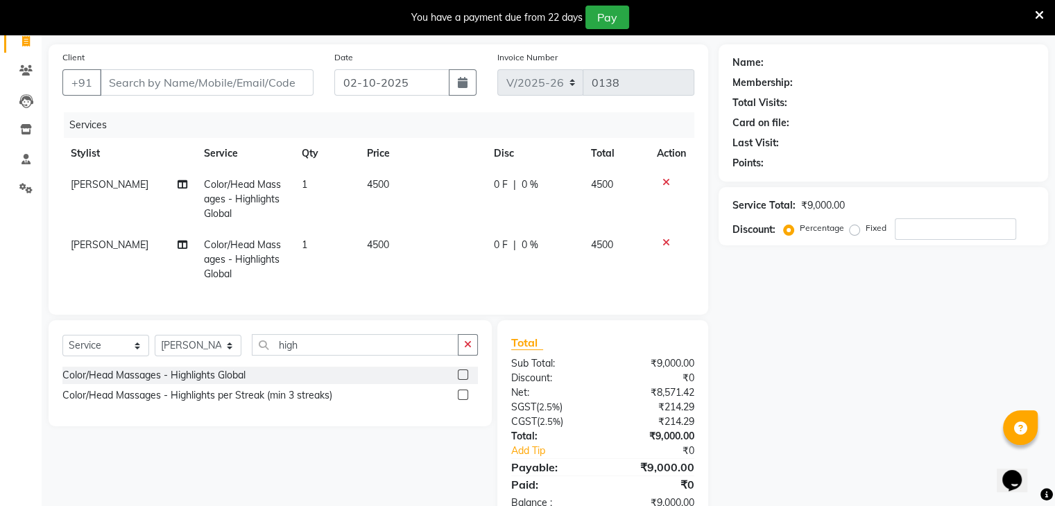
scroll to position [101, 0]
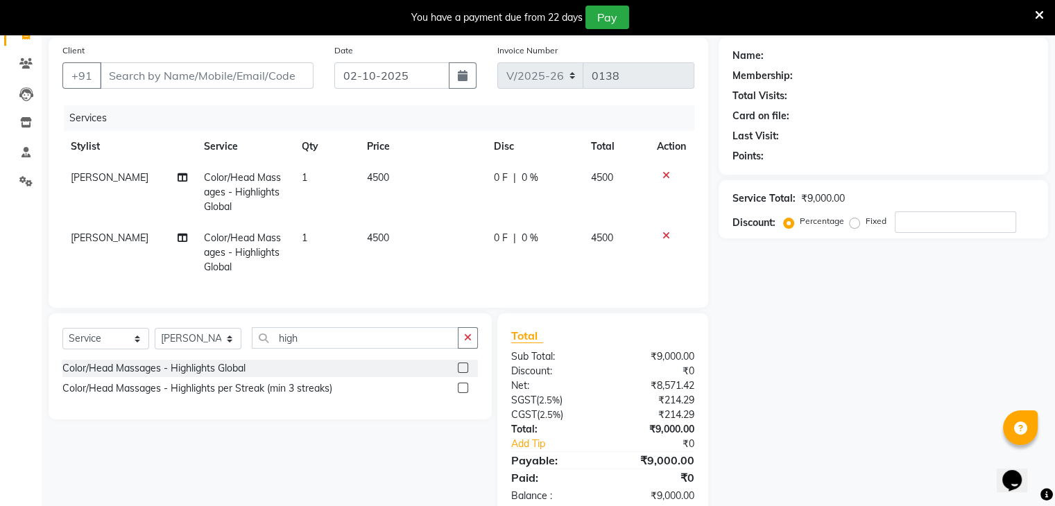
click at [664, 237] on icon at bounding box center [666, 236] width 8 height 10
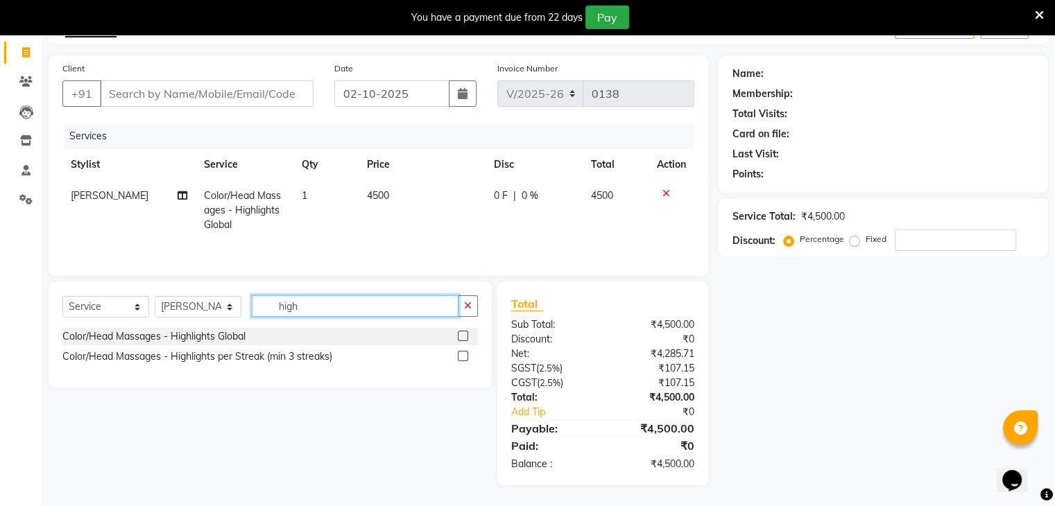
click at [402, 314] on input "high" at bounding box center [355, 306] width 207 height 22
type input "h"
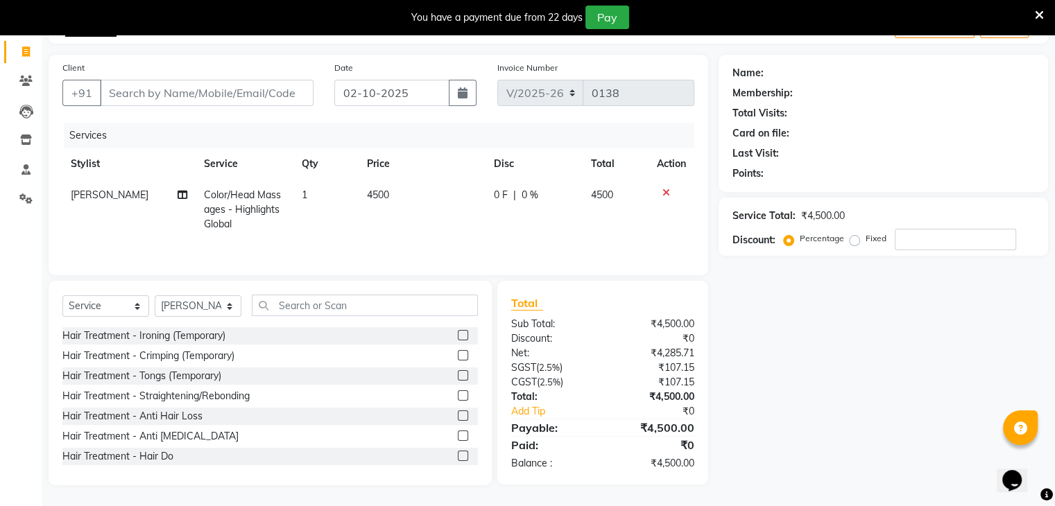
click at [1038, 15] on icon at bounding box center [1039, 15] width 9 height 12
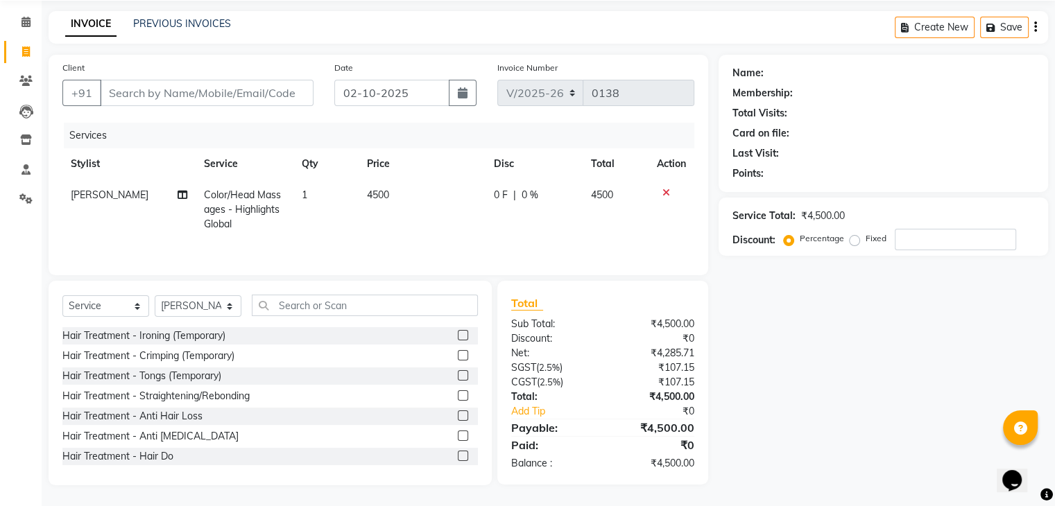
scroll to position [50, 0]
click at [335, 318] on div "Select Service Product Membership Package Voucher Prepaid Gift Card Select Styl…" at bounding box center [269, 311] width 415 height 33
click at [336, 311] on input "text" at bounding box center [365, 306] width 226 height 22
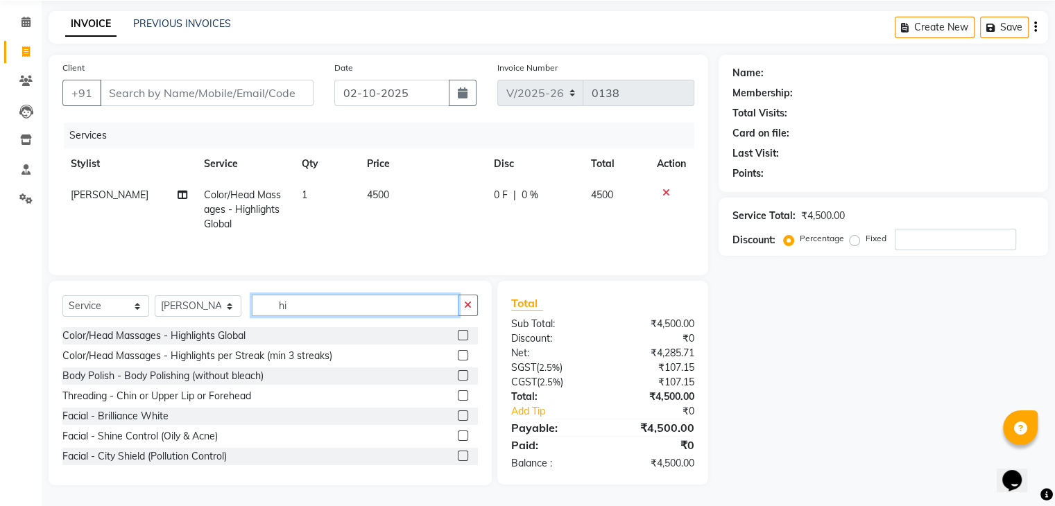
type input "h"
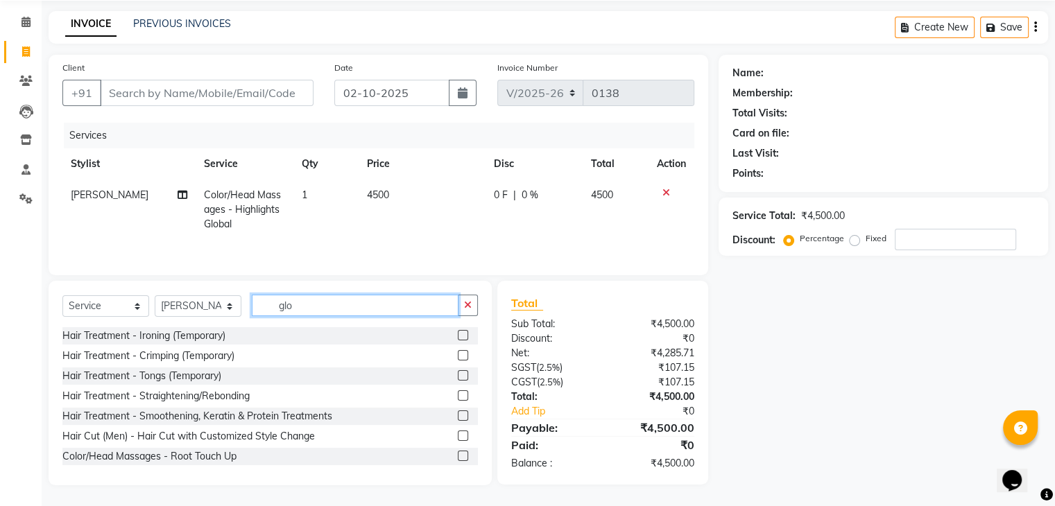
scroll to position [49, 0]
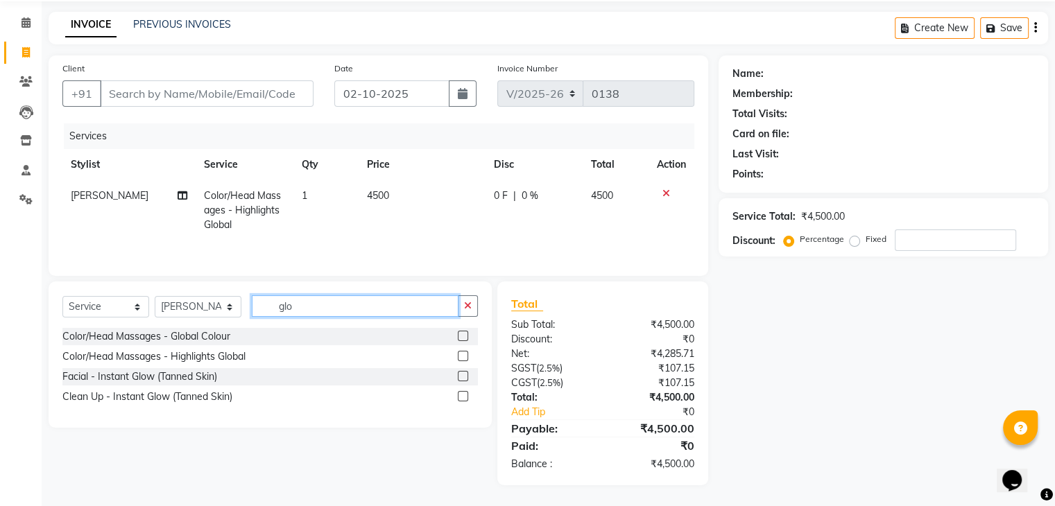
type input "glo"
click at [463, 334] on label at bounding box center [463, 336] width 10 height 10
click at [463, 334] on input "checkbox" at bounding box center [462, 336] width 9 height 9
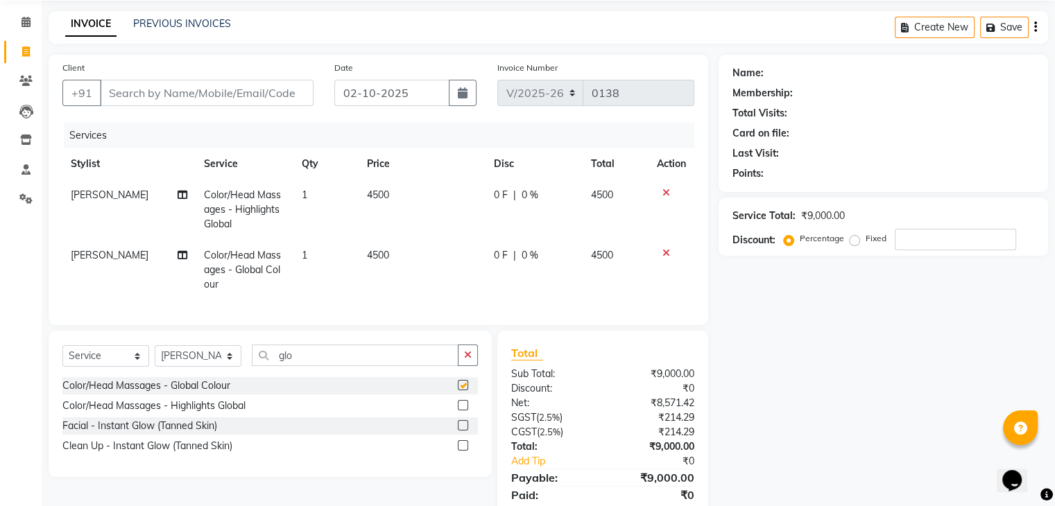
checkbox input "false"
click at [913, 234] on input "number" at bounding box center [955, 240] width 121 height 22
type input "2"
type input "3"
click at [494, 197] on span "0 F" at bounding box center [501, 195] width 14 height 15
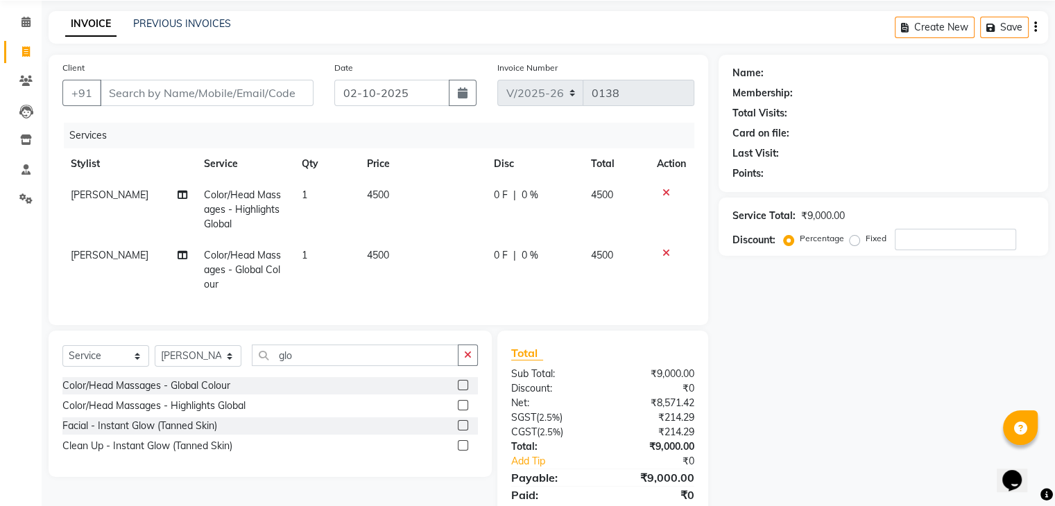
select select "89263"
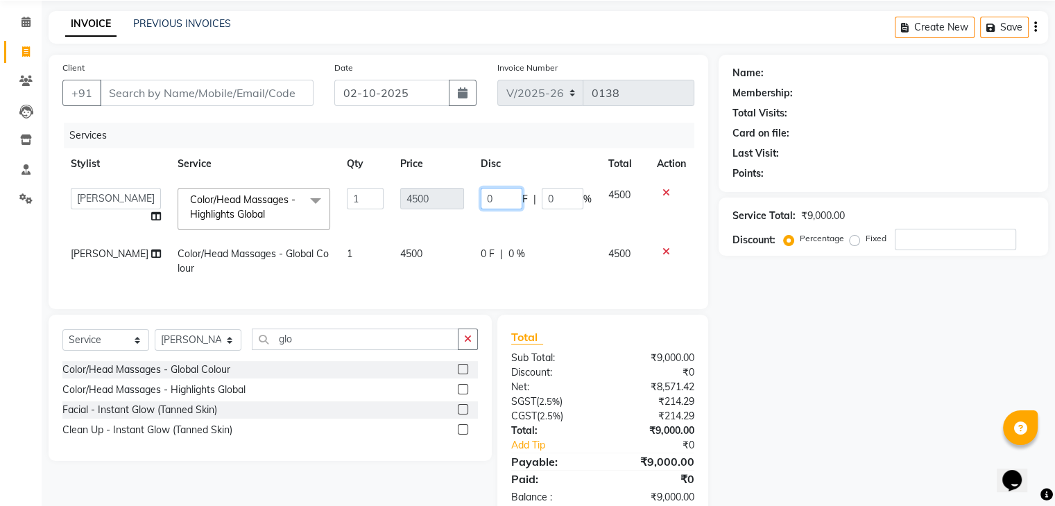
click at [497, 198] on input "0" at bounding box center [502, 199] width 42 height 22
type input "1500"
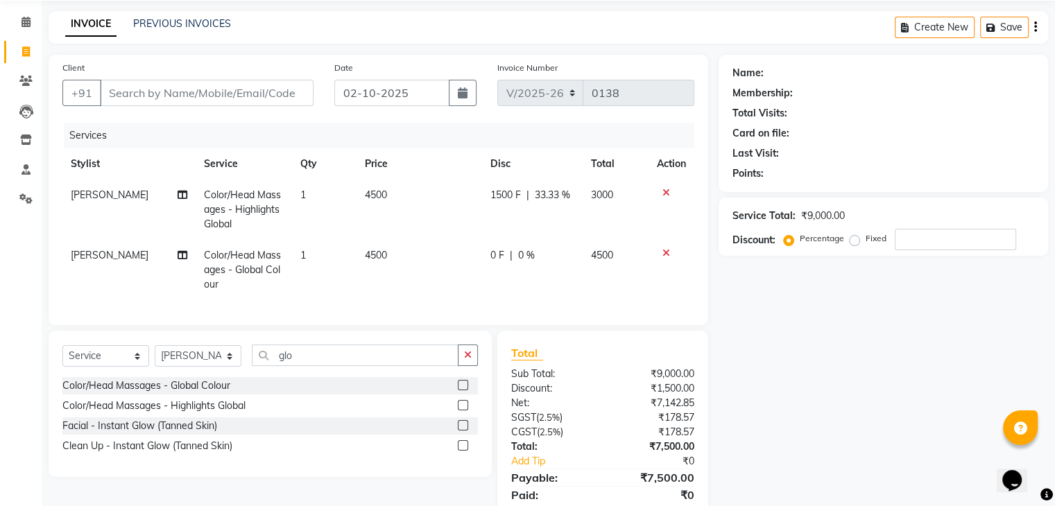
click at [483, 251] on td "0 F | 0 %" at bounding box center [532, 270] width 101 height 60
select select "89263"
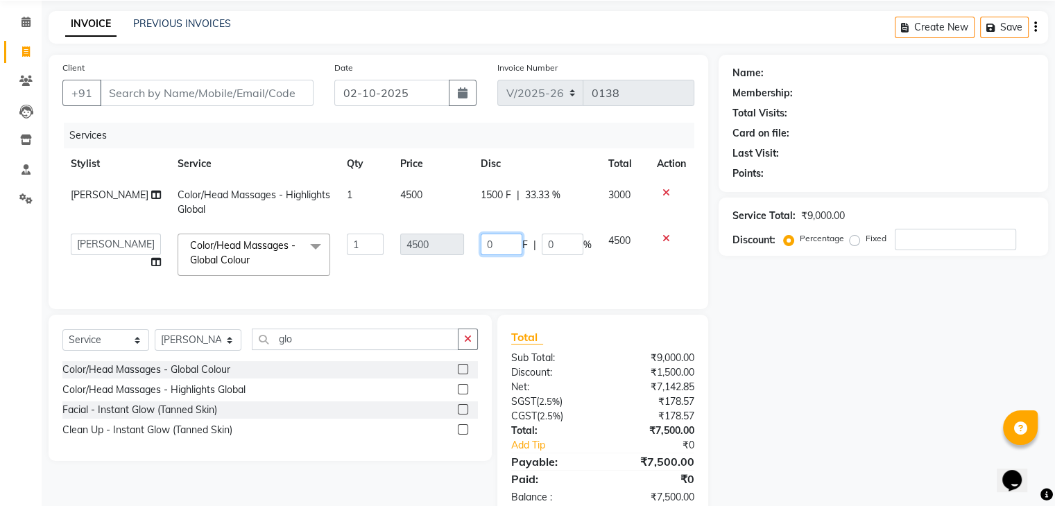
click at [493, 245] on input "0" at bounding box center [502, 245] width 42 height 22
type input "1500"
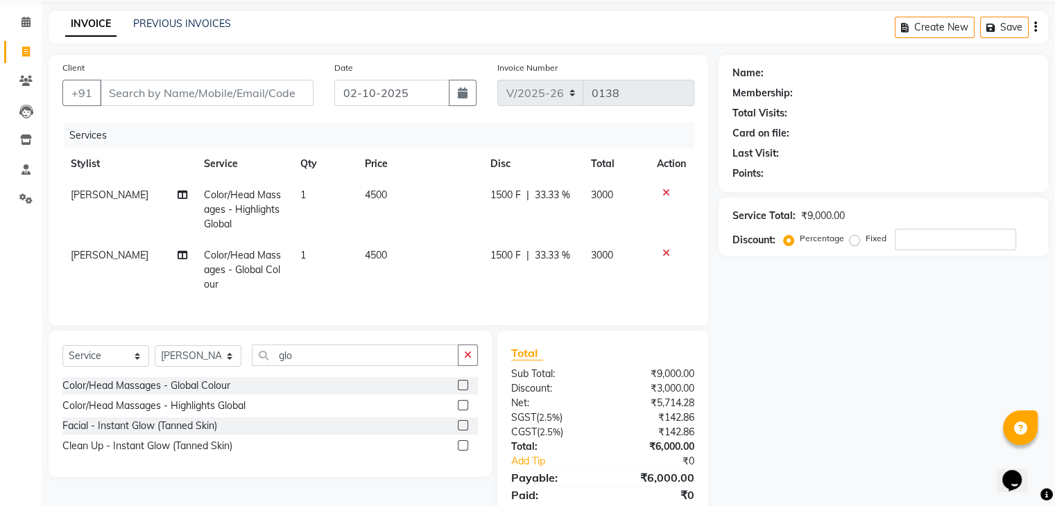
click at [527, 280] on td "1500 F | 33.33 %" at bounding box center [532, 270] width 101 height 60
select select "89263"
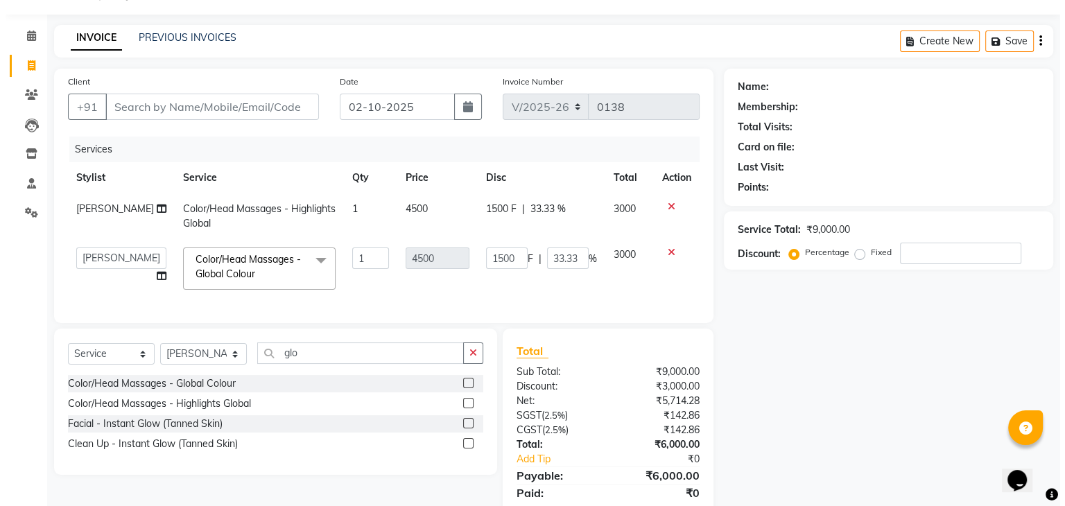
scroll to position [88, 0]
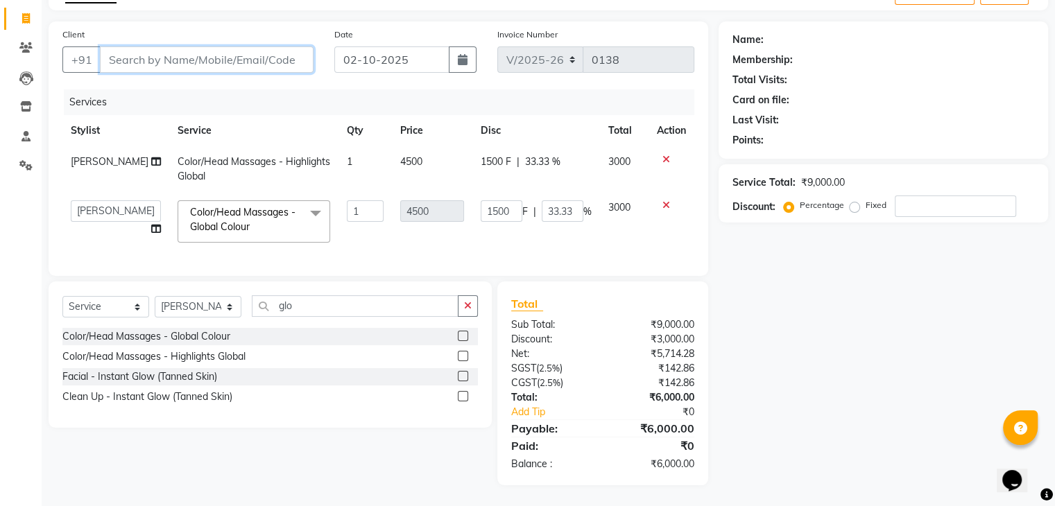
click at [200, 46] on input "Client" at bounding box center [207, 59] width 214 height 26
type input "9"
type input "0"
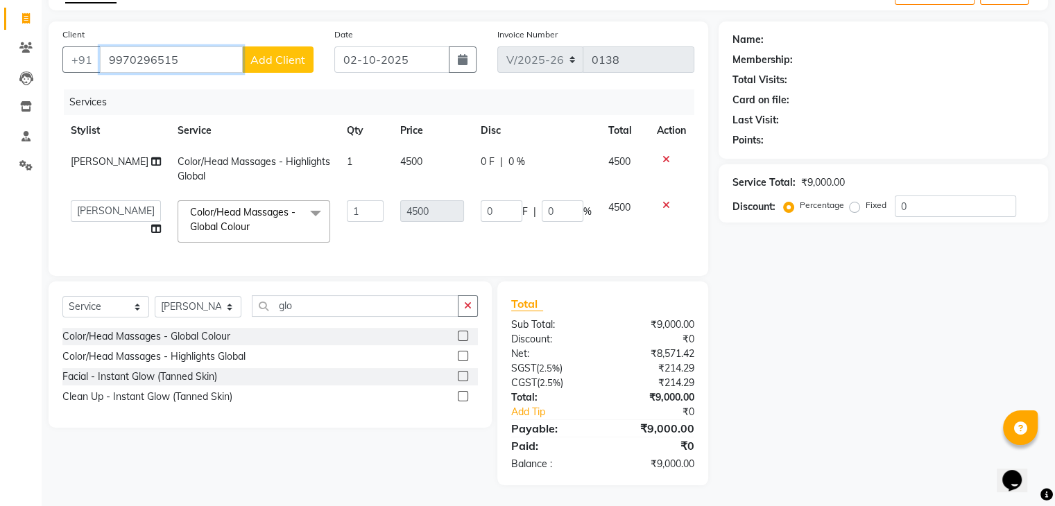
type input "9970296515"
click at [273, 53] on span "Add Client" at bounding box center [277, 60] width 55 height 14
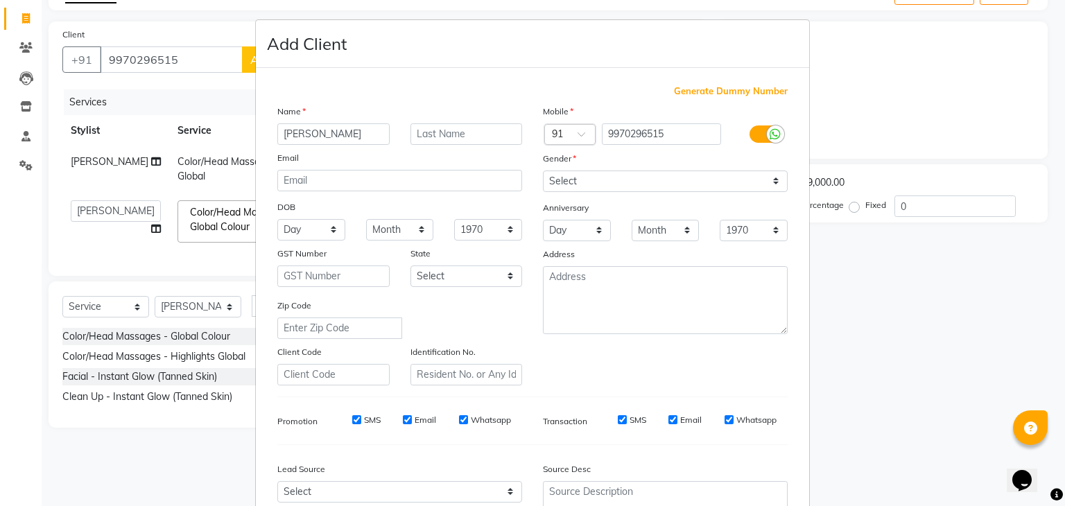
type input "jignesha"
click at [679, 186] on select "Select Male Female Other Prefer Not To Say" at bounding box center [665, 182] width 245 height 22
select select "female"
click at [543, 171] on select "Select Male Female Other Prefer Not To Say" at bounding box center [665, 182] width 245 height 22
click at [821, 320] on ngb-modal-window "Add Client Generate Dummy Number Name jignesha Email DOB Day 01 02 03 04 05 06 …" at bounding box center [532, 253] width 1065 height 506
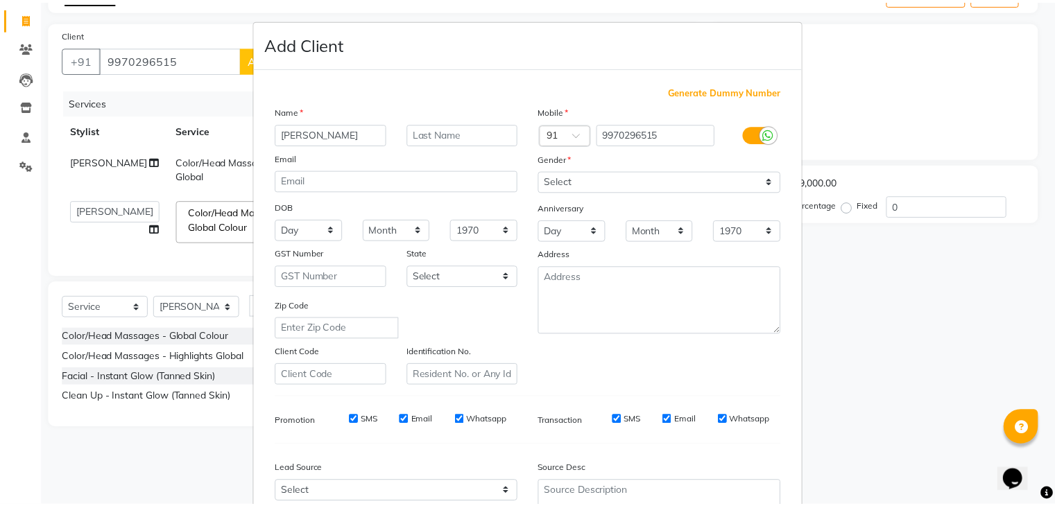
scroll to position [141, 0]
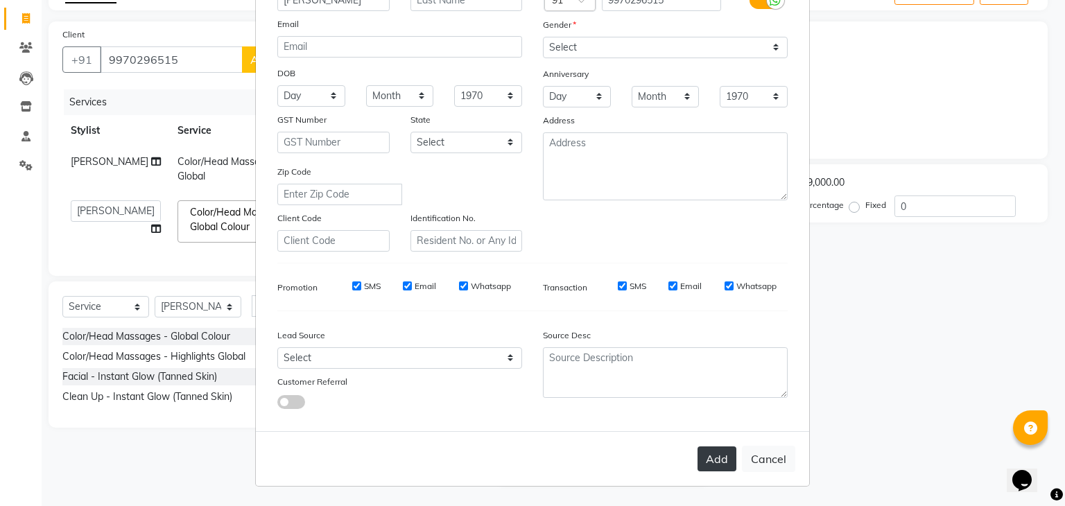
click at [698, 454] on button "Add" at bounding box center [717, 459] width 39 height 25
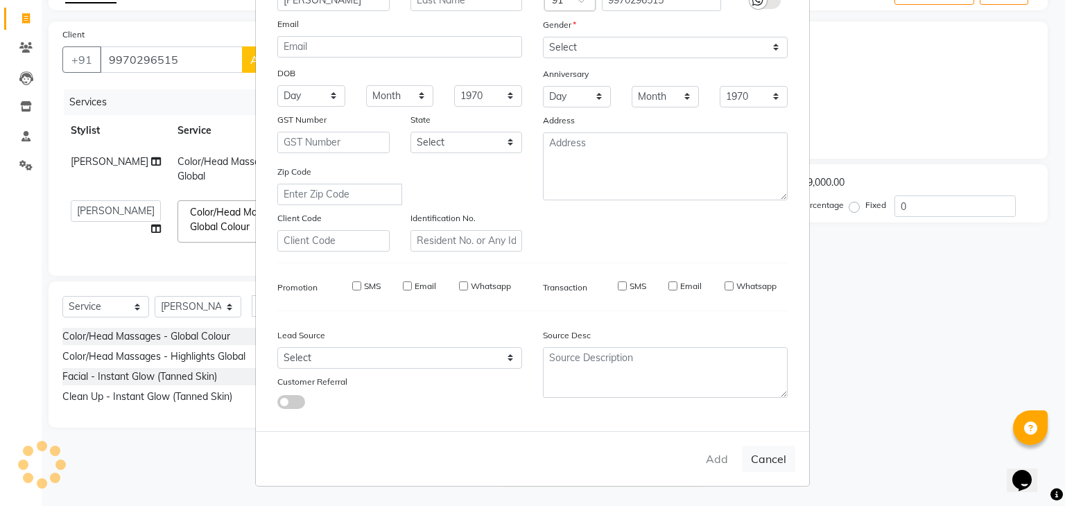
type input "99******15"
select select
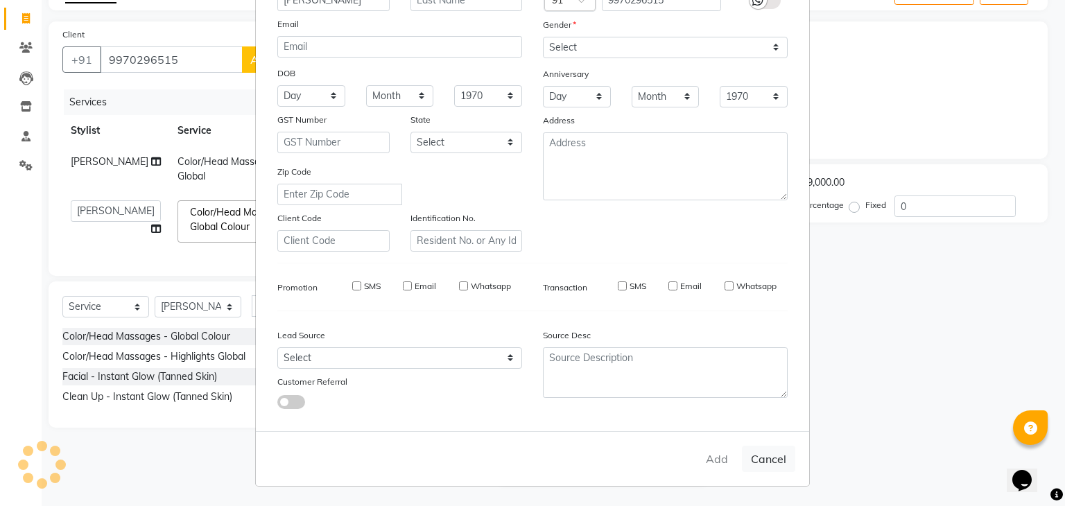
select select
checkbox input "false"
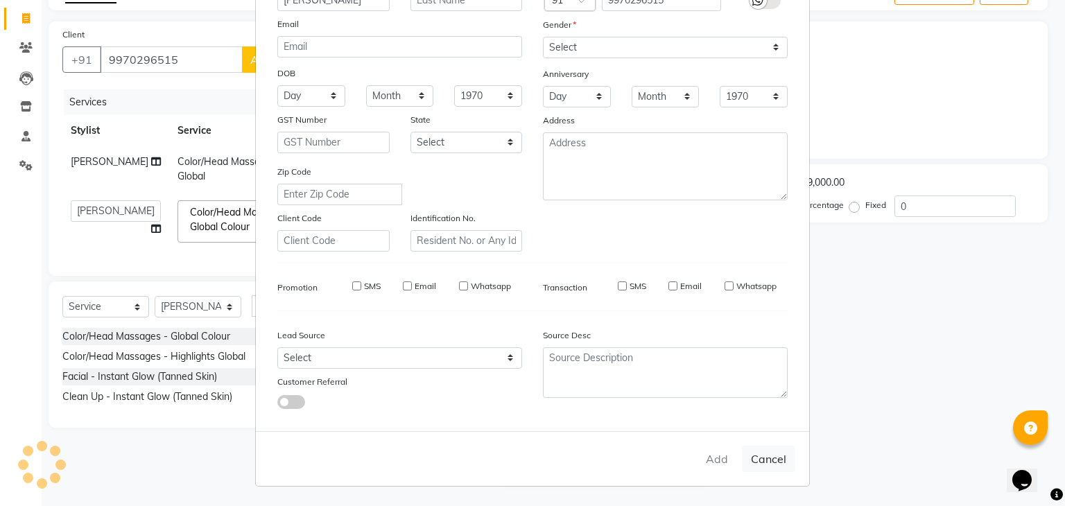
checkbox input "false"
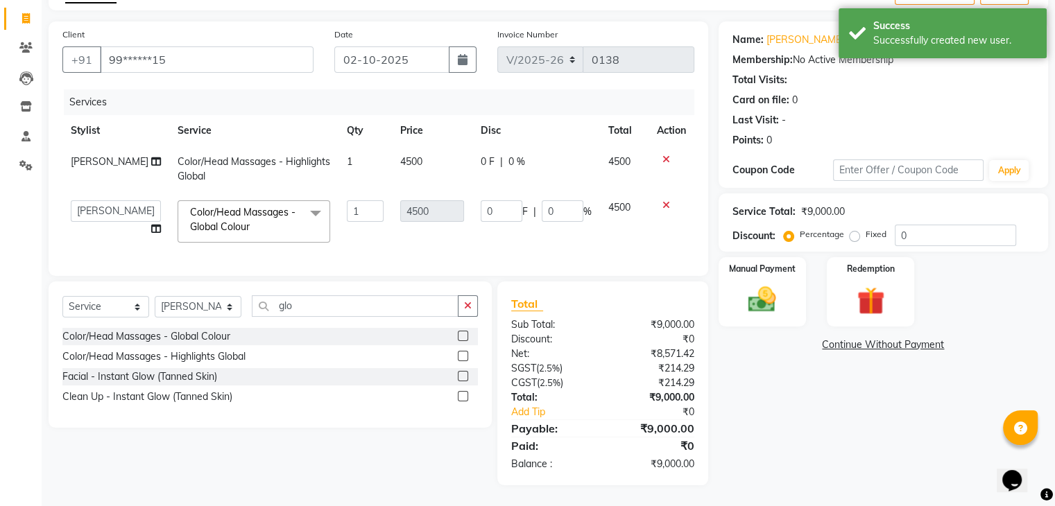
scroll to position [92, 0]
click at [486, 155] on span "0 F" at bounding box center [488, 162] width 14 height 15
select select "89263"
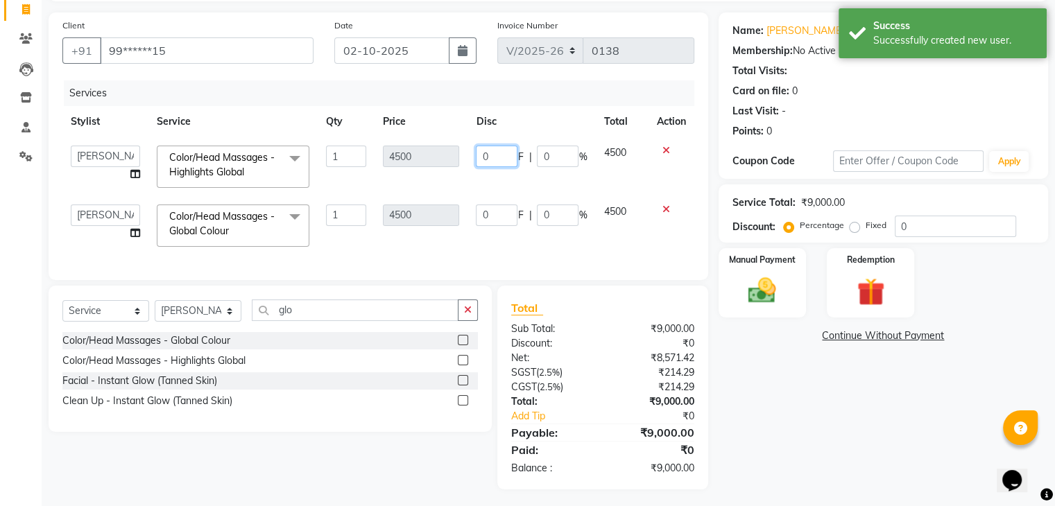
click at [491, 153] on input "0" at bounding box center [497, 157] width 42 height 22
type input "1500"
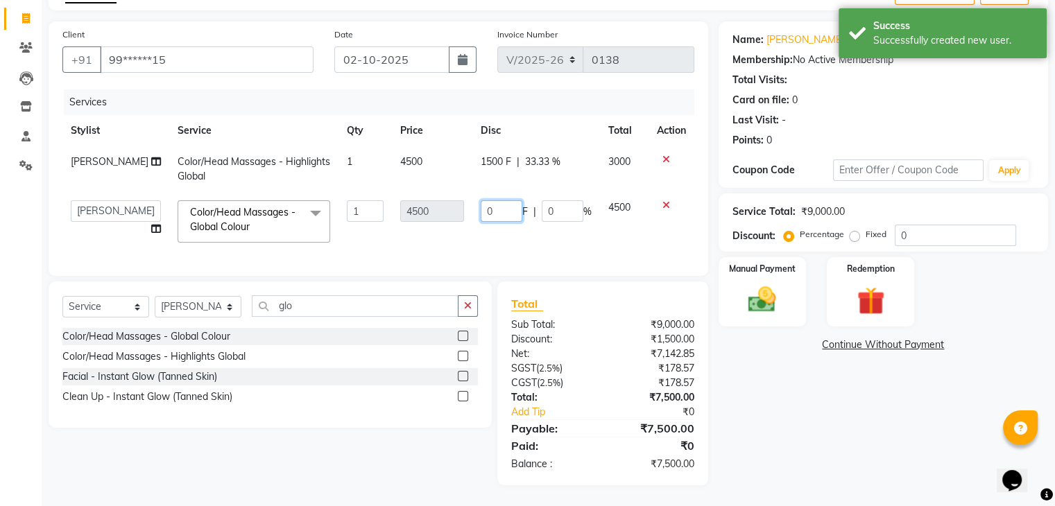
click at [490, 212] on input "0" at bounding box center [502, 211] width 42 height 22
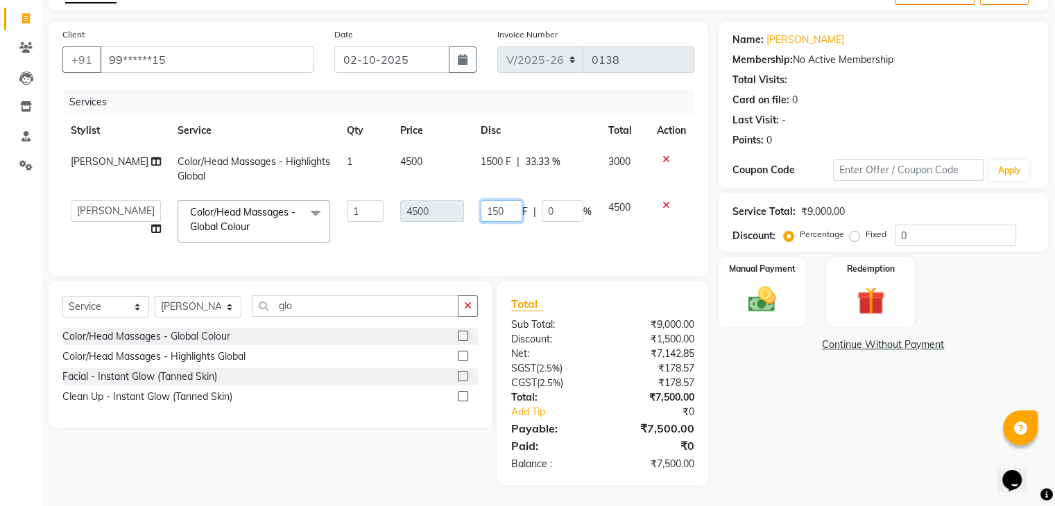
type input "1500"
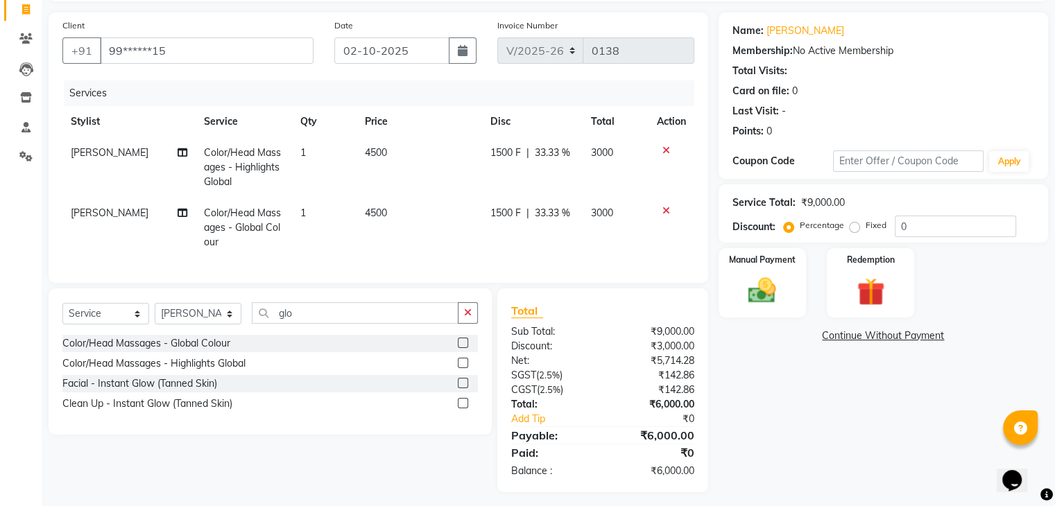
click at [562, 237] on td "1500 F | 33.33 %" at bounding box center [532, 228] width 101 height 60
select select "89263"
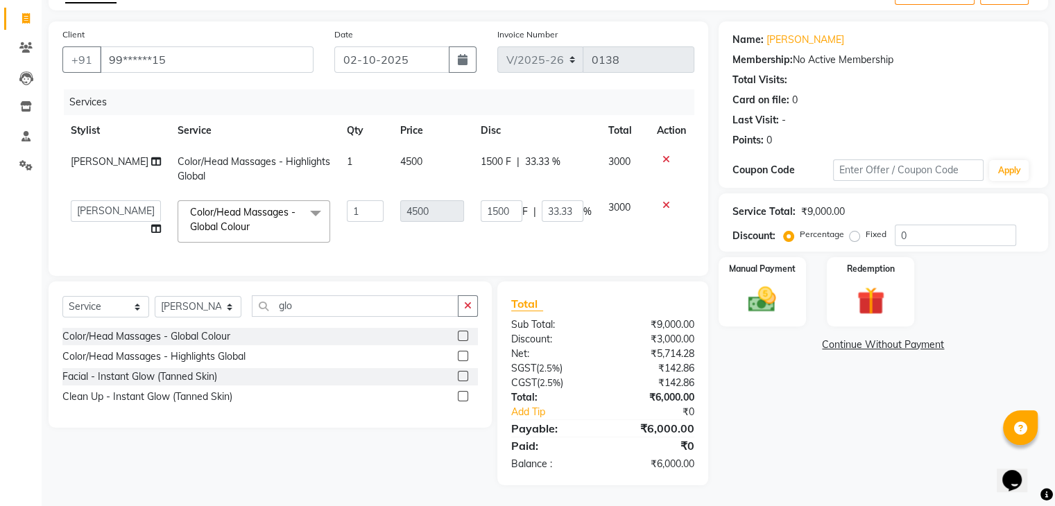
scroll to position [93, 0]
click at [793, 280] on div "Manual Payment" at bounding box center [761, 291] width 91 height 71
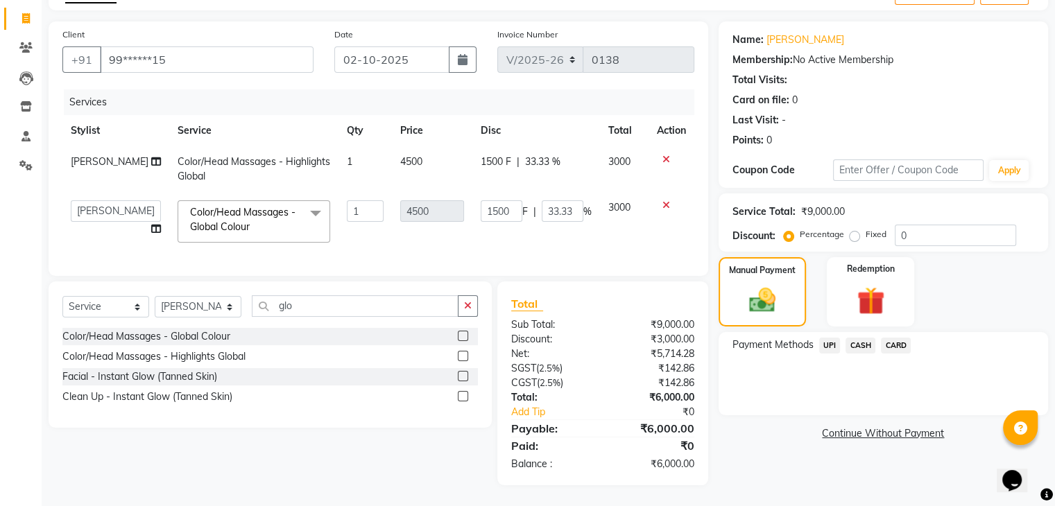
click at [830, 338] on span "UPI" at bounding box center [830, 346] width 22 height 16
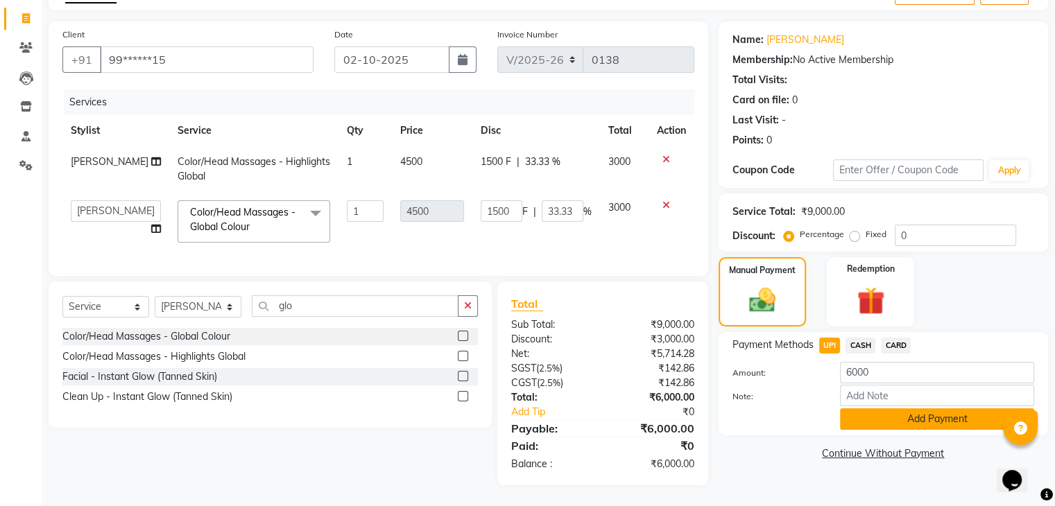
click at [871, 411] on button "Add Payment" at bounding box center [937, 420] width 194 height 22
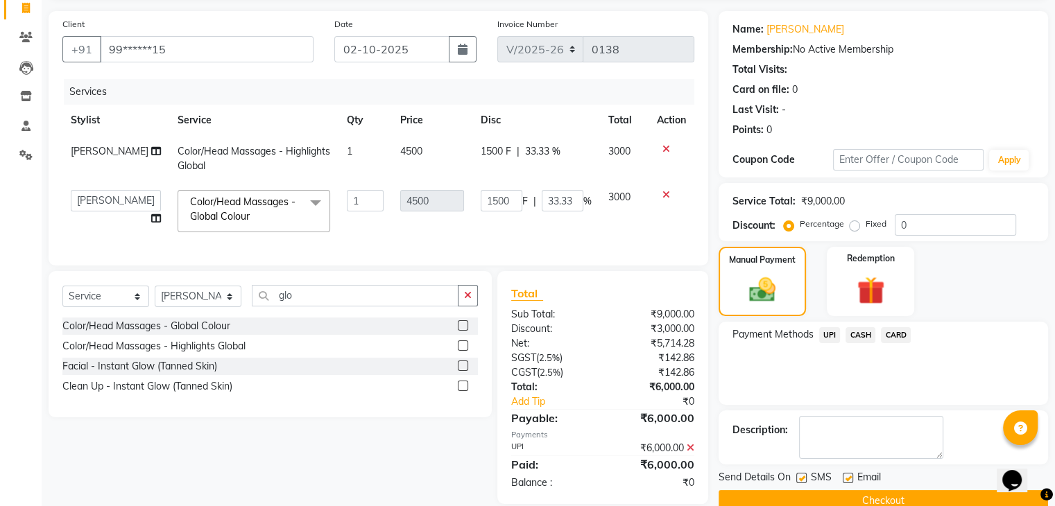
scroll to position [122, 0]
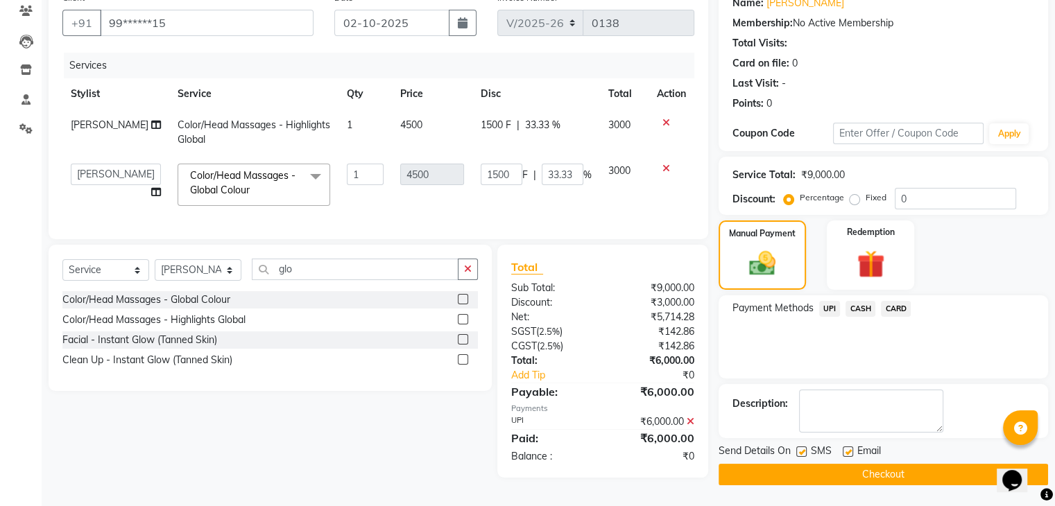
click at [904, 464] on button "Checkout" at bounding box center [883, 475] width 329 height 22
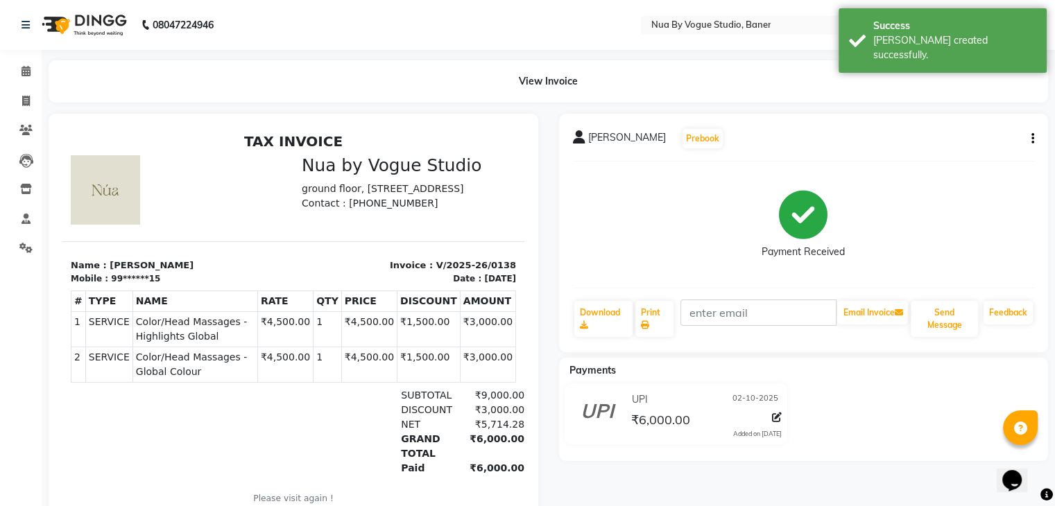
click at [80, 26] on img at bounding box center [82, 25] width 95 height 39
